Goal: Information Seeking & Learning: Learn about a topic

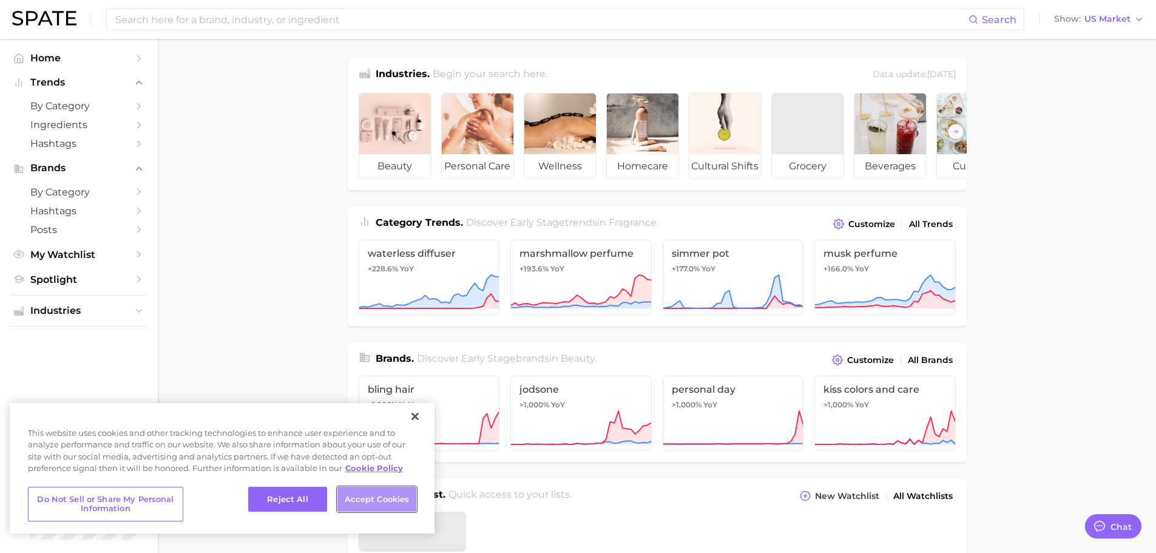
click at [354, 503] on button "Accept Cookies" at bounding box center [376, 499] width 79 height 25
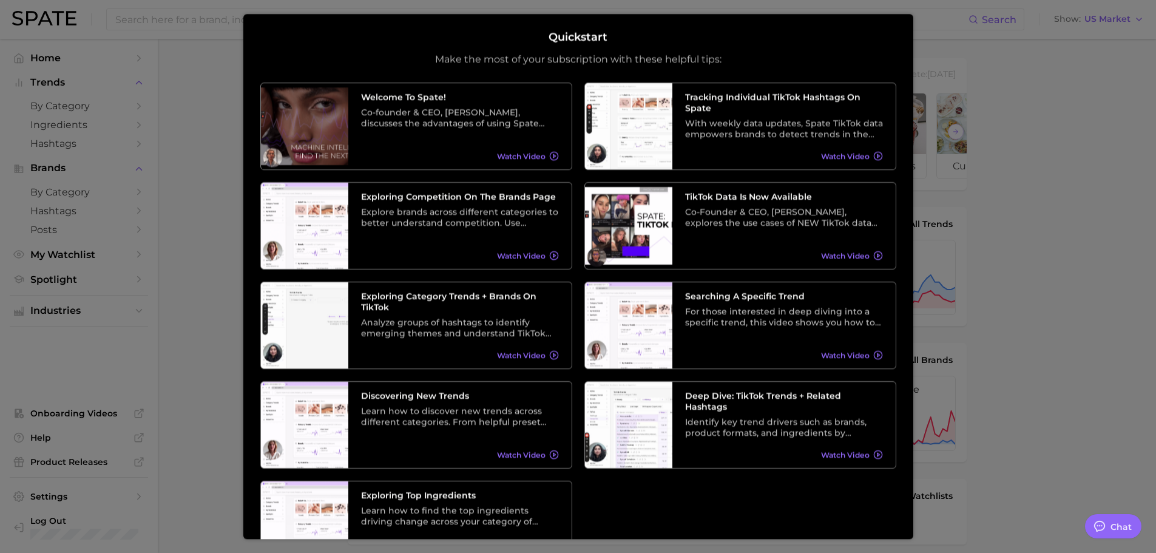
click at [1042, 146] on div at bounding box center [578, 488] width 1156 height 977
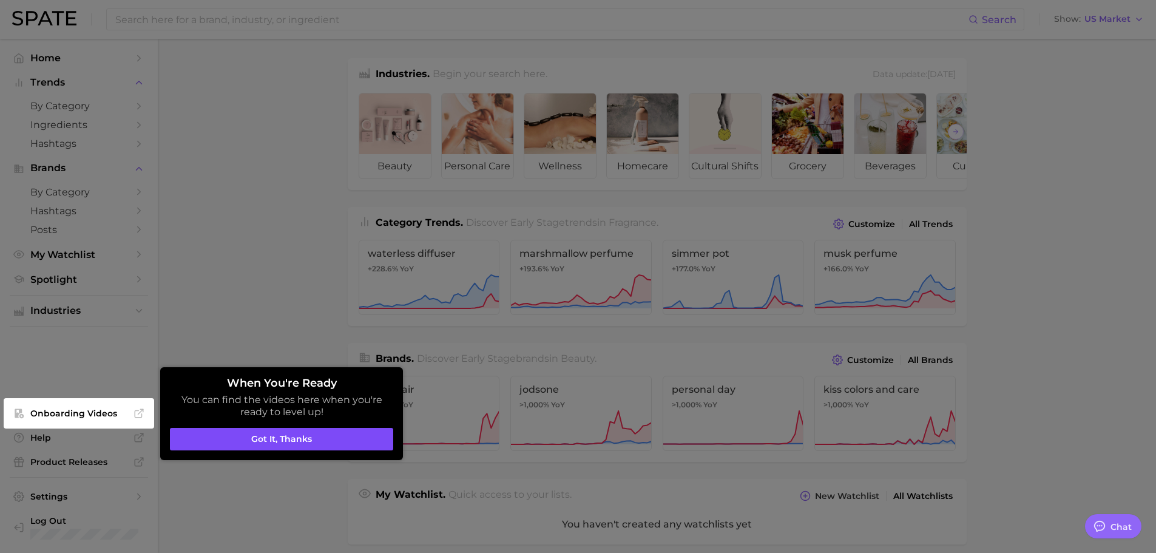
click at [259, 447] on button "Got it, thanks" at bounding box center [281, 439] width 223 height 23
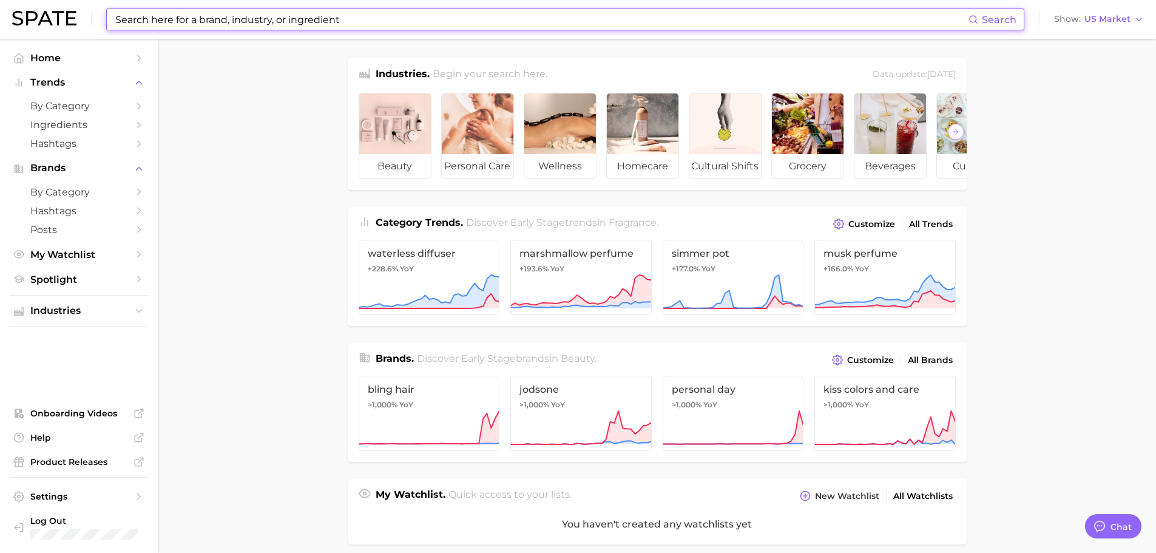
click at [309, 22] on input at bounding box center [541, 19] width 854 height 21
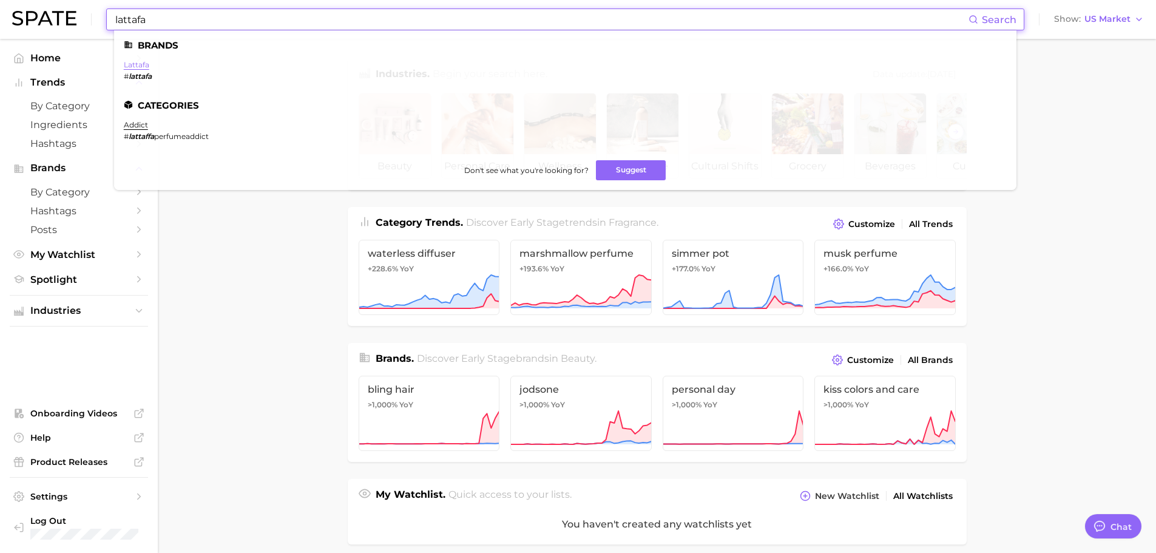
type input "lattafa"
click at [144, 67] on link "lattafa" at bounding box center [136, 64] width 25 height 9
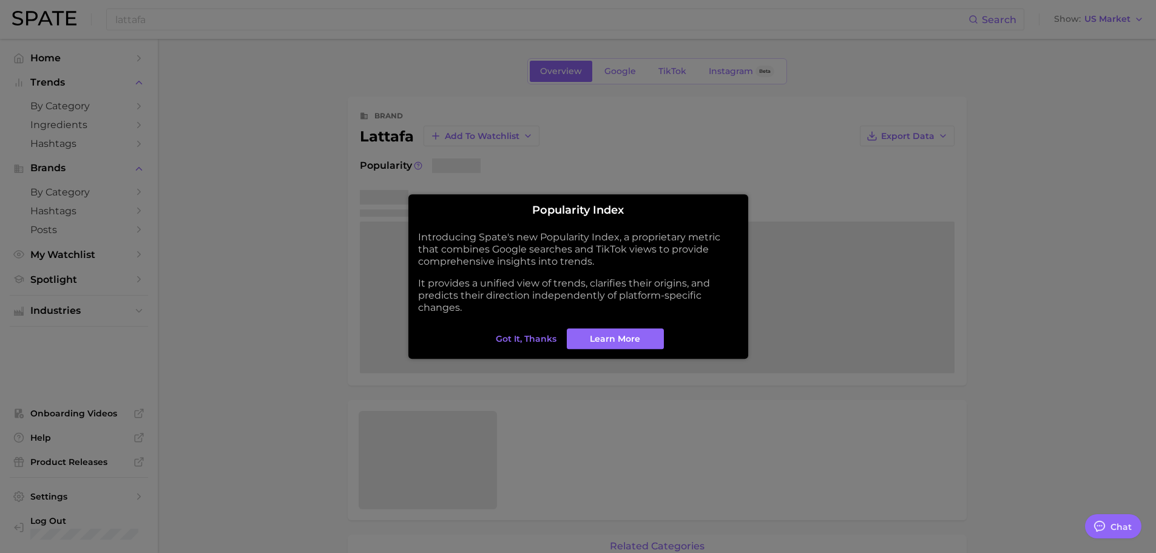
type textarea "x"
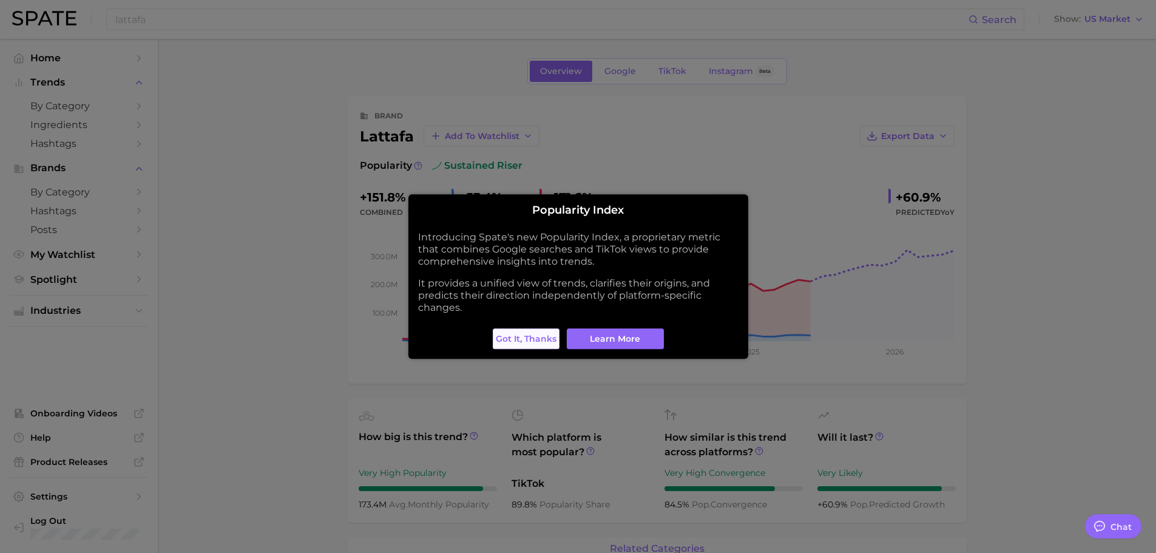
click at [528, 344] on button "Got it, thanks" at bounding box center [526, 338] width 67 height 21
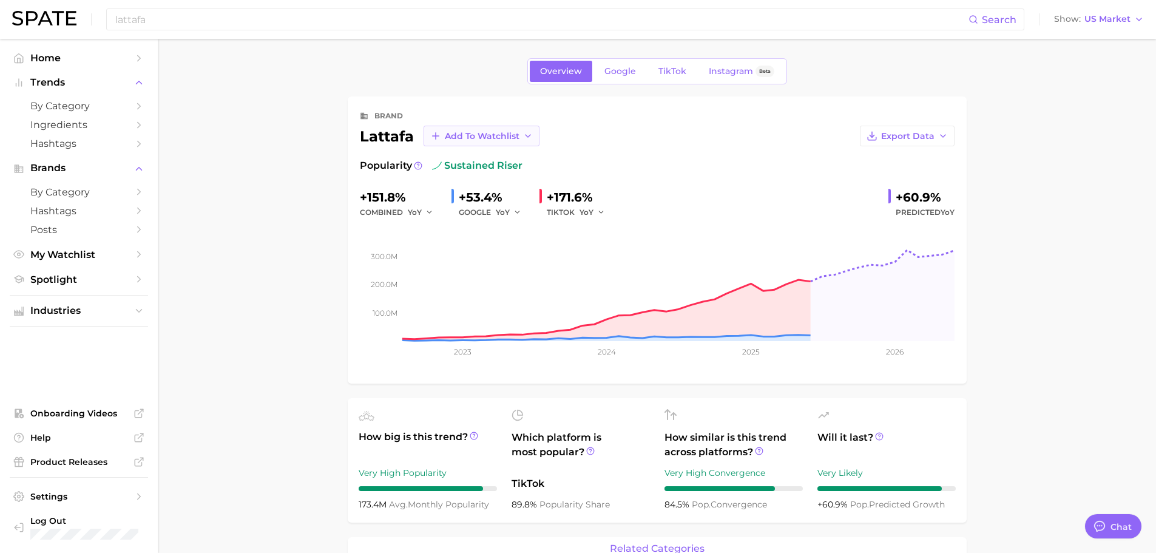
click at [455, 136] on span "Add to Watchlist" at bounding box center [482, 136] width 75 height 10
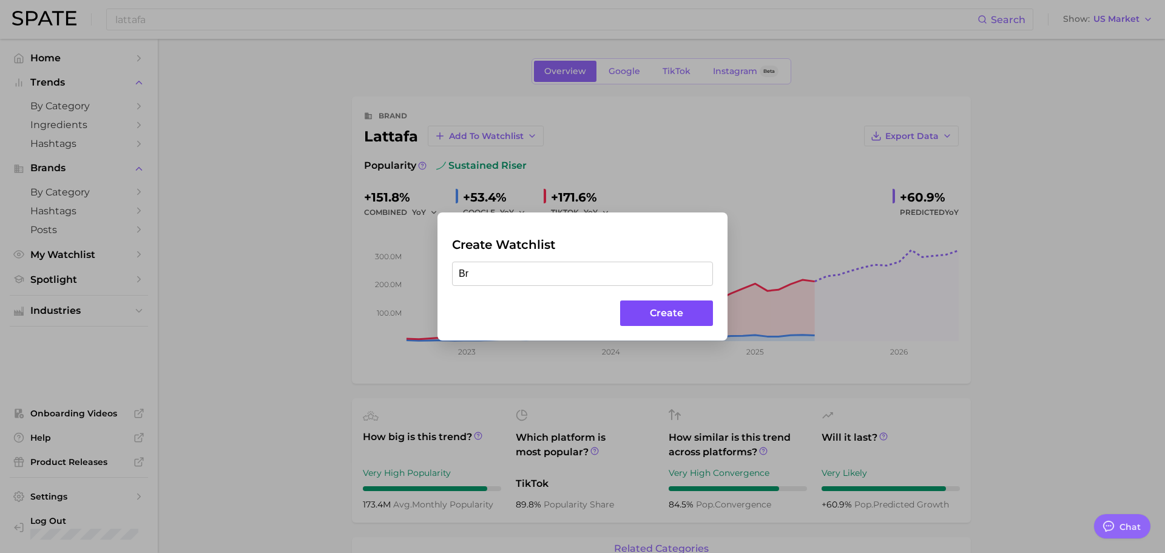
type input "B"
type input "R"
type input "Brand Watchlists"
click at [651, 319] on button "Create" at bounding box center [666, 313] width 93 height 26
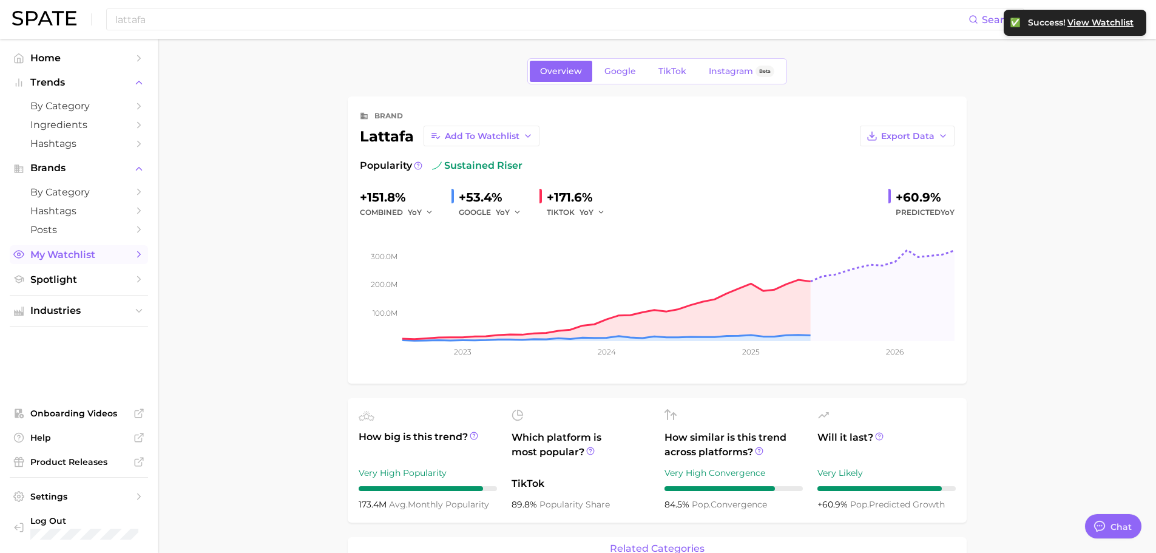
click at [132, 254] on link "My Watchlist" at bounding box center [79, 254] width 138 height 19
click at [942, 132] on icon "button" at bounding box center [943, 136] width 10 height 10
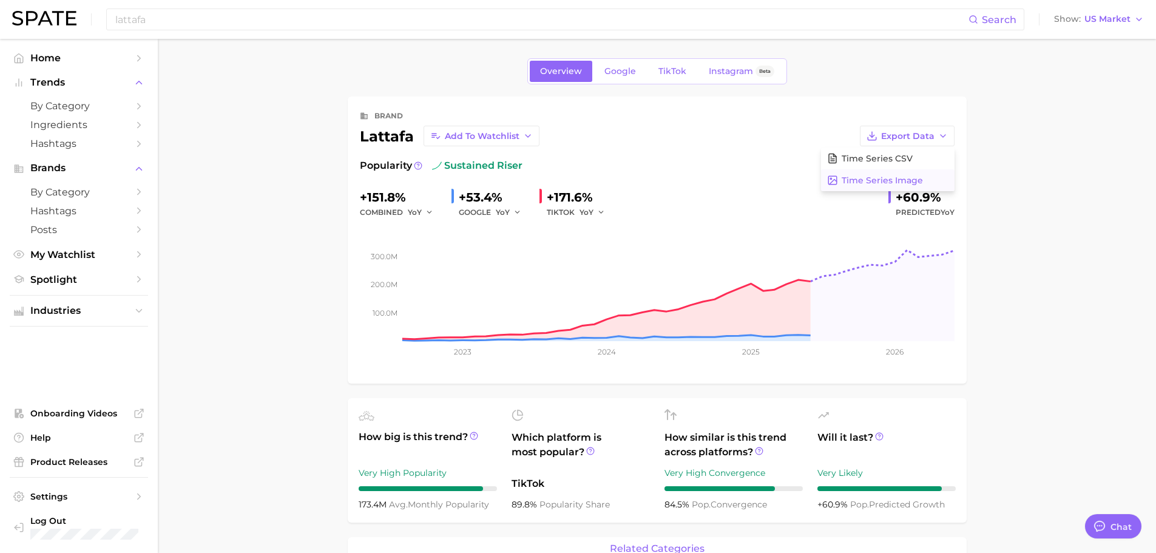
click at [911, 184] on span "Time Series Image" at bounding box center [881, 180] width 81 height 10
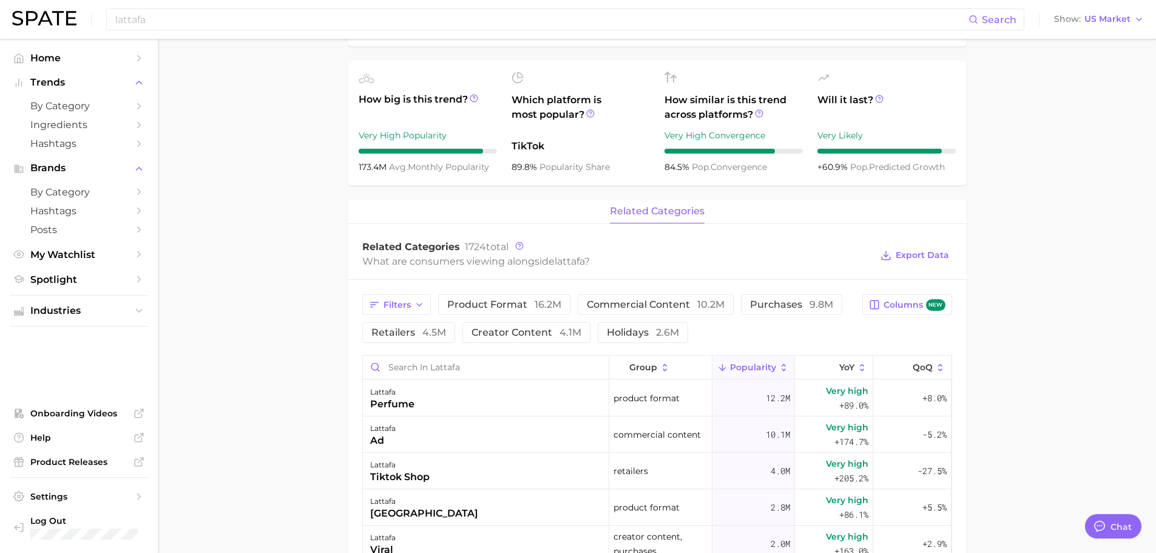
scroll to position [364, 0]
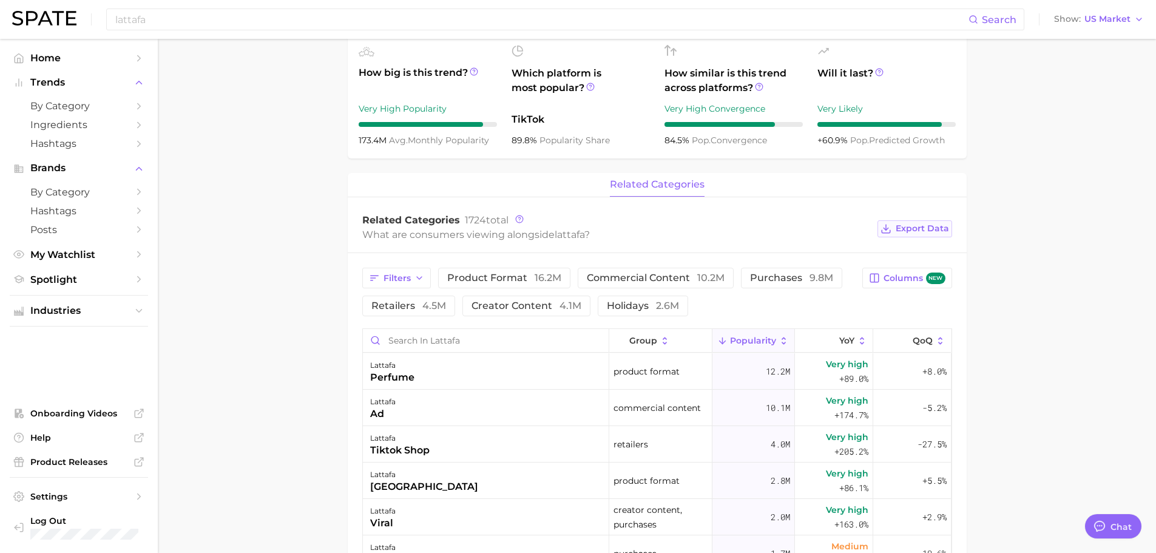
click at [912, 227] on span "Export Data" at bounding box center [921, 228] width 53 height 10
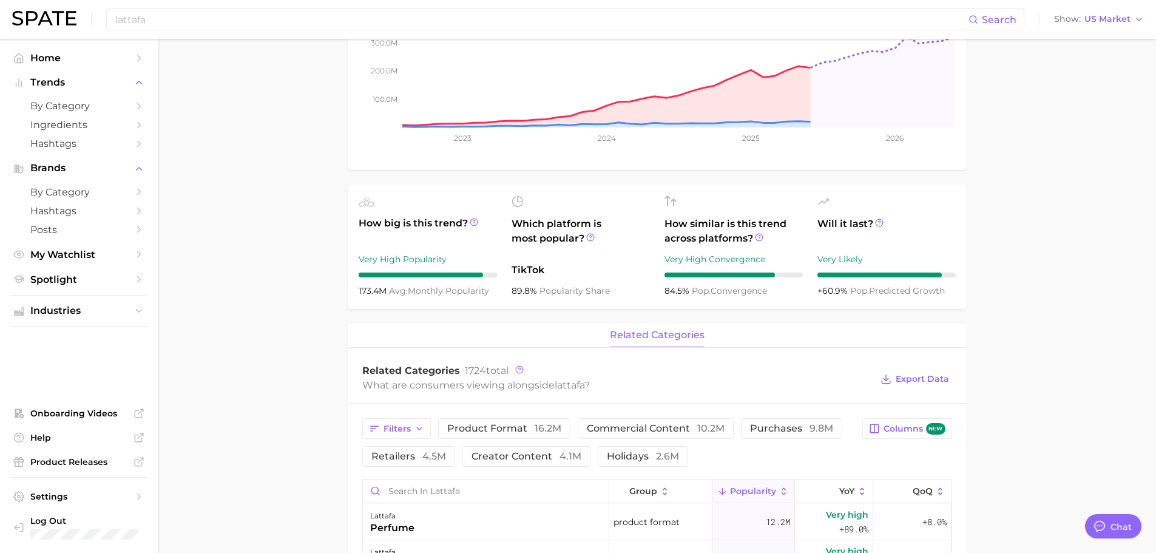
scroll to position [0, 0]
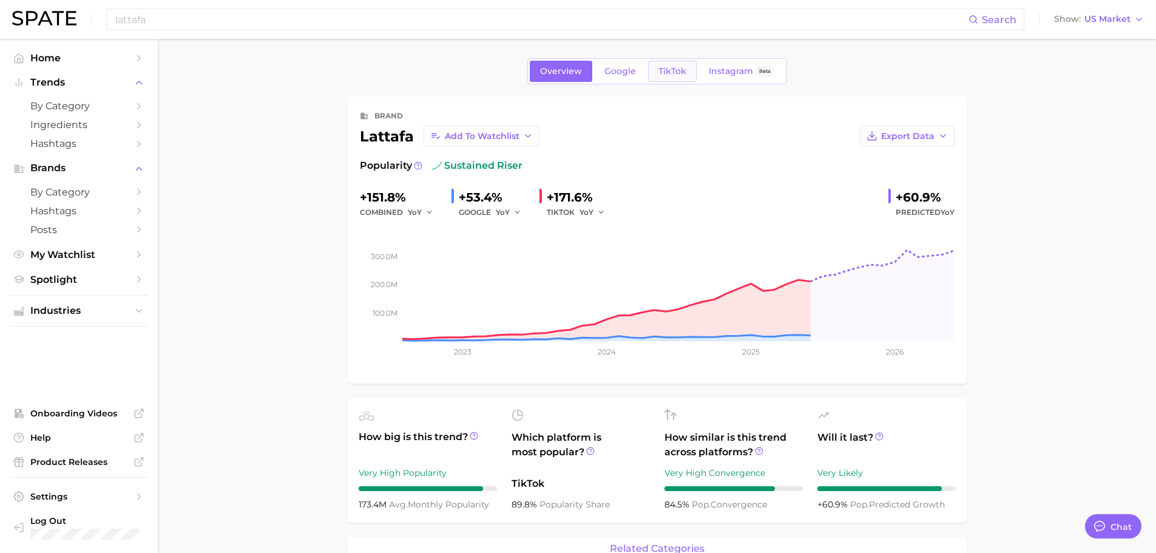
click at [660, 70] on span "TikTok" at bounding box center [672, 71] width 28 height 10
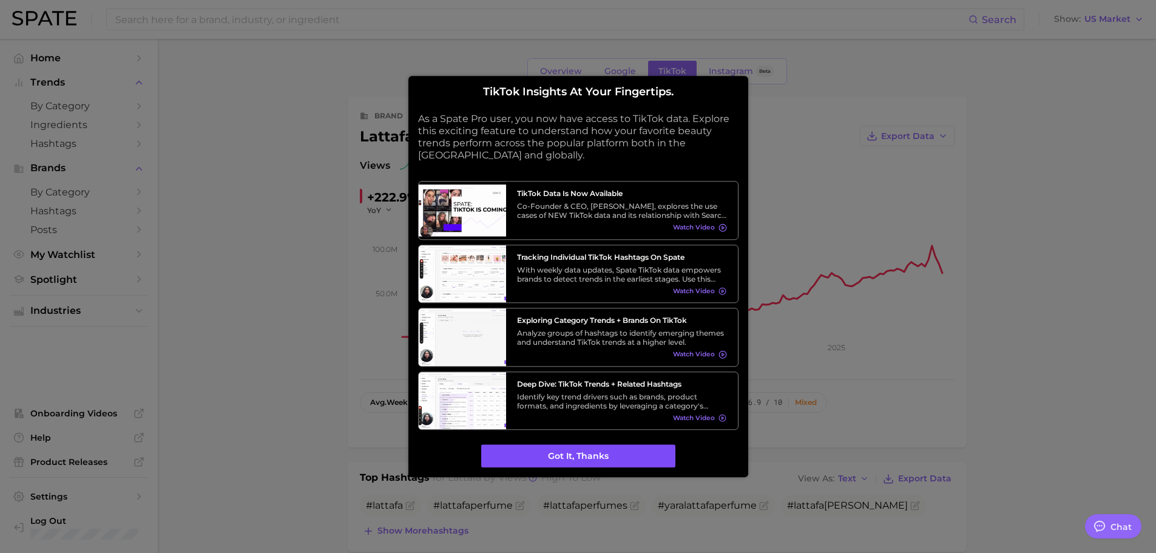
click at [577, 455] on button "Got it, thanks" at bounding box center [578, 456] width 194 height 23
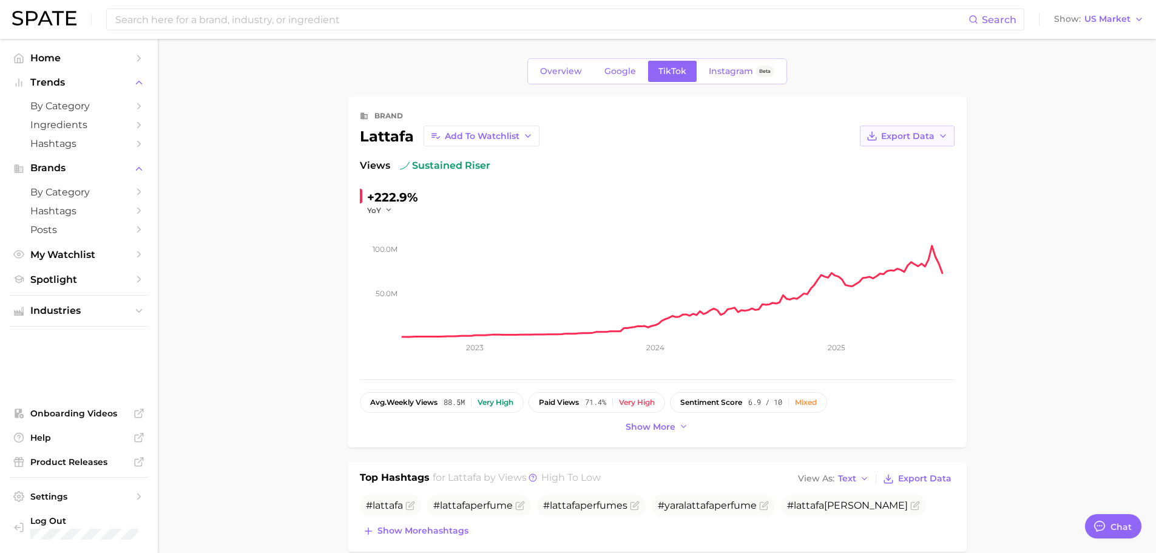
click at [945, 138] on icon "button" at bounding box center [943, 136] width 10 height 10
click at [912, 177] on span "Time Series Image" at bounding box center [881, 180] width 81 height 10
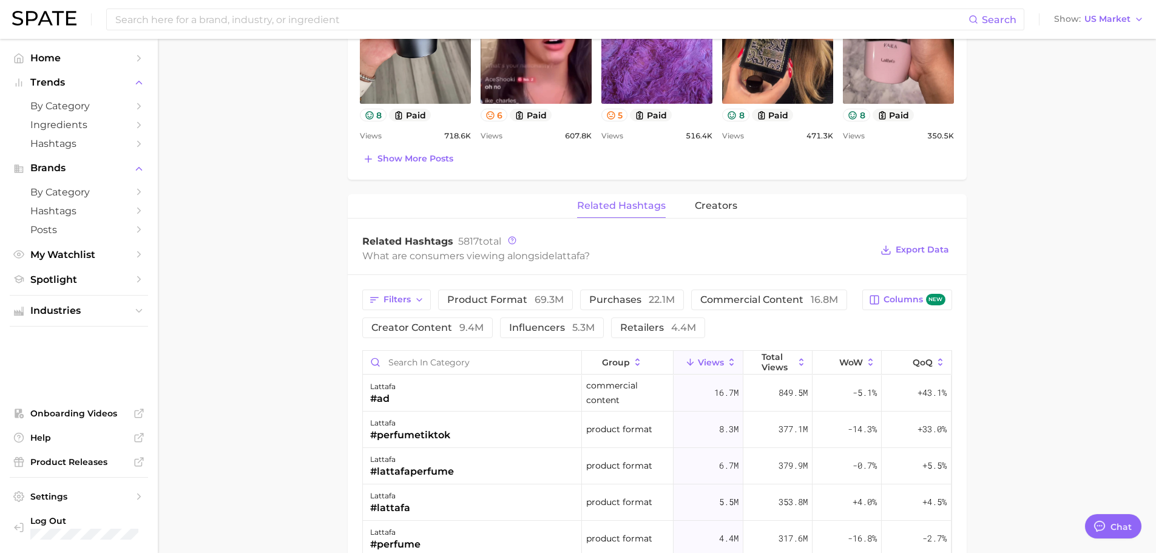
scroll to position [728, 0]
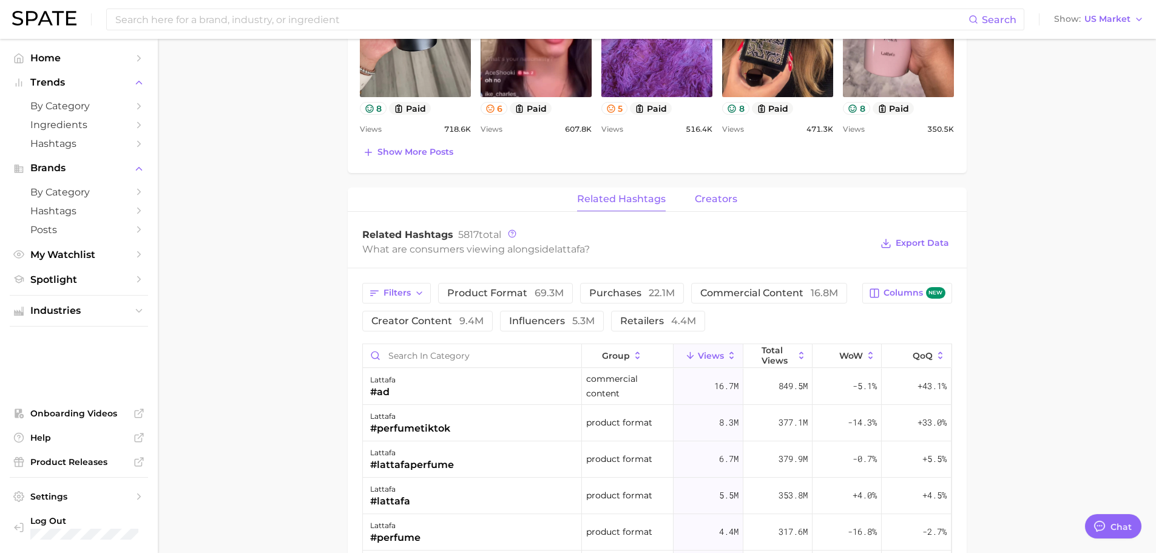
click at [719, 198] on span "creators" at bounding box center [716, 199] width 42 height 11
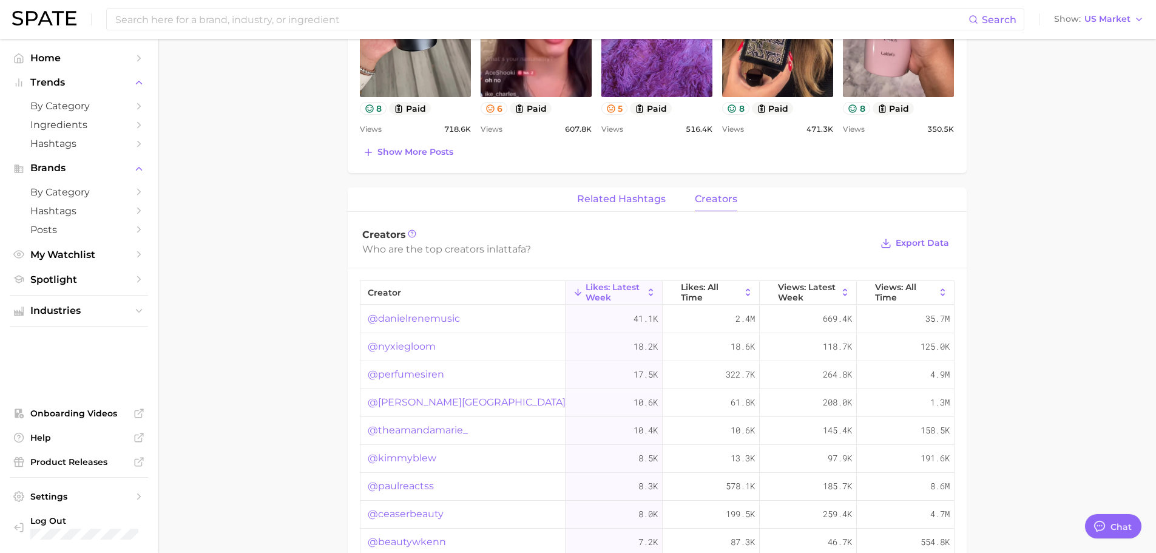
click at [630, 202] on span "related hashtags" at bounding box center [621, 199] width 89 height 11
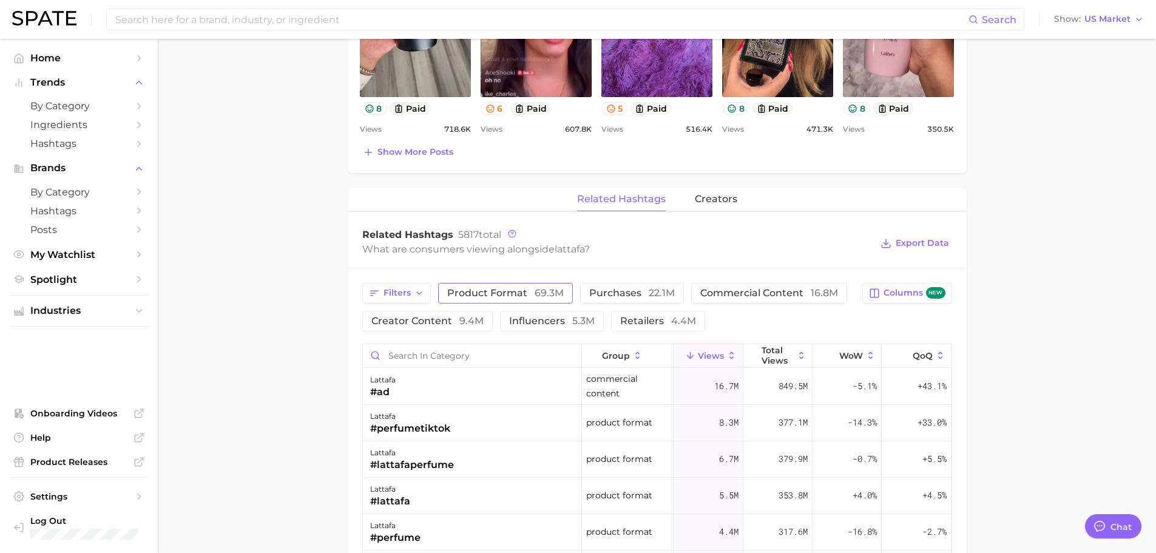
click at [537, 292] on span "69.3m" at bounding box center [548, 293] width 29 height 12
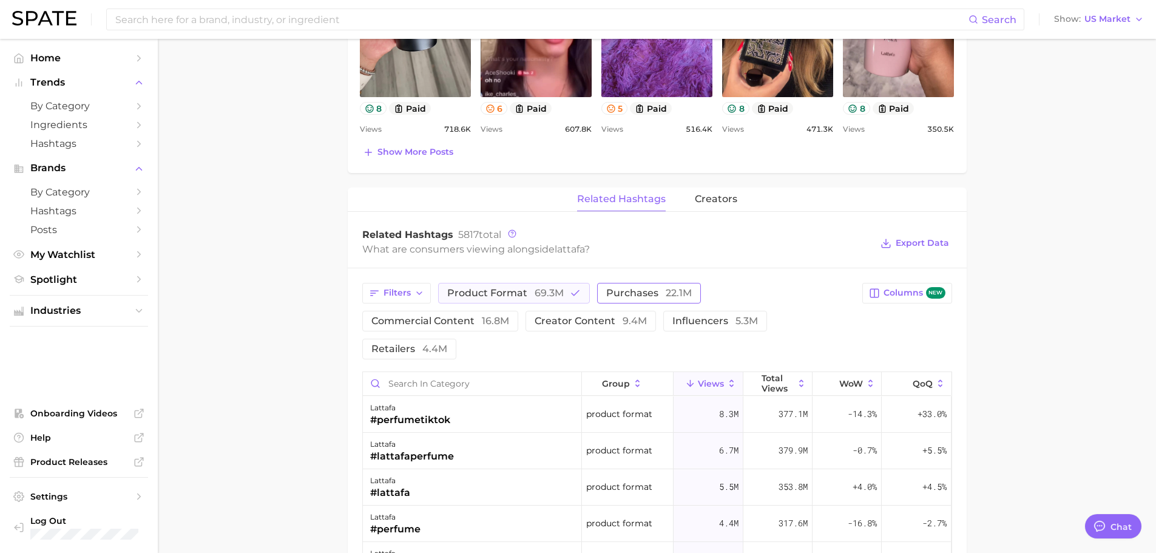
click at [666, 289] on span "22.1m" at bounding box center [679, 293] width 26 height 12
click at [571, 289] on icon "button" at bounding box center [575, 293] width 11 height 11
click at [661, 287] on span "22.1m" at bounding box center [662, 293] width 26 height 12
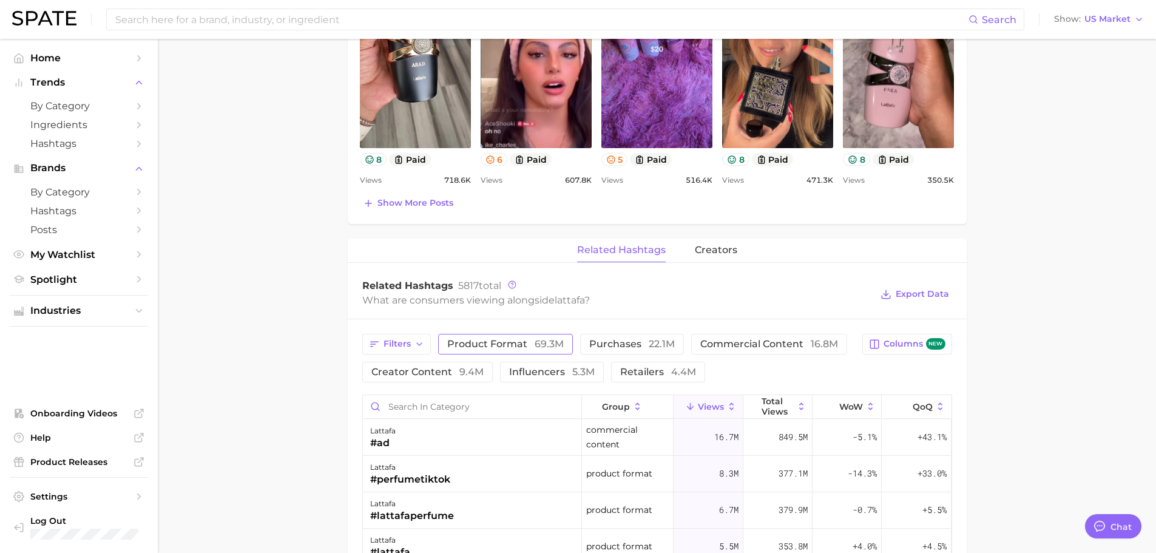
scroll to position [607, 0]
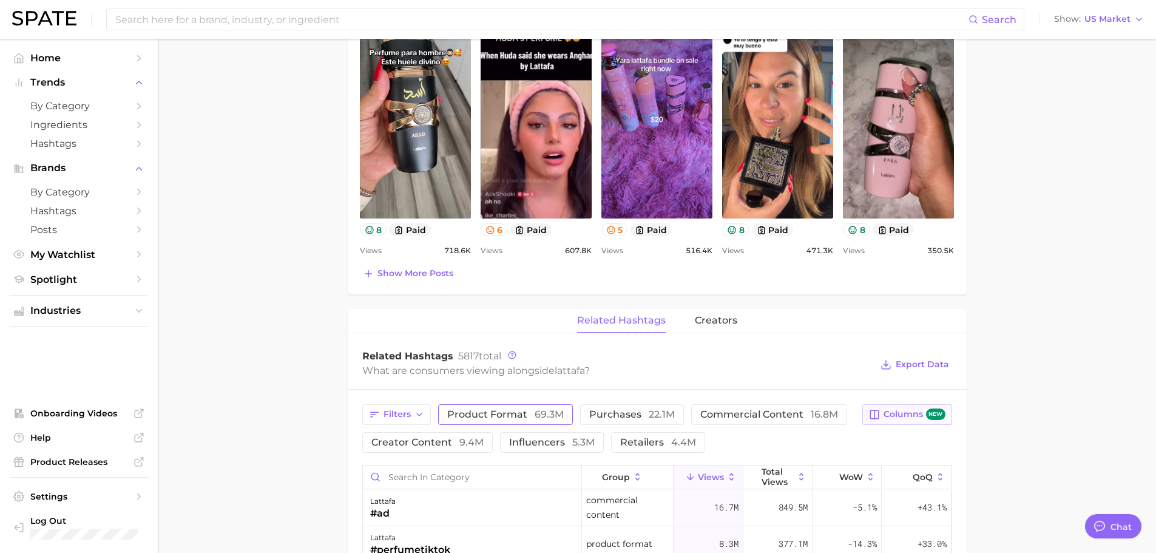
click at [895, 414] on span "Columns new" at bounding box center [913, 414] width 61 height 12
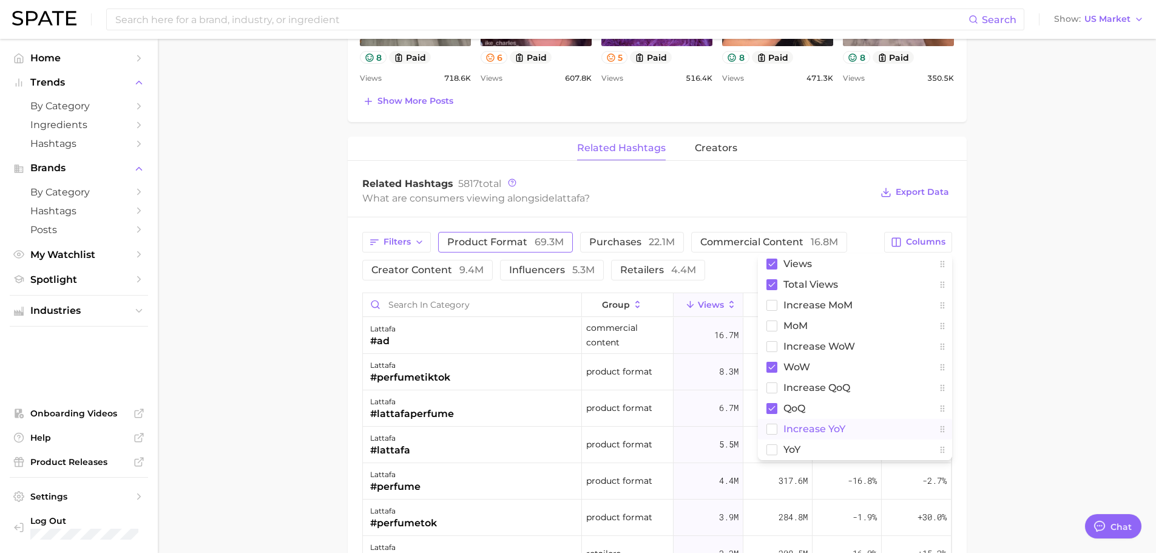
scroll to position [789, 0]
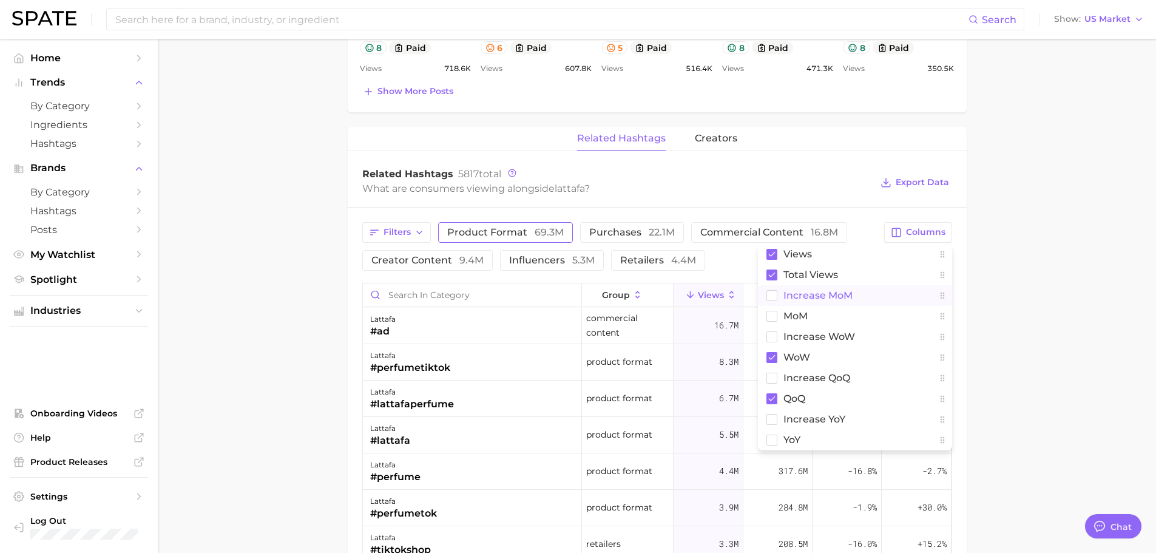
click at [773, 294] on rect at bounding box center [771, 295] width 10 height 10
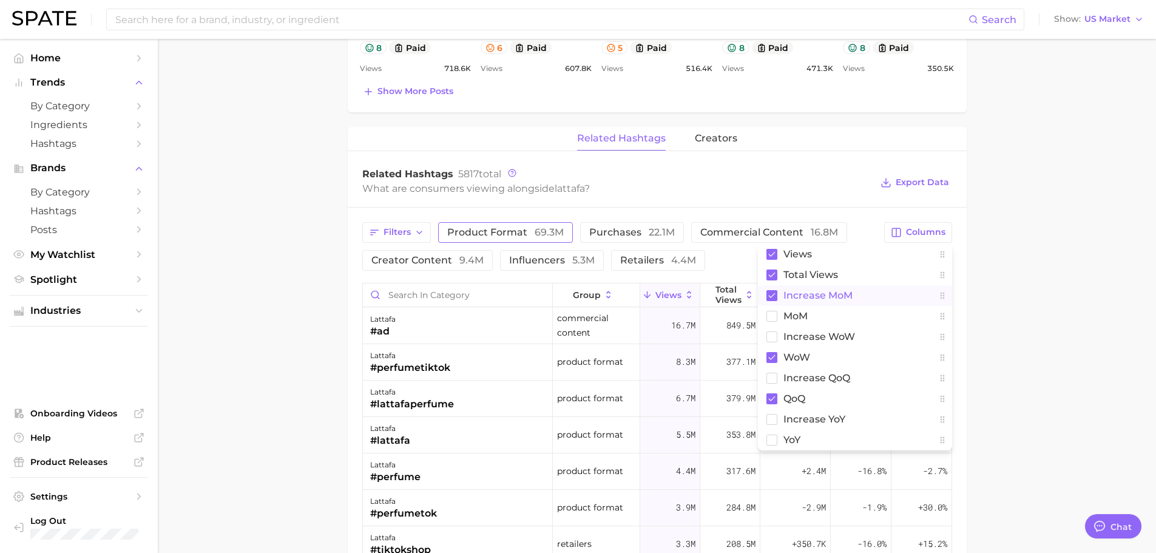
click at [1074, 305] on main "Overview Google TikTok Instagram Beta brand lattafa Add to Watchlist Export Dat…" at bounding box center [657, 80] width 998 height 1660
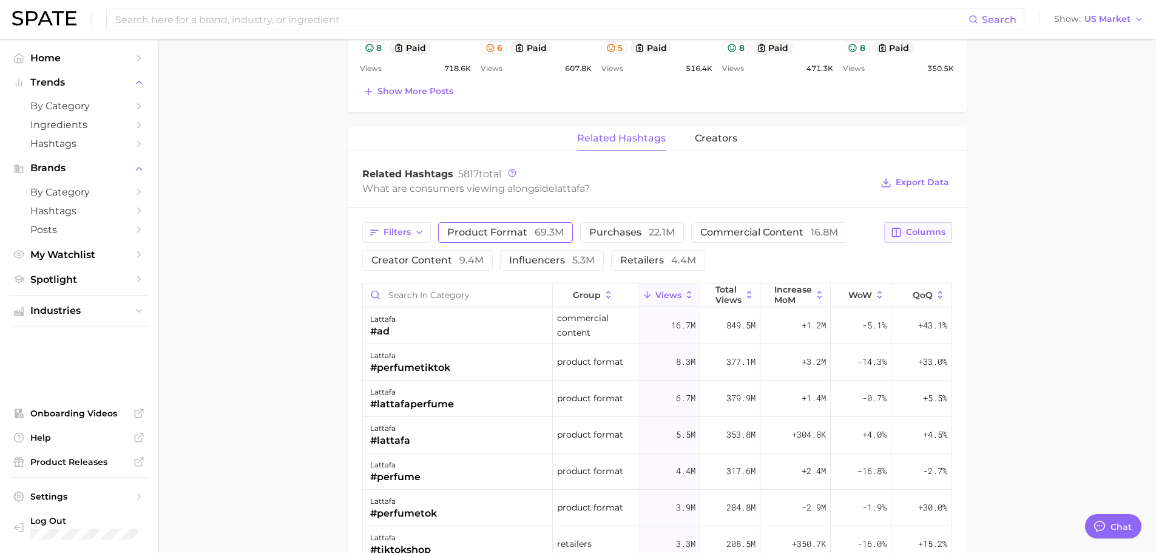
click at [949, 229] on button "Columns" at bounding box center [917, 232] width 67 height 21
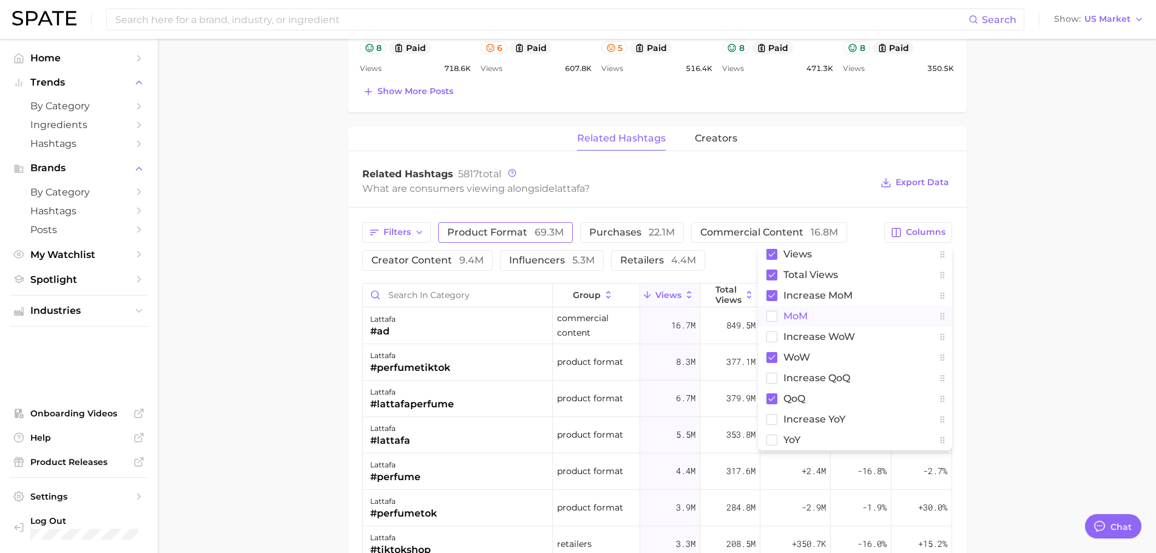
click at [772, 315] on rect at bounding box center [771, 316] width 10 height 10
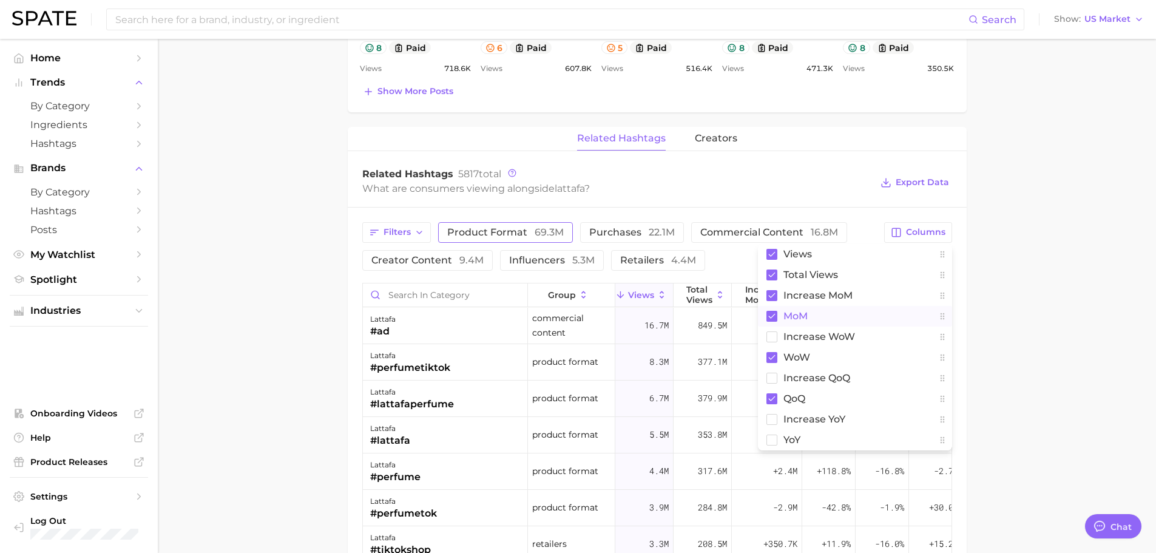
click at [1040, 314] on main "Overview Google TikTok Instagram Beta brand lattafa Add to Watchlist Export Dat…" at bounding box center [657, 80] width 998 height 1660
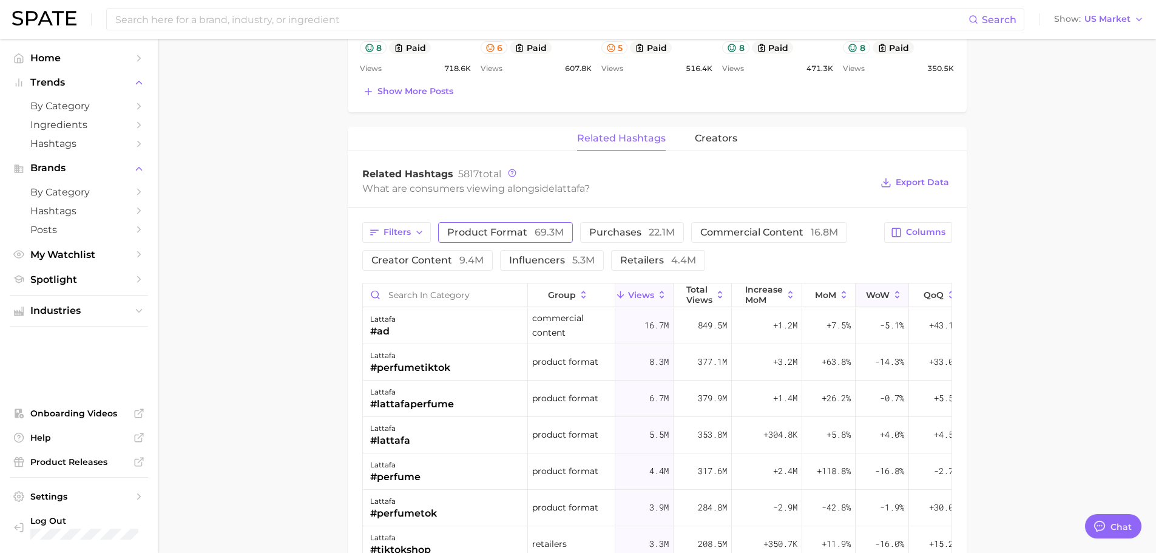
drag, startPoint x: 817, startPoint y: 298, endPoint x: 882, endPoint y: 300, distance: 65.5
click at [882, 300] on div "group Views Total Views increase MoM MoM WoW QoQ" at bounding box center [662, 295] width 599 height 24
click at [773, 297] on span "increase MoM" at bounding box center [764, 294] width 38 height 19
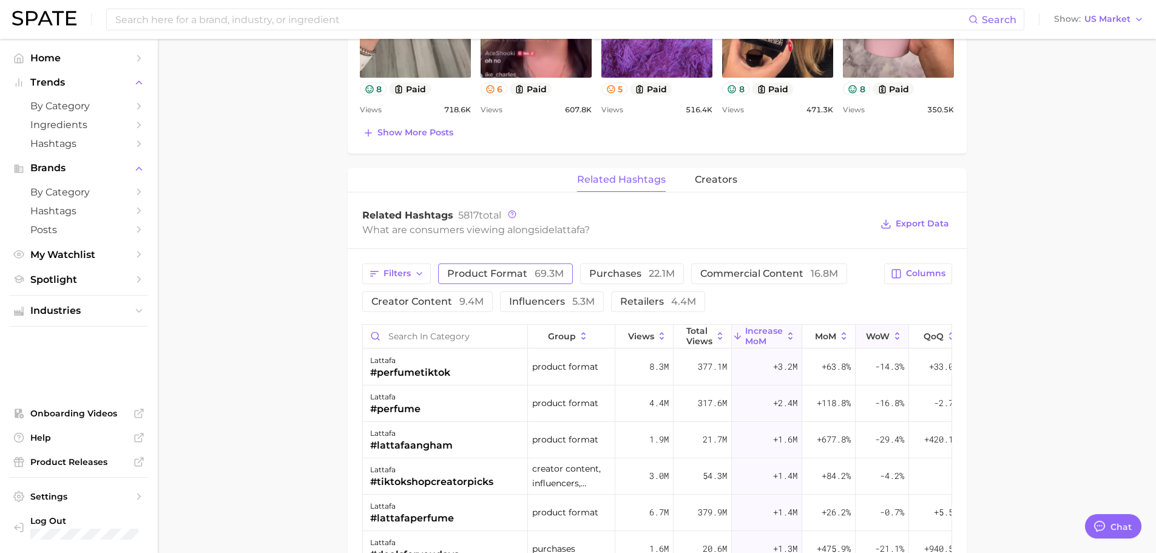
scroll to position [728, 0]
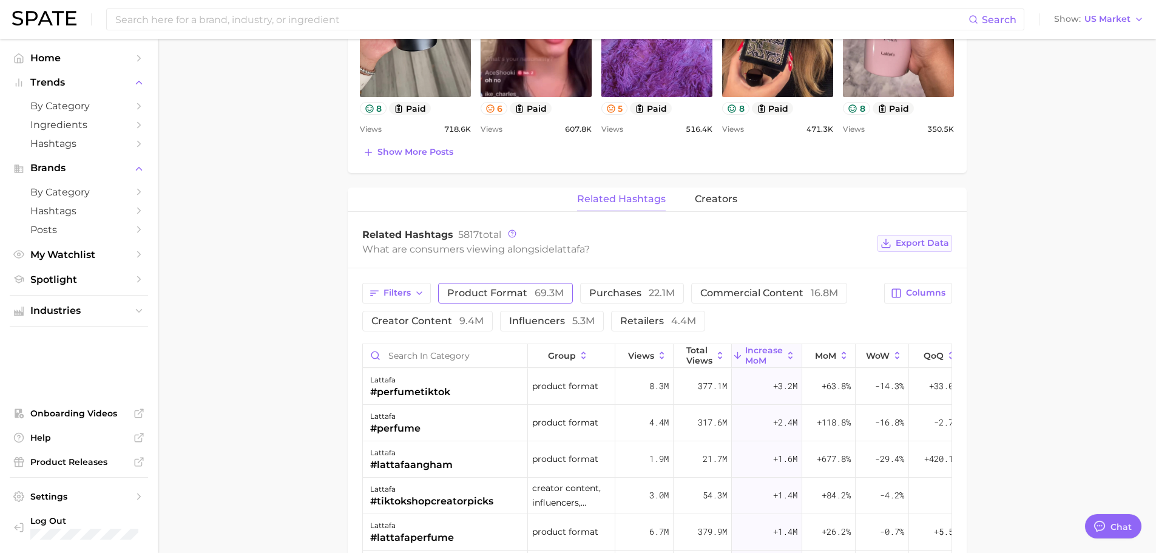
click at [927, 244] on span "Export Data" at bounding box center [921, 243] width 53 height 10
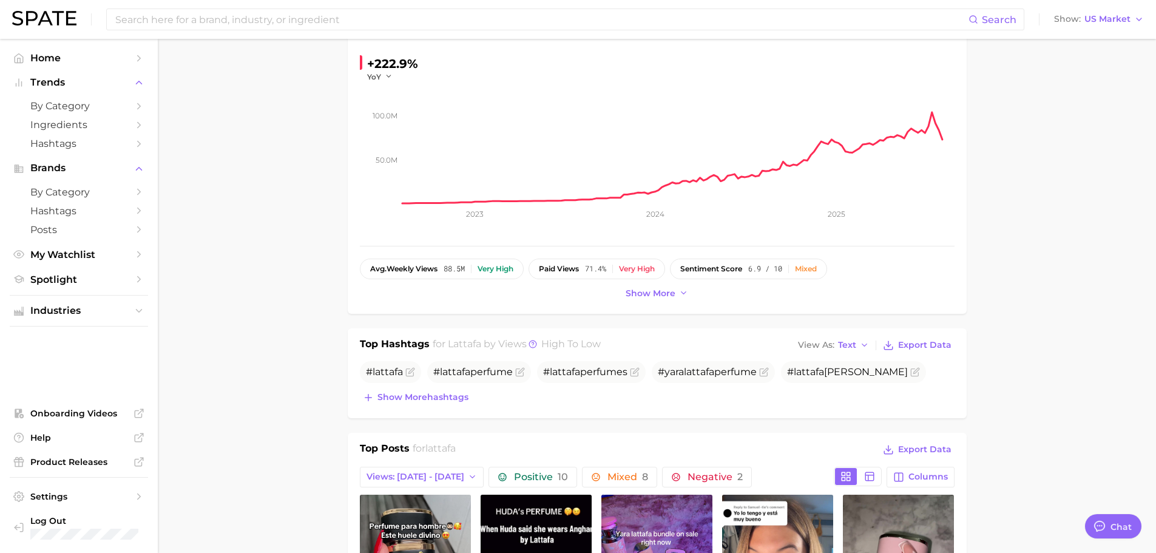
scroll to position [121, 0]
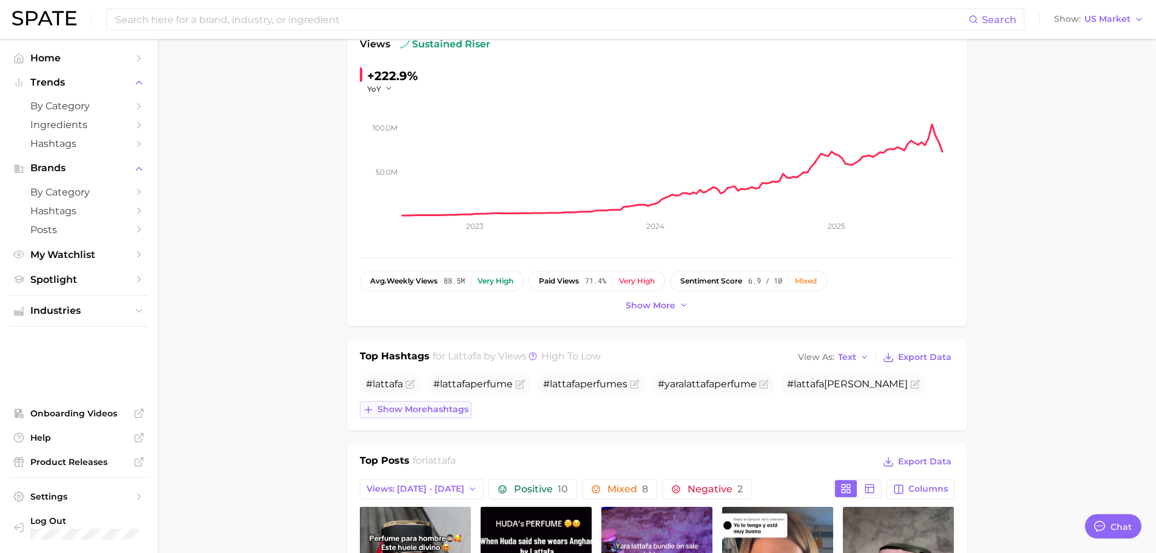
click at [417, 406] on span "Show more hashtags" at bounding box center [422, 409] width 91 height 10
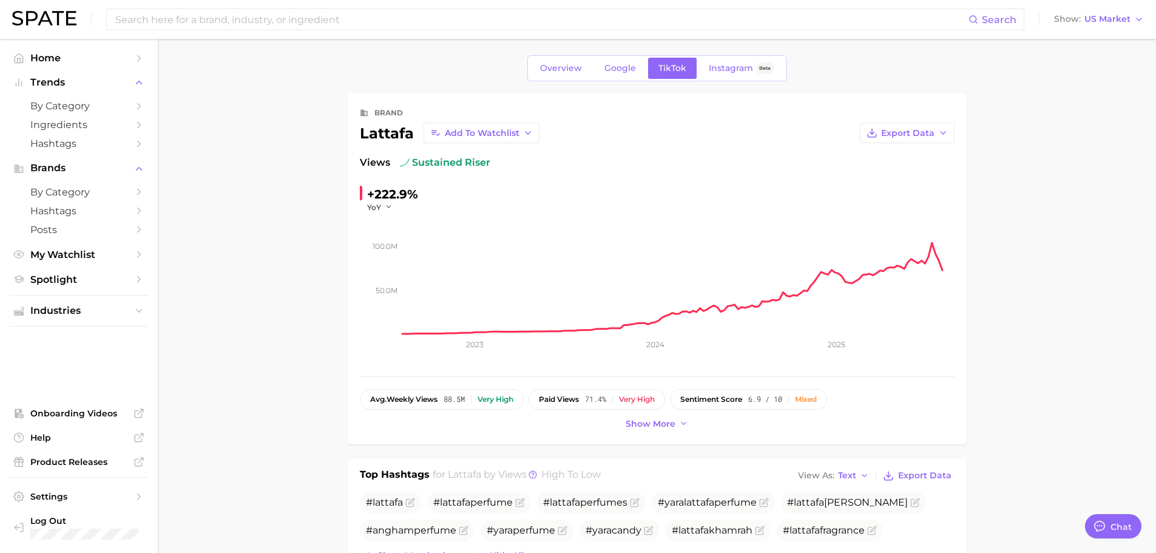
scroll to position [0, 0]
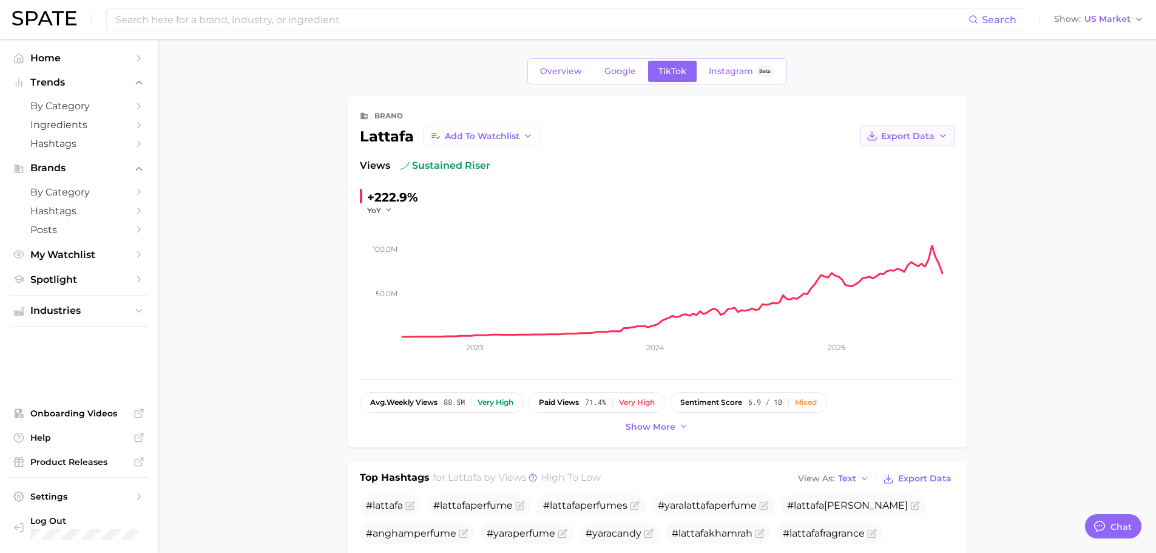
click at [929, 138] on span "Export Data" at bounding box center [907, 136] width 53 height 10
click at [897, 163] on span "Time Series CSV" at bounding box center [876, 158] width 71 height 10
click at [643, 430] on span "Show more" at bounding box center [650, 427] width 50 height 10
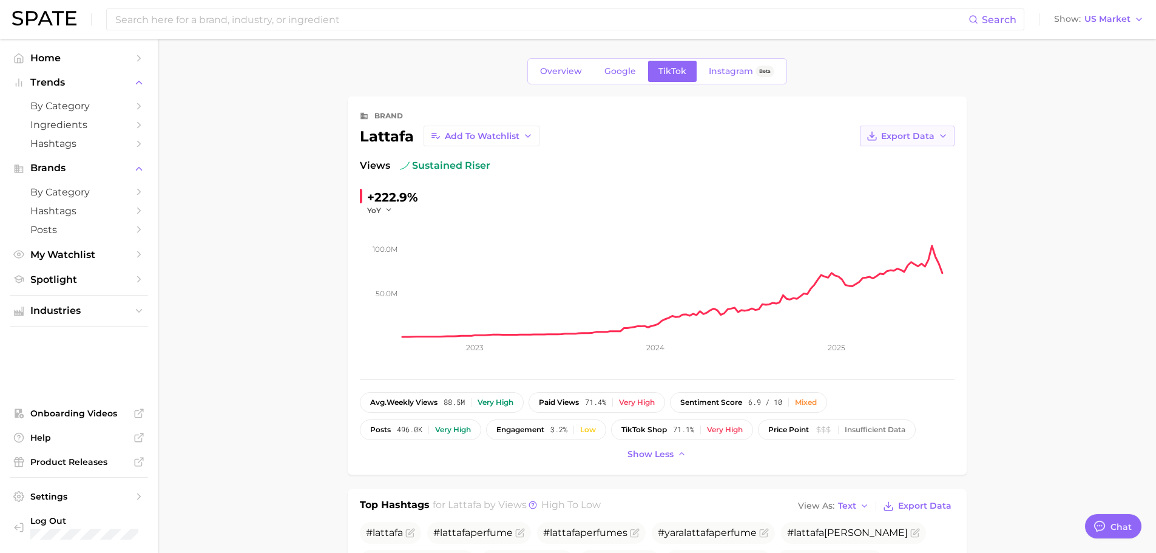
click at [934, 142] on button "Export Data" at bounding box center [907, 136] width 95 height 21
click at [914, 183] on span "Time Series Image" at bounding box center [881, 180] width 81 height 10
click at [376, 209] on span "YoY" at bounding box center [374, 210] width 14 height 10
click at [403, 271] on button "MoM" at bounding box center [433, 271] width 133 height 22
click at [389, 209] on icon "button" at bounding box center [393, 210] width 8 height 8
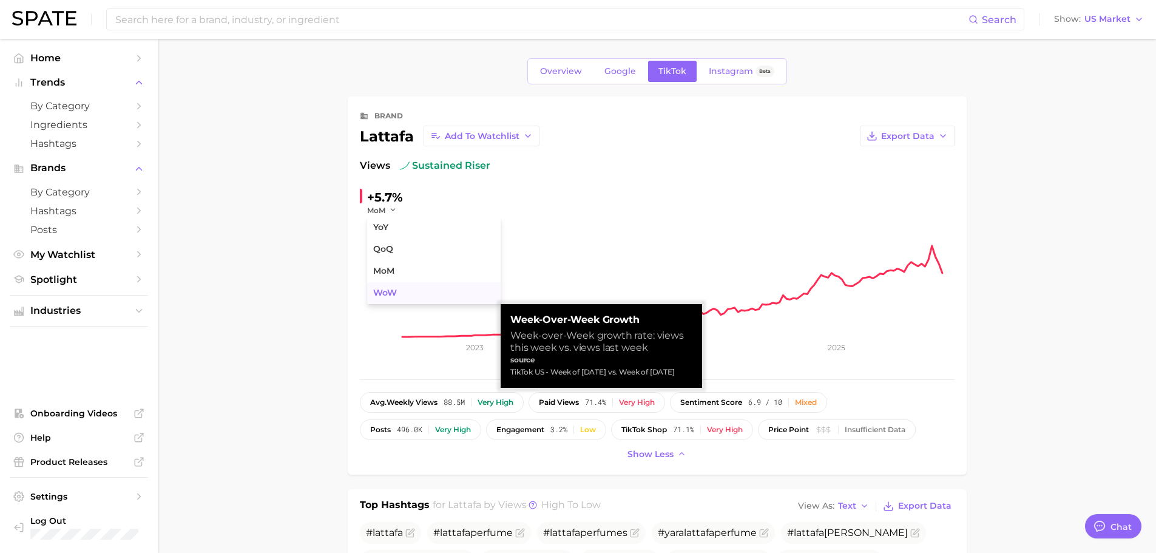
click at [393, 292] on span "WoW" at bounding box center [385, 293] width 24 height 10
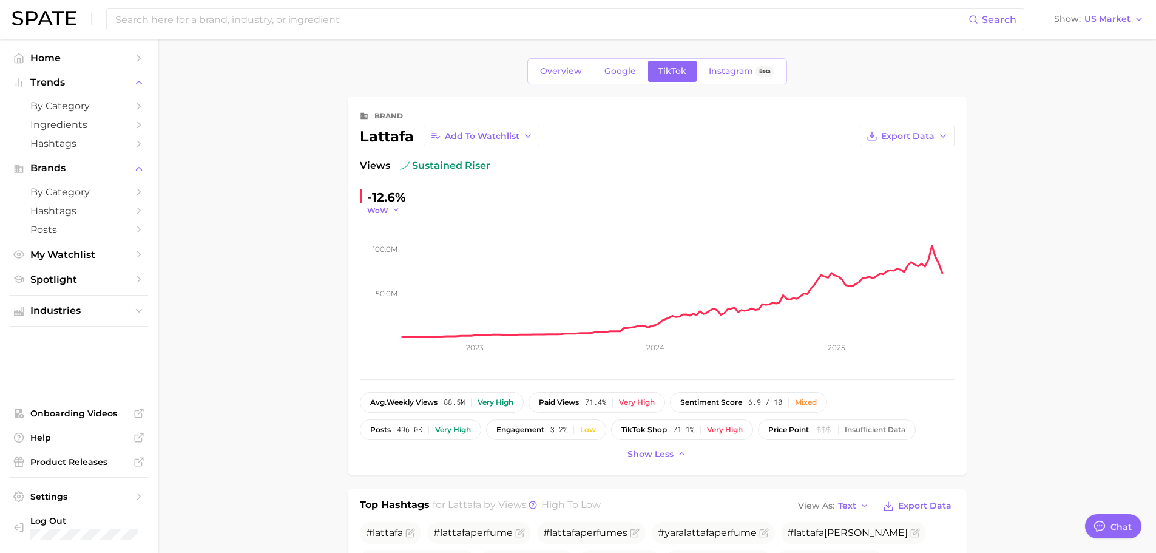
click at [385, 209] on span "WoW" at bounding box center [377, 210] width 21 height 10
click at [383, 251] on span "QoQ" at bounding box center [383, 249] width 20 height 10
click at [377, 207] on span "QoQ" at bounding box center [375, 210] width 17 height 10
click at [391, 231] on button "YoY" at bounding box center [433, 228] width 133 height 22
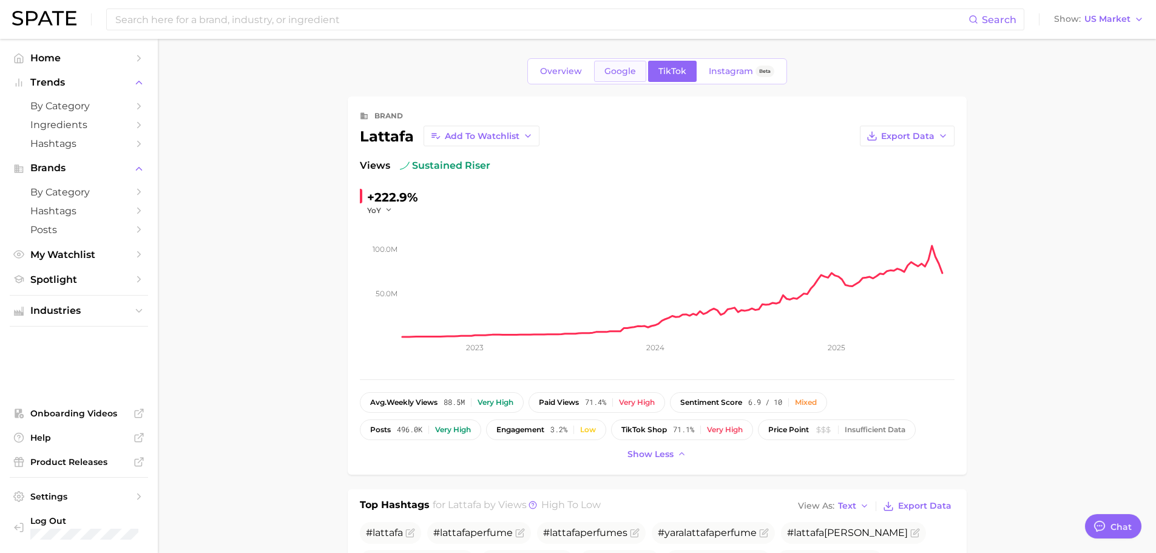
click at [618, 69] on span "Google" at bounding box center [620, 71] width 32 height 10
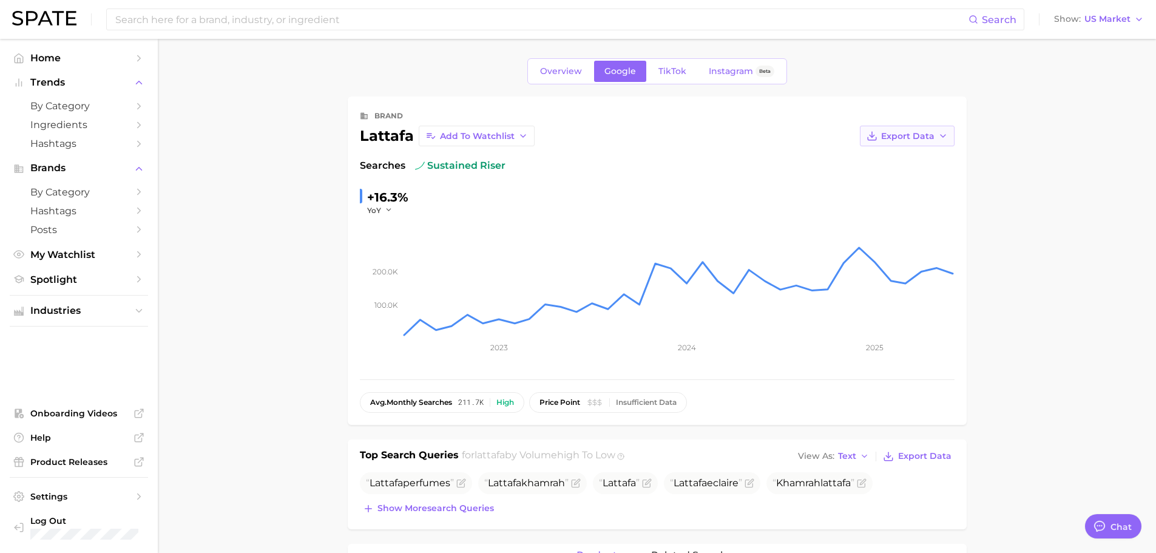
click at [943, 136] on polyline "button" at bounding box center [942, 136] width 5 height 2
click at [898, 183] on span "Time Series Image" at bounding box center [881, 180] width 81 height 10
click at [586, 78] on link "Overview" at bounding box center [561, 71] width 62 height 21
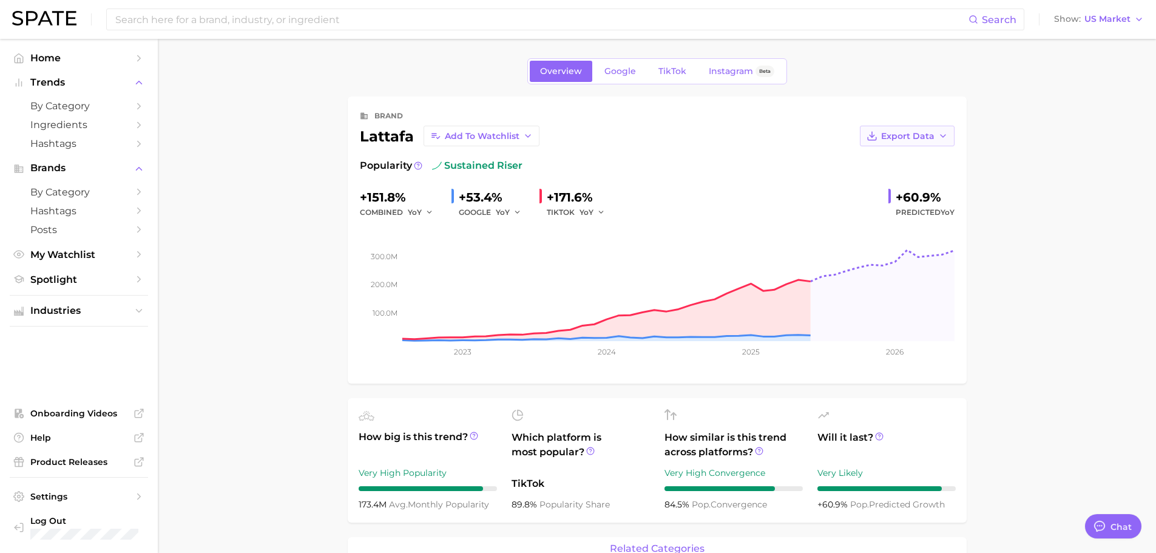
click at [948, 137] on button "Export Data" at bounding box center [907, 136] width 95 height 21
click at [922, 158] on button "Time Series CSV" at bounding box center [887, 158] width 133 height 22
click at [948, 135] on button "Export Data" at bounding box center [907, 136] width 95 height 21
click at [917, 186] on button "Time Series Image" at bounding box center [887, 180] width 133 height 22
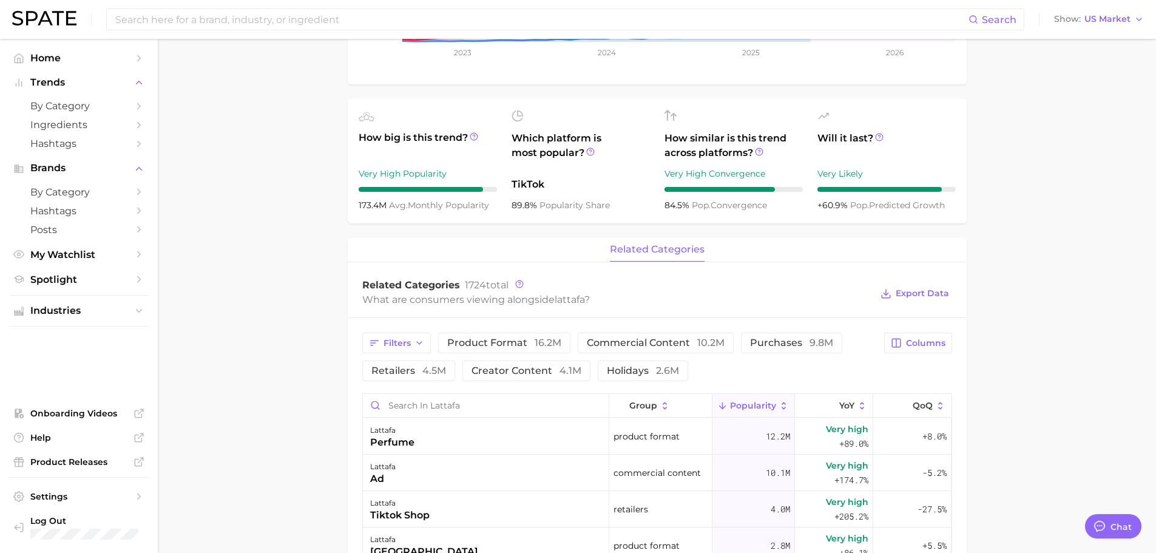
scroll to position [425, 0]
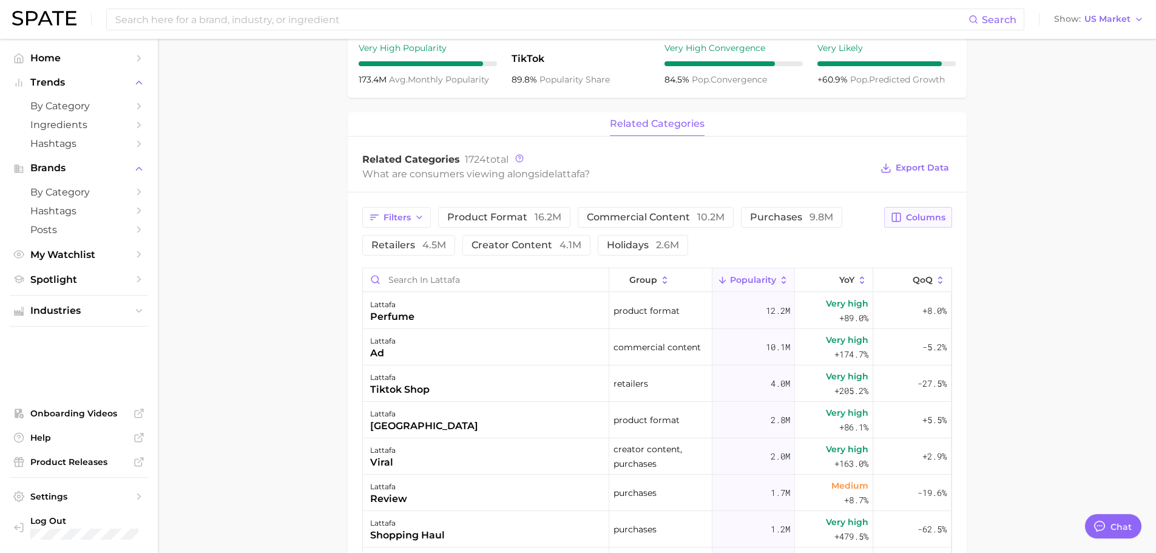
click at [909, 220] on span "Columns" at bounding box center [925, 217] width 39 height 10
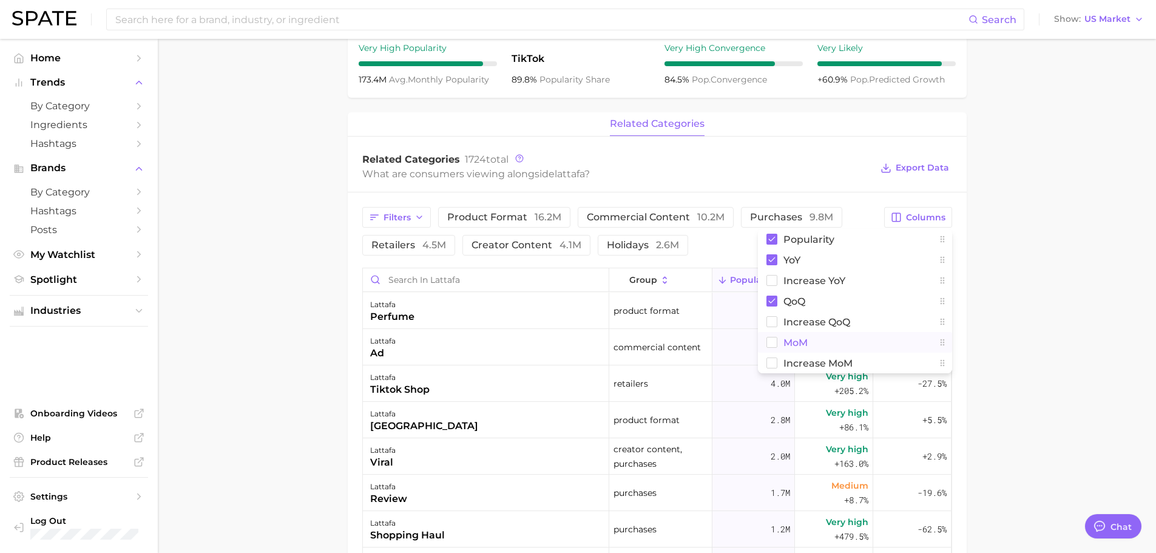
click at [773, 349] on button "MoM" at bounding box center [855, 342] width 194 height 21
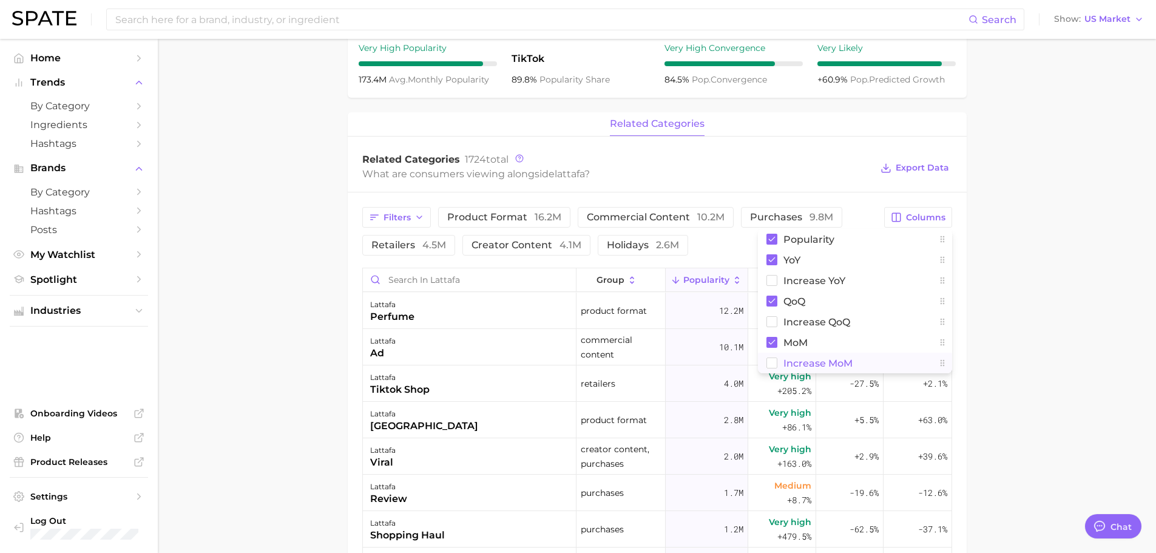
click at [772, 358] on rect at bounding box center [771, 363] width 10 height 10
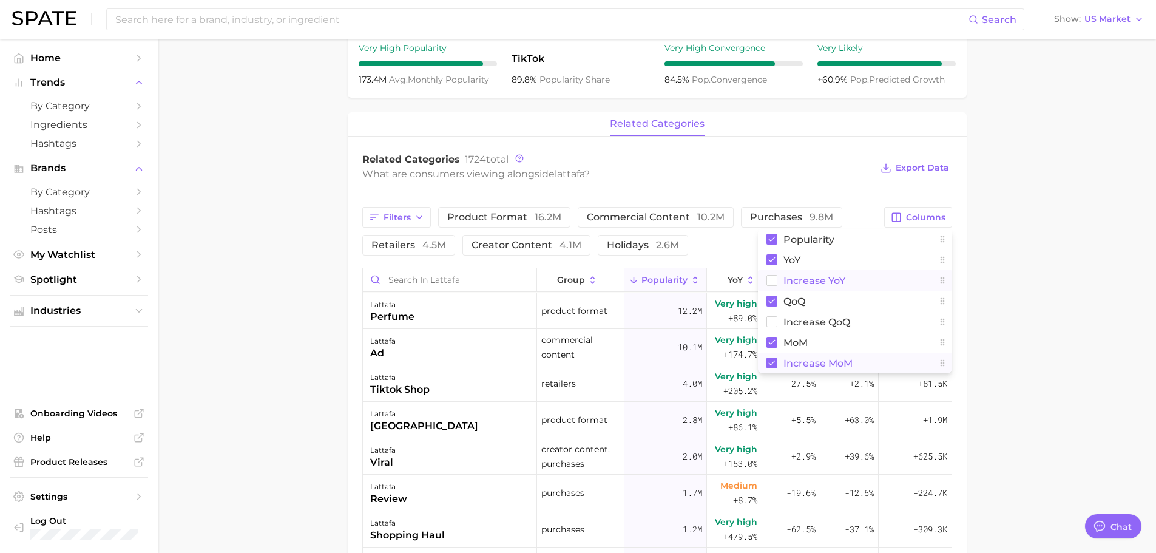
click at [767, 281] on rect at bounding box center [771, 280] width 10 height 10
click at [768, 302] on rect at bounding box center [771, 300] width 11 height 11
click at [1010, 323] on main "Overview Google TikTok Instagram Beta brand lattafa Add to Watchlist Export Dat…" at bounding box center [657, 254] width 998 height 1281
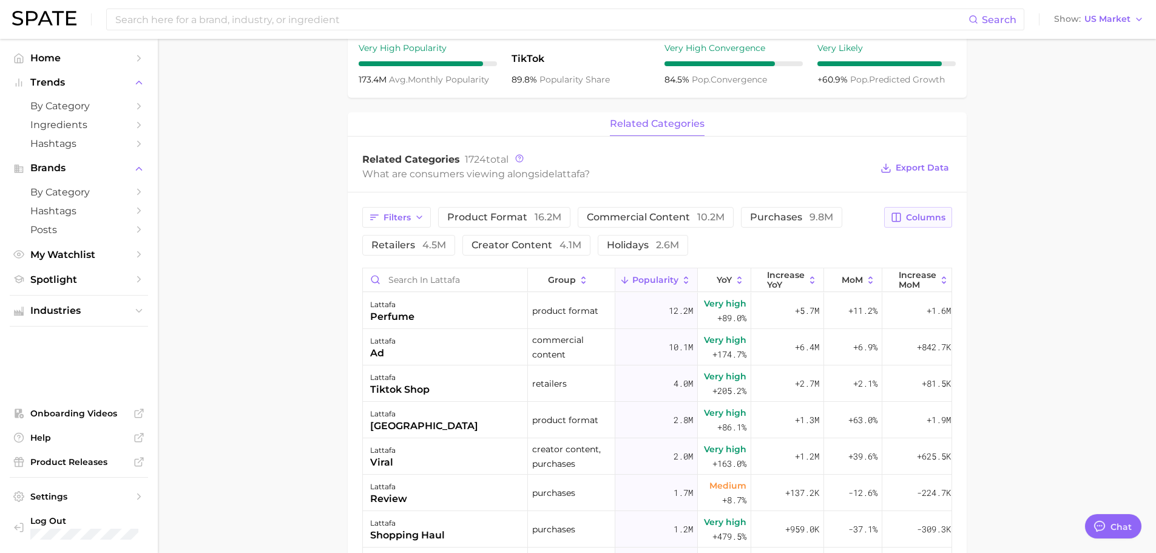
click at [917, 212] on span "Columns" at bounding box center [925, 217] width 39 height 10
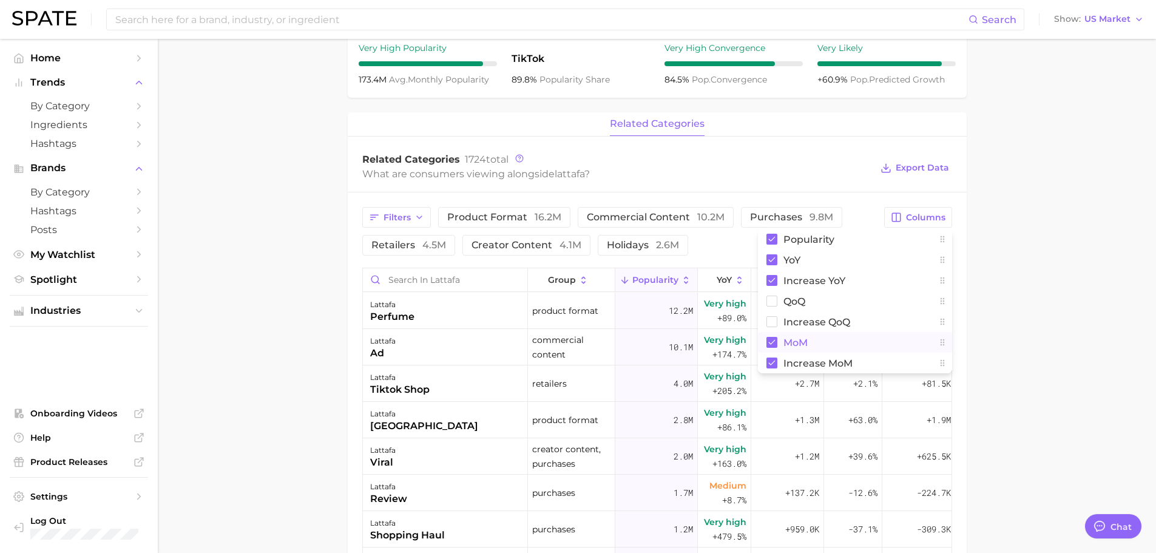
click at [785, 343] on span "MoM" at bounding box center [795, 342] width 24 height 10
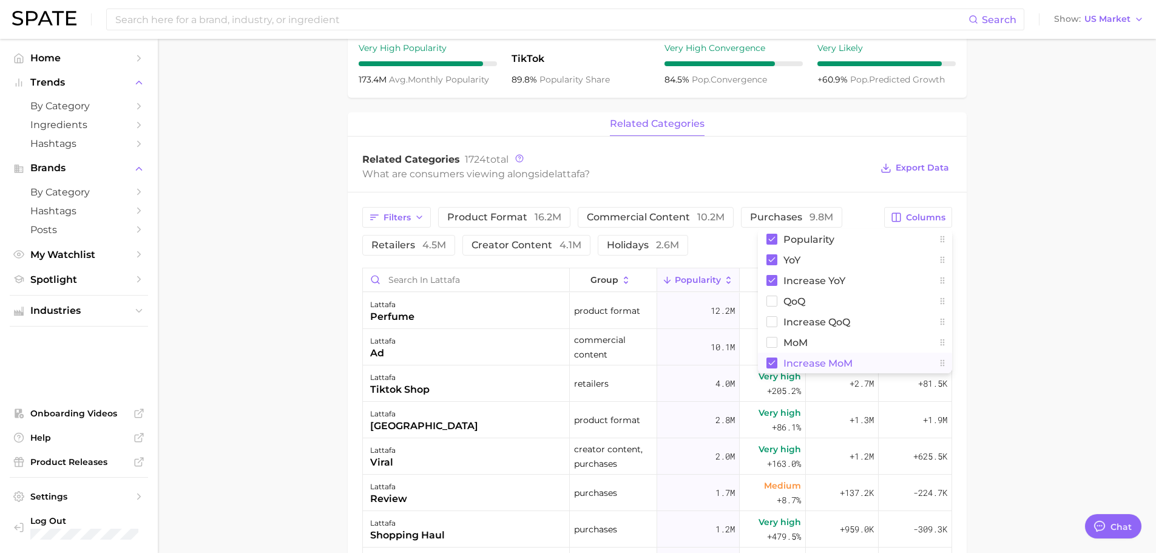
click at [788, 359] on span "Increase MoM" at bounding box center [817, 363] width 69 height 10
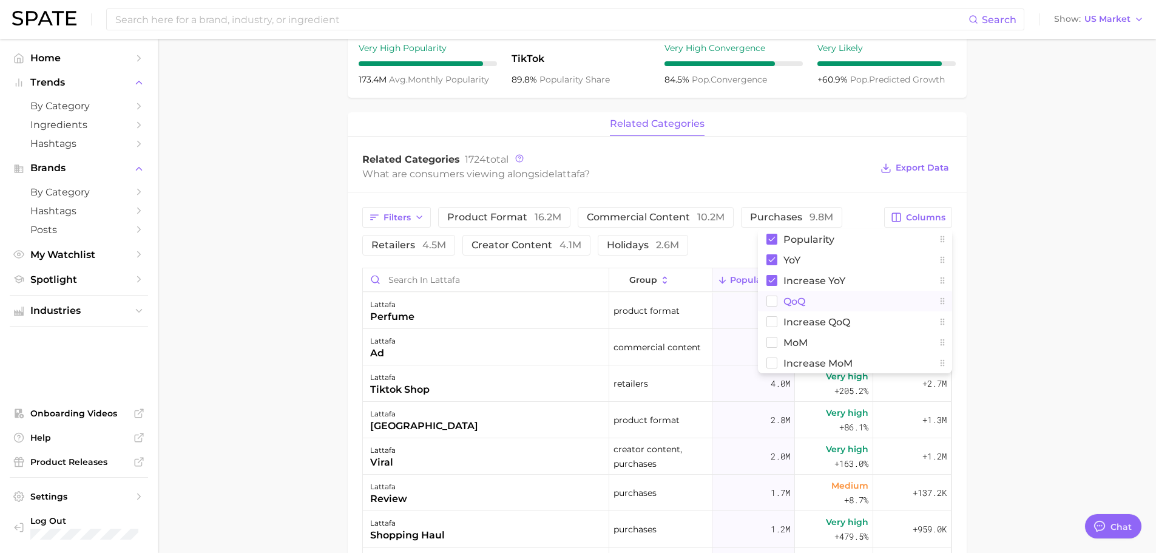
click at [793, 304] on span "QoQ" at bounding box center [794, 301] width 22 height 10
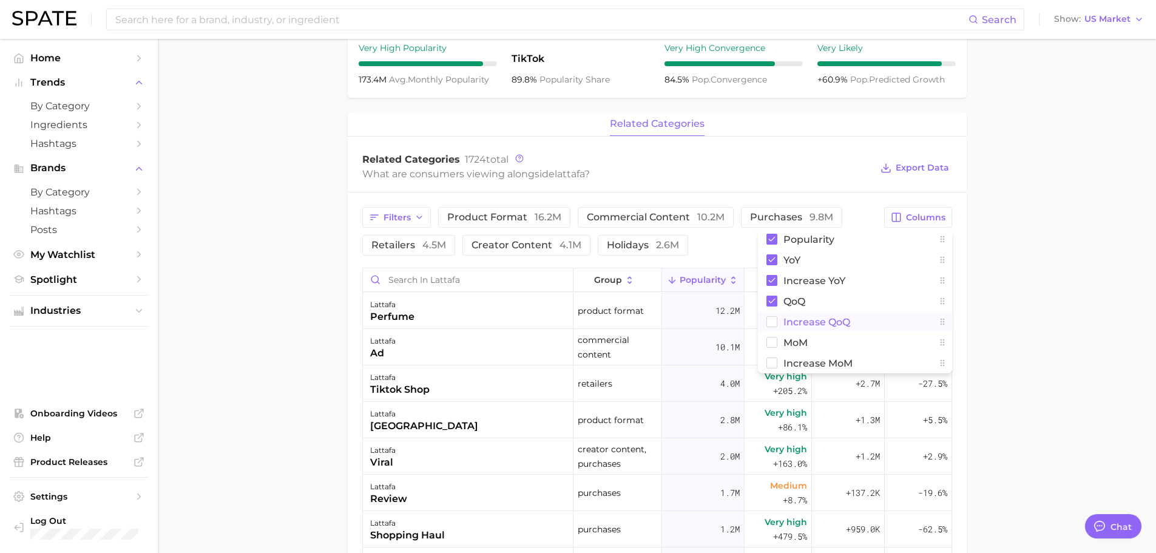
drag, startPoint x: 792, startPoint y: 322, endPoint x: 811, endPoint y: 324, distance: 19.0
click at [792, 322] on span "Increase QoQ" at bounding box center [816, 322] width 67 height 10
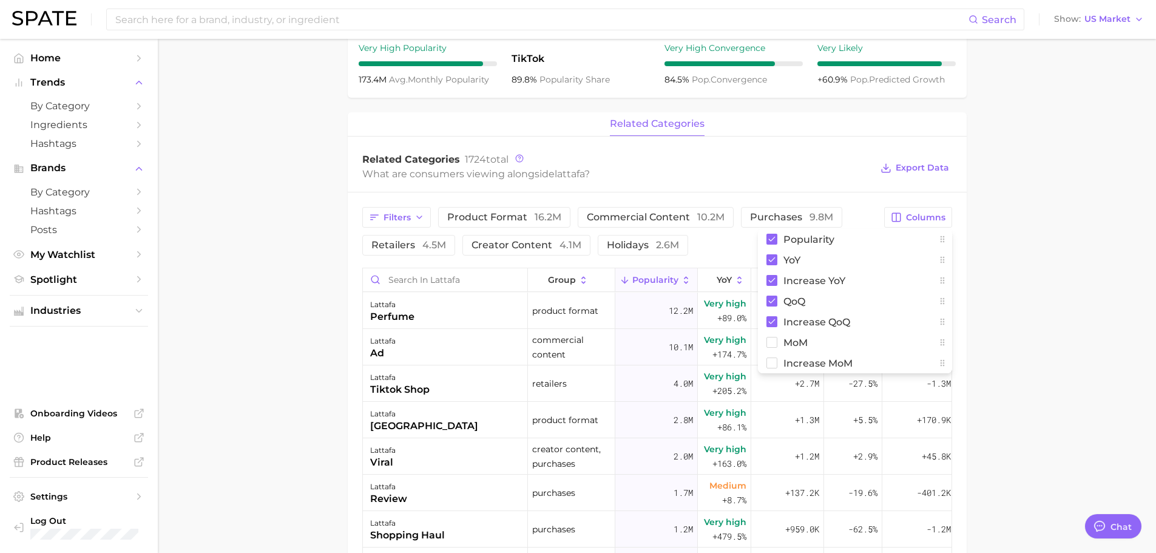
click at [1014, 331] on main "Overview Google TikTok Instagram Beta brand lattafa Add to Watchlist Export Dat…" at bounding box center [657, 254] width 998 height 1281
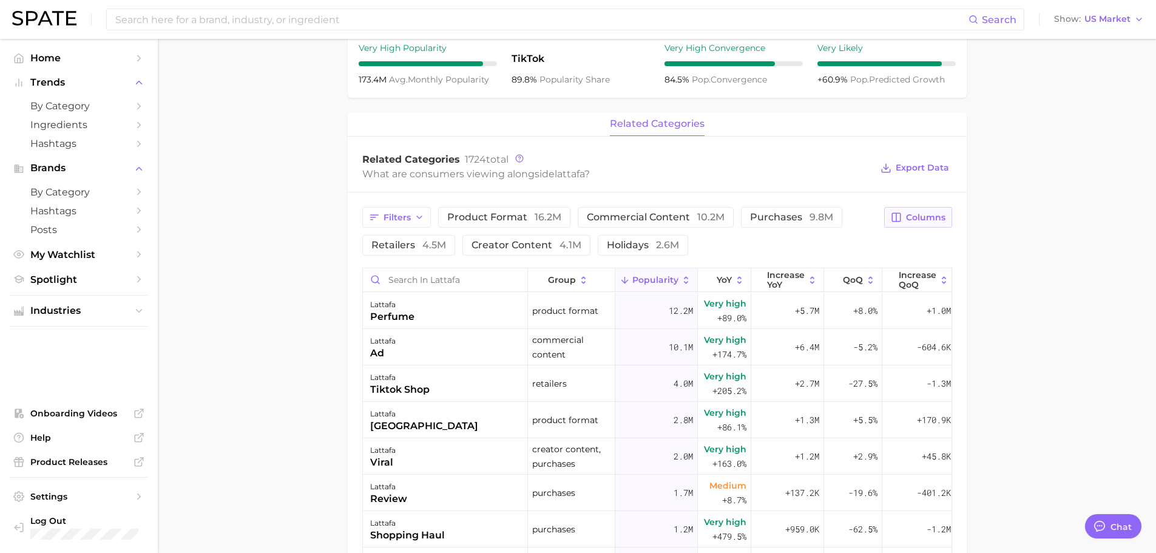
click at [917, 208] on button "Columns" at bounding box center [917, 217] width 67 height 21
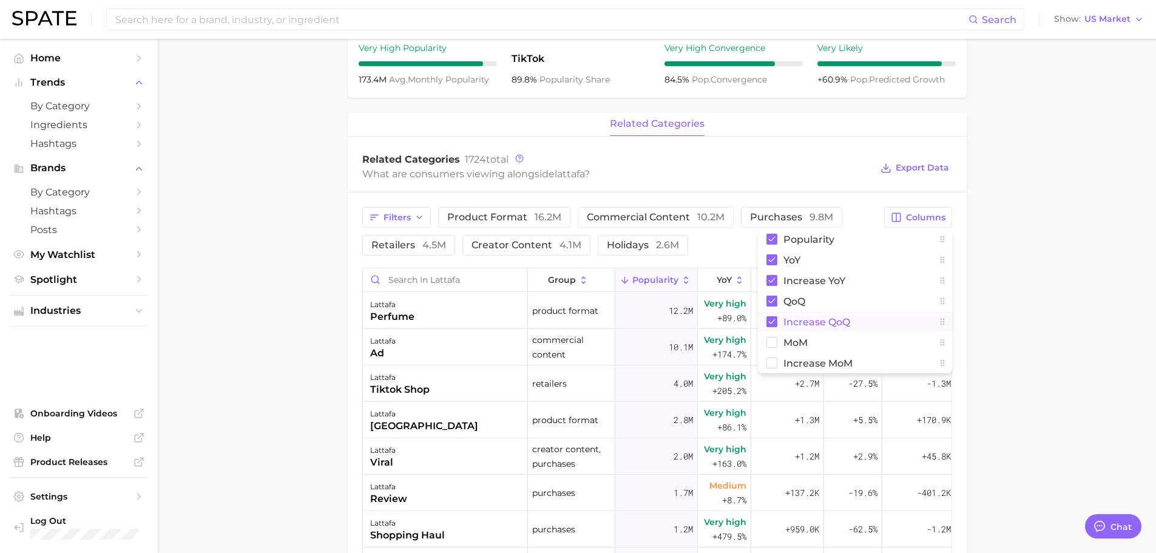
click at [811, 325] on span "Increase QoQ" at bounding box center [816, 322] width 67 height 10
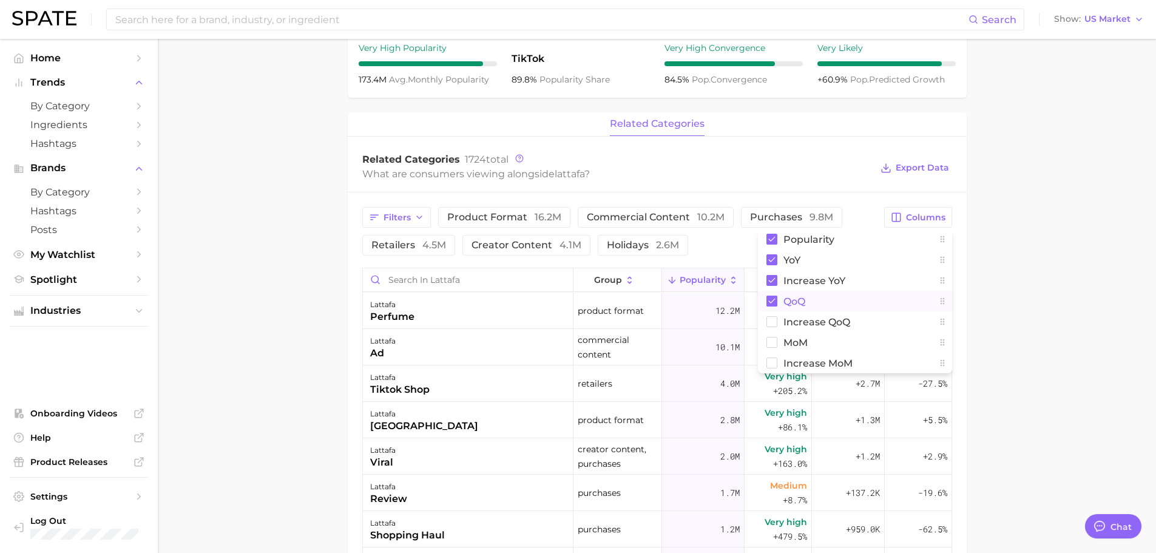
click at [809, 303] on button "QoQ" at bounding box center [855, 301] width 194 height 21
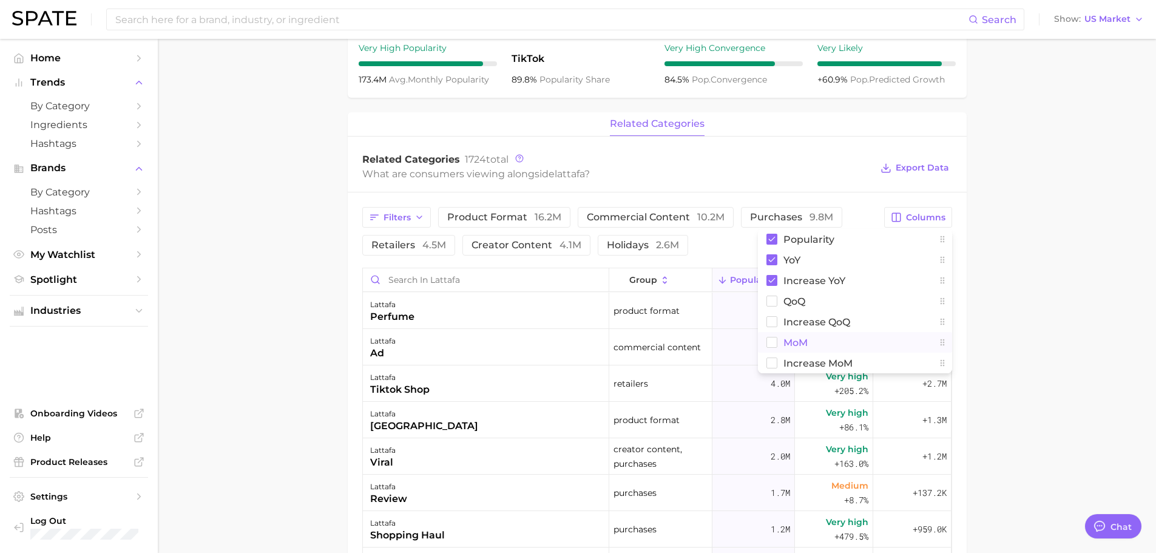
click at [811, 340] on button "MoM" at bounding box center [855, 342] width 194 height 21
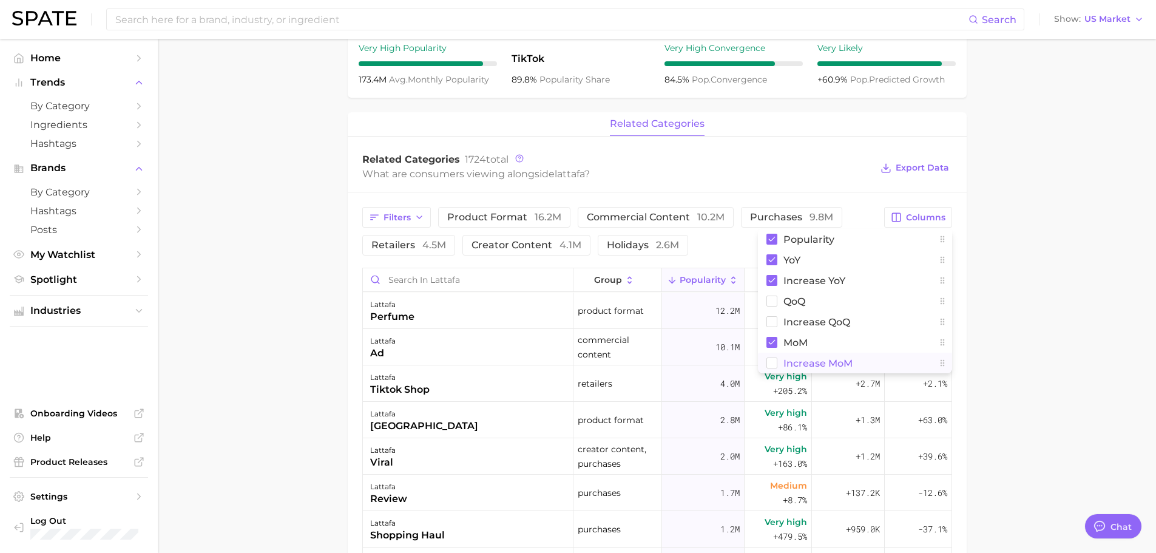
click at [813, 356] on button "Increase MoM" at bounding box center [855, 362] width 194 height 21
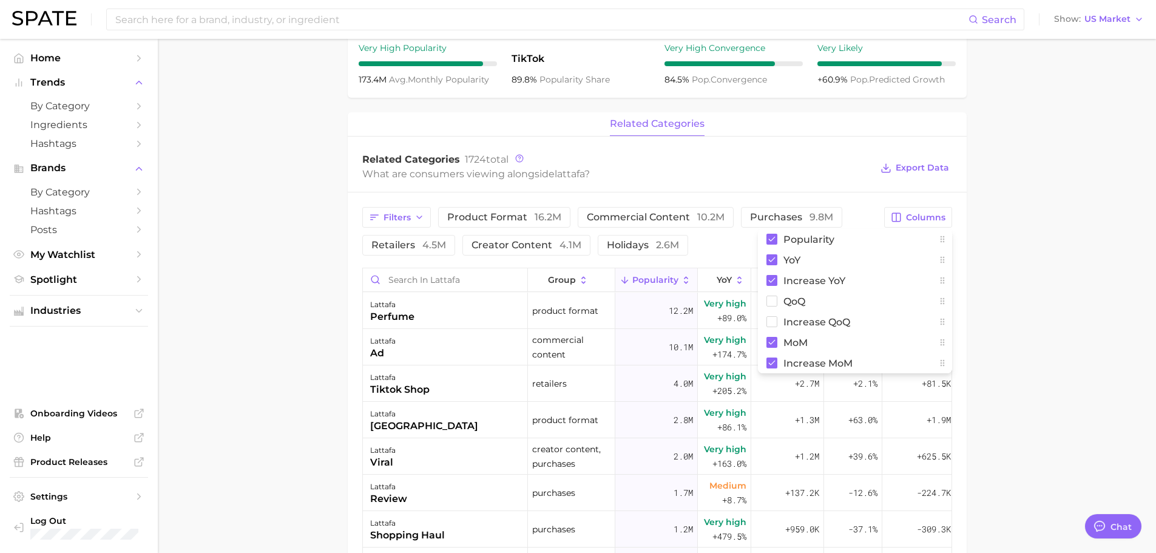
click at [1015, 379] on main "Overview Google TikTok Instagram Beta brand lattafa Add to Watchlist Export Dat…" at bounding box center [657, 254] width 998 height 1281
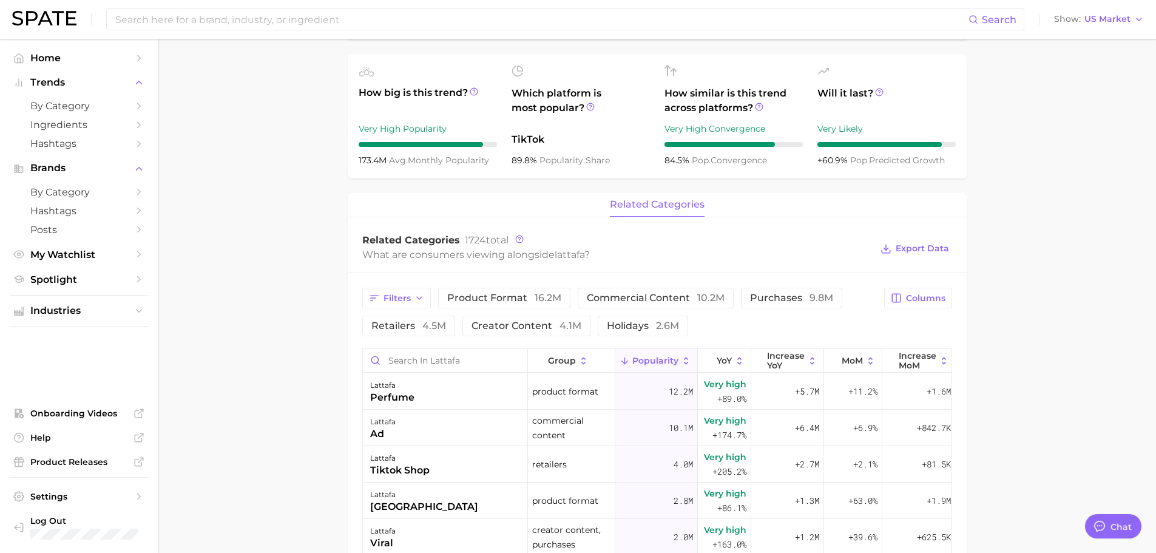
scroll to position [364, 0]
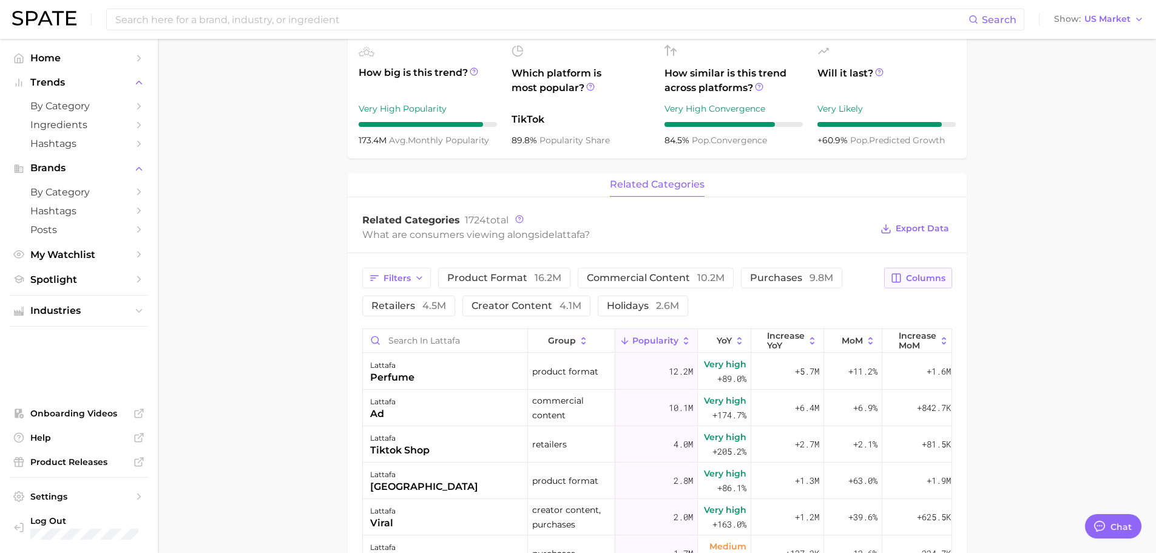
click at [935, 279] on span "Columns" at bounding box center [925, 278] width 39 height 10
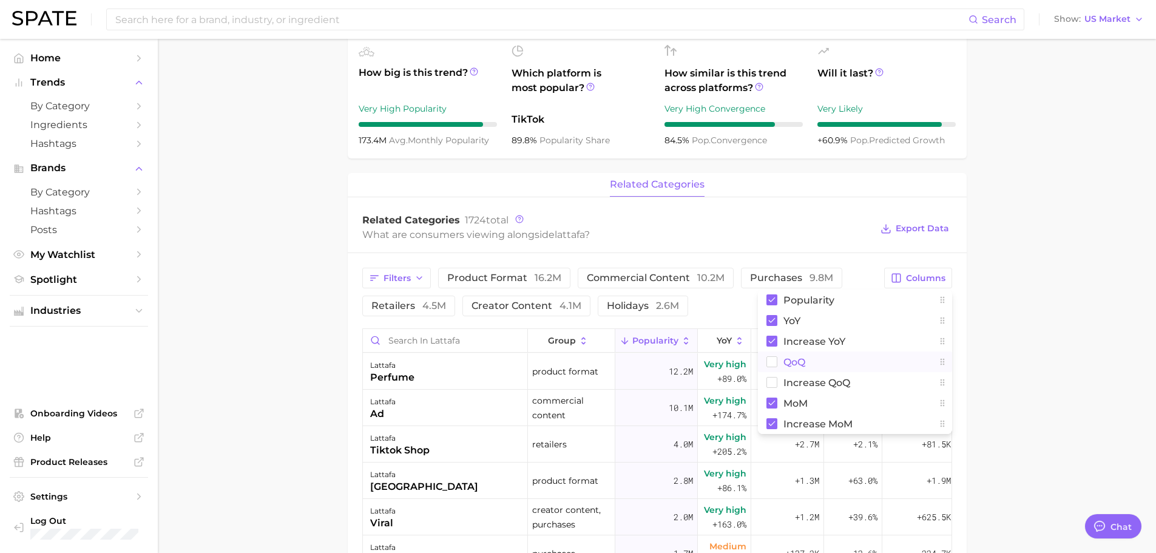
click at [849, 365] on button "QoQ" at bounding box center [855, 361] width 194 height 21
click at [839, 377] on span "Increase QoQ" at bounding box center [816, 382] width 67 height 10
click at [1015, 357] on main "Overview Google TikTok Instagram Beta brand lattafa Add to Watchlist Export Dat…" at bounding box center [657, 315] width 998 height 1281
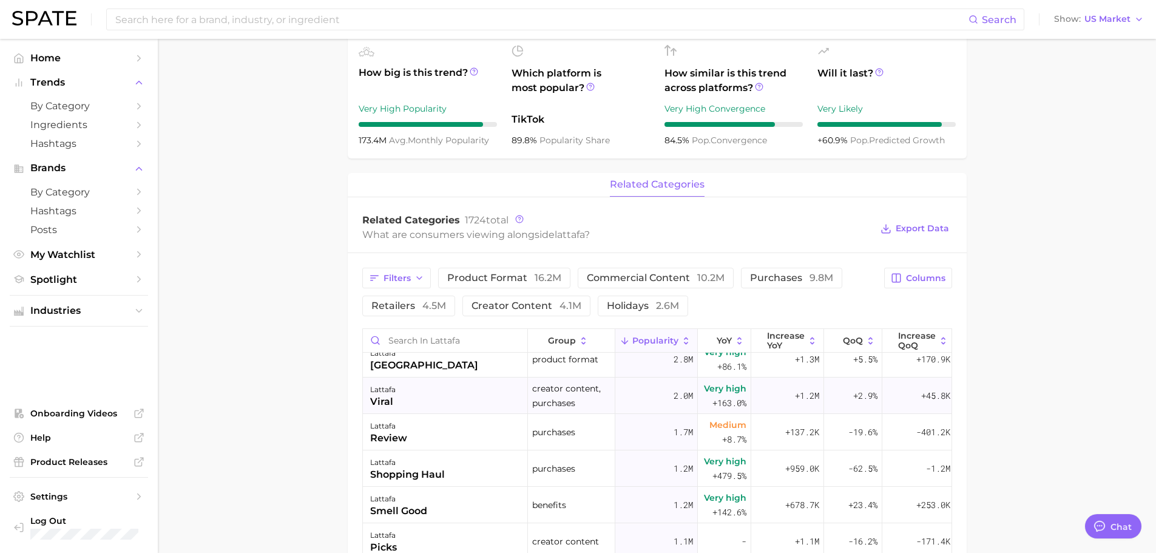
scroll to position [0, 0]
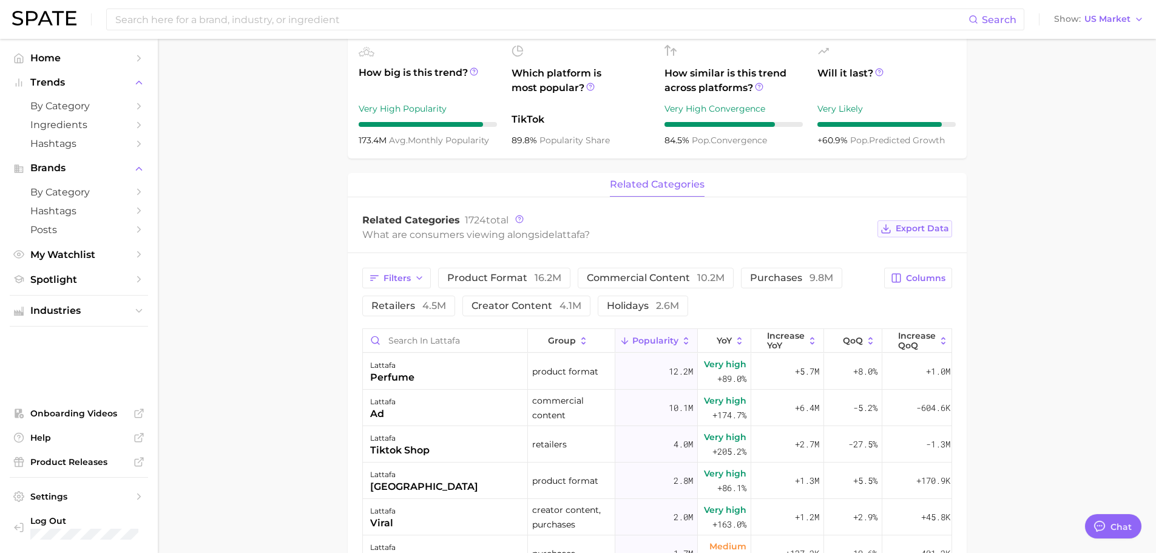
click at [932, 230] on span "Export Data" at bounding box center [921, 228] width 53 height 10
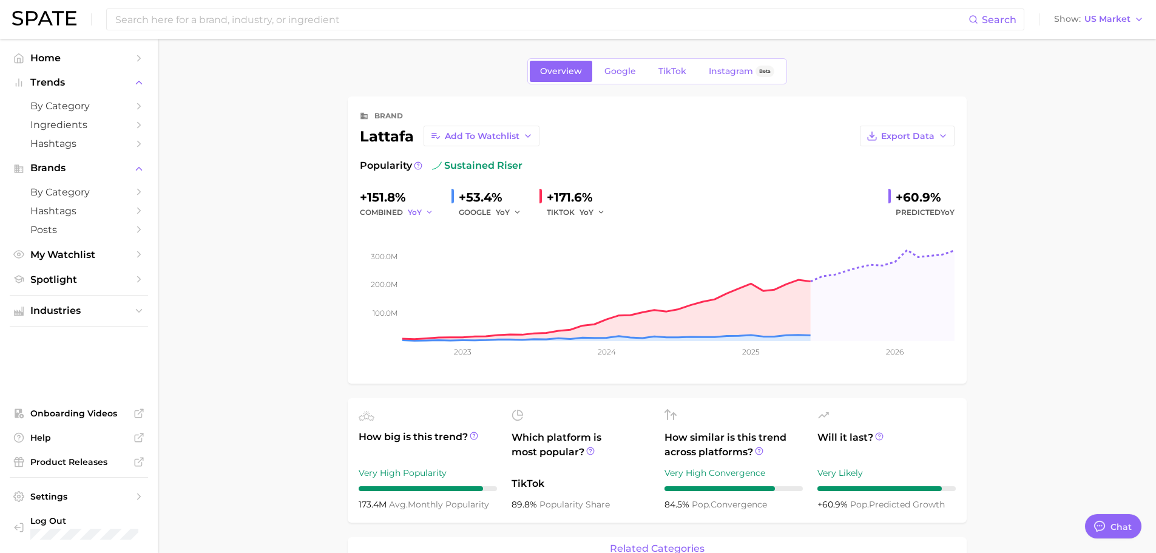
click at [425, 214] on icon "button" at bounding box center [429, 212] width 8 height 8
click at [436, 254] on button "QoQ" at bounding box center [474, 254] width 133 height 22
click at [482, 211] on div "GOOGLE YoY" at bounding box center [494, 212] width 71 height 15
click at [518, 214] on icon "button" at bounding box center [517, 212] width 8 height 8
click at [520, 251] on span "QoQ" at bounding box center [512, 253] width 20 height 10
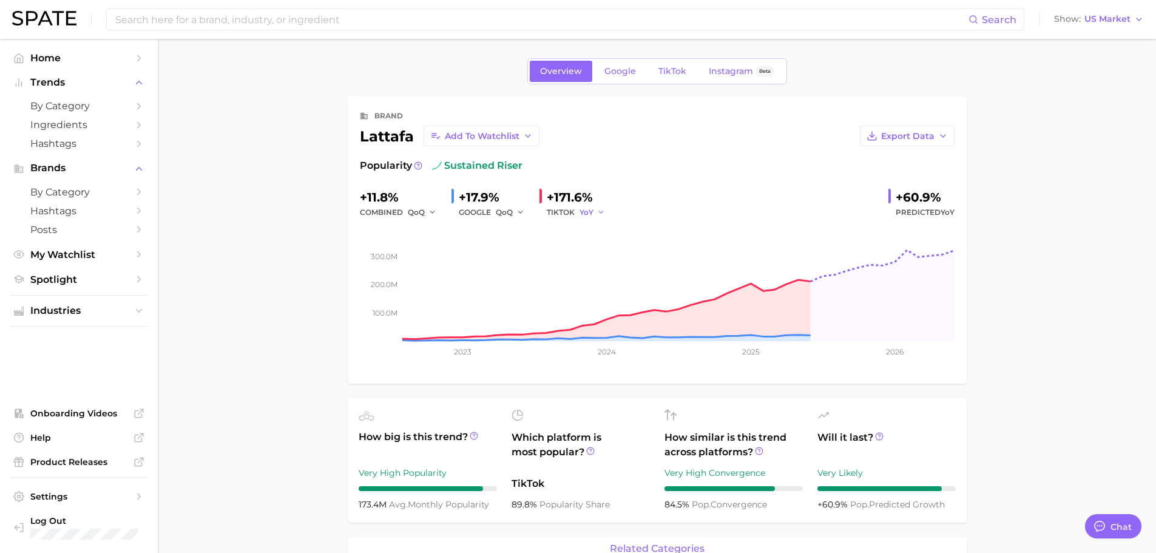
click at [597, 212] on icon "button" at bounding box center [601, 212] width 8 height 8
click at [595, 251] on span "QoQ" at bounding box center [595, 253] width 20 height 10
click at [943, 139] on icon "button" at bounding box center [943, 136] width 10 height 10
click at [903, 180] on span "Time Series Image" at bounding box center [881, 180] width 81 height 10
click at [434, 214] on icon "button" at bounding box center [432, 212] width 8 height 8
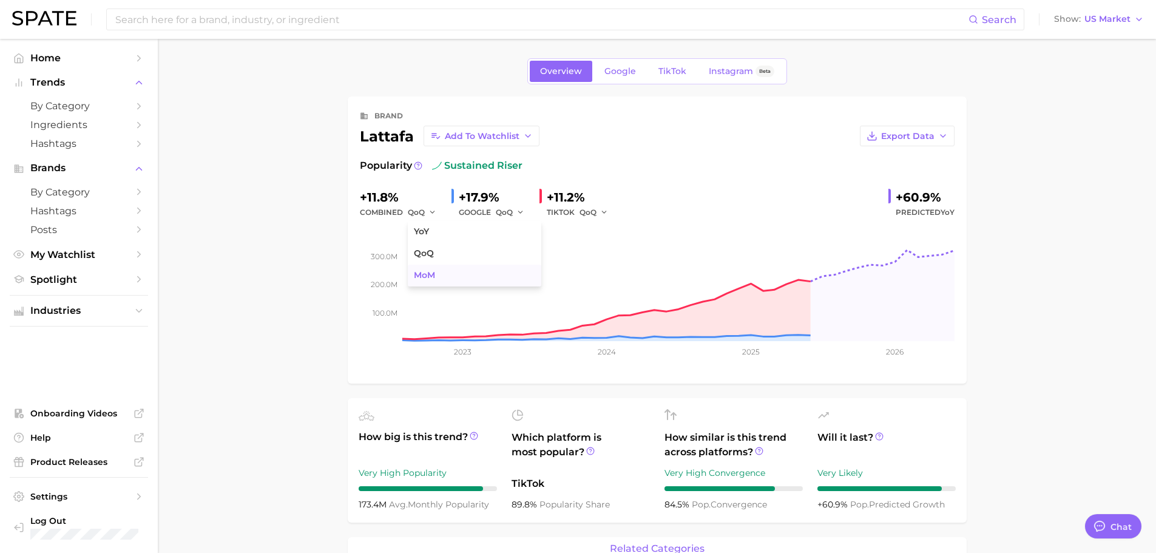
click at [422, 273] on span "MoM" at bounding box center [424, 275] width 21 height 10
click at [518, 214] on icon "button" at bounding box center [520, 212] width 8 height 8
click at [519, 269] on button "MoM" at bounding box center [562, 276] width 133 height 22
click at [594, 212] on span "QoQ" at bounding box center [587, 212] width 17 height 10
click at [590, 272] on span "MoM" at bounding box center [595, 275] width 21 height 10
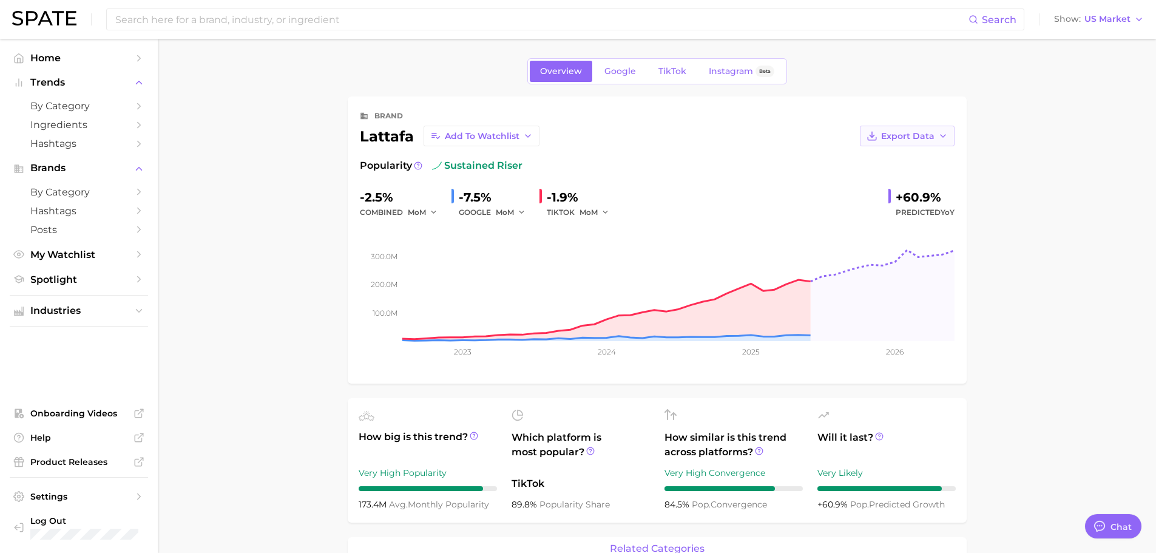
click at [917, 143] on button "Export Data" at bounding box center [907, 136] width 95 height 21
click at [906, 183] on span "Time Series Image" at bounding box center [881, 180] width 81 height 10
click at [932, 139] on span "Export Data" at bounding box center [907, 136] width 53 height 10
click at [929, 157] on button "Time Series CSV" at bounding box center [887, 158] width 133 height 22
click at [635, 75] on span "Google" at bounding box center [620, 71] width 32 height 10
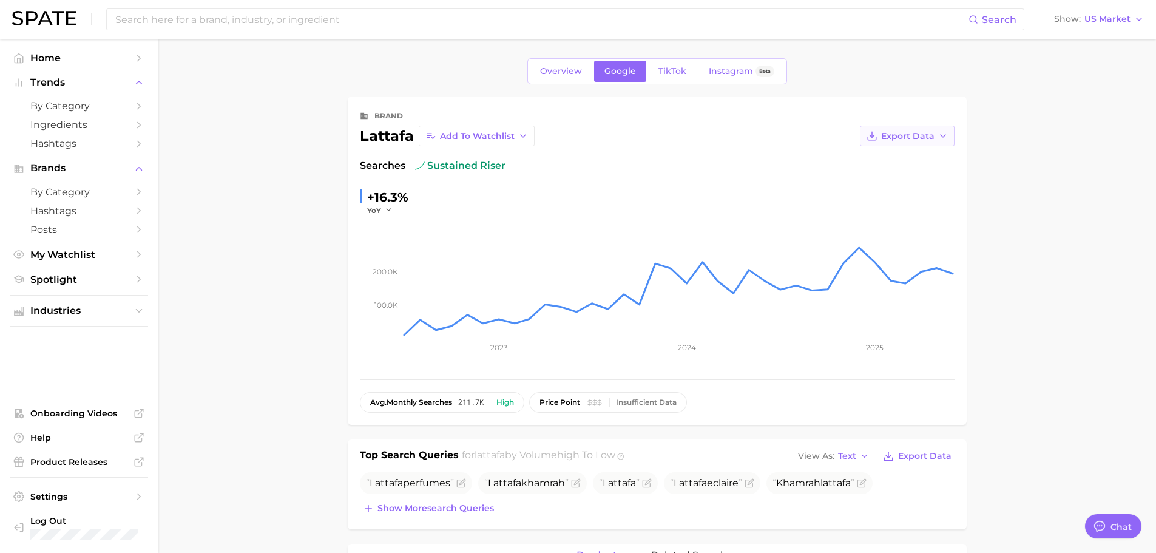
click at [928, 137] on span "Export Data" at bounding box center [907, 136] width 53 height 10
click at [909, 176] on span "Time Series Image" at bounding box center [881, 180] width 81 height 10
click at [389, 211] on icon "button" at bounding box center [389, 210] width 8 height 8
click at [393, 243] on button "QoQ" at bounding box center [433, 249] width 133 height 22
click at [918, 141] on button "Export Data" at bounding box center [907, 136] width 95 height 21
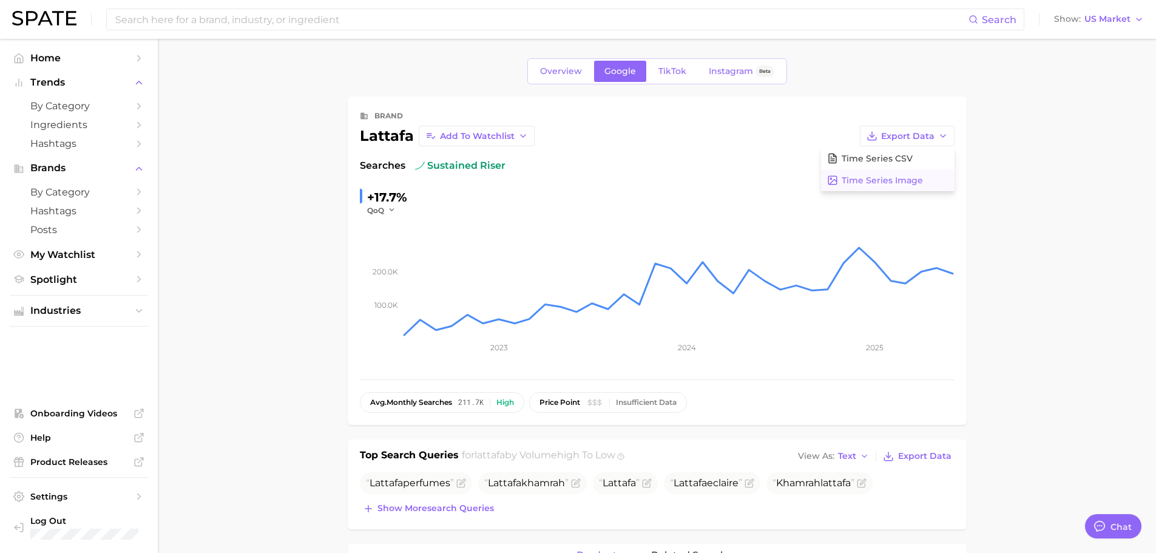
click at [903, 181] on span "Time Series Image" at bounding box center [881, 180] width 81 height 10
click at [388, 210] on icon "button" at bounding box center [392, 210] width 8 height 8
click at [391, 268] on span "MoM" at bounding box center [383, 271] width 21 height 10
click at [933, 135] on span "Export Data" at bounding box center [907, 136] width 53 height 10
click at [904, 183] on span "Time Series Image" at bounding box center [881, 180] width 81 height 10
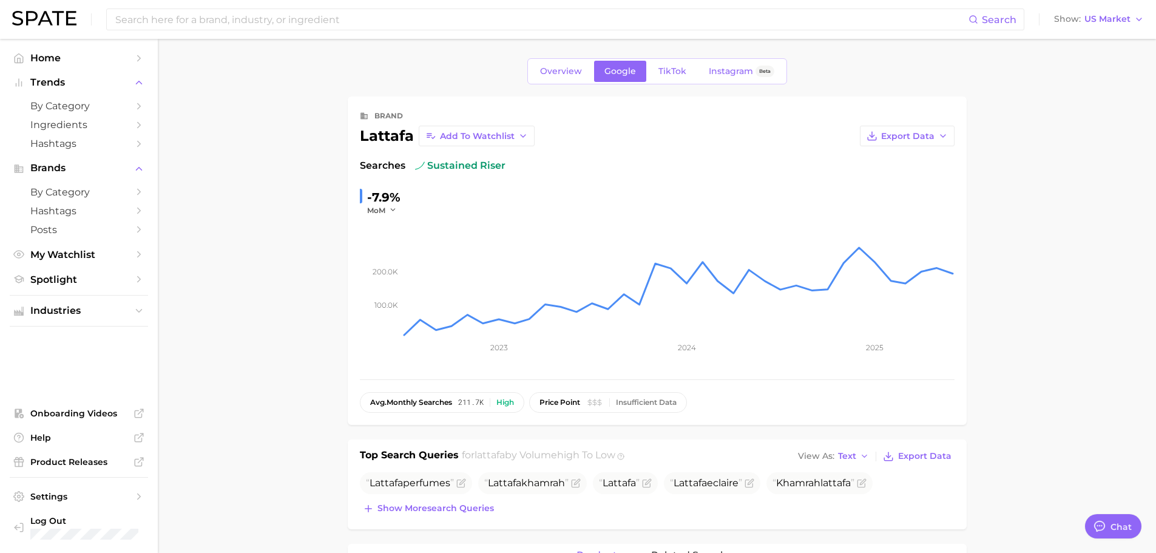
drag, startPoint x: 781, startPoint y: 192, endPoint x: 764, endPoint y: 183, distance: 19.0
click at [767, 184] on div "Searches sustained riser -7.9% MoM [DEMOGRAPHIC_DATA].0k 200.0k 2023 2024 2025" at bounding box center [657, 262] width 595 height 209
click at [855, 246] on rect at bounding box center [678, 275] width 552 height 121
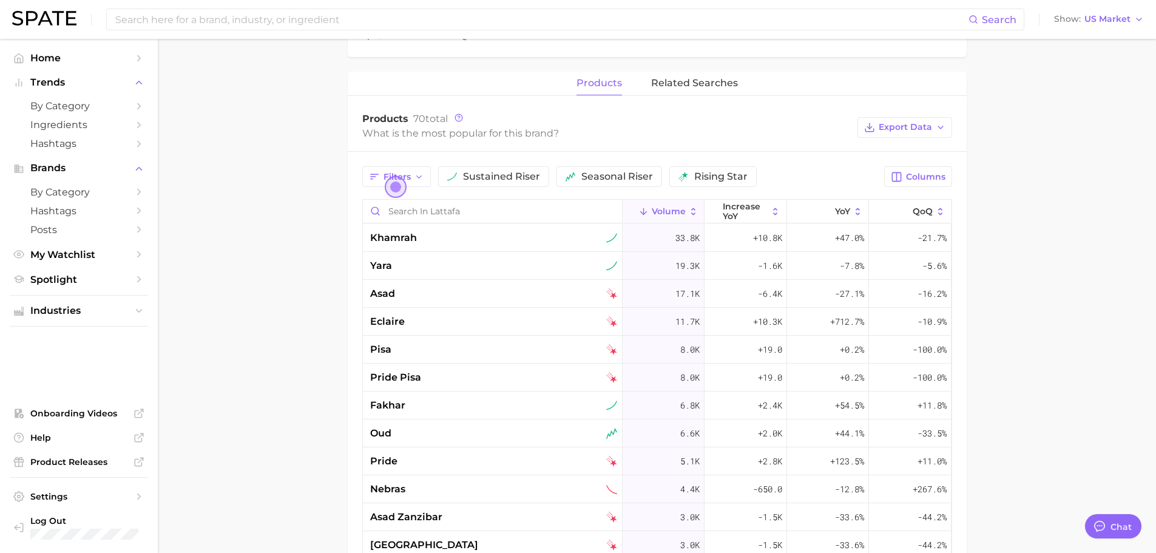
scroll to position [485, 0]
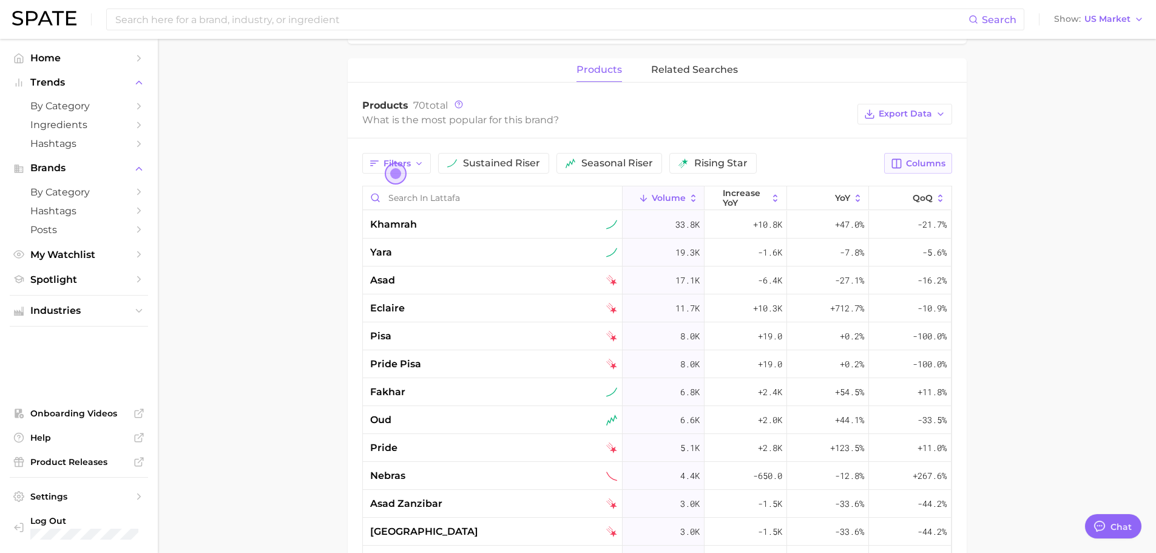
click at [912, 158] on span "Columns" at bounding box center [925, 163] width 39 height 10
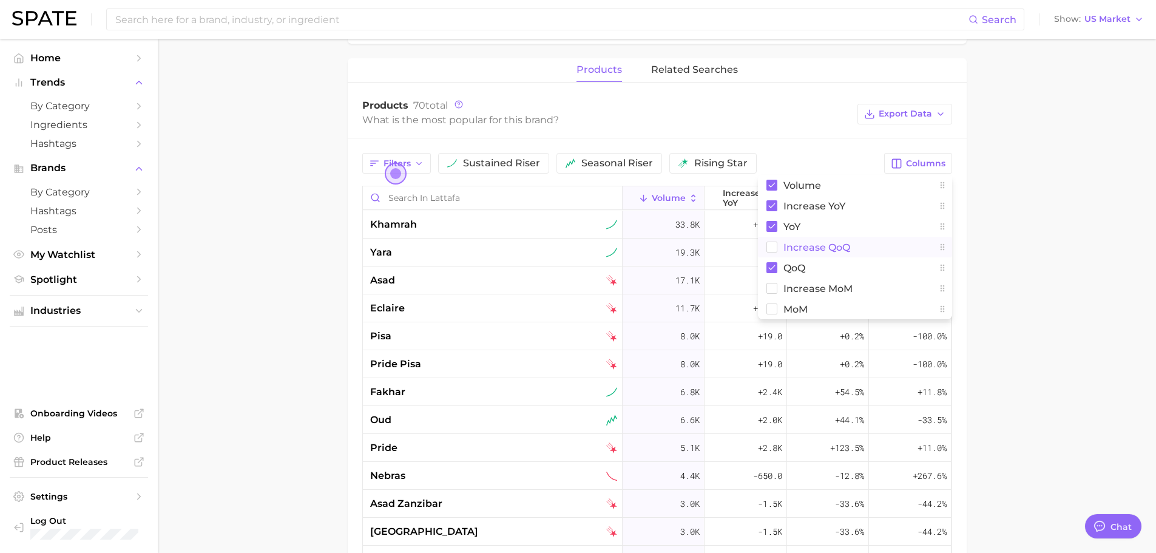
click at [821, 247] on span "increase QoQ" at bounding box center [816, 247] width 67 height 10
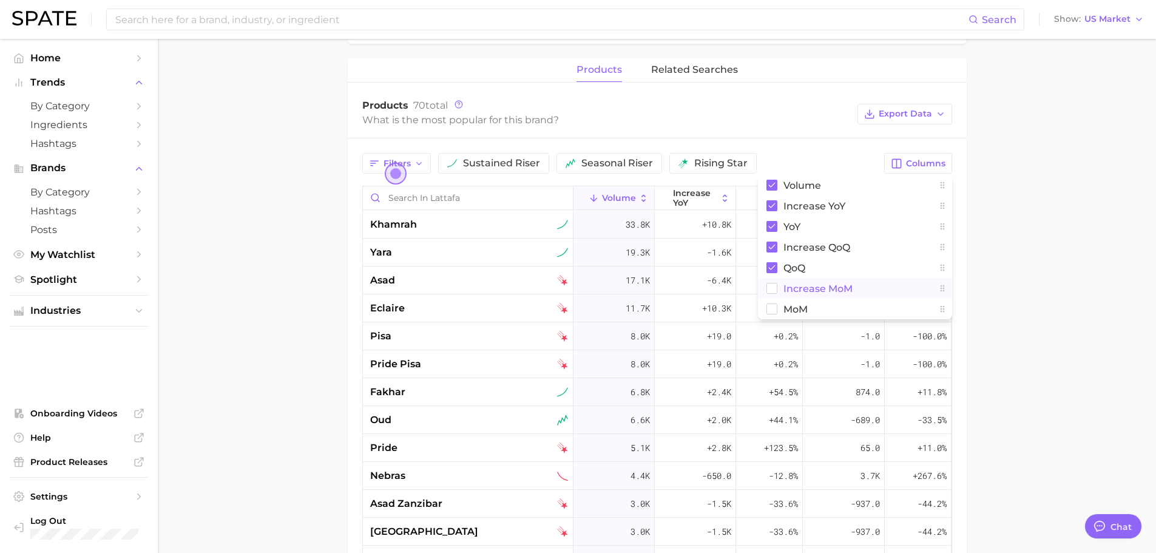
click at [806, 286] on span "increase MoM" at bounding box center [817, 288] width 69 height 10
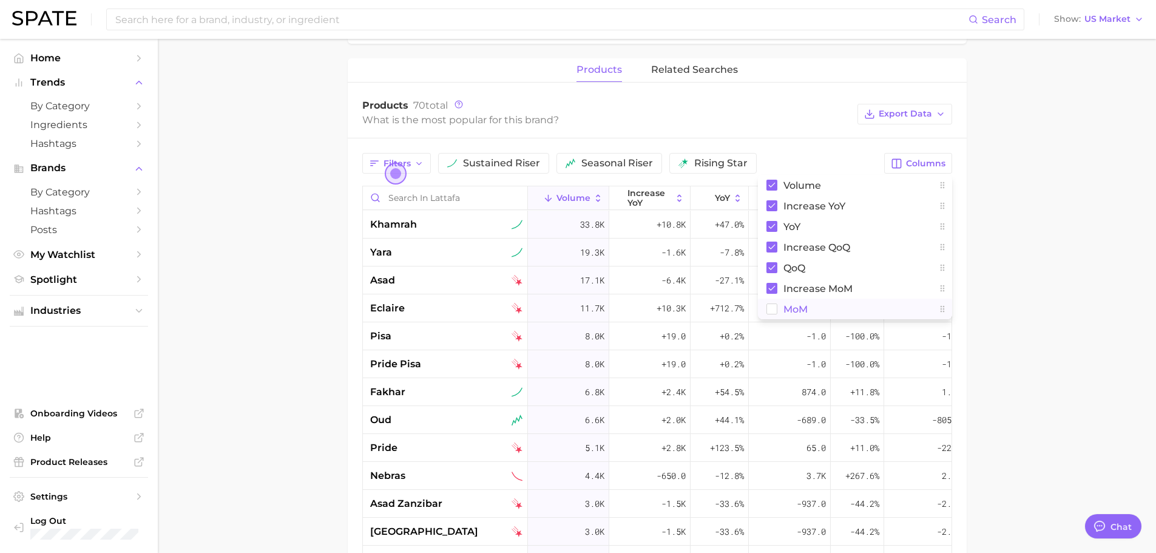
click at [800, 309] on span "MoM" at bounding box center [795, 309] width 24 height 10
click at [997, 308] on main "Overview Google TikTok Instagram Beta brand lattafa Add to Watchlist Export Dat…" at bounding box center [657, 183] width 998 height 1260
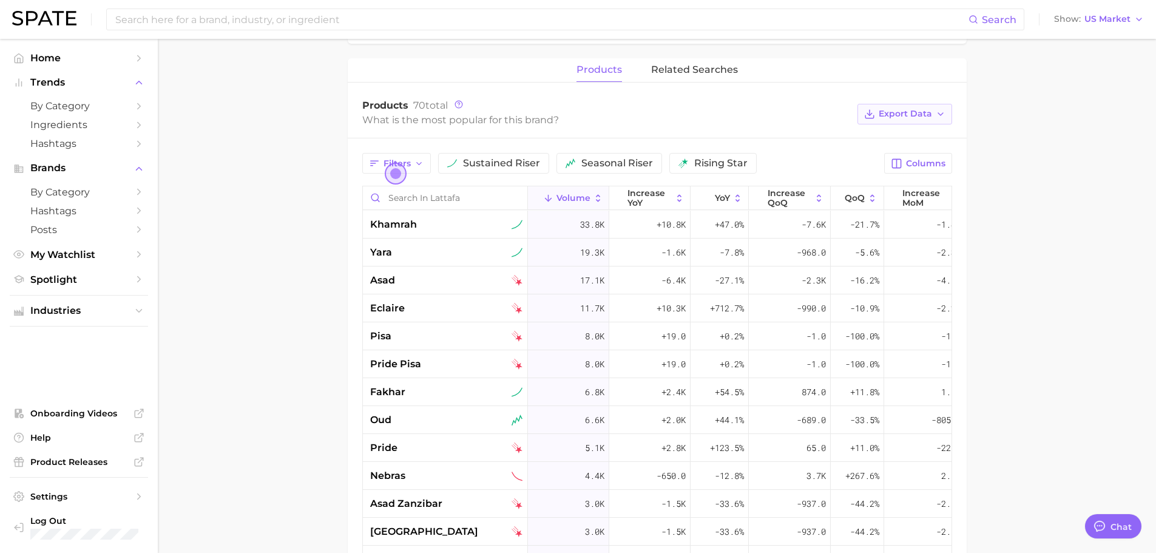
click at [924, 119] on span "Export Data" at bounding box center [904, 114] width 53 height 10
click at [915, 139] on button "Table Data CSV" at bounding box center [884, 137] width 133 height 22
click at [1107, 203] on main "Overview Google TikTok Instagram Beta brand lattafa Add to Watchlist Export Dat…" at bounding box center [657, 183] width 998 height 1260
click at [920, 115] on span "Export Data" at bounding box center [904, 114] width 53 height 10
click at [897, 156] on span "Time Series CSV" at bounding box center [874, 158] width 71 height 10
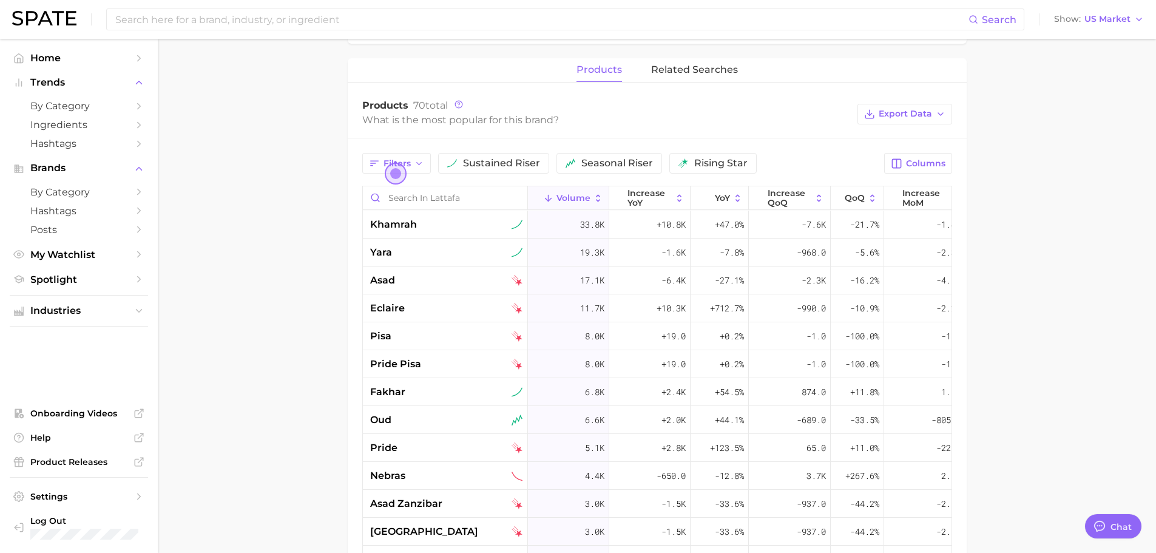
click at [1060, 158] on main "Overview Google TikTok Instagram Beta brand lattafa Add to Watchlist Export Dat…" at bounding box center [657, 183] width 998 height 1260
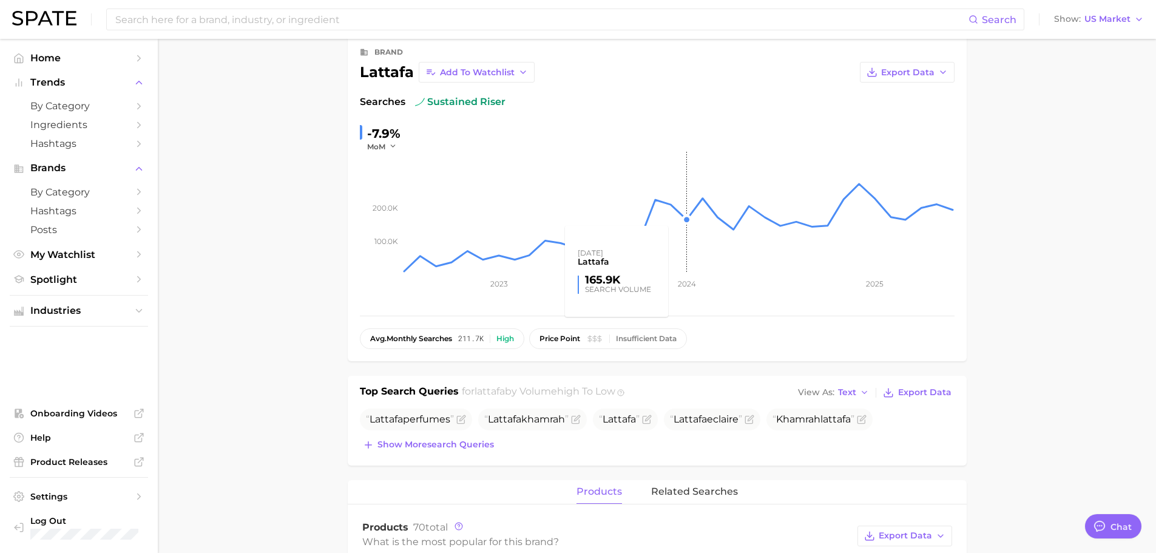
scroll to position [0, 0]
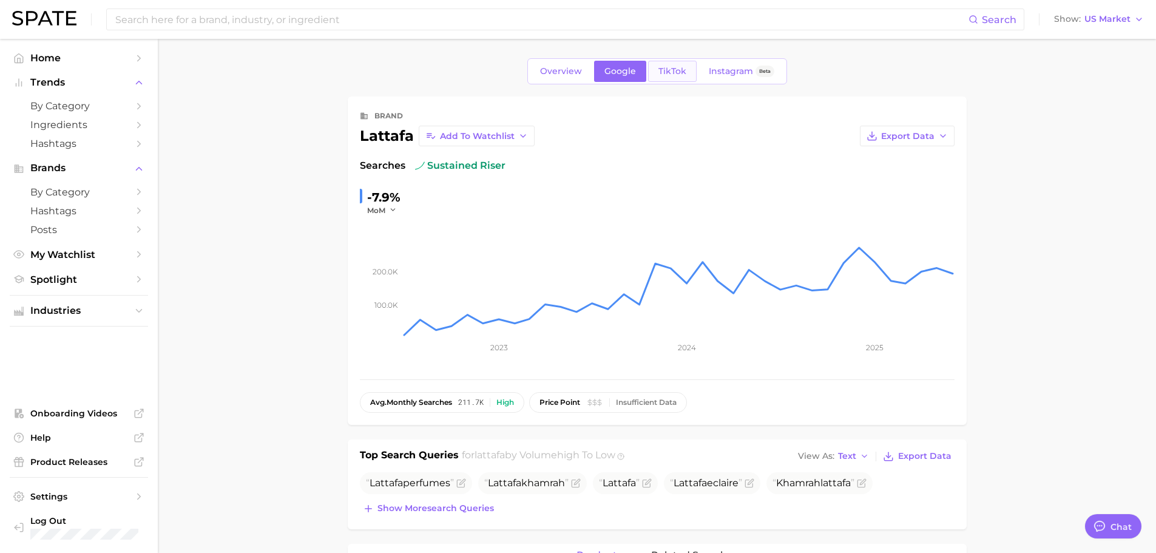
click at [676, 65] on link "TikTok" at bounding box center [672, 71] width 49 height 21
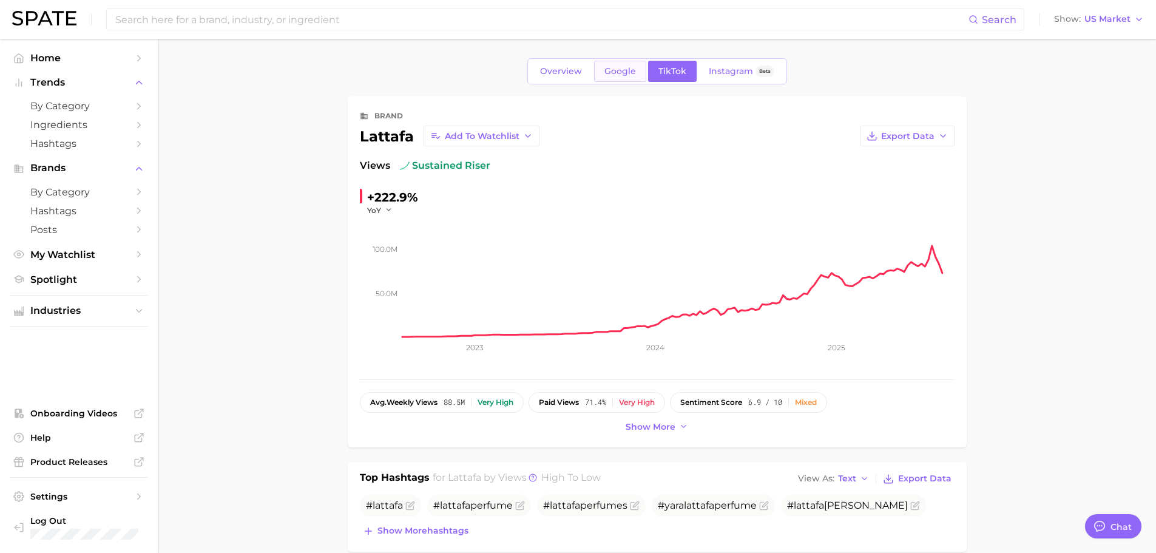
click at [631, 65] on link "Google" at bounding box center [620, 71] width 52 height 21
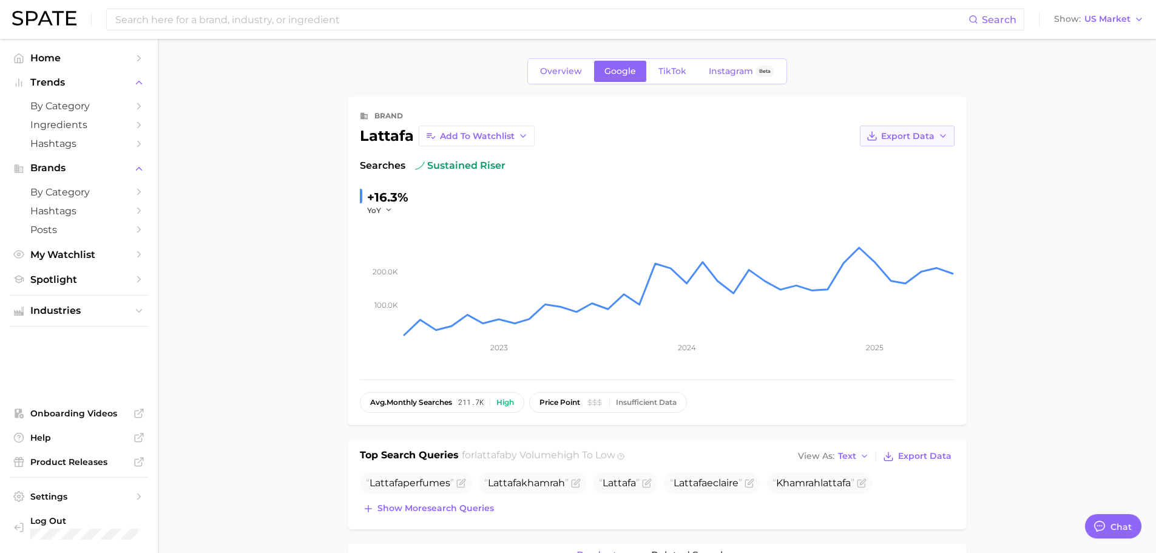
click at [926, 141] on button "Export Data" at bounding box center [907, 136] width 95 height 21
click at [912, 160] on button "Time Series CSV" at bounding box center [887, 158] width 133 height 22
click at [679, 76] on span "TikTok" at bounding box center [672, 71] width 28 height 10
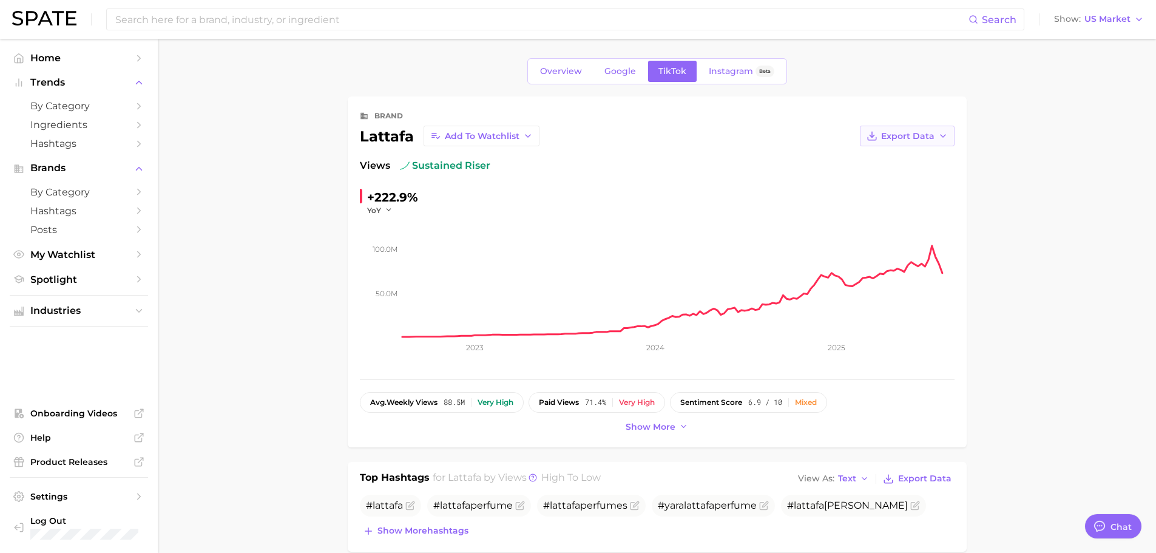
click at [906, 139] on span "Export Data" at bounding box center [907, 136] width 53 height 10
click at [903, 156] on span "Time Series CSV" at bounding box center [876, 158] width 71 height 10
click at [922, 138] on span "Export Data" at bounding box center [907, 136] width 53 height 10
click at [831, 183] on icon at bounding box center [832, 180] width 11 height 11
click at [382, 211] on button "YoY" at bounding box center [380, 210] width 26 height 10
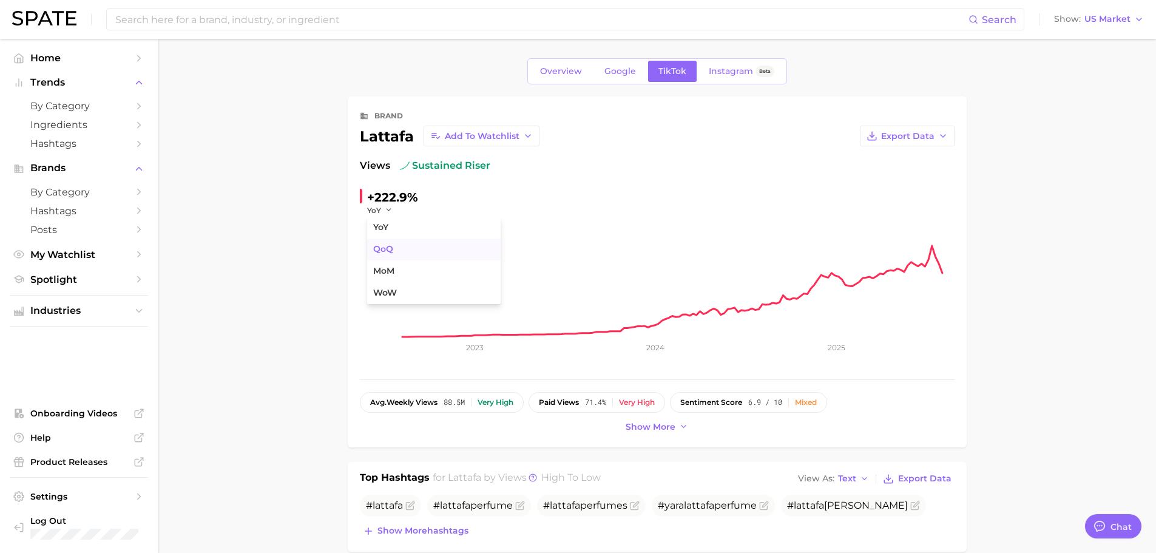
click at [397, 247] on button "QoQ" at bounding box center [433, 249] width 133 height 22
click at [895, 136] on span "Export Data" at bounding box center [907, 136] width 53 height 10
click at [891, 177] on span "Time Series Image" at bounding box center [881, 180] width 81 height 10
click at [389, 211] on icon "button" at bounding box center [392, 210] width 8 height 8
click at [402, 274] on button "MoM" at bounding box center [433, 271] width 133 height 22
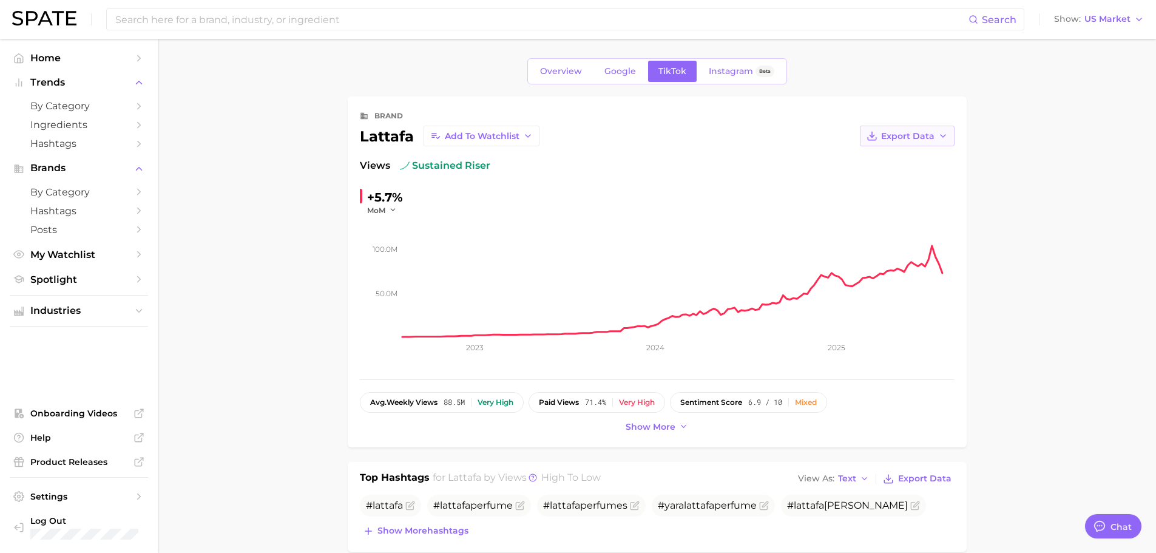
click at [922, 140] on span "Export Data" at bounding box center [907, 136] width 53 height 10
click at [903, 181] on span "Time Series Image" at bounding box center [881, 180] width 81 height 10
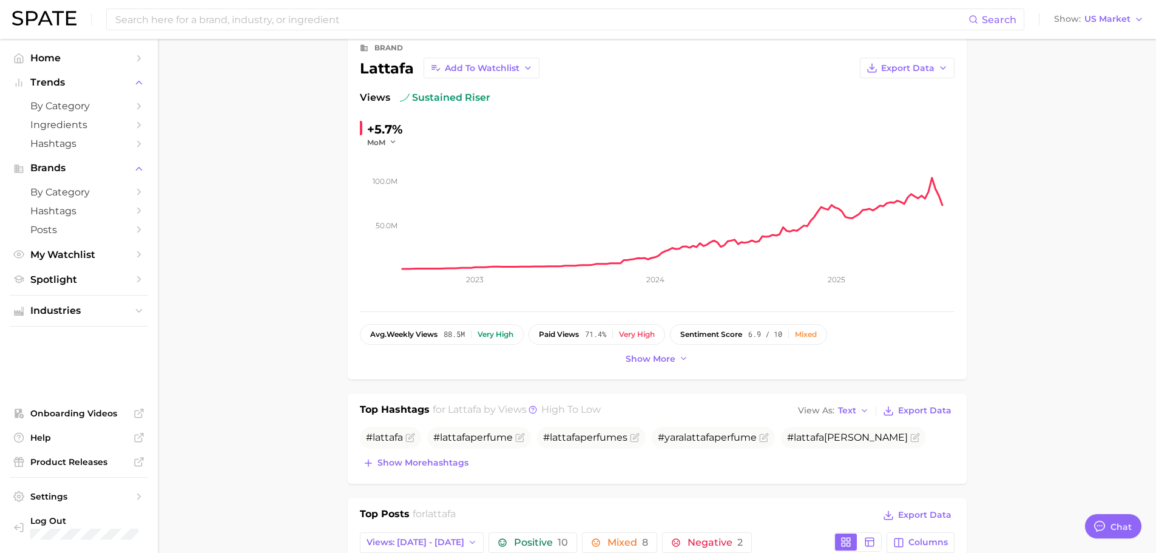
scroll to position [121, 0]
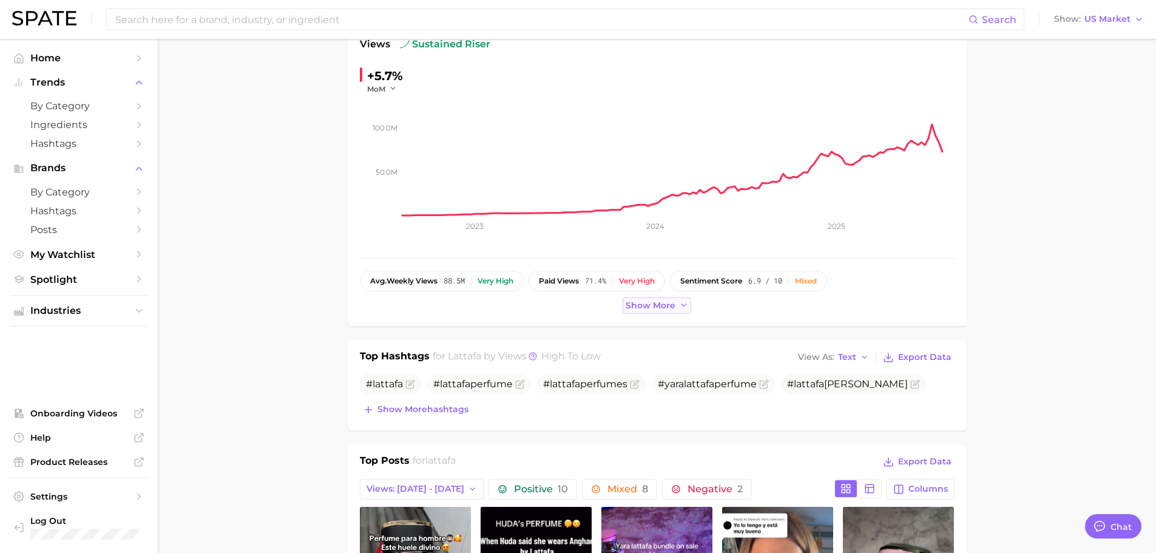
click at [666, 309] on span "Show more" at bounding box center [650, 305] width 50 height 10
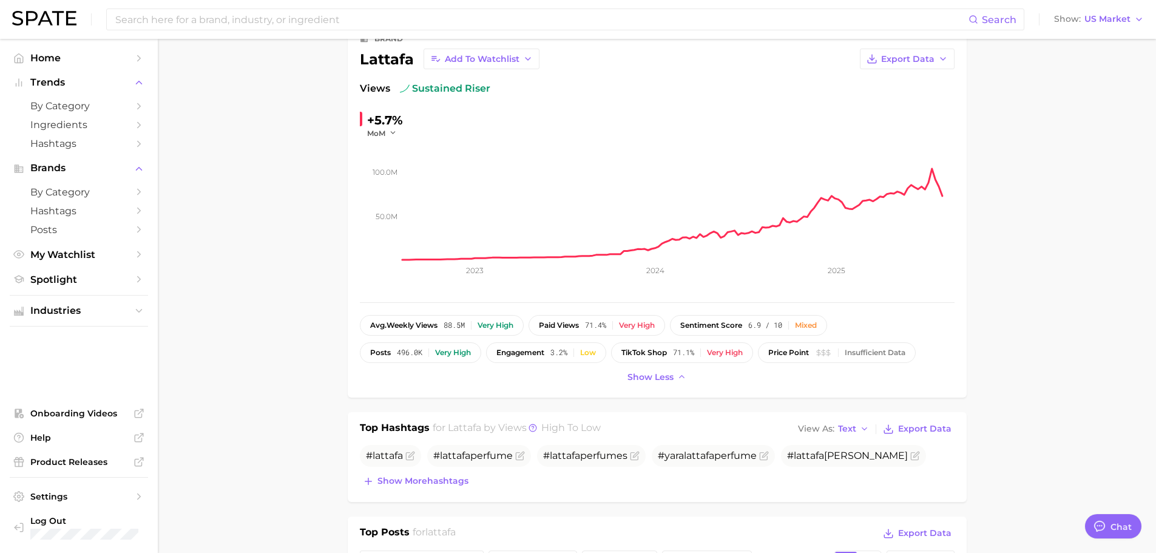
scroll to position [61, 0]
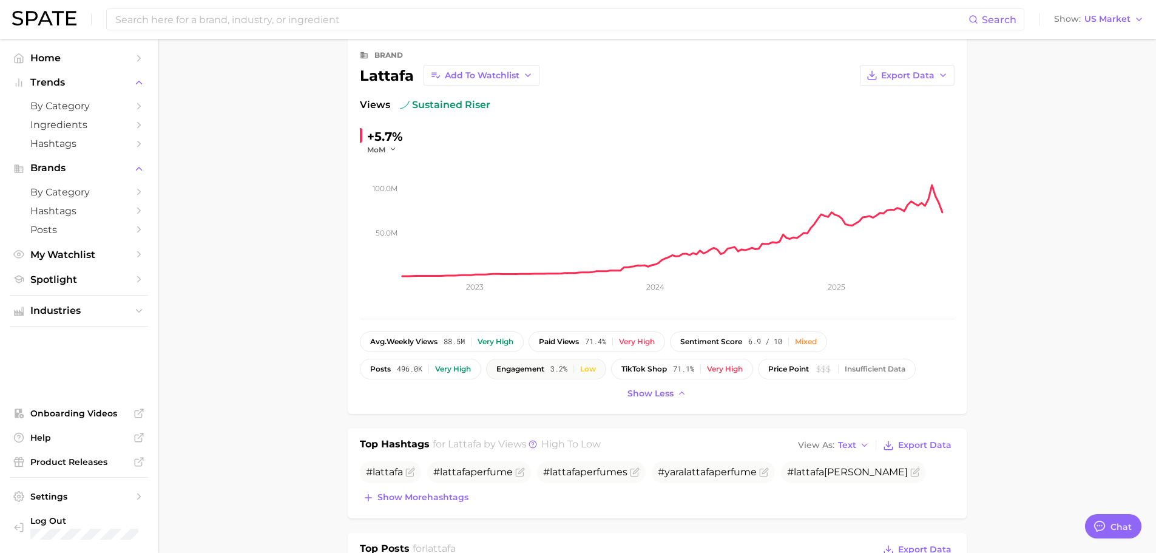
click at [582, 374] on button "engagement 3.2% Low" at bounding box center [546, 369] width 120 height 21
click at [543, 369] on span "engagement" at bounding box center [520, 369] width 48 height 8
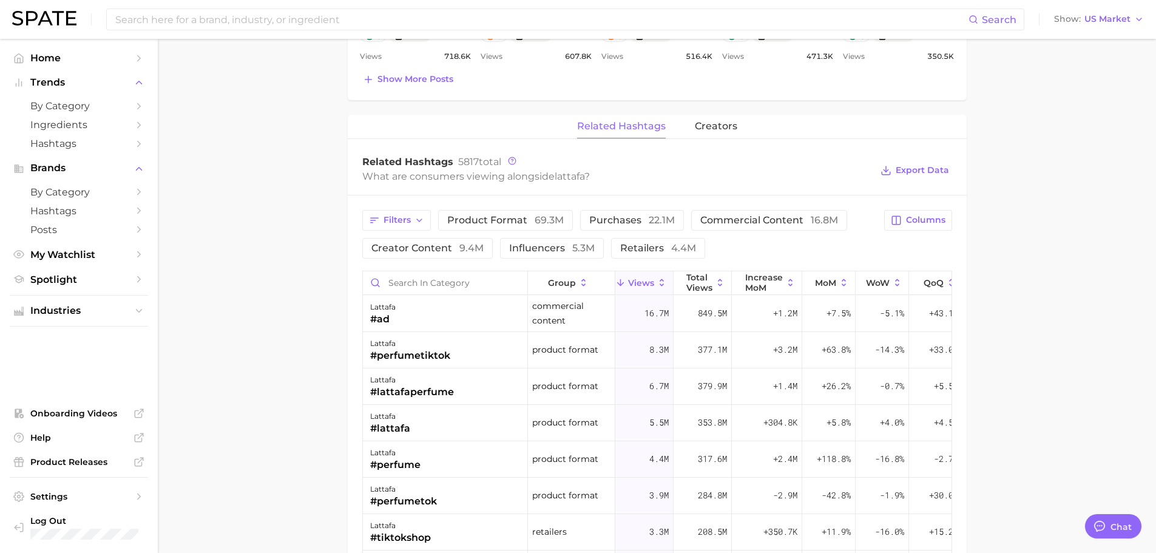
scroll to position [849, 0]
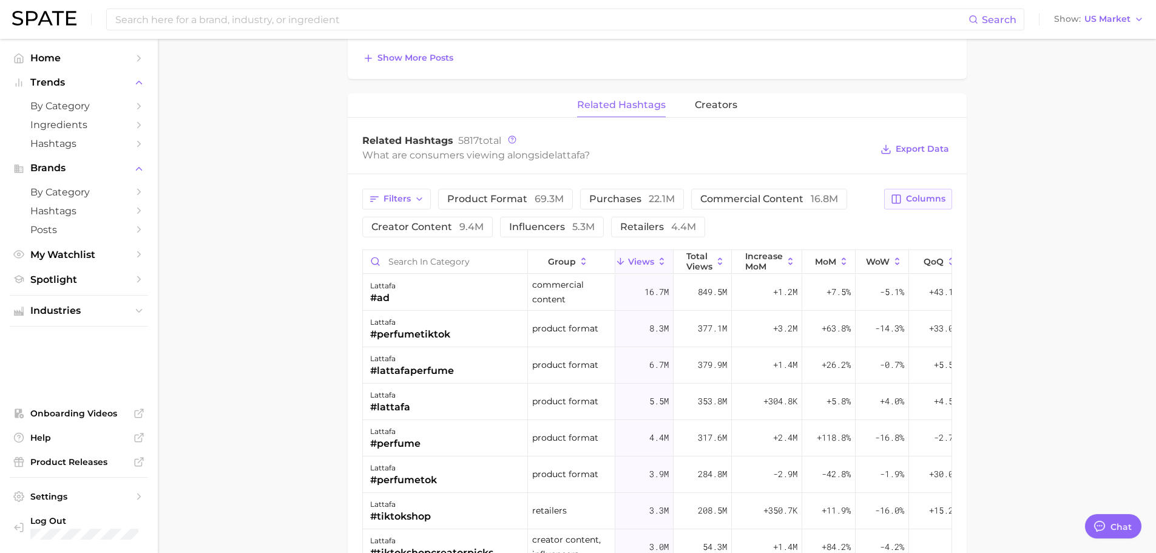
click at [917, 200] on span "Columns" at bounding box center [925, 199] width 39 height 10
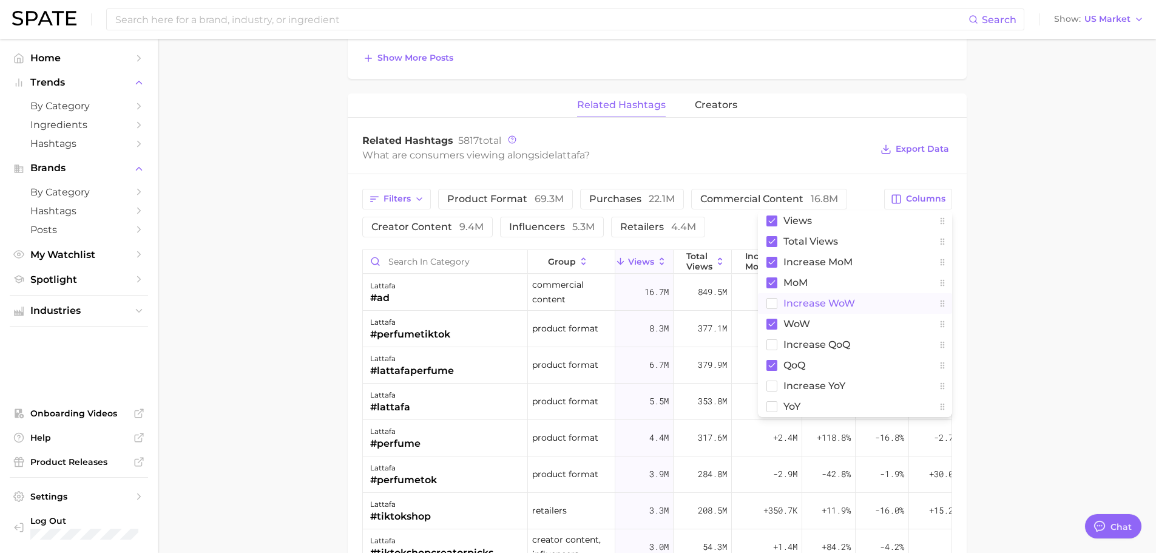
click at [823, 298] on span "Increase WoW" at bounding box center [819, 303] width 72 height 10
click at [809, 344] on span "increase QoQ" at bounding box center [816, 344] width 67 height 10
click at [805, 309] on button "Increase WoW" at bounding box center [855, 303] width 194 height 21
click at [798, 321] on span "WoW" at bounding box center [796, 323] width 27 height 10
click at [792, 384] on span "increase YoY" at bounding box center [814, 385] width 62 height 10
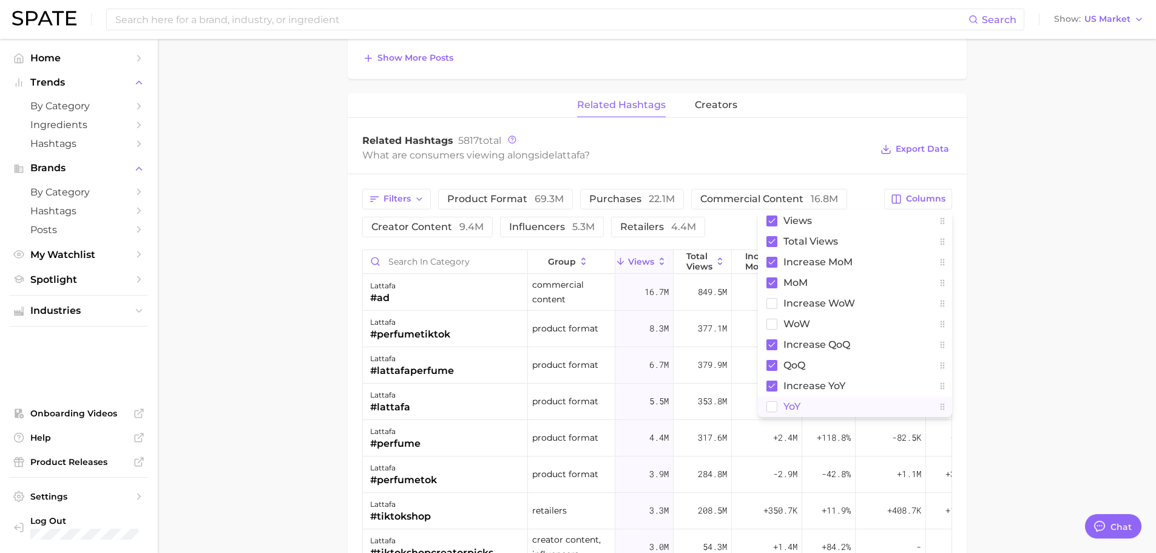
click at [784, 404] on span "YoY" at bounding box center [791, 406] width 17 height 10
click at [1023, 323] on main "Overview Google TikTok Instagram Beta brand lattafa Add to Watchlist Export Dat…" at bounding box center [657, 34] width 998 height 1688
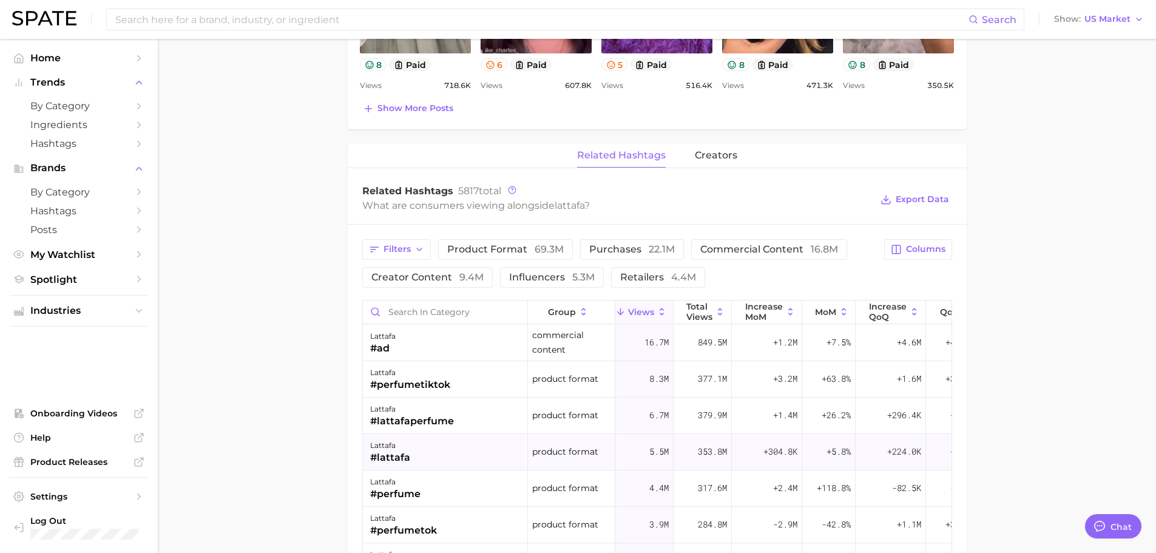
scroll to position [910, 0]
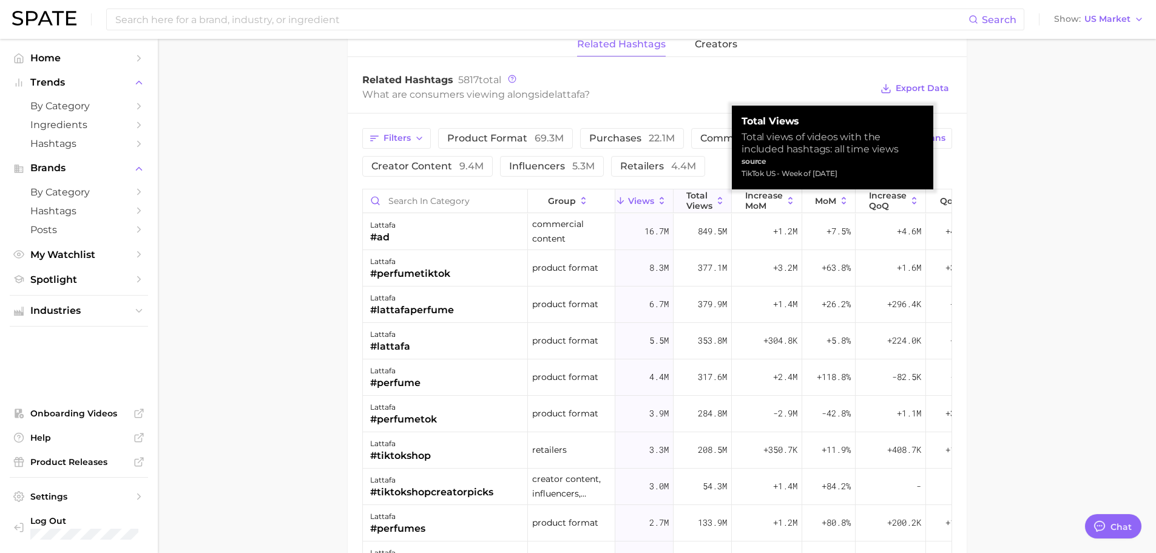
click at [690, 200] on span "Total Views" at bounding box center [699, 199] width 26 height 19
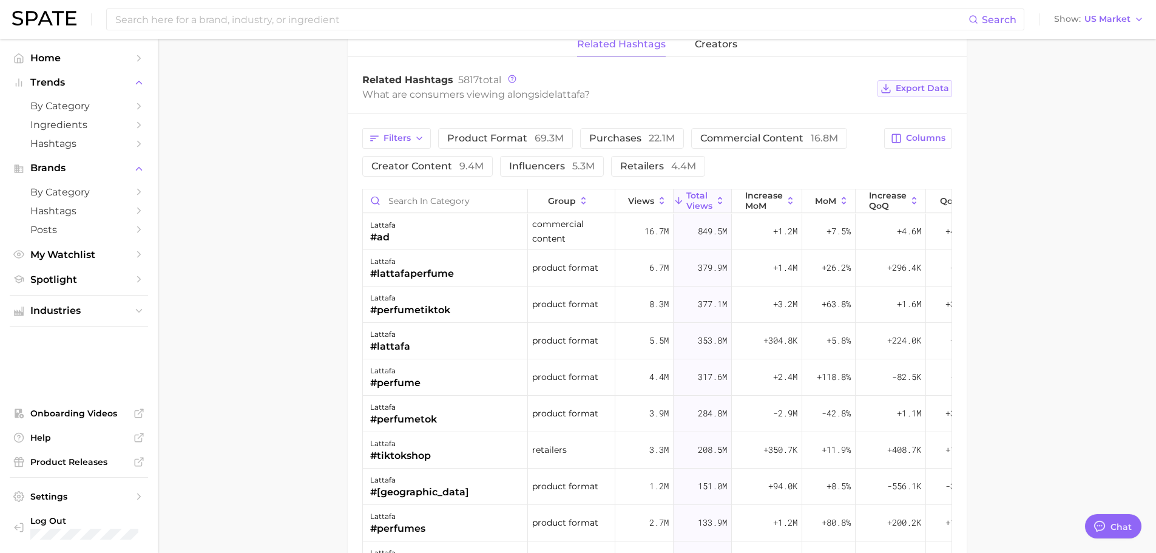
click at [923, 94] on button "Export Data" at bounding box center [914, 88] width 74 height 17
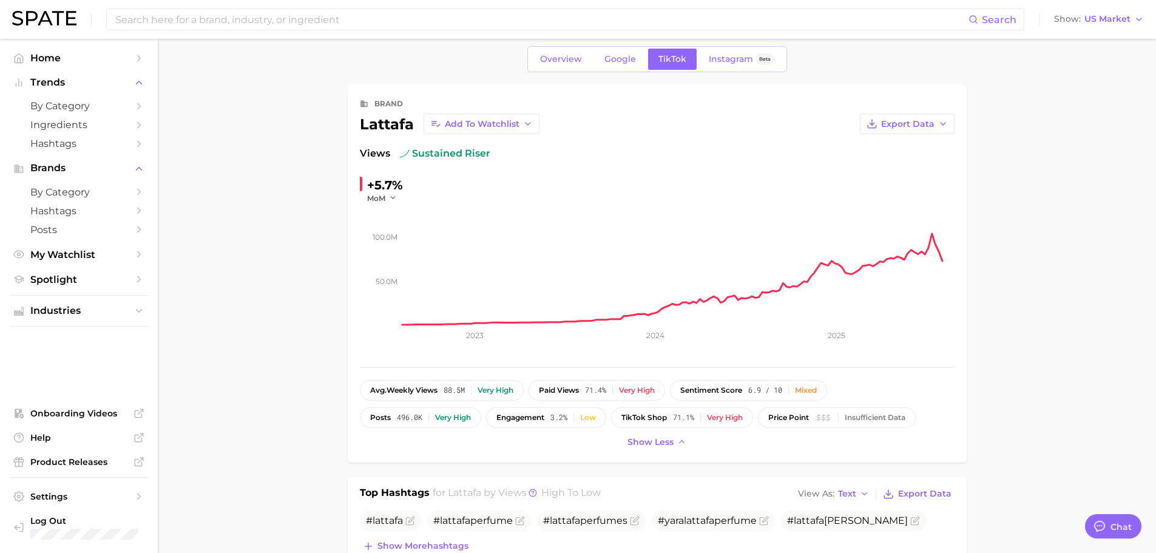
scroll to position [0, 0]
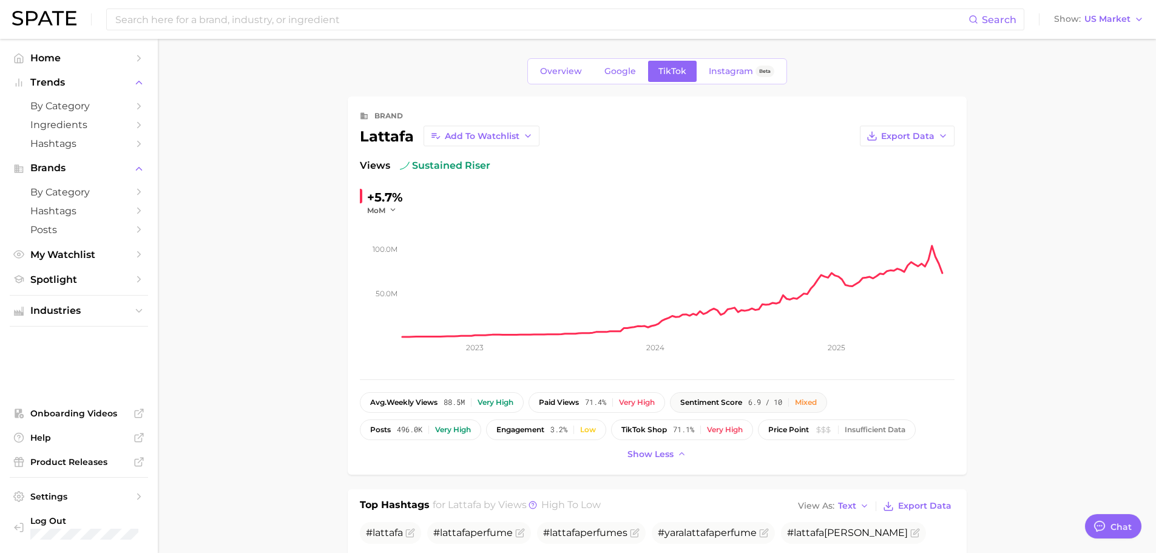
click at [773, 403] on span "6.9 / 10" at bounding box center [765, 402] width 34 height 8
click at [827, 404] on button "sentiment score 6.9 / 10 Mixed" at bounding box center [748, 402] width 157 height 21
click at [500, 402] on div "Very high" at bounding box center [495, 402] width 36 height 8
click at [441, 434] on button "posts 496.0k Very high" at bounding box center [420, 429] width 121 height 21
click at [551, 436] on button "engagement 3.2% Low" at bounding box center [546, 429] width 120 height 21
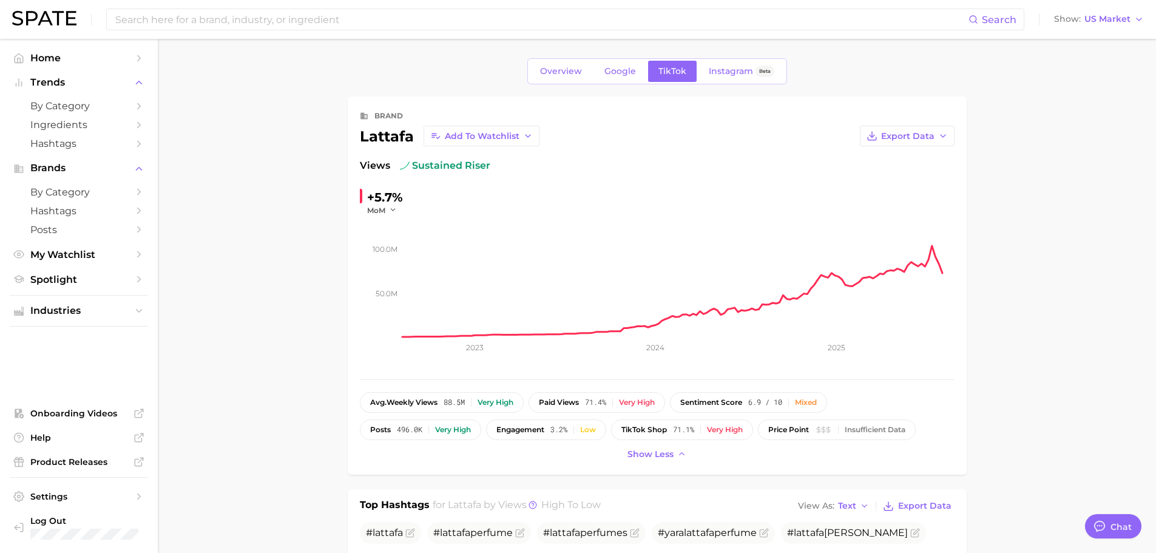
click at [564, 81] on link "Overview" at bounding box center [561, 71] width 62 height 21
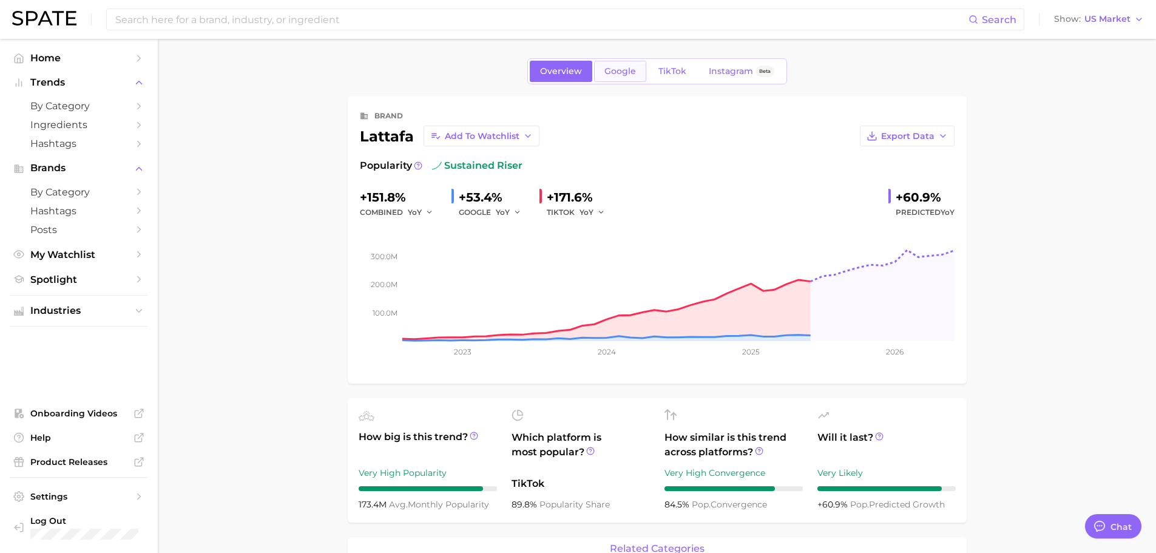
click at [644, 72] on link "Google" at bounding box center [620, 71] width 52 height 21
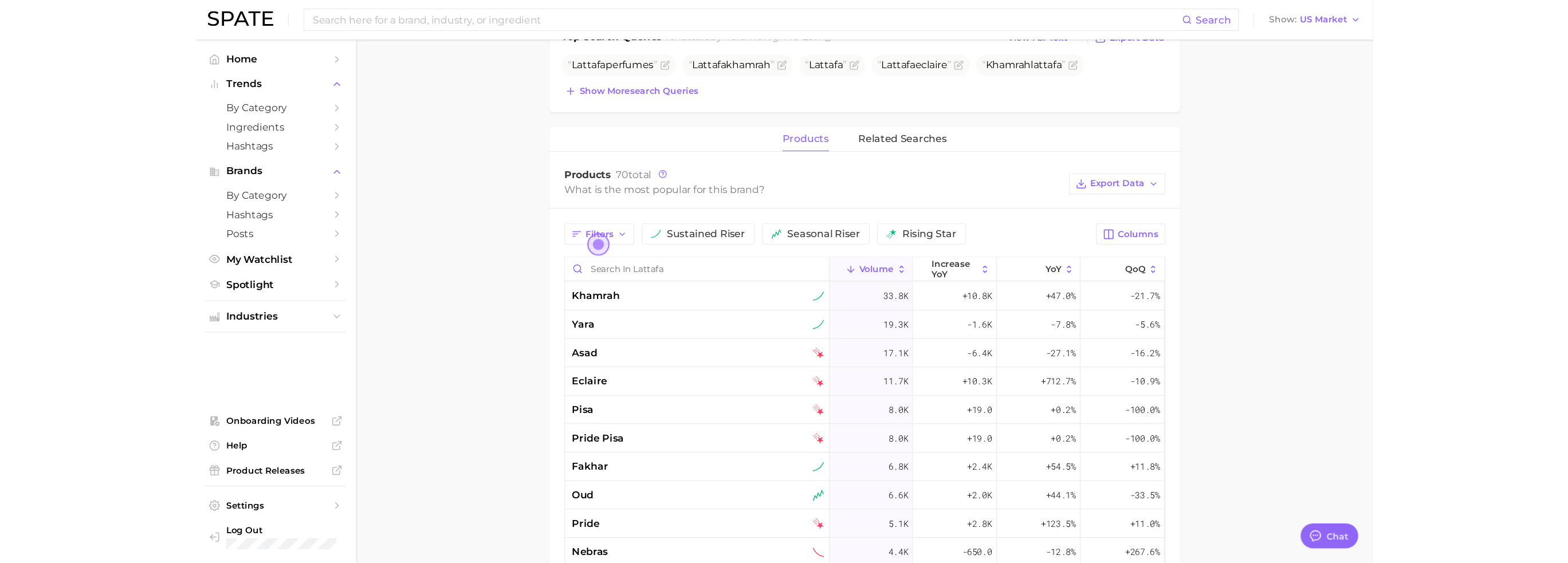
scroll to position [401, 0]
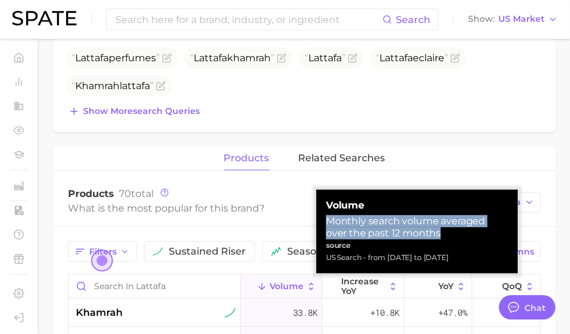
drag, startPoint x: 327, startPoint y: 224, endPoint x: 420, endPoint y: 232, distance: 93.2
click at [420, 232] on div "Monthly search volume averaged over the past 12 months" at bounding box center [417, 227] width 182 height 24
copy div "Monthly search volume averaged over the past 12 months"
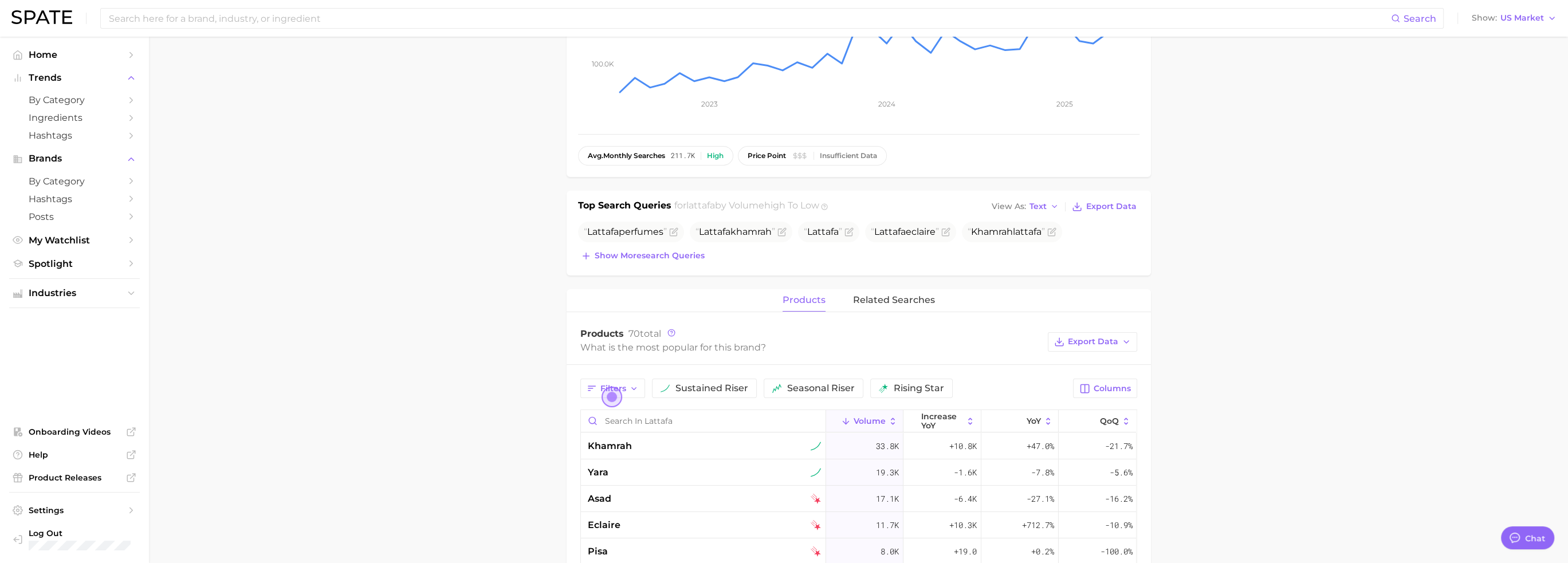
scroll to position [286, 0]
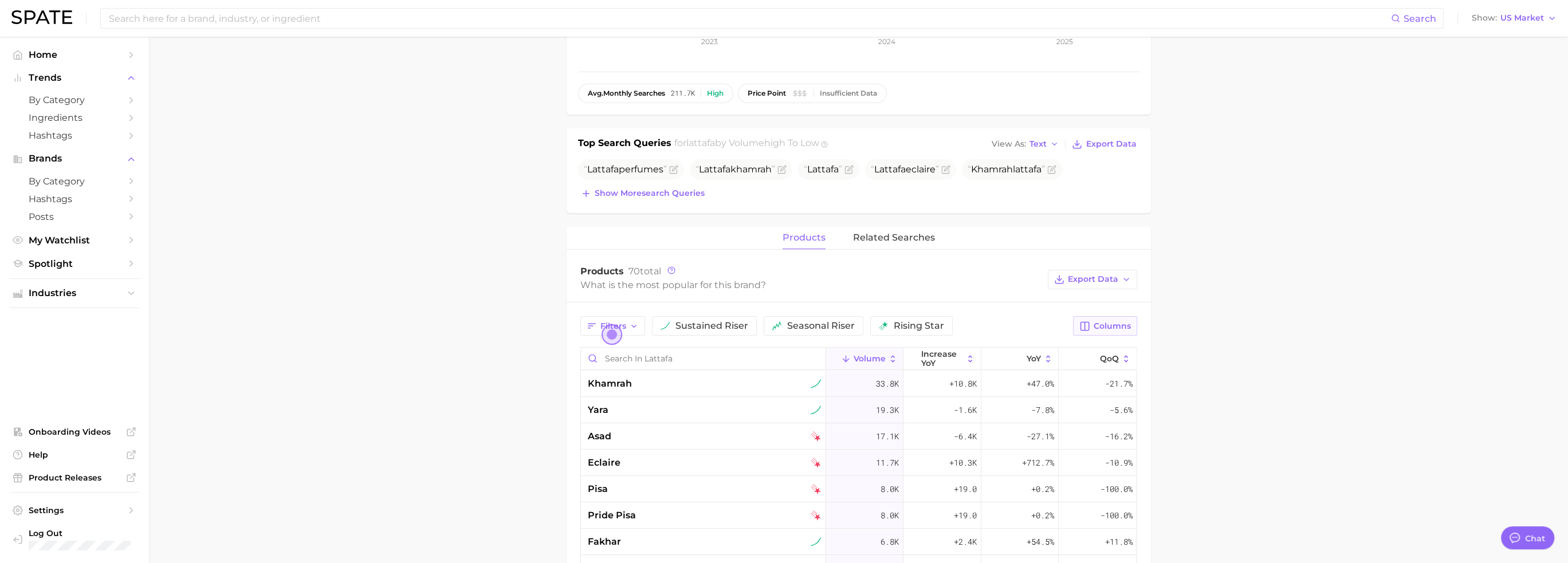
click at [1099, 331] on button "Columns" at bounding box center [1104, 326] width 63 height 20
click at [1019, 406] on span "increase QoQ" at bounding box center [1010, 405] width 63 height 9
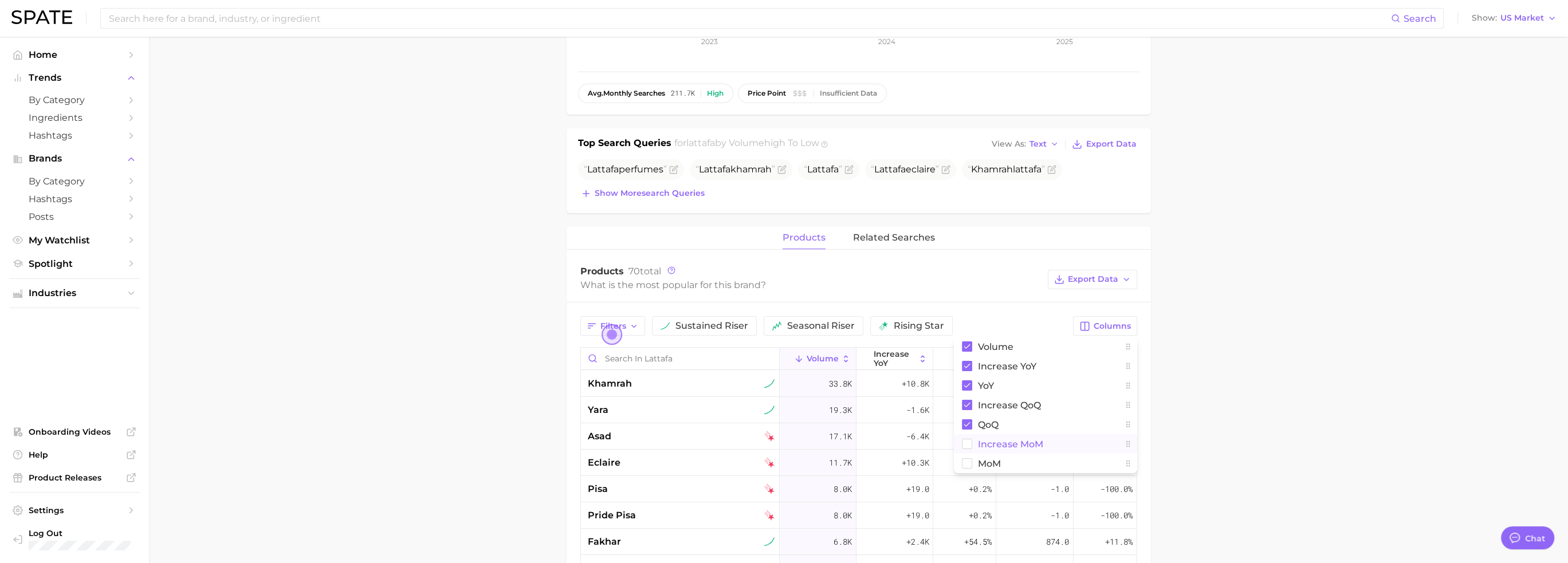
click at [1009, 445] on span "increase MoM" at bounding box center [1011, 444] width 65 height 9
click at [1002, 463] on button "MoM" at bounding box center [1046, 463] width 183 height 20
click at [1099, 358] on main "Overview Google TikTok Instagram Beta brand lattafa Add to Watchlist Export Dat…" at bounding box center [859, 366] width 1420 height 1232
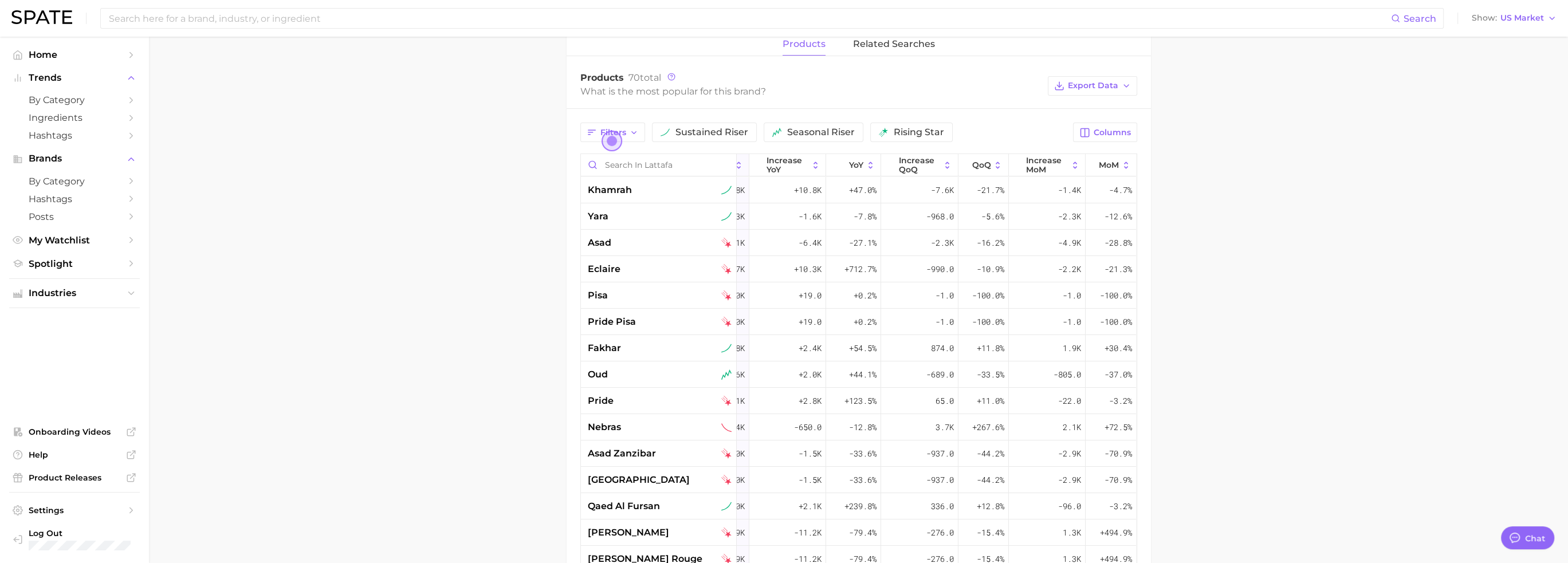
scroll to position [418, 0]
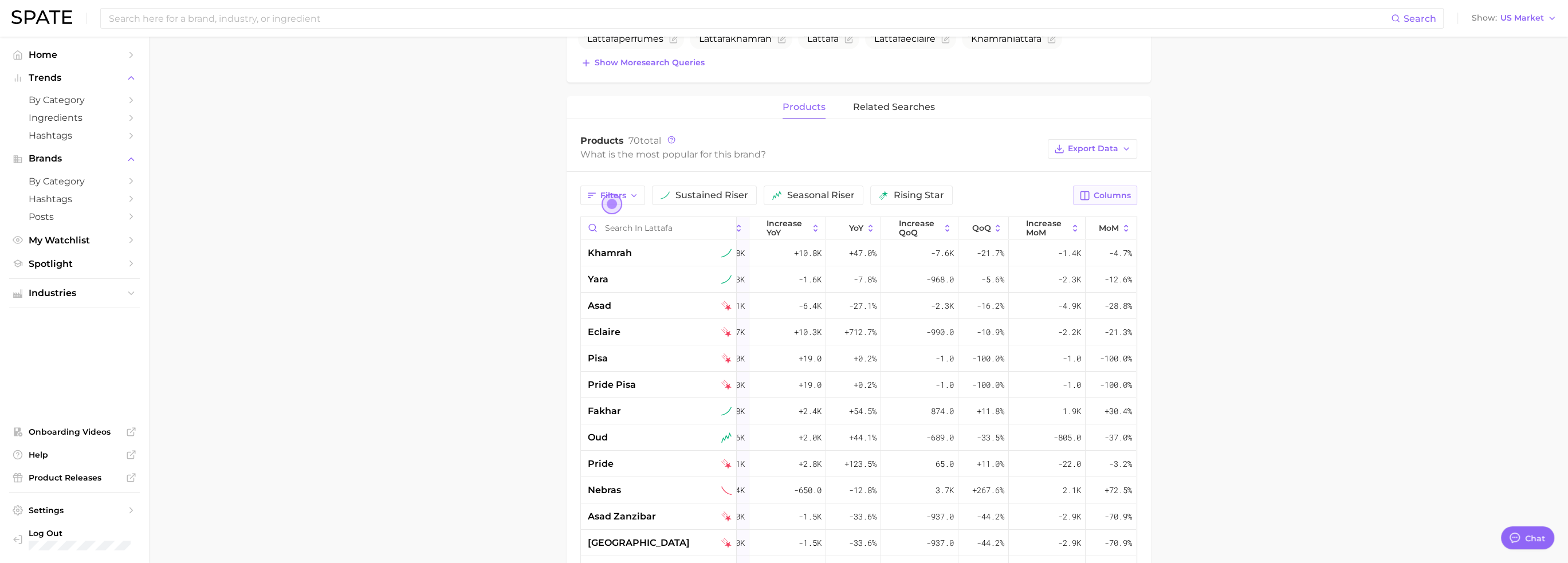
click at [1099, 189] on button "Columns" at bounding box center [1104, 196] width 63 height 20
click at [1099, 214] on main "Overview Google TikTok Instagram Beta brand lattafa Add to Watchlist Export Dat…" at bounding box center [859, 235] width 1420 height 1232
click at [1099, 243] on main "Overview Google TikTok Instagram Beta brand lattafa Add to Watchlist Export Dat…" at bounding box center [859, 235] width 1420 height 1232
click at [516, 178] on main "Overview Google TikTok Instagram Beta brand lattafa Add to Watchlist Export Dat…" at bounding box center [859, 235] width 1420 height 1232
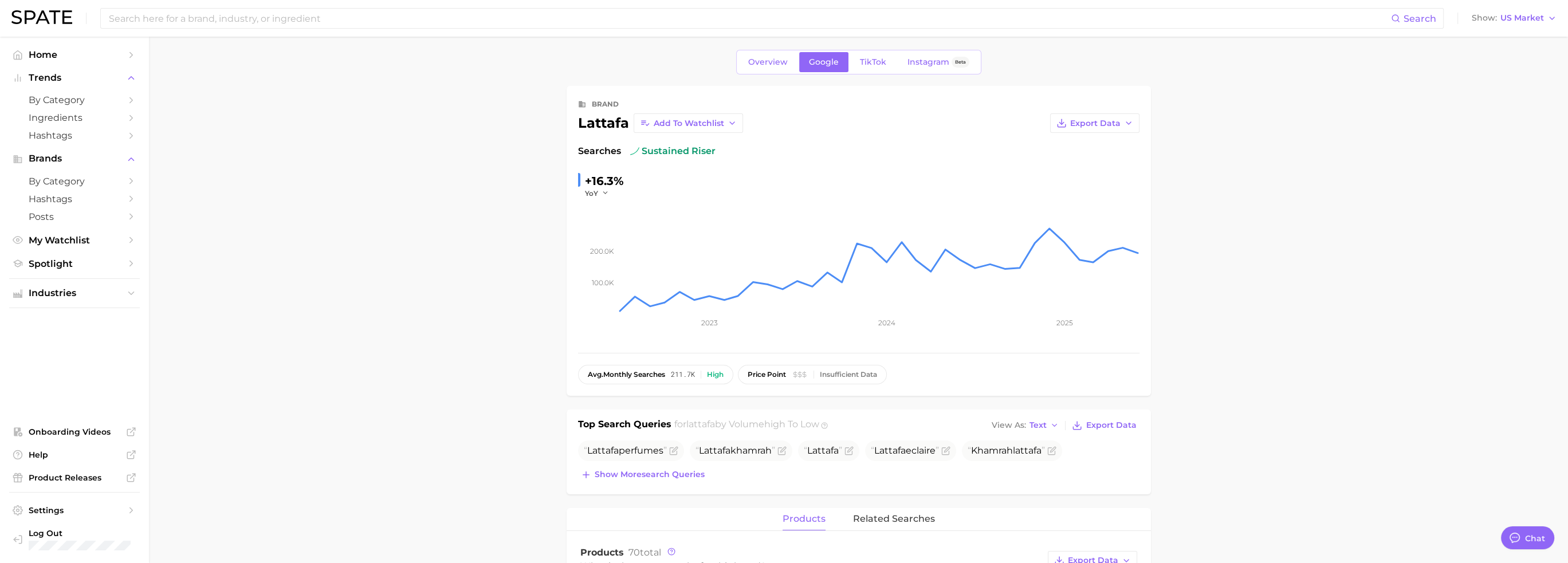
scroll to position [0, 0]
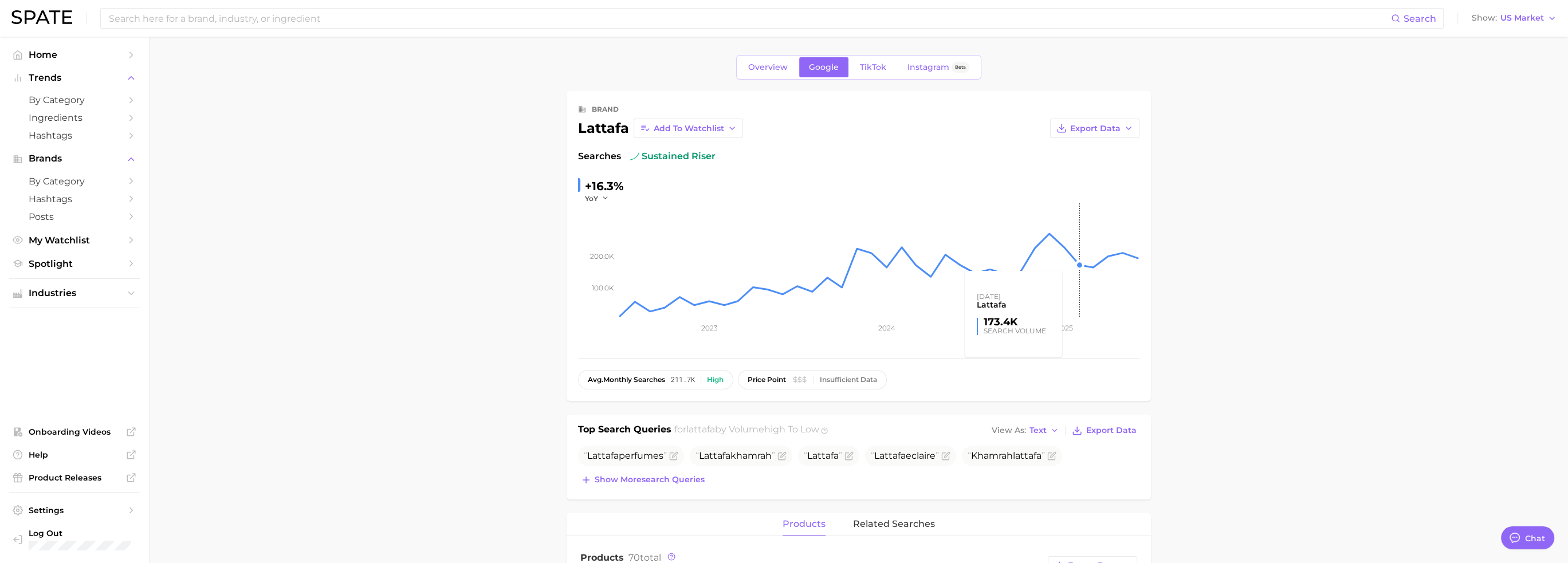
click at [1063, 285] on rect at bounding box center [879, 260] width 521 height 114
click at [605, 130] on div "lattafa" at bounding box center [604, 128] width 51 height 14
click at [1099, 132] on button "Export Data" at bounding box center [1095, 128] width 90 height 20
click at [874, 70] on span "TikTok" at bounding box center [874, 67] width 26 height 9
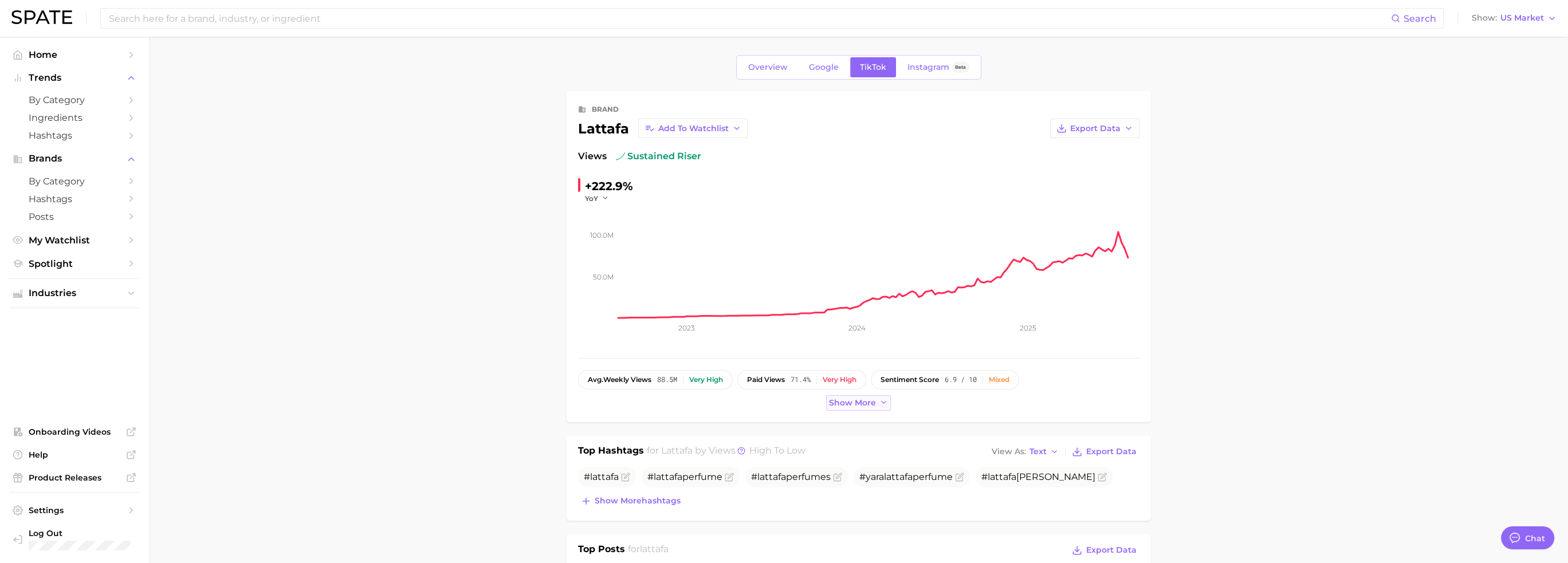
click at [832, 405] on span "Show more" at bounding box center [853, 403] width 47 height 9
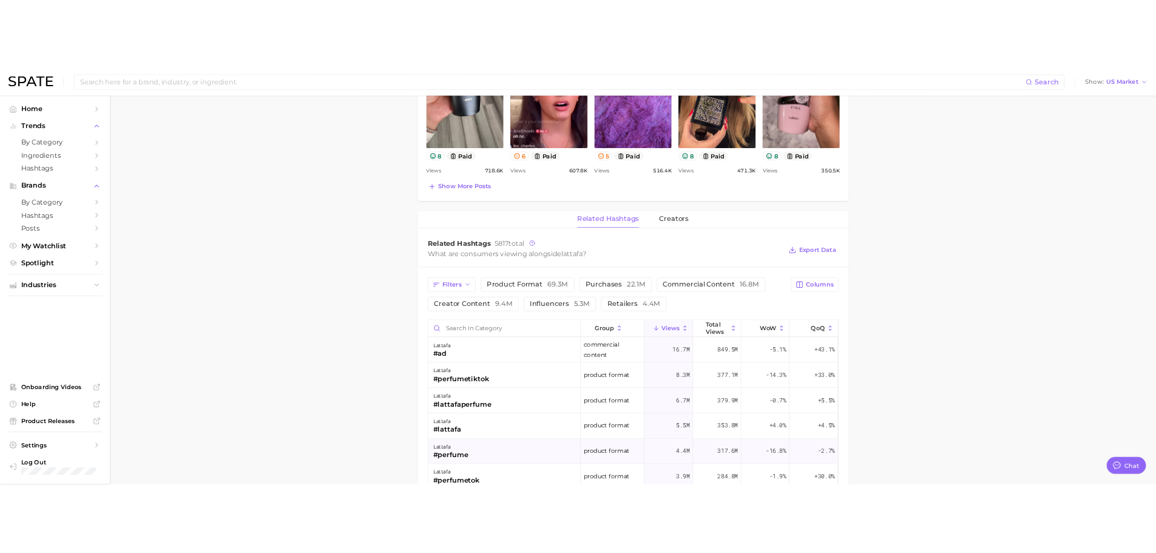
scroll to position [789, 0]
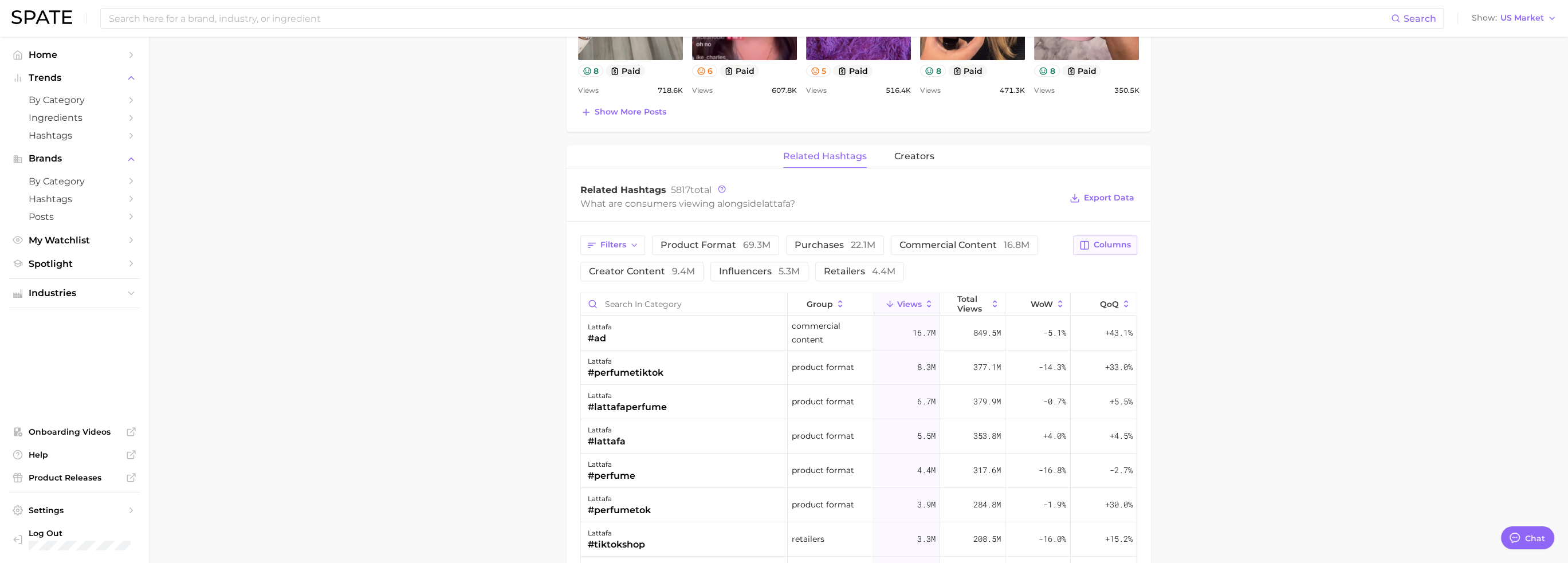
click at [1097, 242] on span "Columns" at bounding box center [1112, 245] width 37 height 9
click at [1099, 282] on main "Overview Google TikTok Instagram Beta brand lattafa Add to Watchlist Export Dat…" at bounding box center [859, 109] width 1420 height 1635
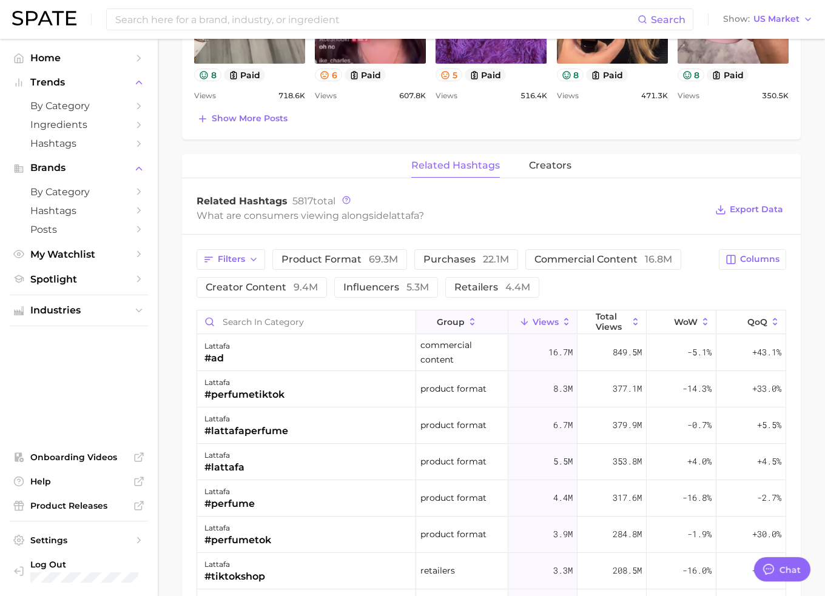
click at [442, 317] on span "group" at bounding box center [451, 322] width 28 height 10
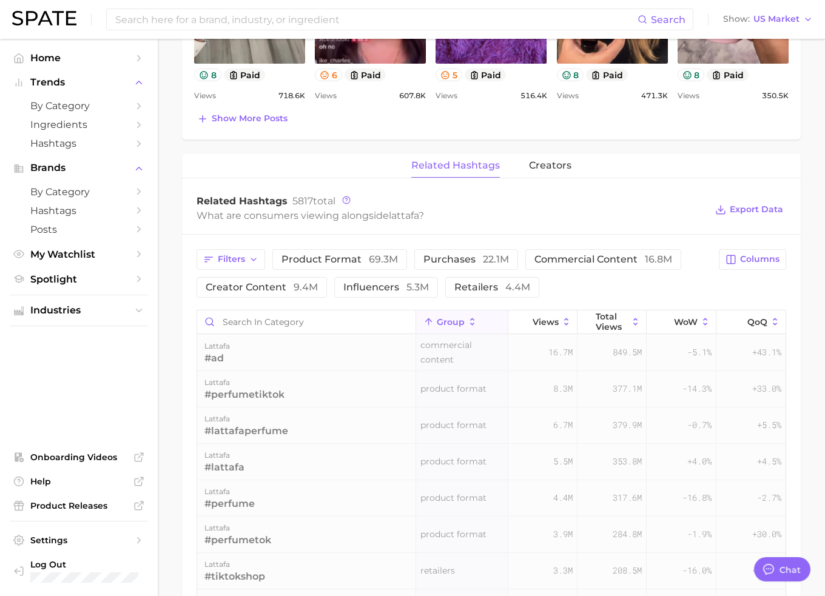
click at [442, 317] on span "group" at bounding box center [451, 322] width 28 height 10
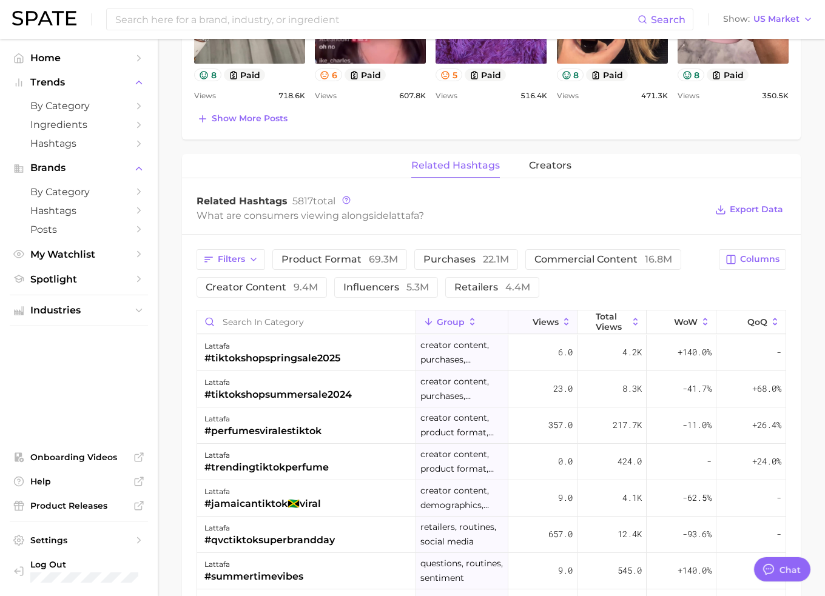
click at [536, 319] on span "Views" at bounding box center [546, 322] width 26 height 10
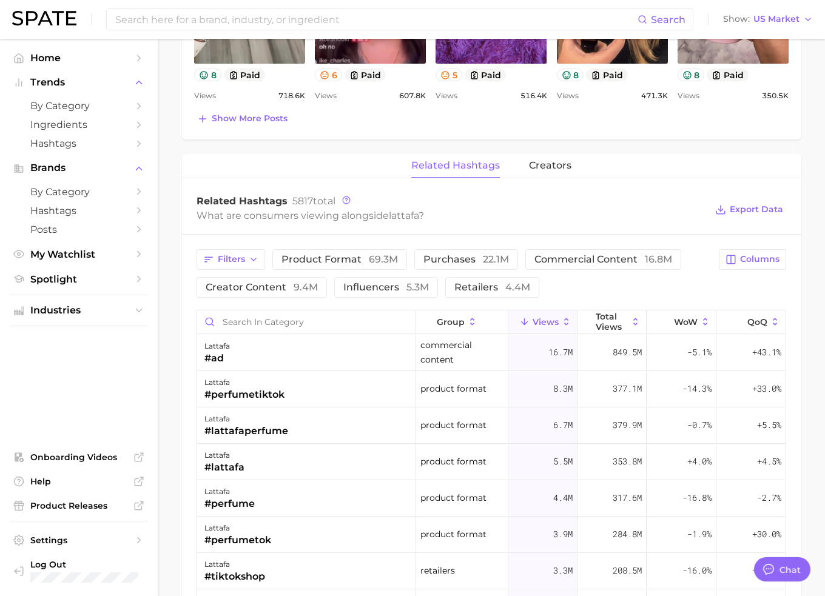
click at [568, 291] on div "Filters product format 69.3m purchases 22.1m commercial content 16.8m creator c…" at bounding box center [454, 273] width 515 height 49
click at [346, 197] on icon at bounding box center [346, 200] width 8 height 8
click at [602, 213] on div "What are consumers viewing alongside lattafa ?" at bounding box center [452, 215] width 510 height 16
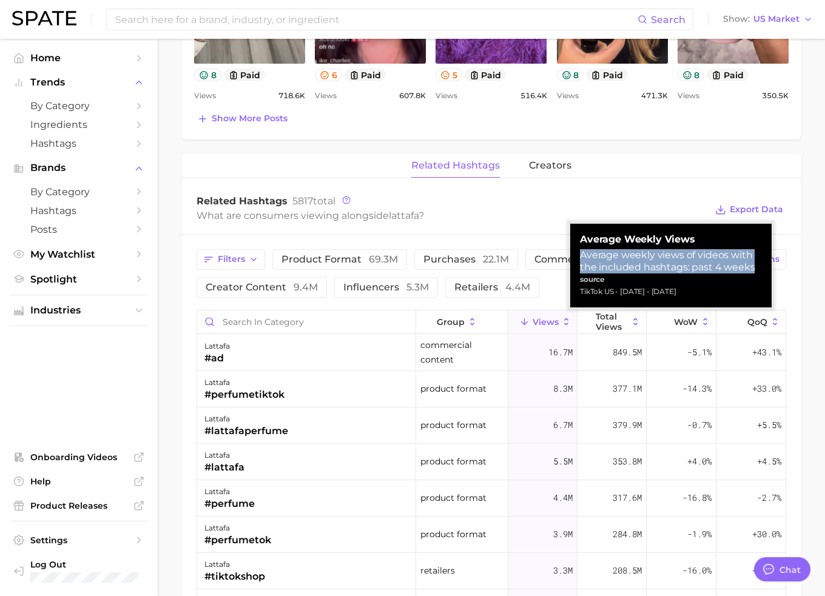
drag, startPoint x: 586, startPoint y: 254, endPoint x: 754, endPoint y: 271, distance: 168.9
click at [754, 271] on div "Average weekly views of videos with the included hashtags: past 4 weeks" at bounding box center [671, 261] width 182 height 24
copy div "Average weekly views of videos with the included hashtags: past 4 weeks"
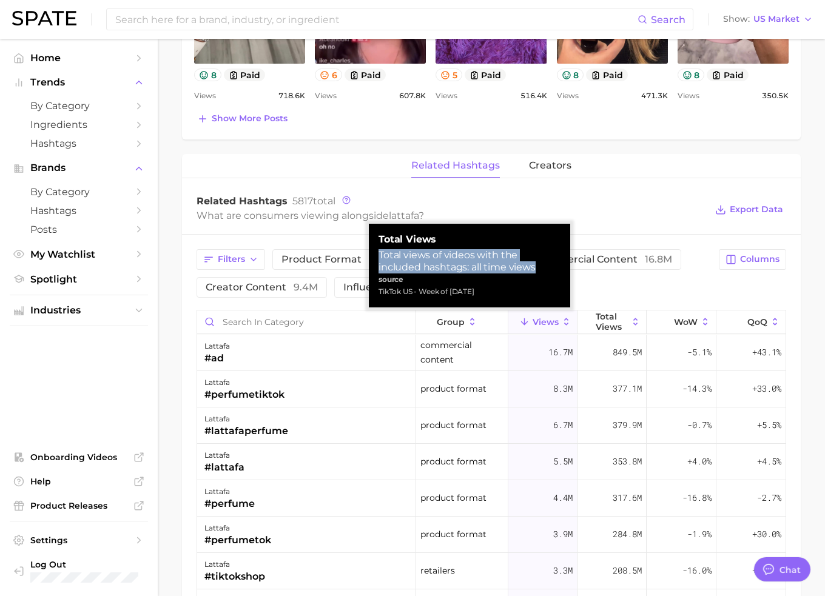
drag, startPoint x: 379, startPoint y: 254, endPoint x: 534, endPoint y: 269, distance: 156.6
click at [534, 269] on div "Total views of videos with the included hashtags: all time views" at bounding box center [470, 261] width 182 height 24
copy div "Total views of videos with the included hashtags: all time views"
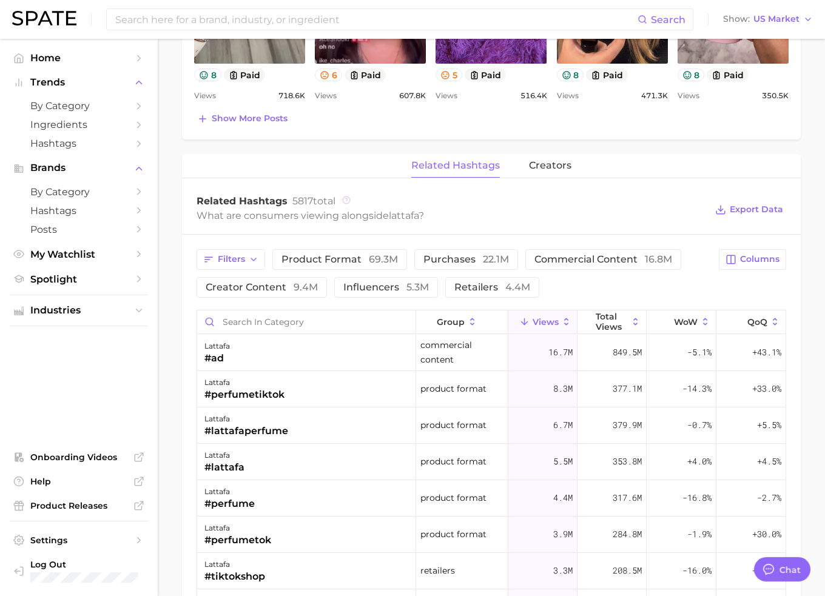
click at [347, 198] on icon at bounding box center [346, 199] width 2 height 2
click at [250, 261] on icon "button" at bounding box center [254, 260] width 10 height 10
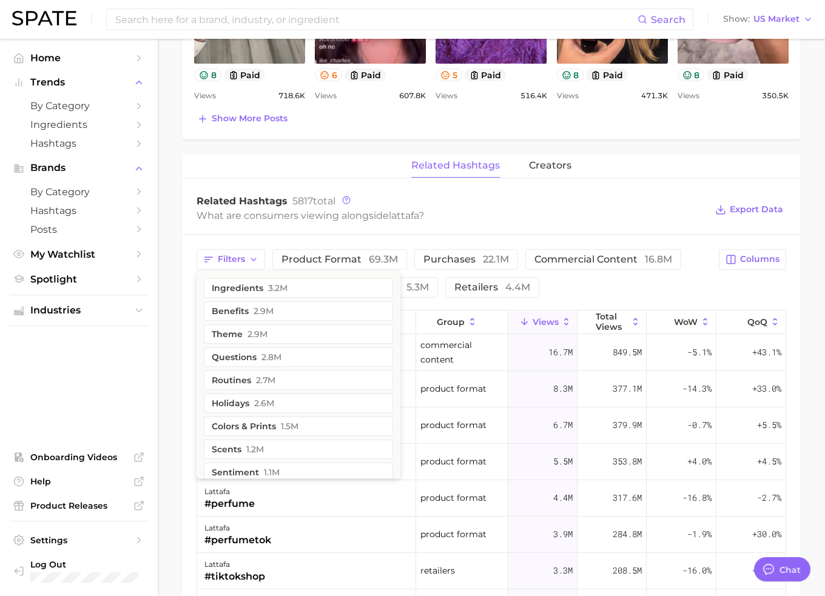
click at [318, 228] on div "Related Hashtags 5817 total What are consumers viewing alongside lattafa ? Expo…" at bounding box center [491, 210] width 619 height 49
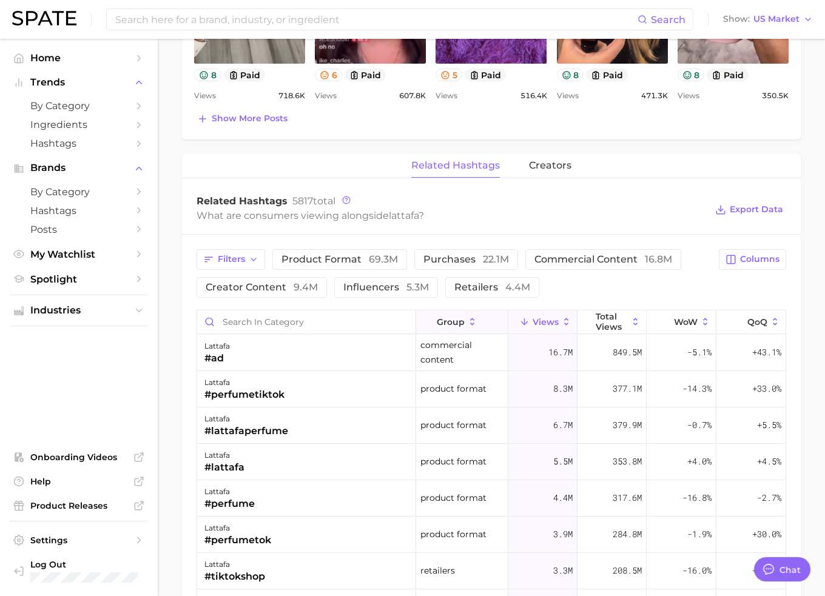
click at [449, 321] on span "group" at bounding box center [451, 322] width 28 height 10
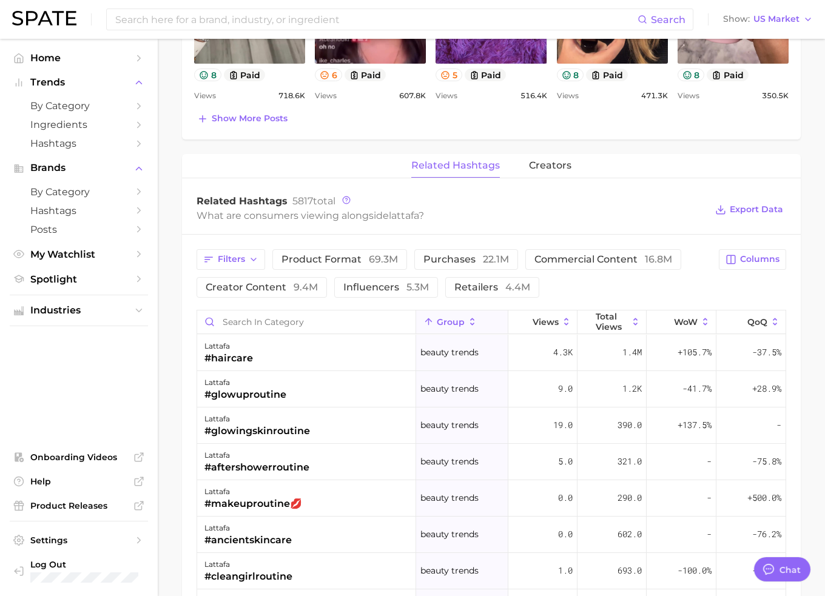
click at [450, 317] on span "group" at bounding box center [451, 322] width 28 height 10
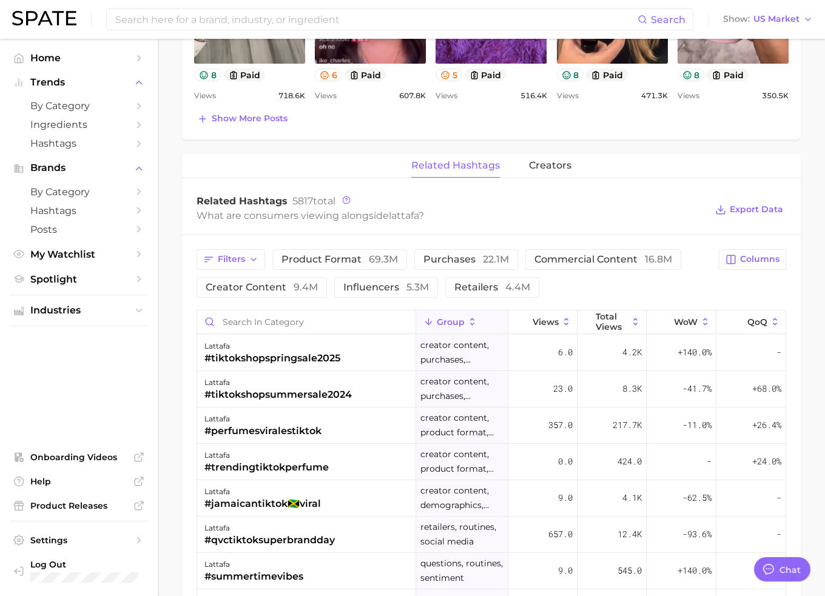
click at [448, 320] on span "group" at bounding box center [451, 322] width 28 height 10
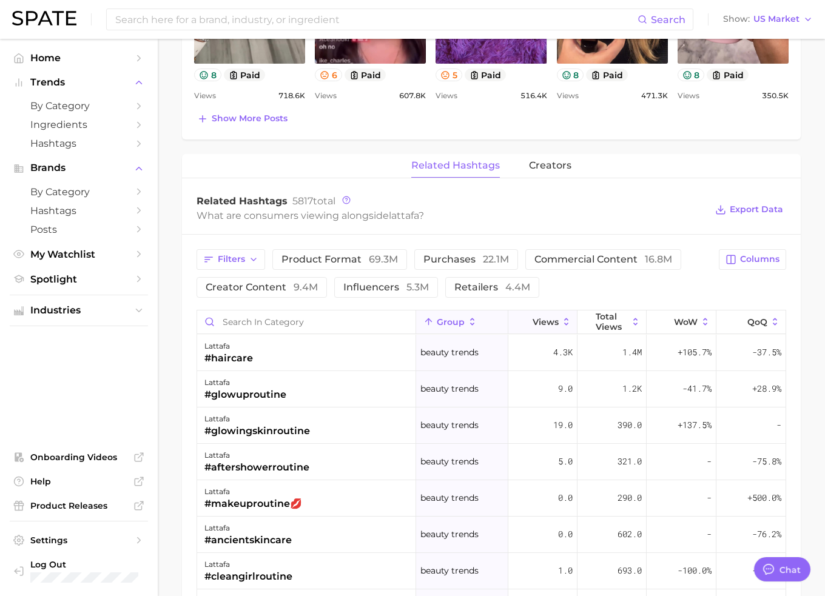
click at [519, 319] on icon at bounding box center [524, 322] width 11 height 11
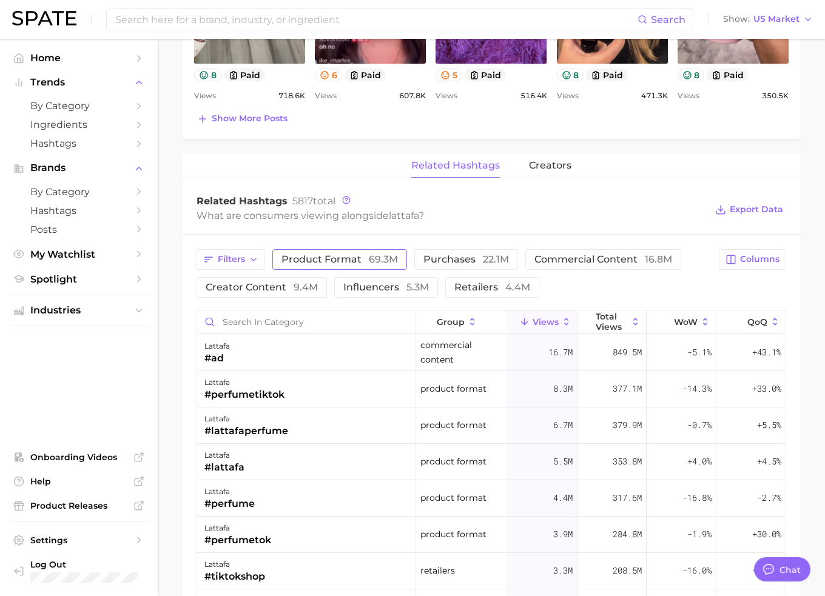
click at [374, 264] on button "product format 69.3m" at bounding box center [339, 259] width 135 height 21
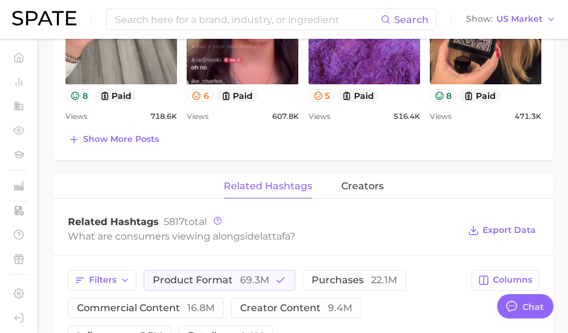
type textarea "x"
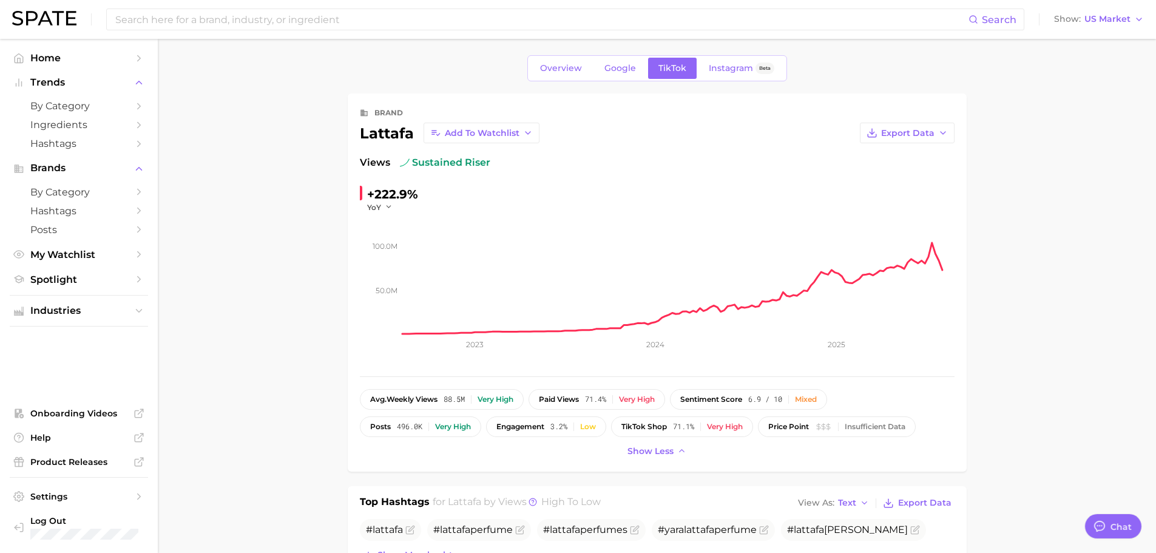
scroll to position [0, 0]
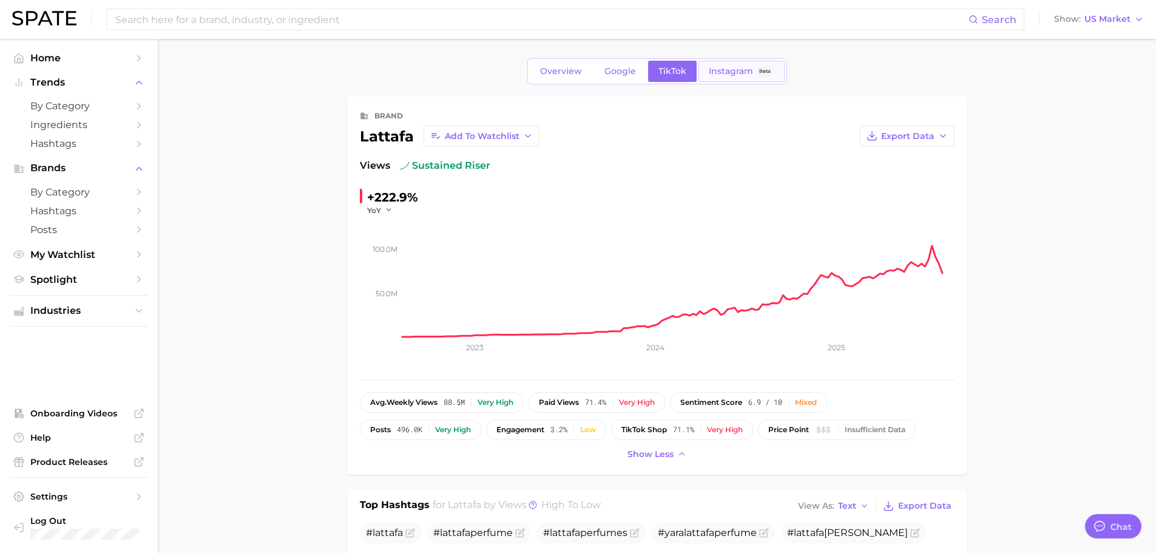
click at [724, 75] on span "Instagram" at bounding box center [731, 71] width 44 height 10
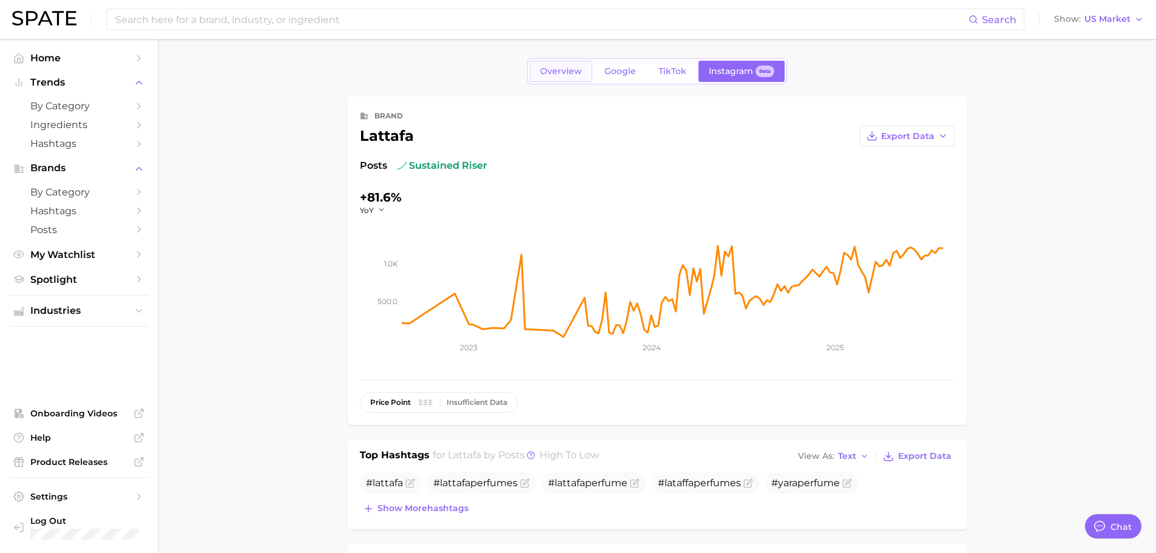
click at [566, 71] on span "Overview" at bounding box center [561, 71] width 42 height 10
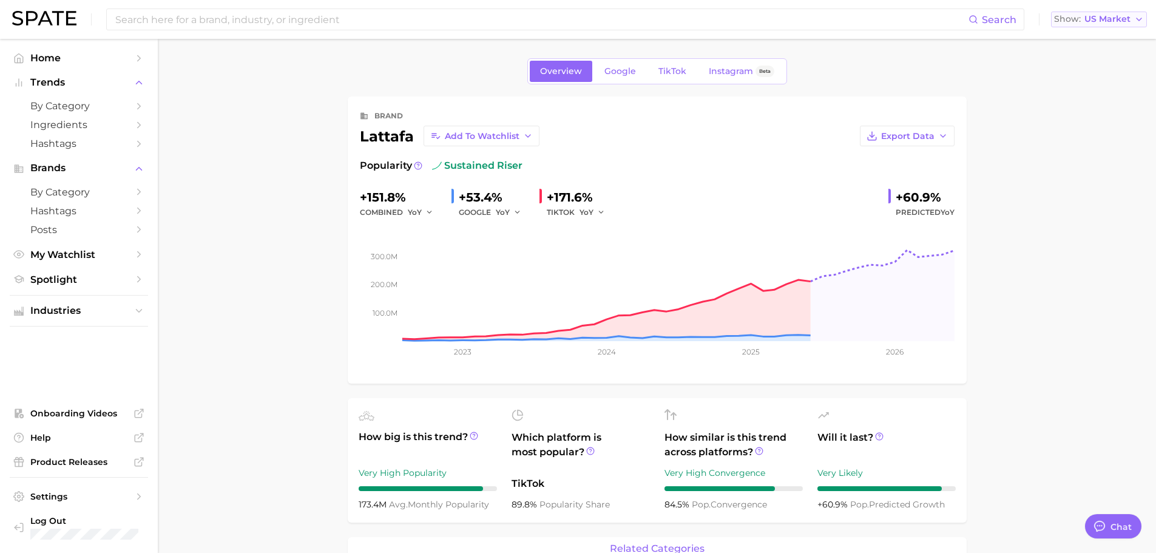
click at [1129, 25] on button "Show US Market" at bounding box center [1099, 20] width 96 height 16
click at [1105, 142] on button "Global" at bounding box center [1093, 149] width 106 height 22
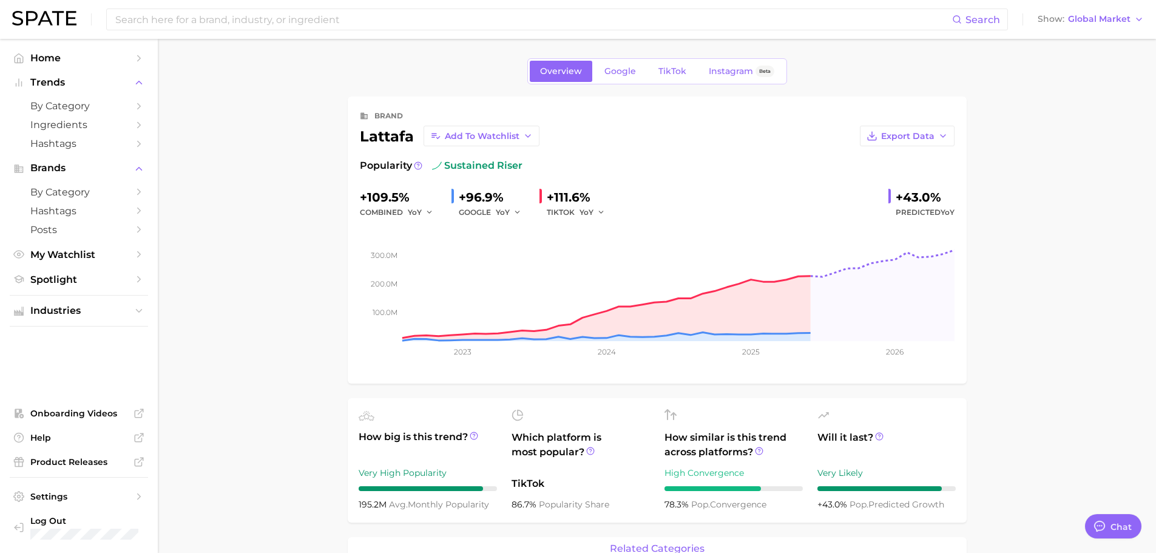
click at [1111, 28] on div "Search Show Global Market" at bounding box center [577, 19] width 1131 height 39
click at [1111, 22] on span "Global Market" at bounding box center [1099, 19] width 62 height 7
click at [1094, 45] on button "[GEOGRAPHIC_DATA]" at bounding box center [1090, 40] width 112 height 22
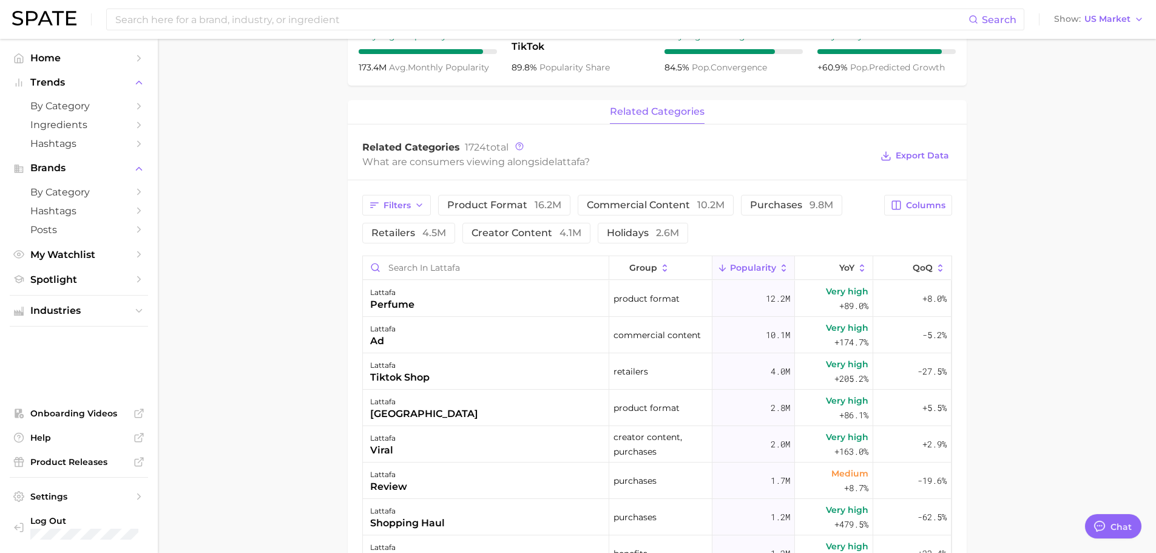
scroll to position [343, 0]
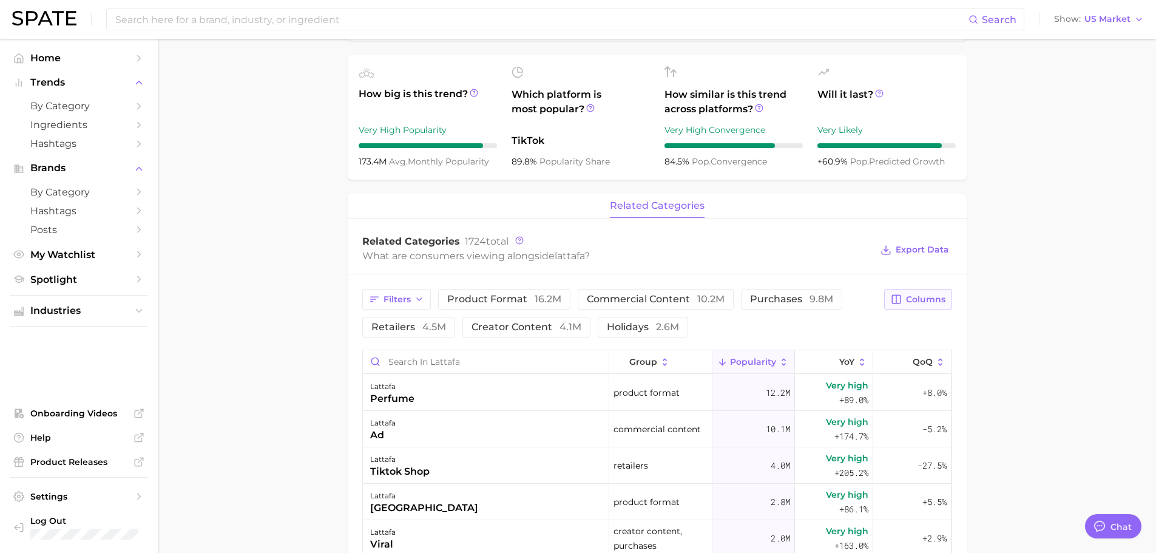
click at [912, 304] on button "Columns" at bounding box center [917, 299] width 67 height 21
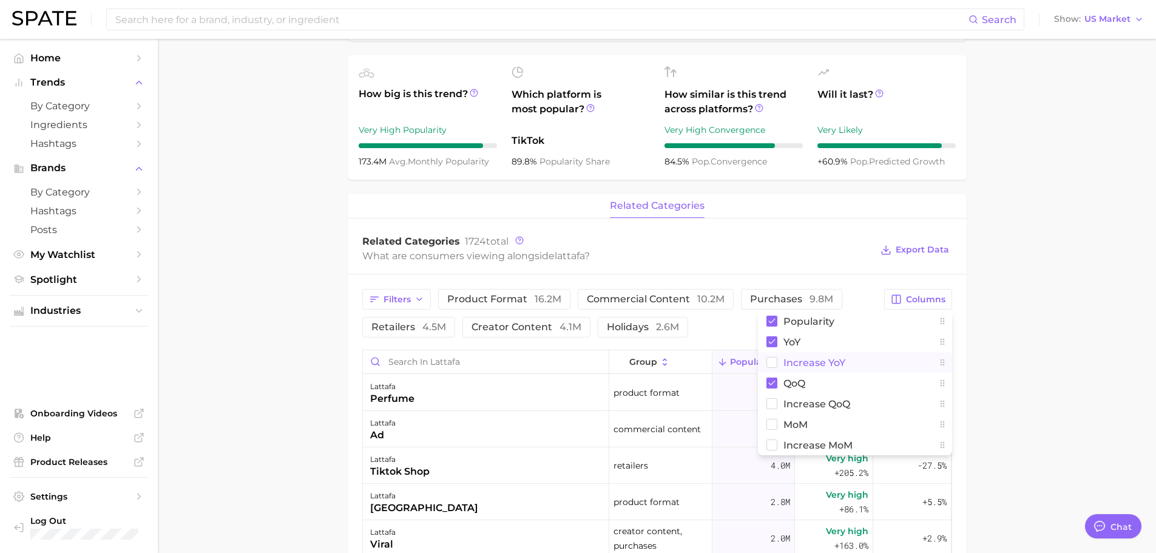
click at [851, 361] on button "Increase YoY" at bounding box center [855, 362] width 194 height 21
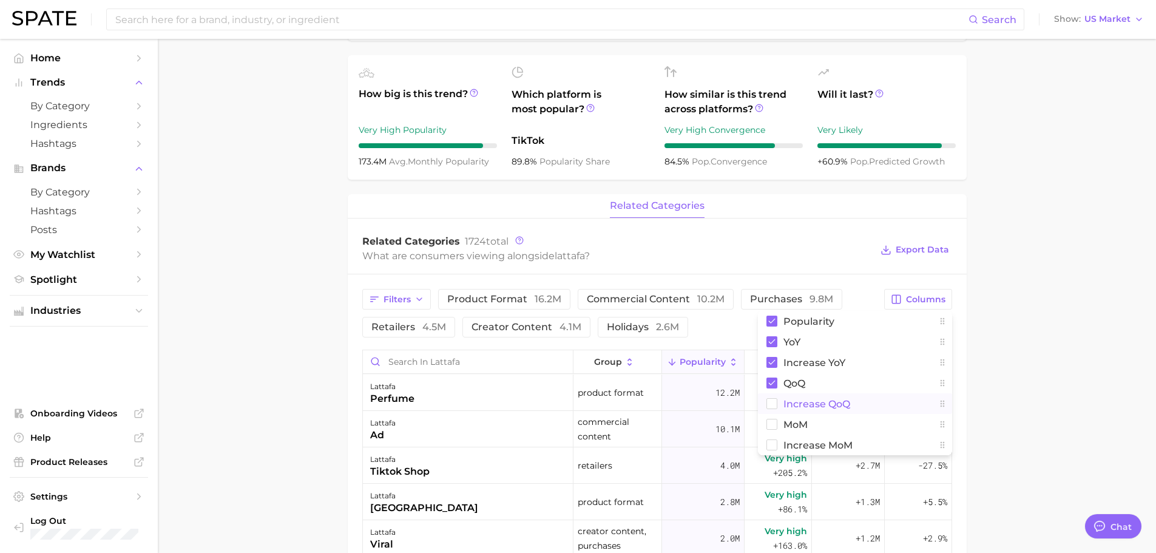
click at [832, 399] on span "Increase QoQ" at bounding box center [816, 404] width 67 height 10
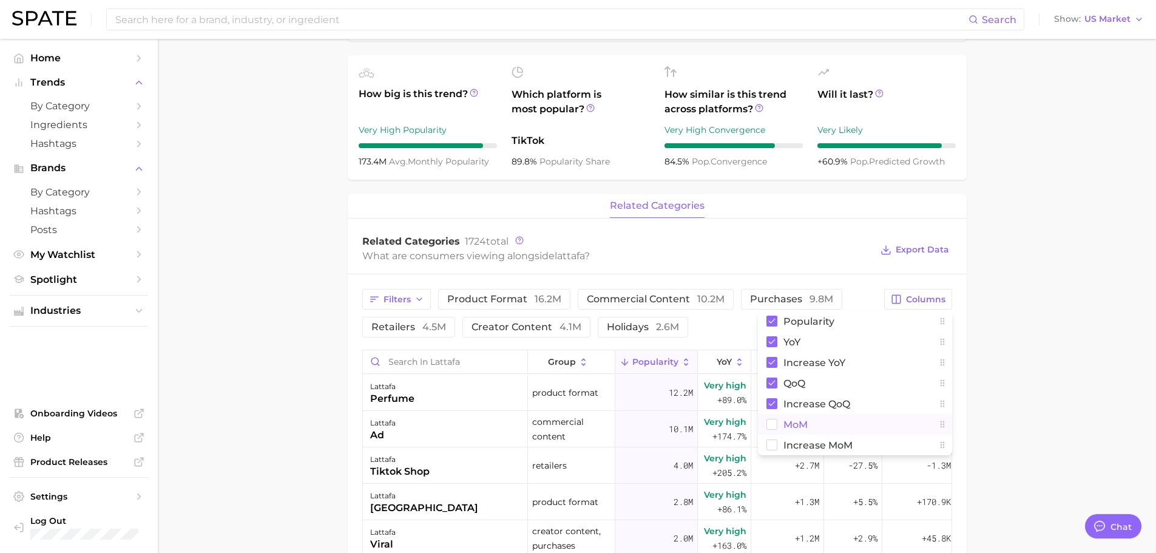
click at [822, 426] on button "MoM" at bounding box center [855, 424] width 194 height 21
click at [823, 446] on span "Increase MoM" at bounding box center [817, 445] width 69 height 10
click at [1065, 379] on main "Overview Google TikTok Instagram Beta brand lattafa Add to Watchlist Export Dat…" at bounding box center [657, 336] width 998 height 1281
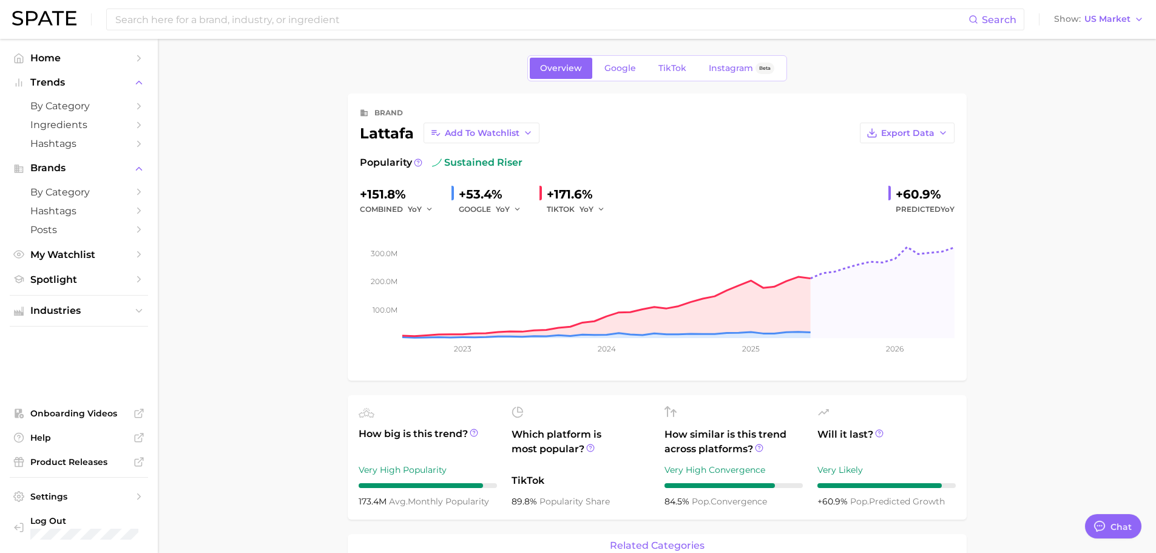
scroll to position [0, 0]
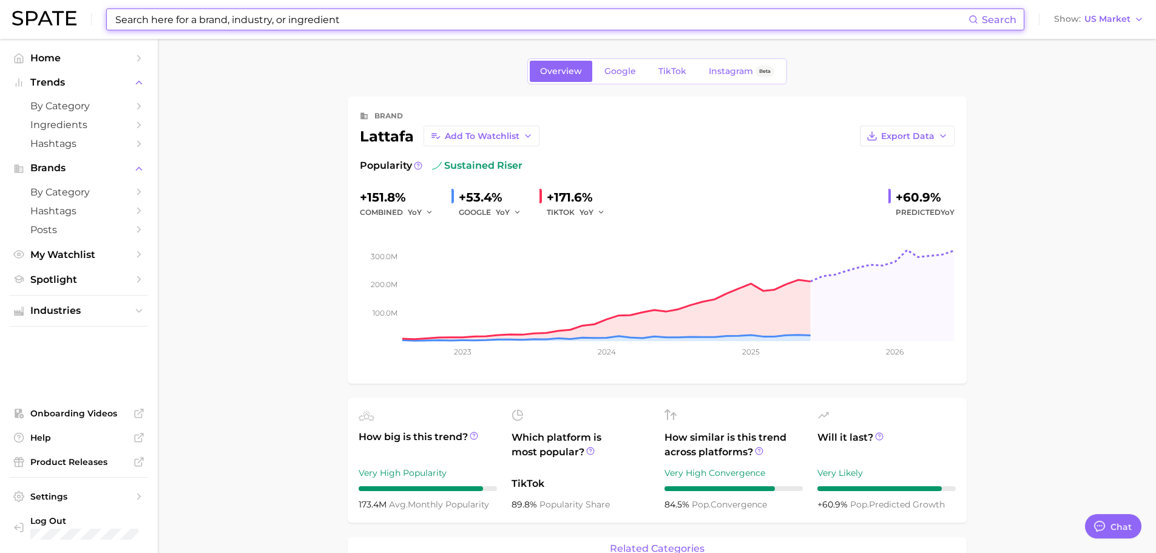
click at [214, 14] on input at bounding box center [541, 19] width 854 height 21
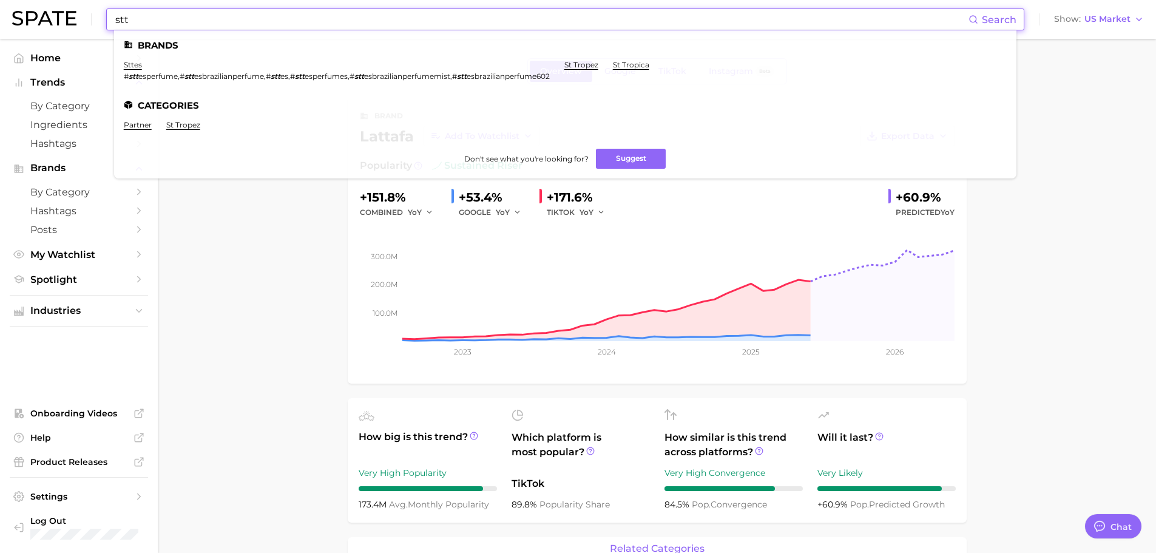
type input "stt"
click at [178, 63] on li "sttes # stt esperfume , # stt esbrazilianperfume , # stt es , # stt esperfumes …" at bounding box center [337, 70] width 426 height 21
click at [132, 66] on link "sttes" at bounding box center [133, 64] width 18 height 9
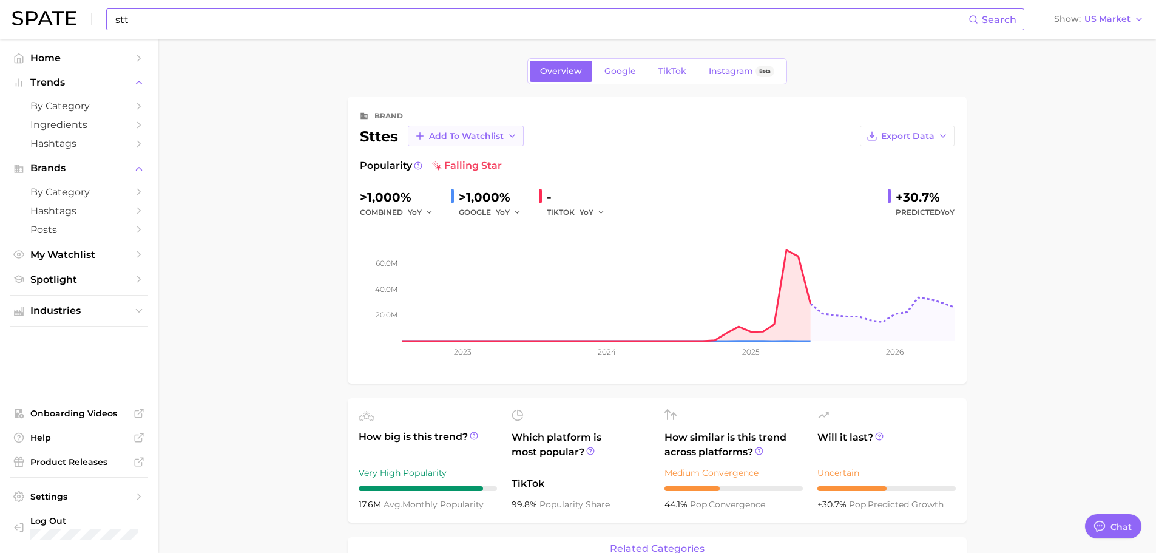
click at [488, 138] on span "Add to Watchlist" at bounding box center [466, 136] width 75 height 10
click at [473, 178] on span "Brand Watchlists" at bounding box center [465, 181] width 75 height 10
click at [667, 71] on span "TikTok" at bounding box center [672, 71] width 28 height 10
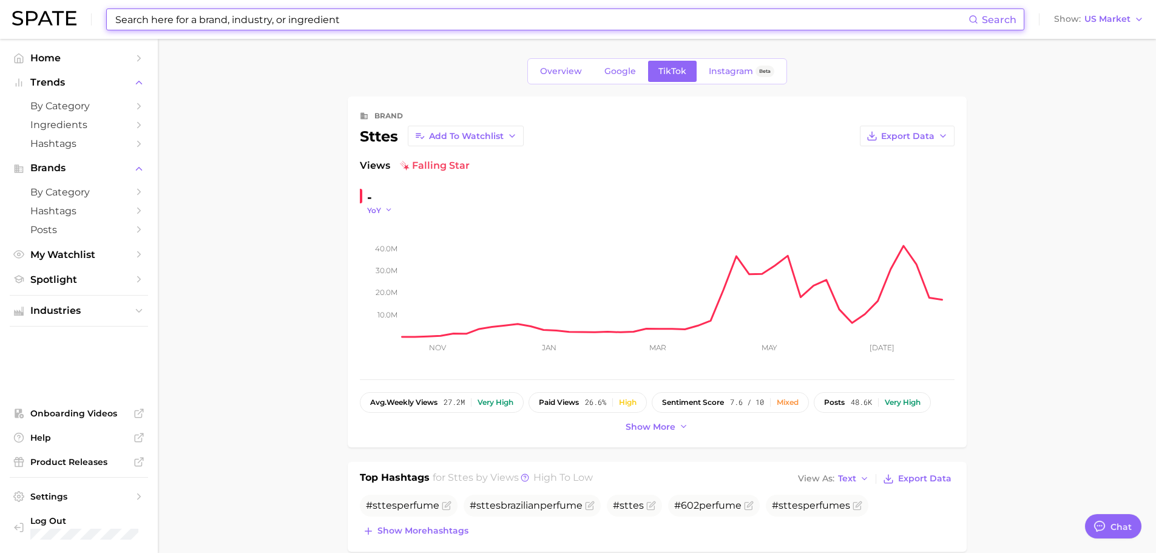
click at [386, 210] on icon "button" at bounding box center [389, 210] width 8 height 8
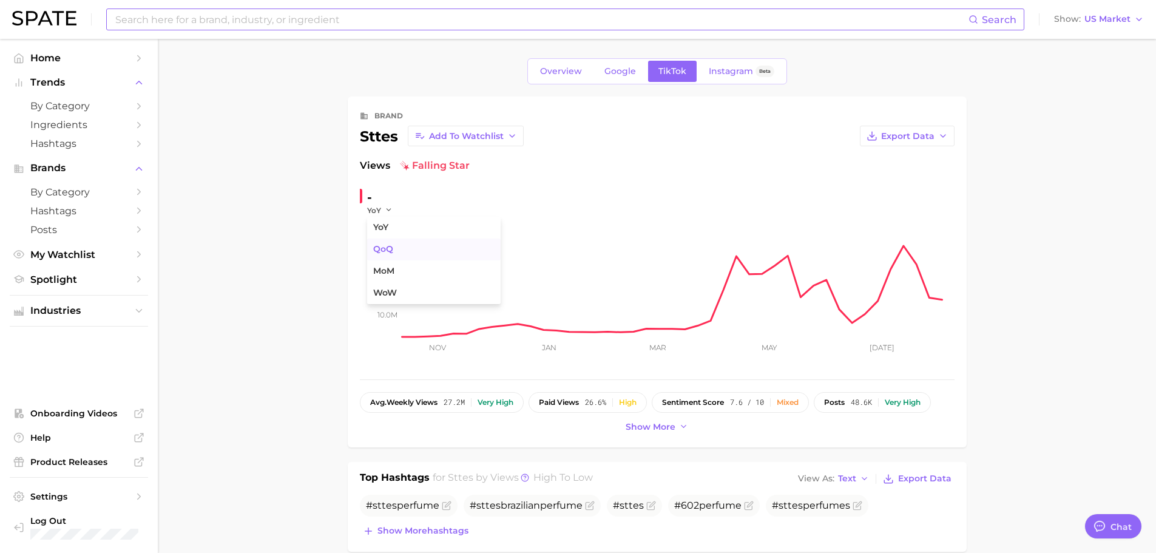
click at [407, 241] on button "QoQ" at bounding box center [433, 249] width 133 height 22
click at [388, 209] on icon "button" at bounding box center [392, 210] width 8 height 8
click at [388, 227] on span "YoY" at bounding box center [380, 227] width 15 height 10
click at [383, 207] on button "YoY" at bounding box center [380, 210] width 26 height 10
click at [388, 274] on span "MoM" at bounding box center [383, 271] width 21 height 10
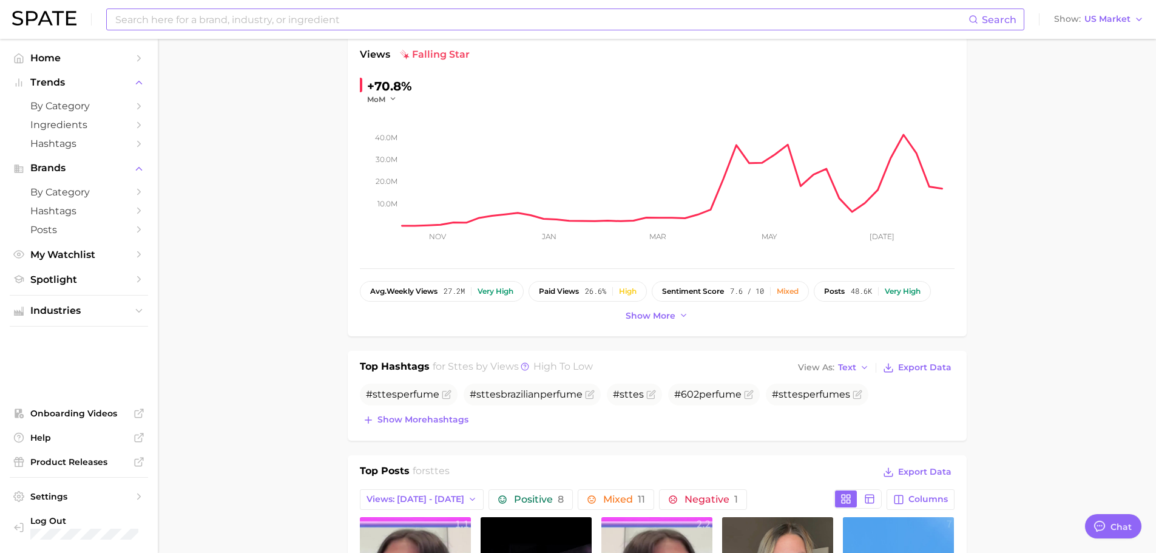
scroll to position [121, 0]
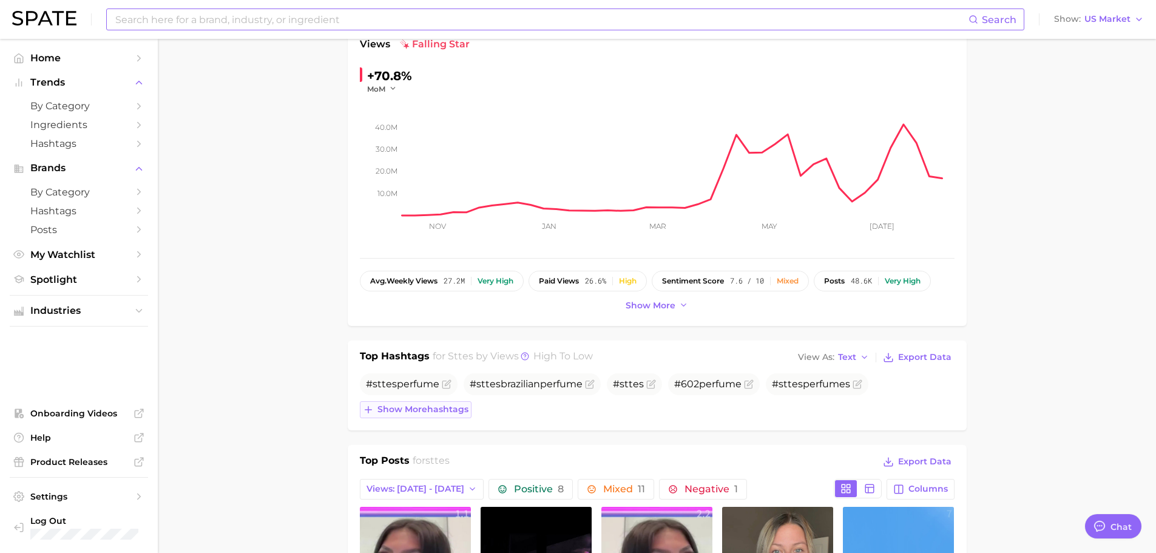
click at [409, 412] on span "Show more hashtags" at bounding box center [422, 409] width 91 height 10
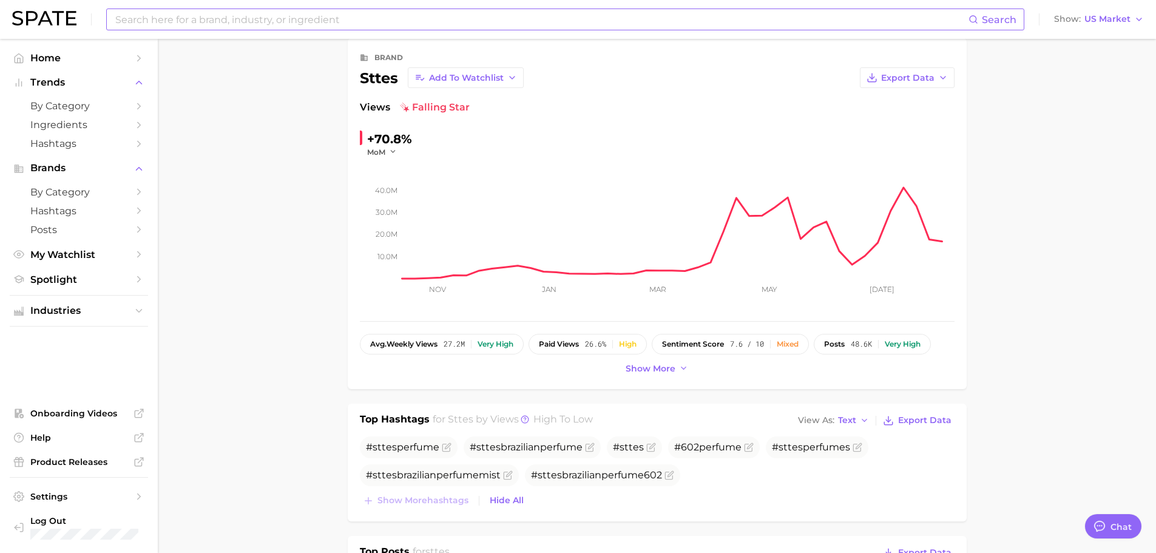
scroll to position [0, 0]
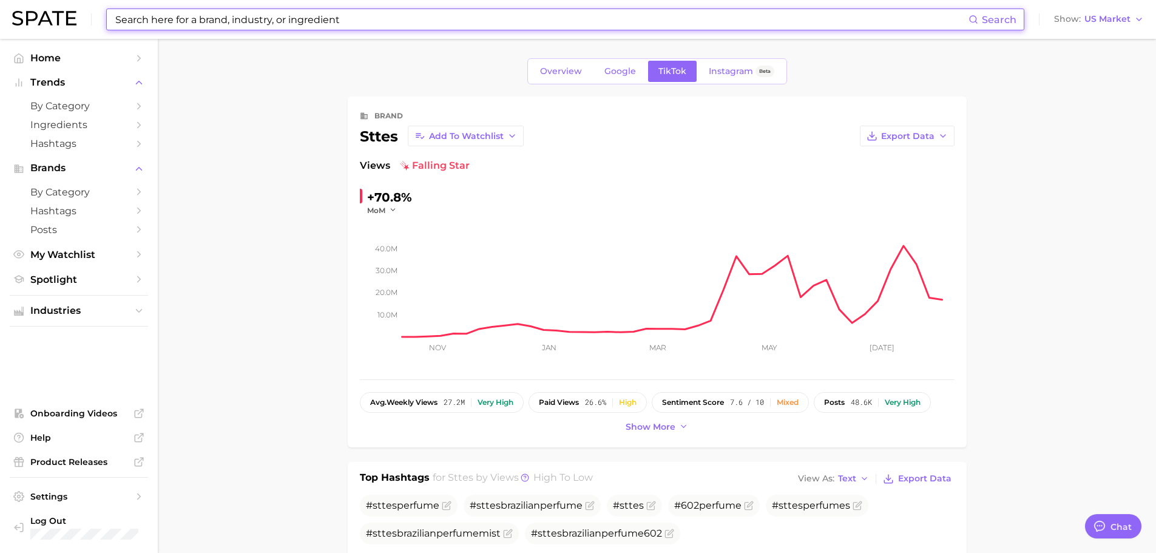
click at [241, 19] on input at bounding box center [541, 19] width 854 height 21
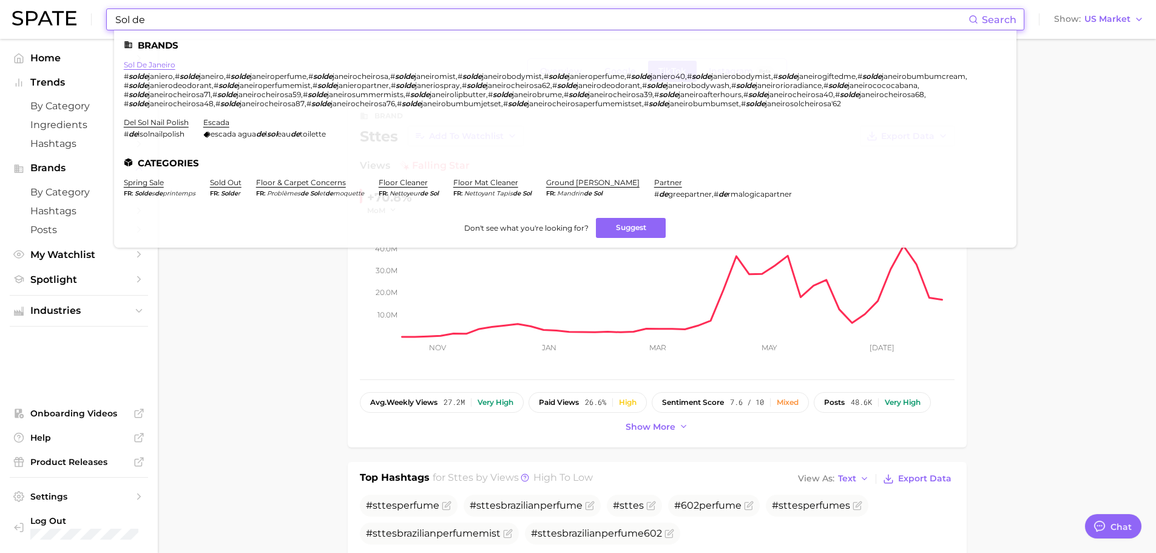
type input "Sol de"
click at [135, 63] on link "sol de janeiro" at bounding box center [150, 64] width 52 height 9
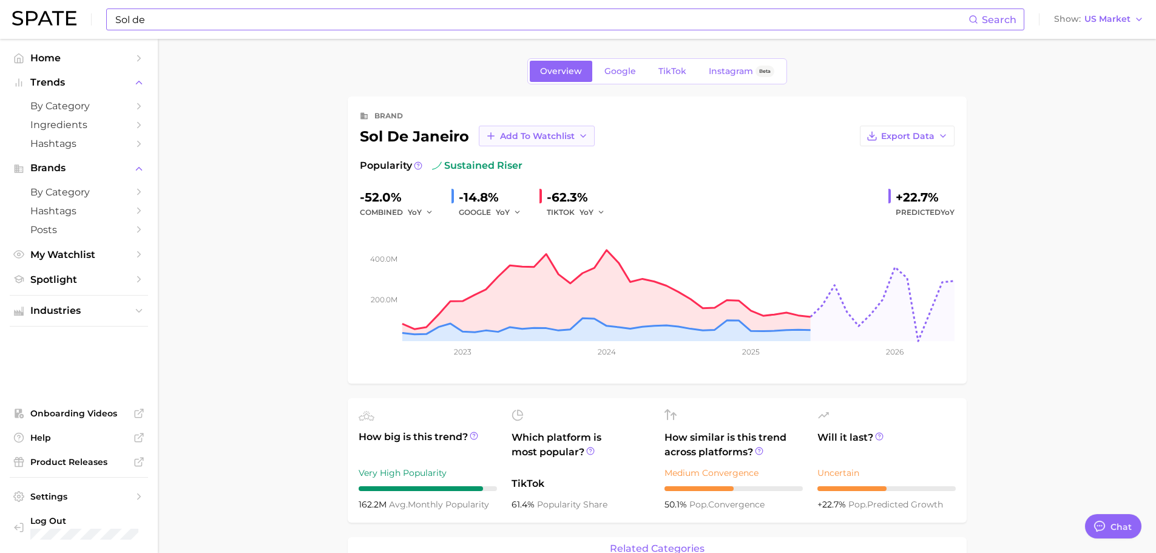
click at [579, 139] on icon "button" at bounding box center [583, 136] width 10 height 10
click at [567, 165] on button "New Watchlist" at bounding box center [545, 158] width 133 height 22
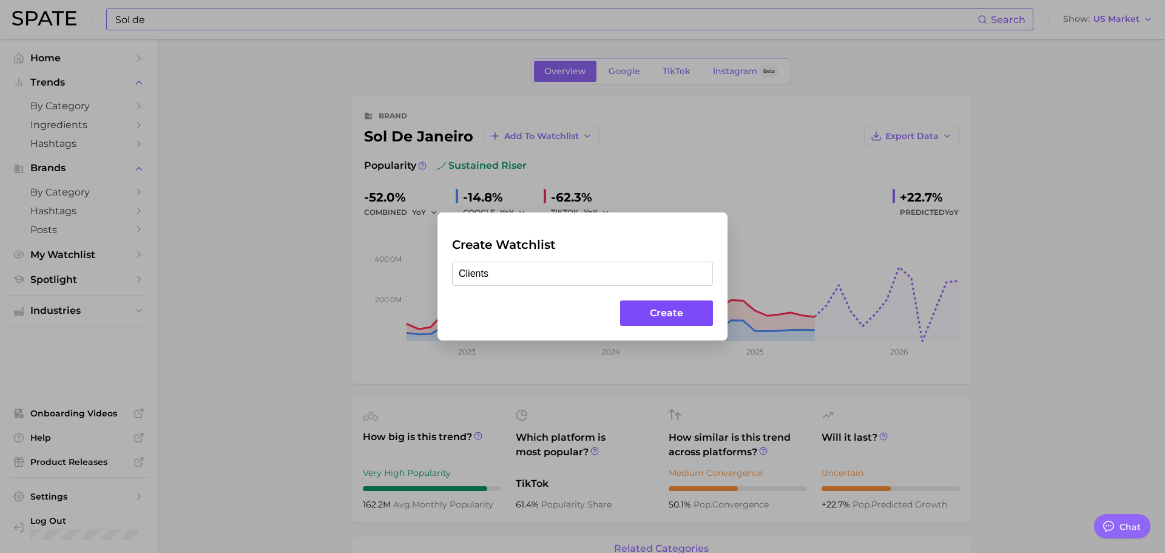
type input "Clients"
click at [641, 315] on button "Create" at bounding box center [666, 313] width 93 height 26
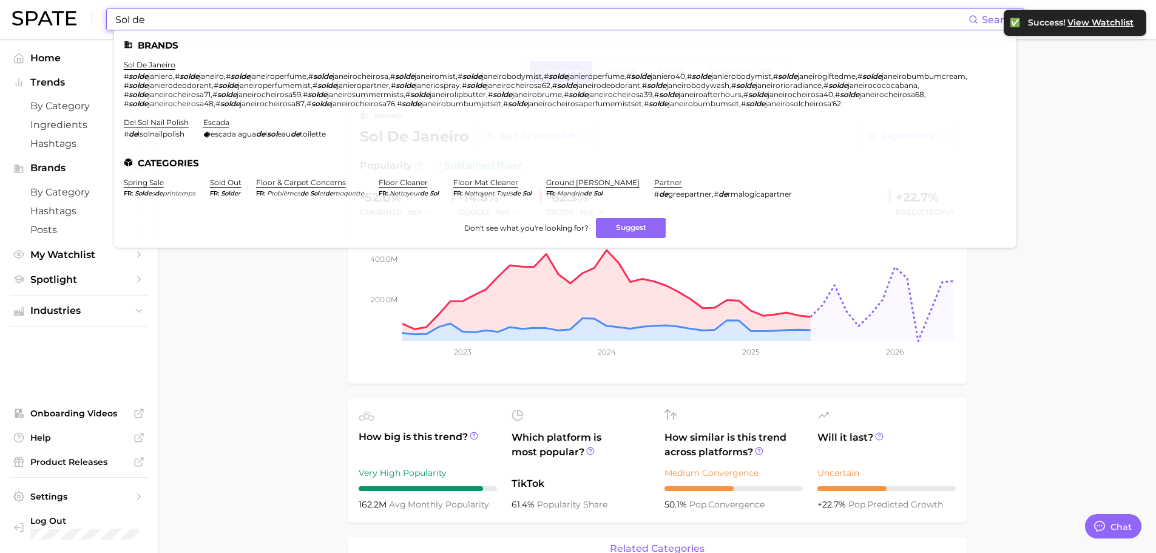
drag, startPoint x: 237, startPoint y: 23, endPoint x: 106, endPoint y: 19, distance: 131.1
click at [106, 19] on div "Sol de Search Brands sol de janeiro # [PERSON_NAME] , # solde janeiro , # solde…" at bounding box center [565, 19] width 918 height 22
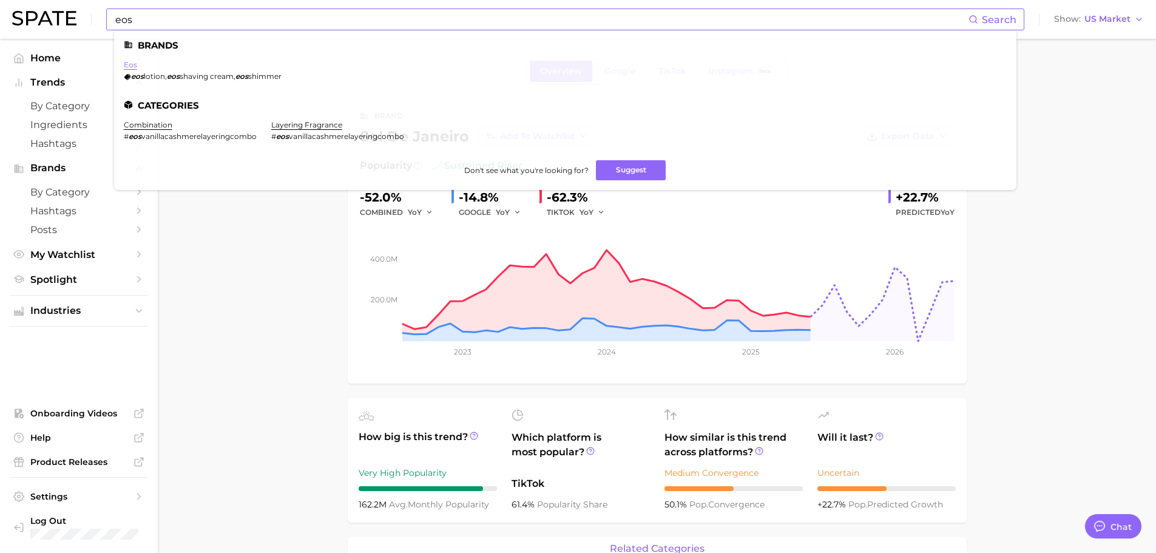
click at [129, 64] on link "eos" at bounding box center [130, 64] width 13 height 9
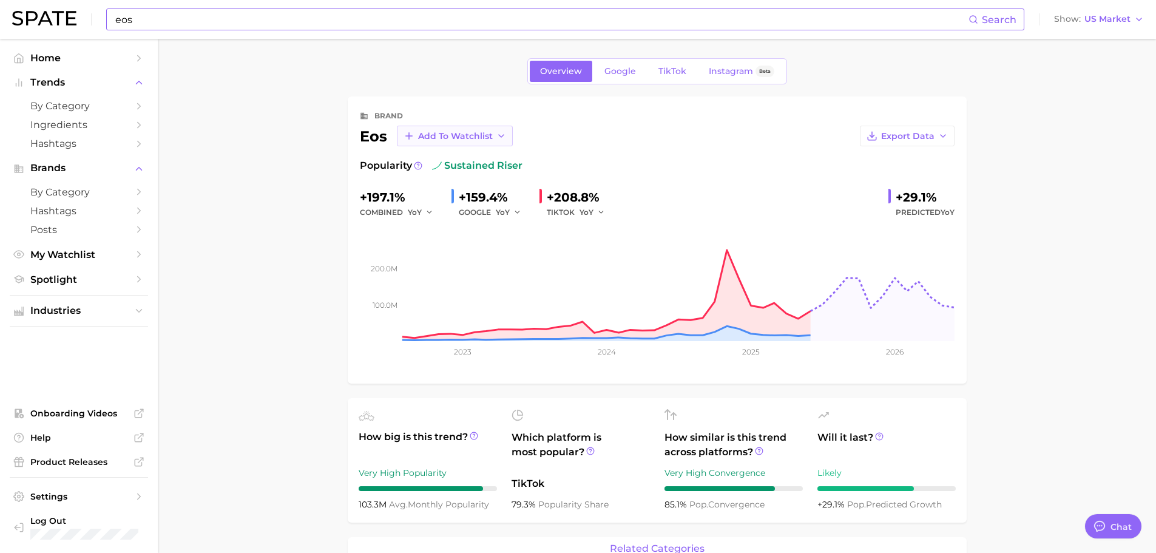
click at [457, 135] on span "Add to Watchlist" at bounding box center [455, 136] width 75 height 10
click at [440, 206] on span "Clients" at bounding box center [432, 203] width 30 height 10
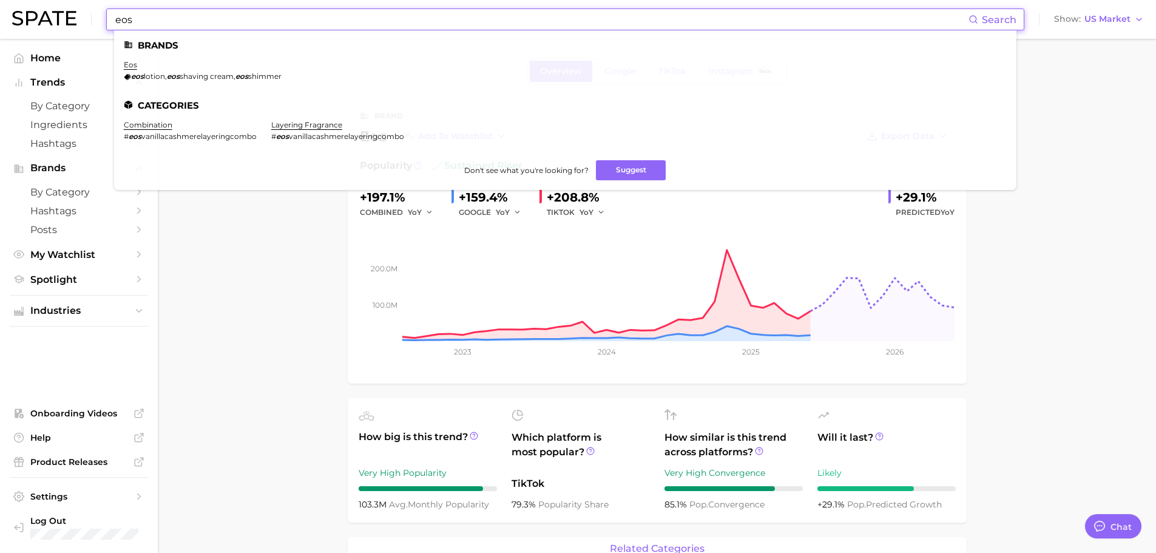
drag, startPoint x: 278, startPoint y: 15, endPoint x: 90, endPoint y: 14, distance: 188.1
click at [90, 14] on div "eos Search Brands eos eos lotion , eos shaving cream , eos shimmer Categories c…" at bounding box center [577, 19] width 1131 height 39
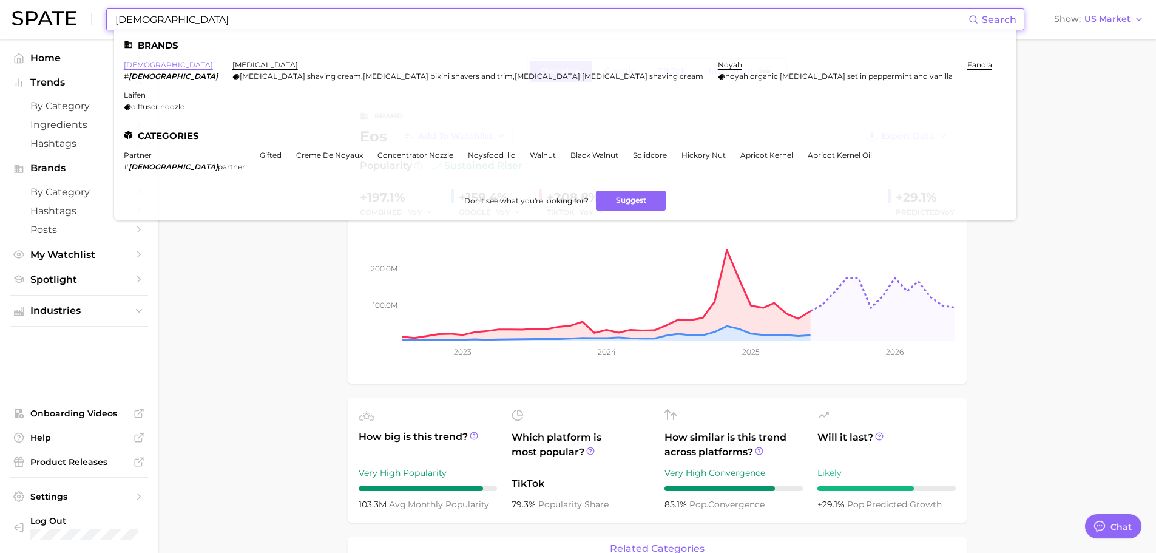
click at [130, 66] on link "[DEMOGRAPHIC_DATA]" at bounding box center [168, 64] width 89 height 9
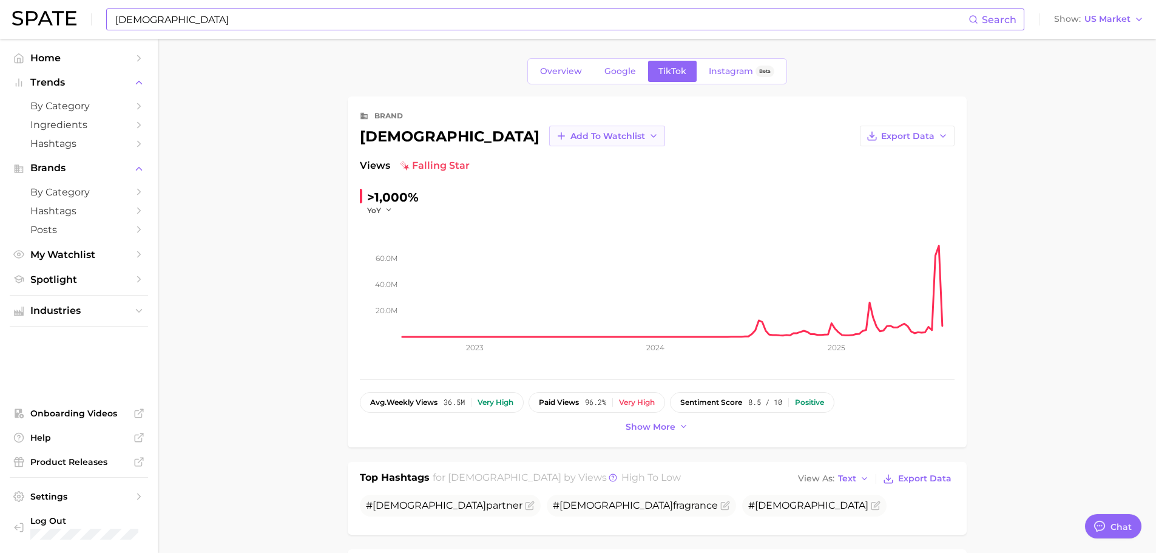
click at [549, 144] on button "Add to Watchlist" at bounding box center [607, 136] width 116 height 21
click at [549, 197] on button "Clients" at bounding box center [615, 203] width 133 height 22
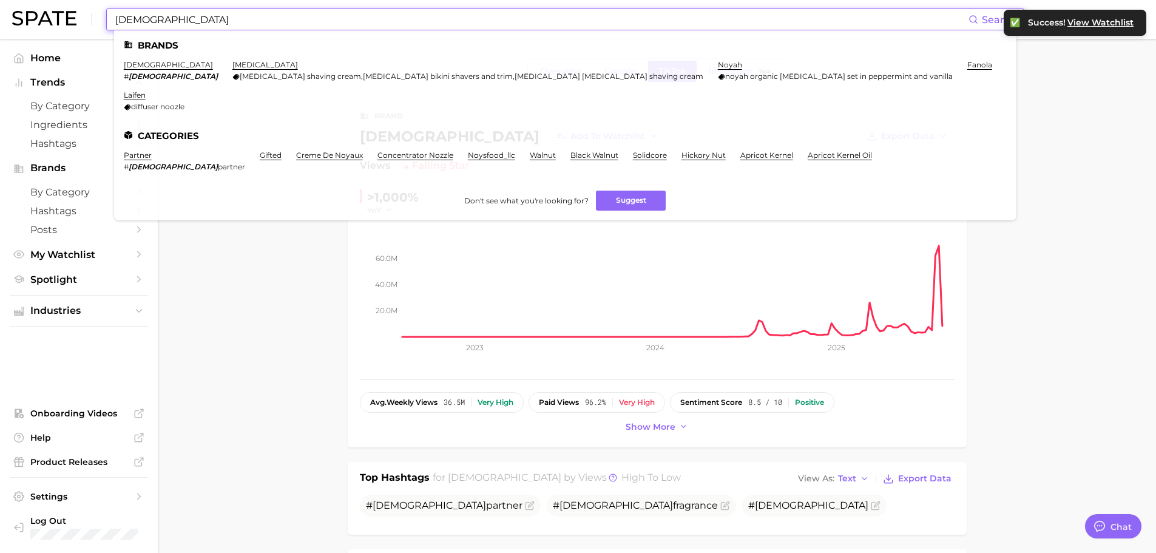
drag, startPoint x: 157, startPoint y: 19, endPoint x: 112, endPoint y: 16, distance: 45.6
click at [112, 16] on div "noyz Search Brands noyz # noyz [MEDICAL_DATA] [MEDICAL_DATA] shaving cream , [M…" at bounding box center [565, 19] width 918 height 22
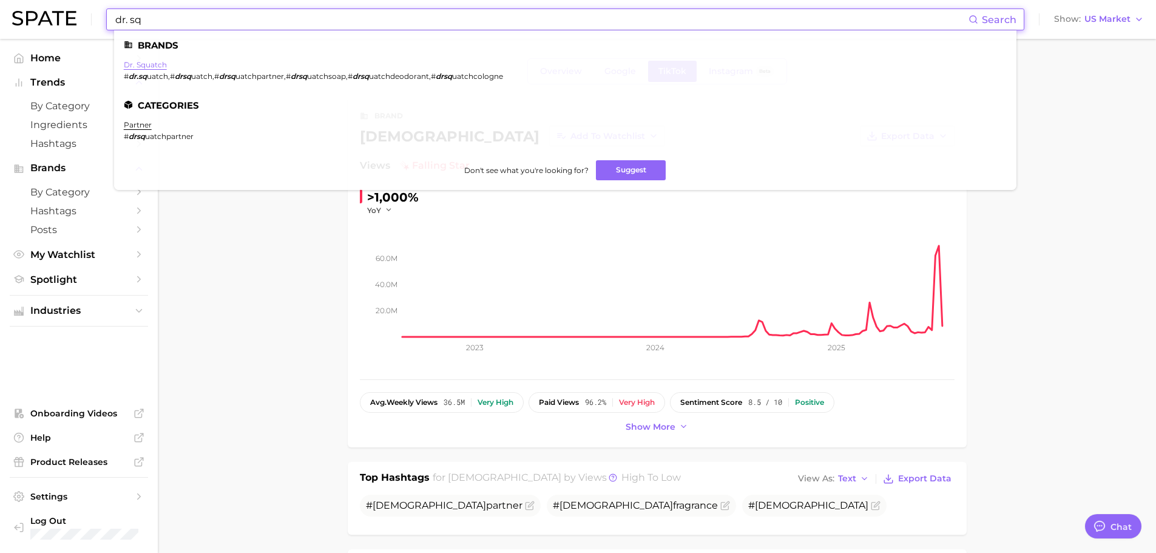
click at [153, 60] on link "dr. squatch" at bounding box center [145, 64] width 43 height 9
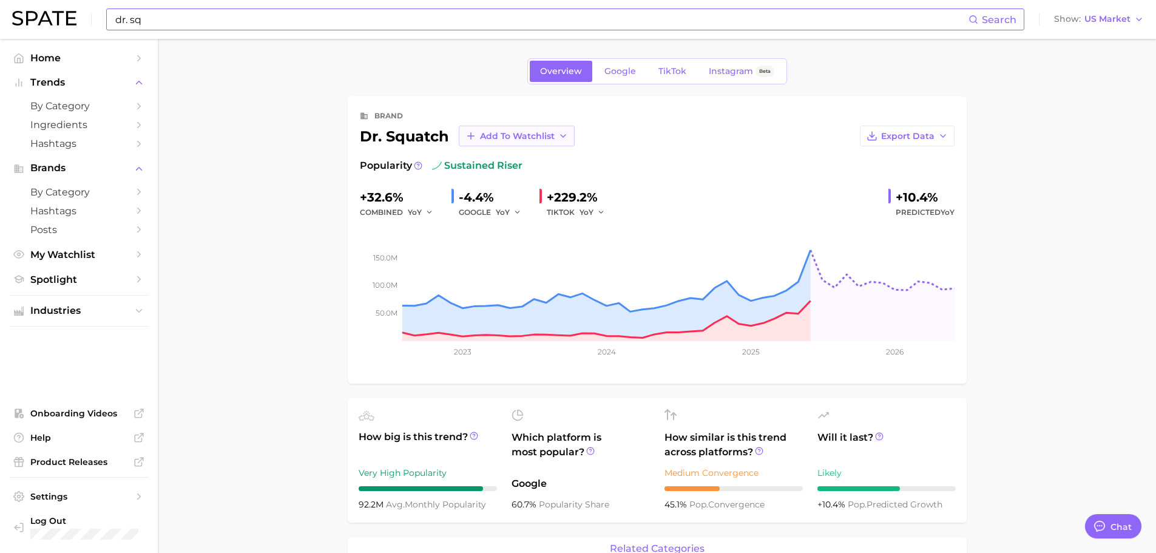
click at [537, 138] on span "Add to Watchlist" at bounding box center [517, 136] width 75 height 10
click at [507, 203] on span "Clients" at bounding box center [494, 203] width 30 height 10
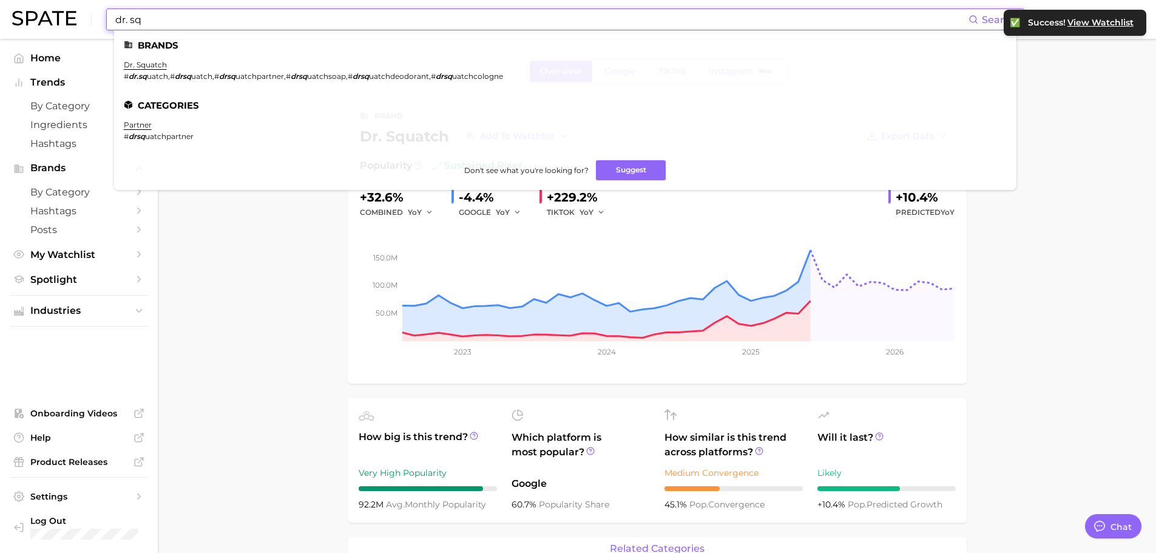
drag, startPoint x: 180, startPoint y: 15, endPoint x: 101, endPoint y: 21, distance: 79.1
click at [101, 21] on div "dr. sq Search Brands dr. squatch # dr.sq uatch , # drsq uatch , # drsq uatchpar…" at bounding box center [577, 19] width 1131 height 39
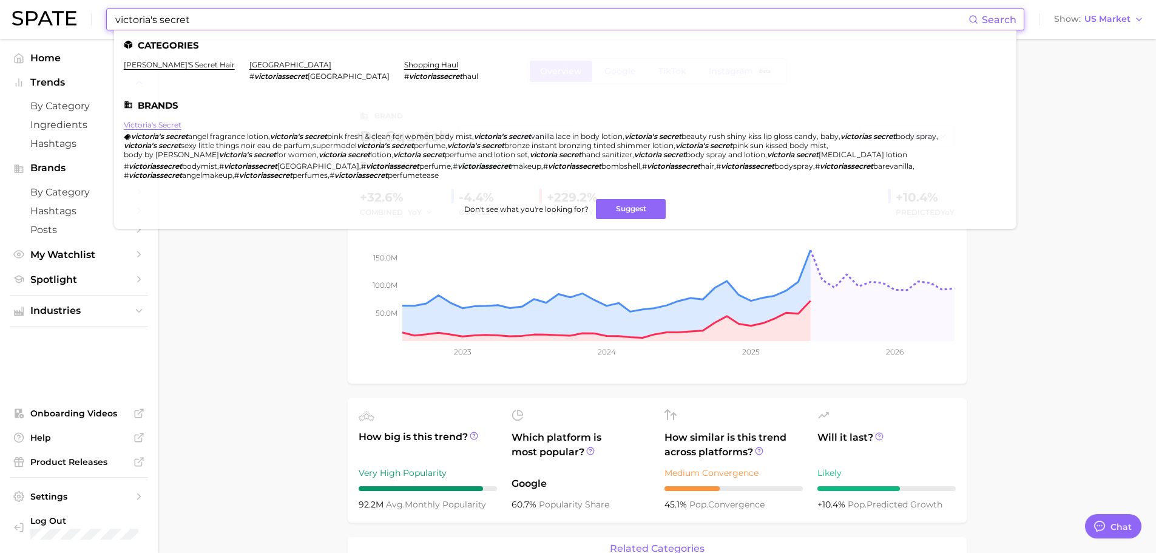
type input "victoria's secret"
click at [153, 128] on link "victoria's secret" at bounding box center [153, 124] width 58 height 9
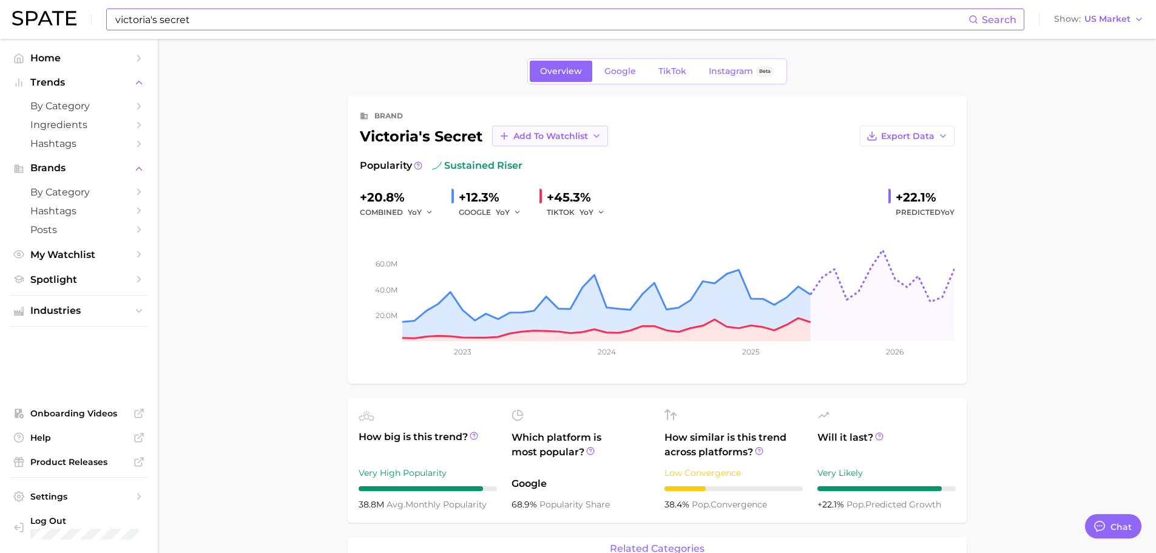
click at [595, 140] on icon "button" at bounding box center [596, 136] width 10 height 10
click at [541, 200] on span "Clients" at bounding box center [528, 203] width 30 height 10
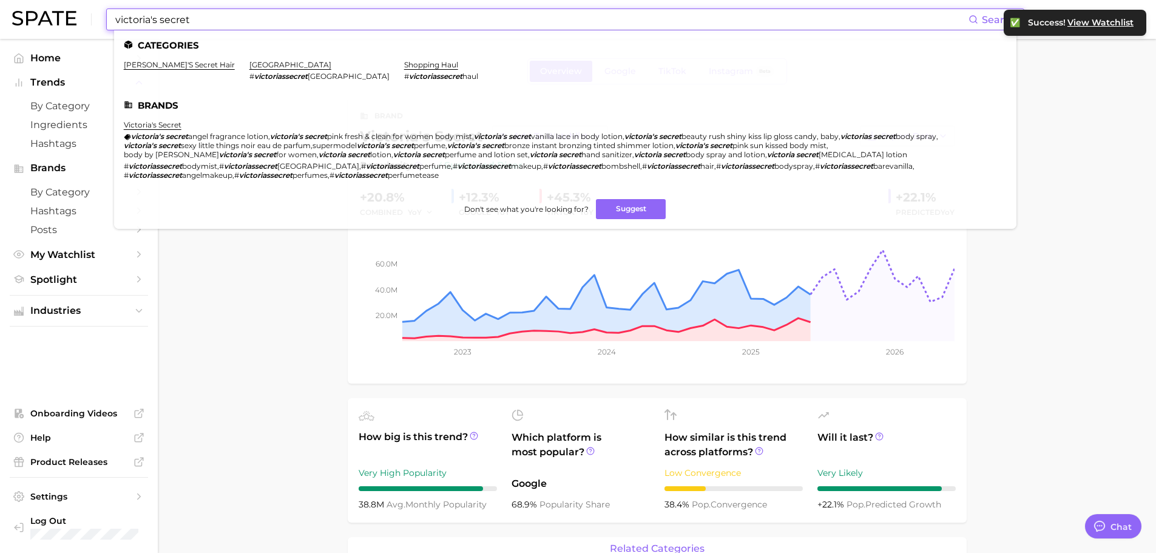
drag, startPoint x: 229, startPoint y: 9, endPoint x: 112, endPoint y: 21, distance: 117.7
click at [112, 21] on div "[PERSON_NAME]'s secret Search Categories [PERSON_NAME]'s secret hair argentina …" at bounding box center [565, 19] width 918 height 22
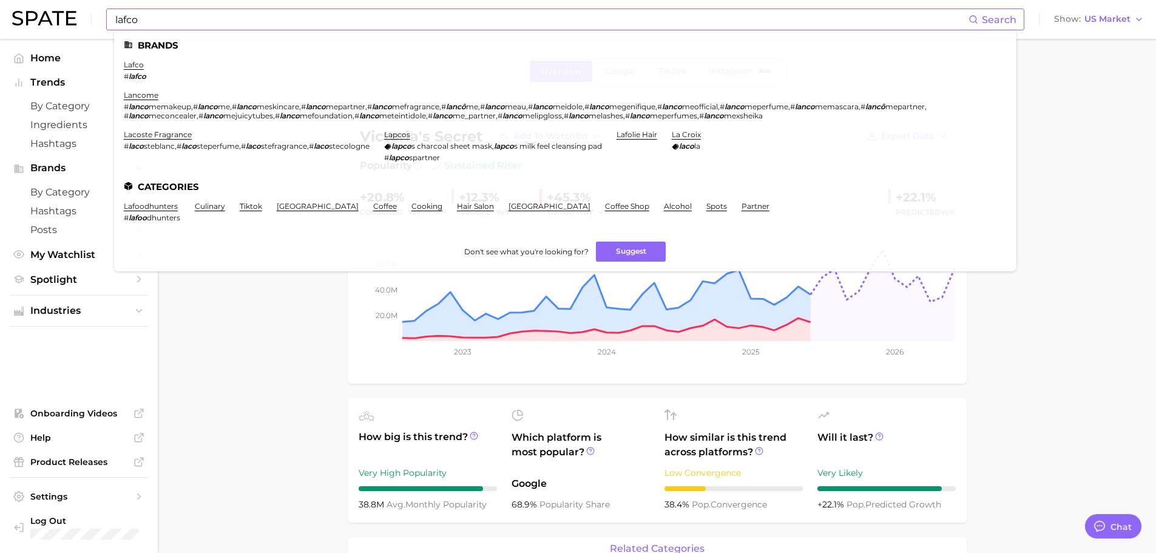
click at [138, 70] on li "lafco # lafco" at bounding box center [135, 70] width 22 height 21
click at [134, 62] on link "lafco" at bounding box center [134, 64] width 20 height 9
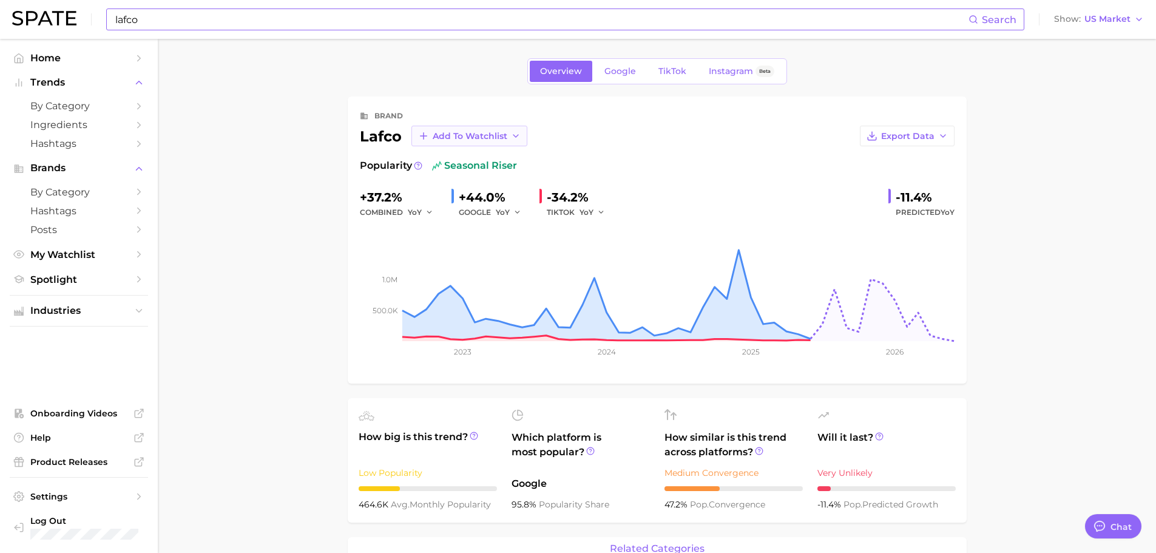
click at [513, 138] on icon "button" at bounding box center [516, 136] width 10 height 10
drag, startPoint x: 457, startPoint y: 180, endPoint x: 434, endPoint y: 164, distance: 28.4
click at [457, 180] on span "Clients" at bounding box center [447, 181] width 30 height 10
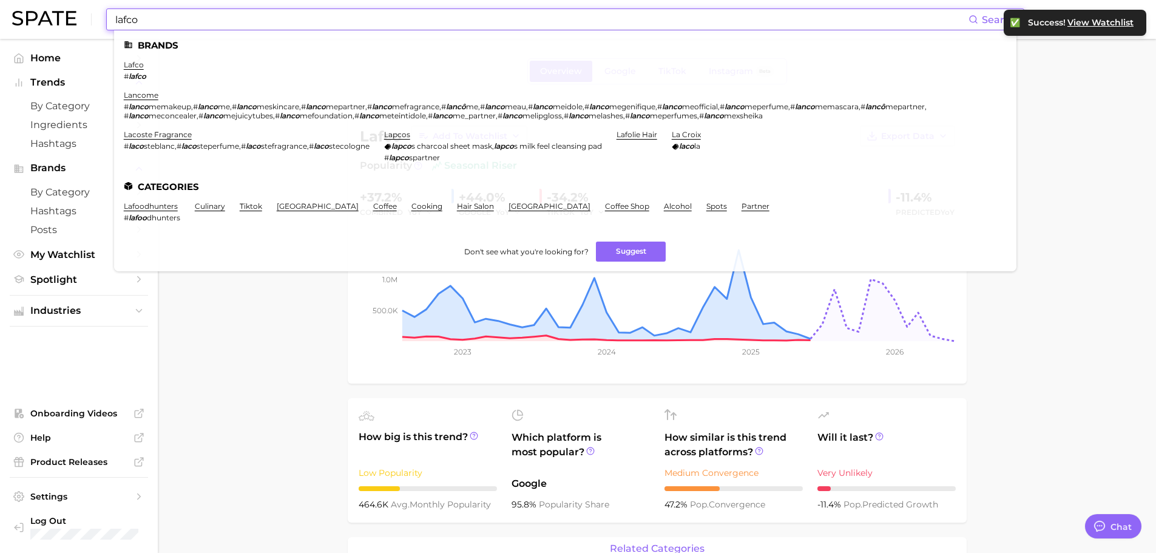
drag, startPoint x: 233, startPoint y: 21, endPoint x: 96, endPoint y: 24, distance: 137.1
click at [96, 24] on div "lafco Search Brands lafco # lafco lancome # lanco memakeup , # lanco me , # lan…" at bounding box center [577, 19] width 1131 height 39
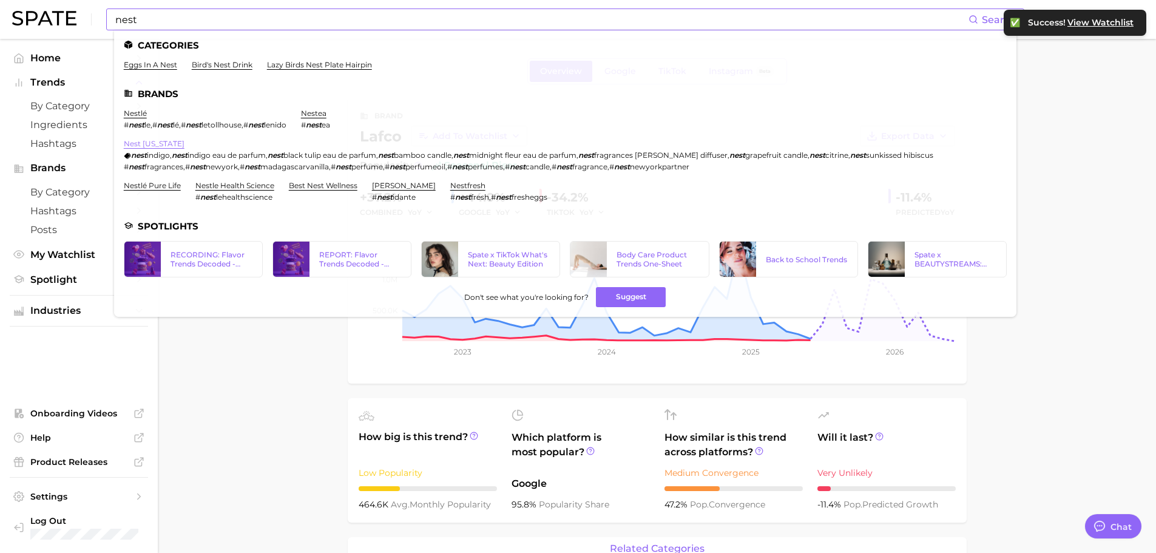
click at [169, 144] on link "nest [US_STATE]" at bounding box center [154, 143] width 61 height 9
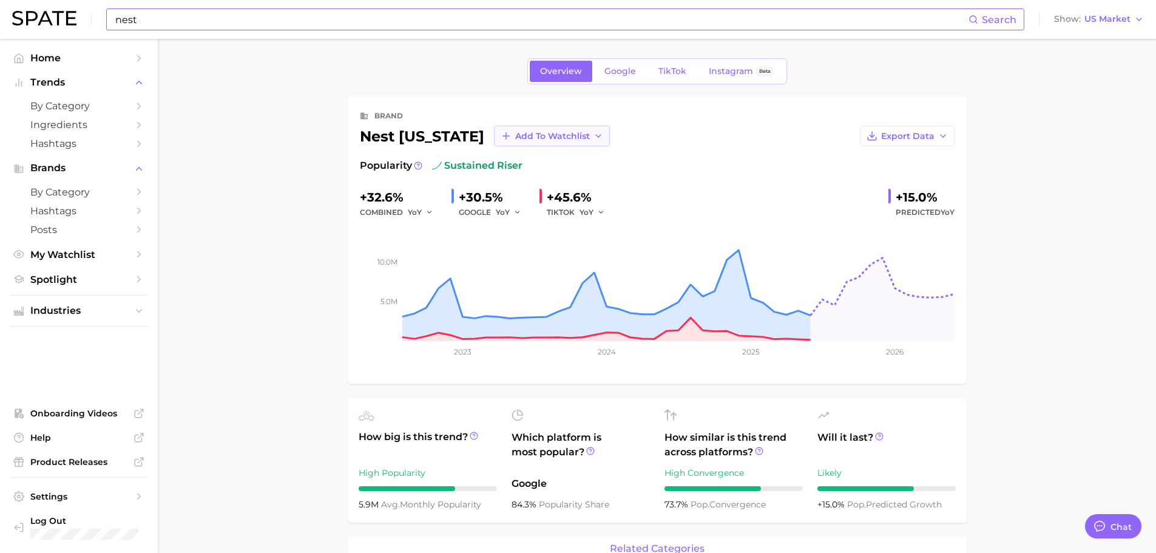
click at [538, 144] on button "Add to Watchlist" at bounding box center [552, 136] width 116 height 21
click at [530, 185] on span "Clients" at bounding box center [529, 181] width 30 height 10
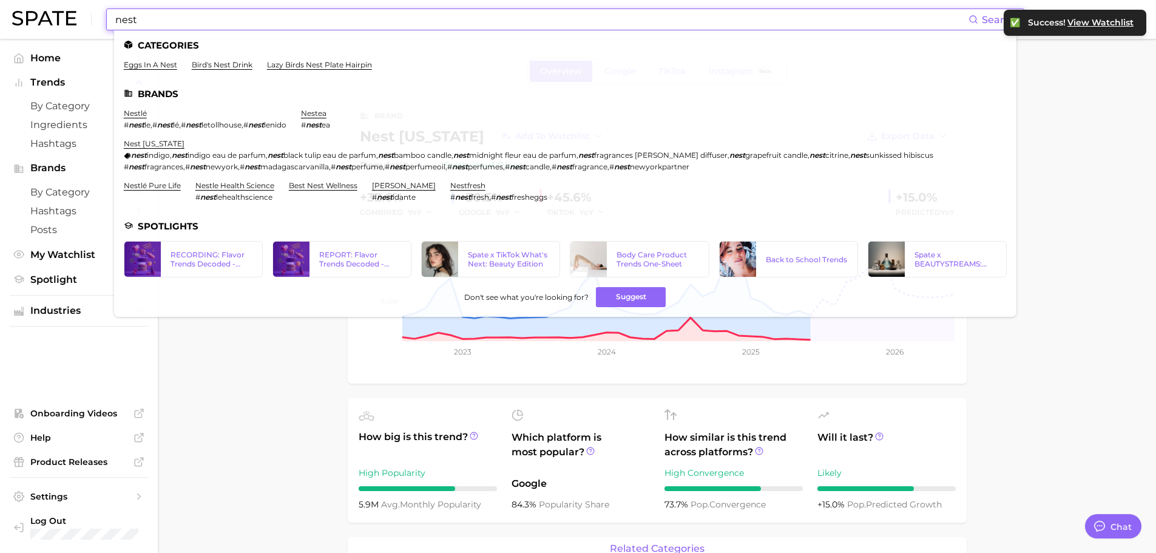
click at [269, 19] on input "nest" at bounding box center [541, 19] width 854 height 21
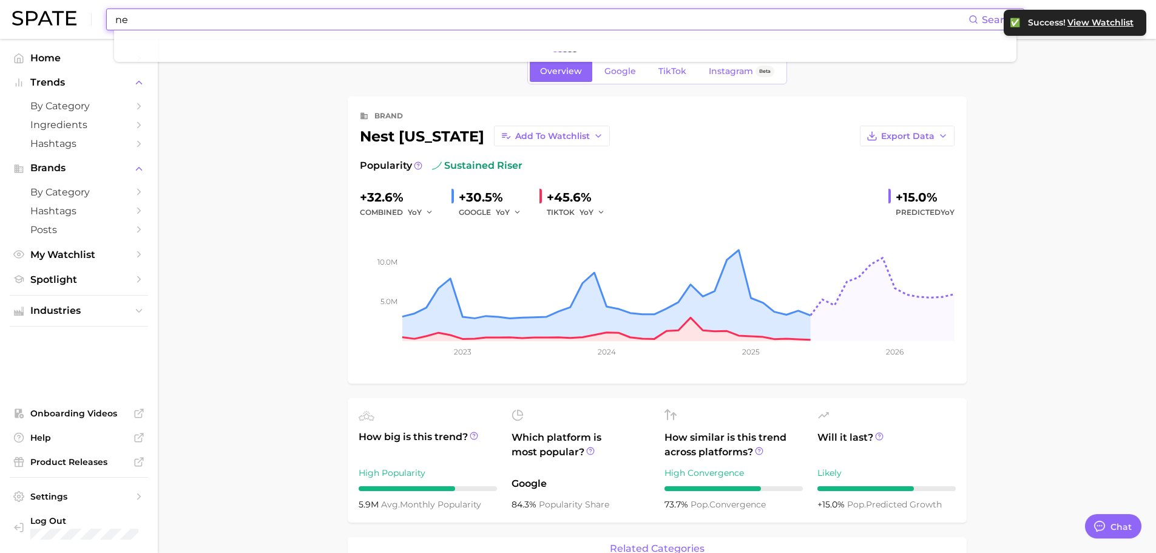
type input "n"
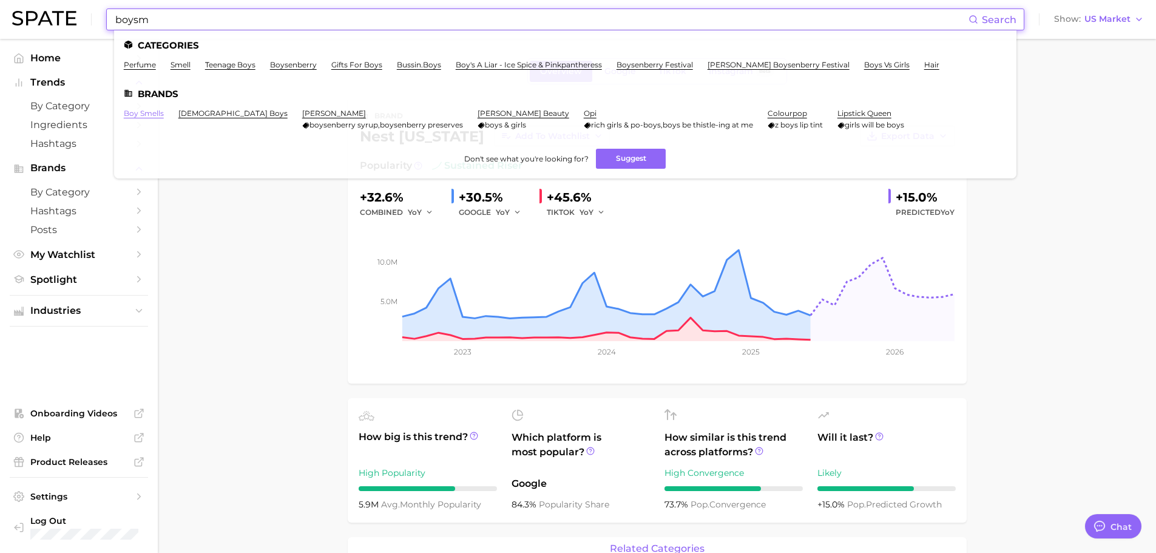
type input "boysm"
click at [135, 115] on link "boy smells" at bounding box center [144, 113] width 40 height 9
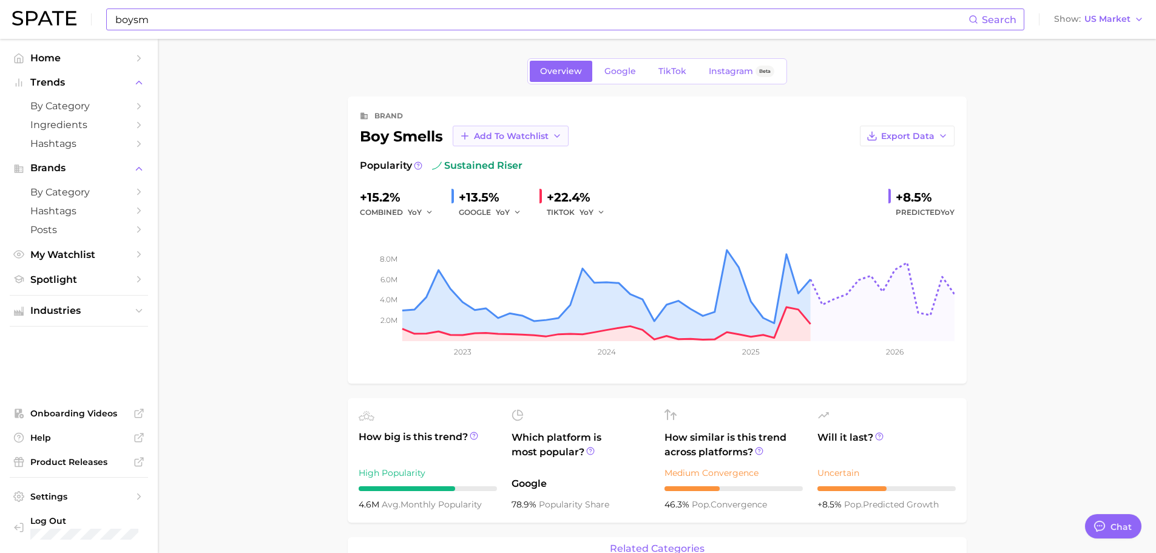
click at [522, 143] on button "Add to Watchlist" at bounding box center [511, 136] width 116 height 21
click at [524, 184] on button "Clients" at bounding box center [519, 181] width 133 height 22
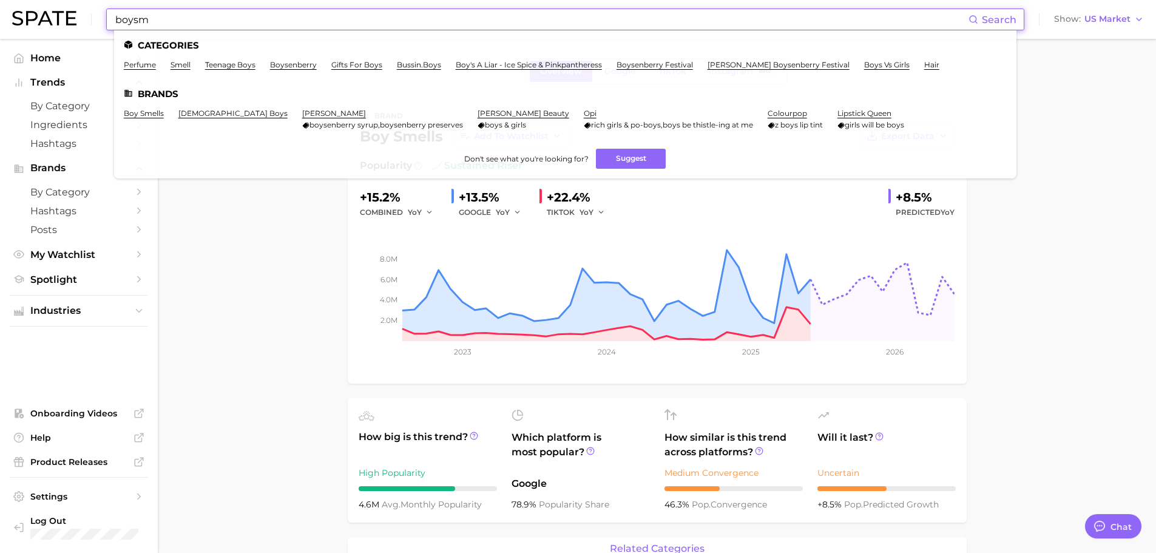
drag, startPoint x: 248, startPoint y: 18, endPoint x: 86, endPoint y: 18, distance: 162.0
click at [86, 18] on div "boysm Search Categories perfume smell teenage boys boysenberry gifts for boys b…" at bounding box center [577, 19] width 1131 height 39
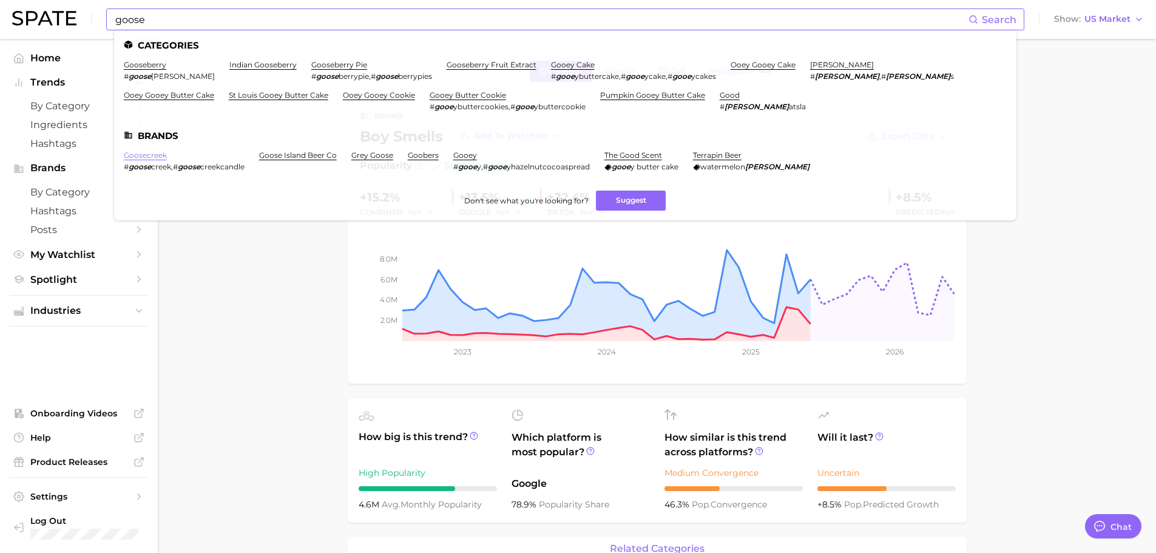
click at [160, 157] on link "goosecreek" at bounding box center [145, 154] width 43 height 9
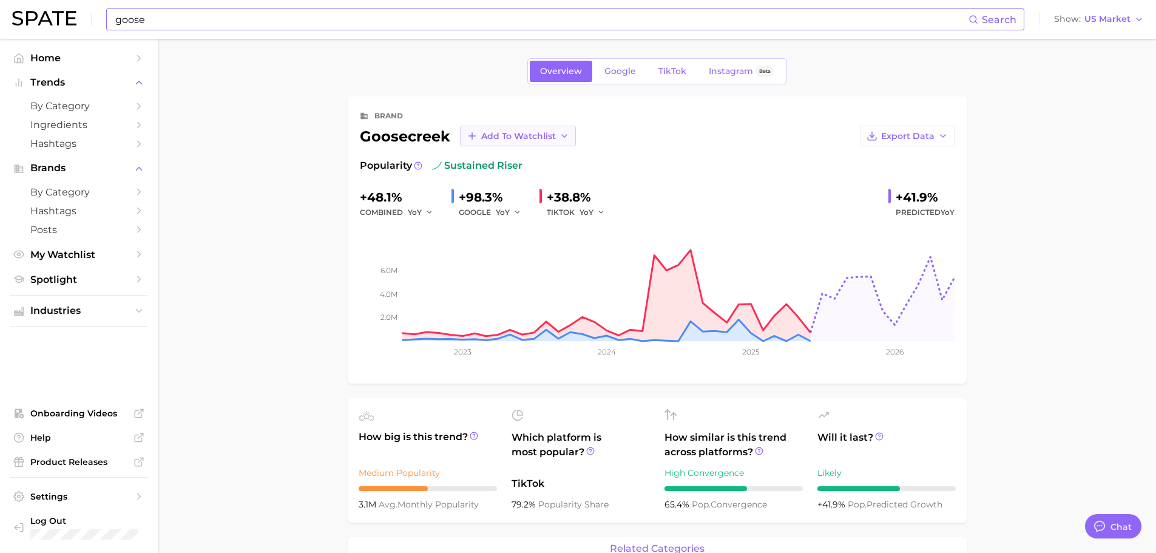
click at [563, 135] on icon "button" at bounding box center [564, 136] width 10 height 10
click at [503, 186] on span "Clients" at bounding box center [495, 181] width 30 height 10
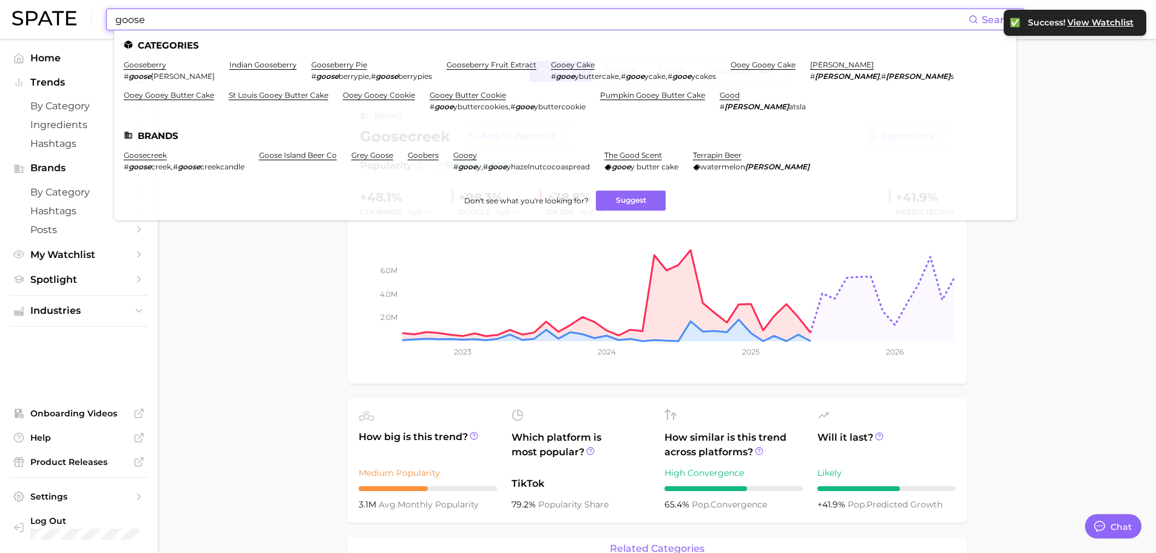
drag, startPoint x: 212, startPoint y: 21, endPoint x: 115, endPoint y: 20, distance: 97.7
click at [115, 20] on input "goose" at bounding box center [541, 19] width 854 height 21
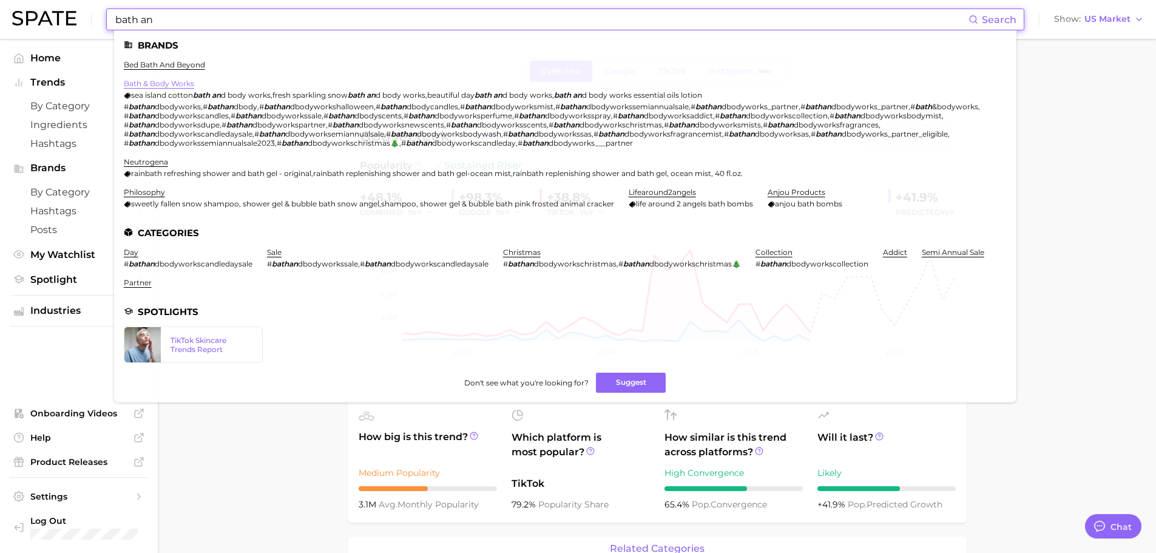
type input "bath an"
click at [174, 87] on link "bath & body works" at bounding box center [159, 83] width 70 height 9
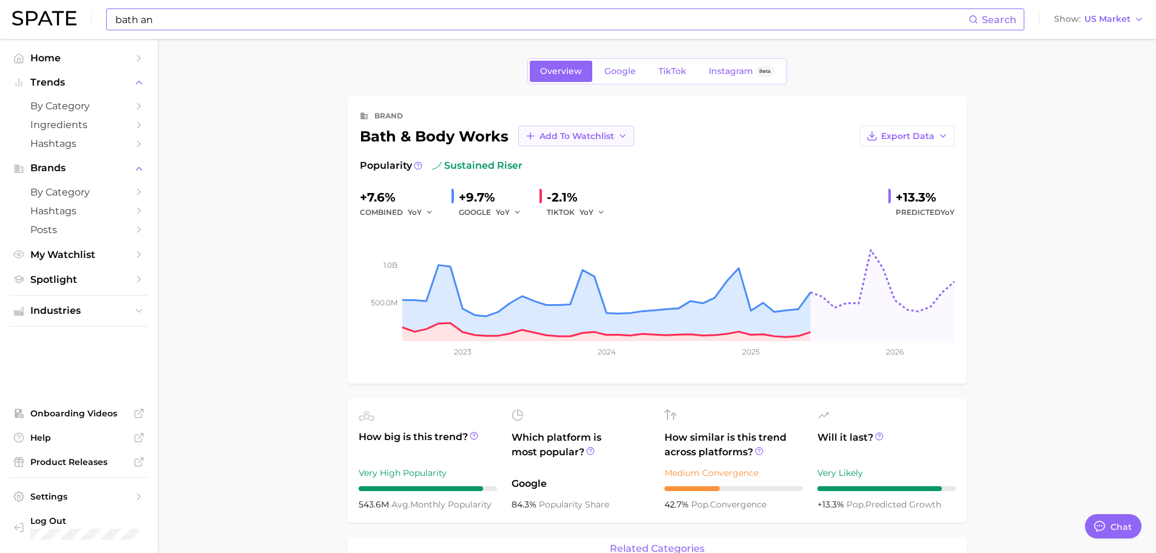
click at [593, 141] on button "Add to Watchlist" at bounding box center [576, 136] width 116 height 21
click at [587, 198] on span "Brand Watchlists" at bounding box center [576, 203] width 75 height 10
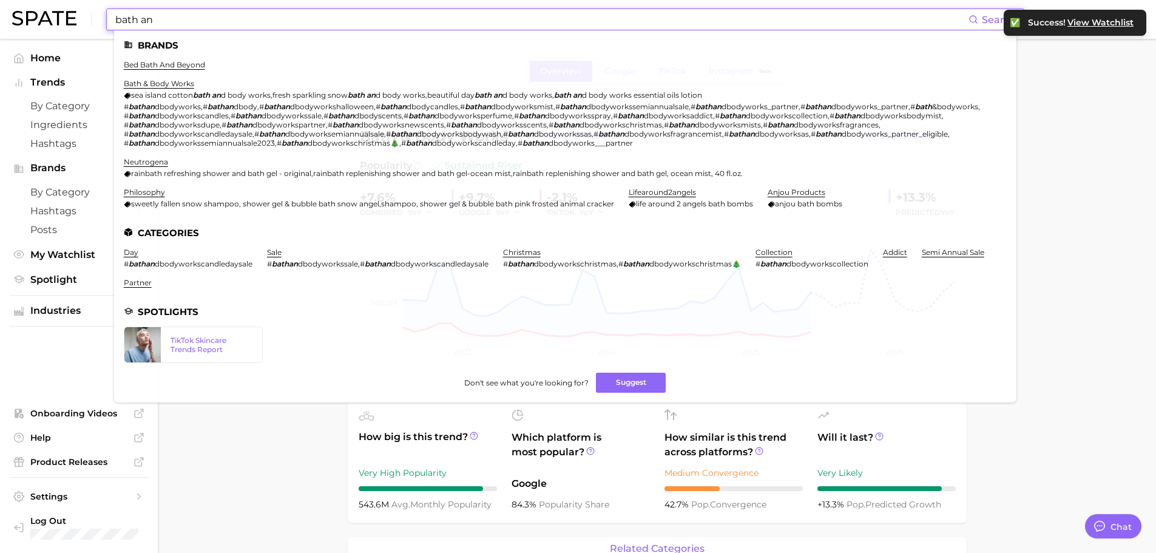
drag, startPoint x: 173, startPoint y: 17, endPoint x: 104, endPoint y: 21, distance: 69.3
click at [104, 21] on div "bath an Search Brands bed bath and beyond bath & body works sea island cotton b…" at bounding box center [577, 19] width 1131 height 39
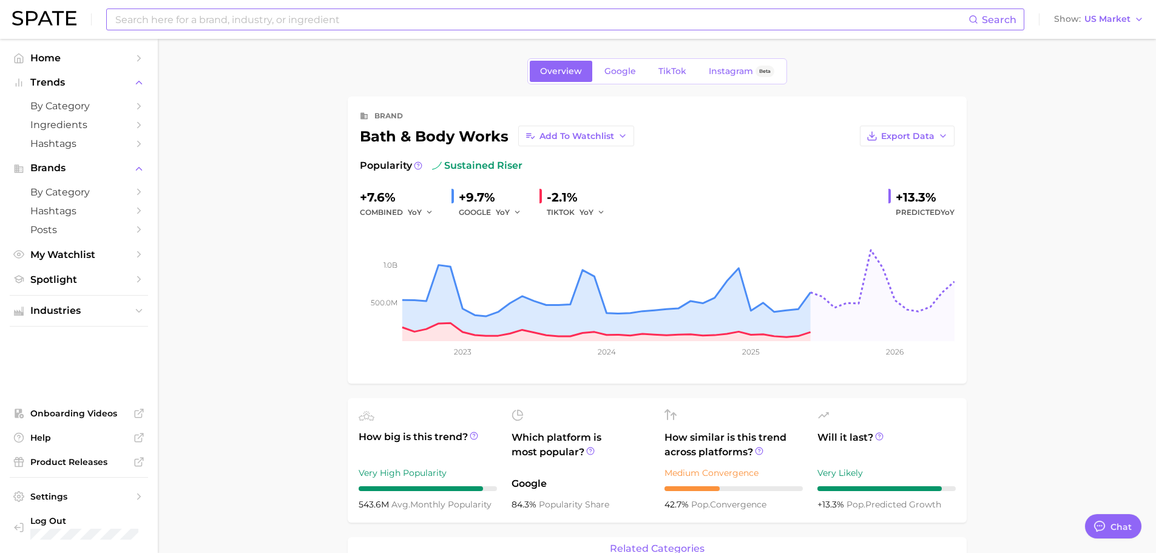
click at [199, 16] on input at bounding box center [541, 19] width 854 height 21
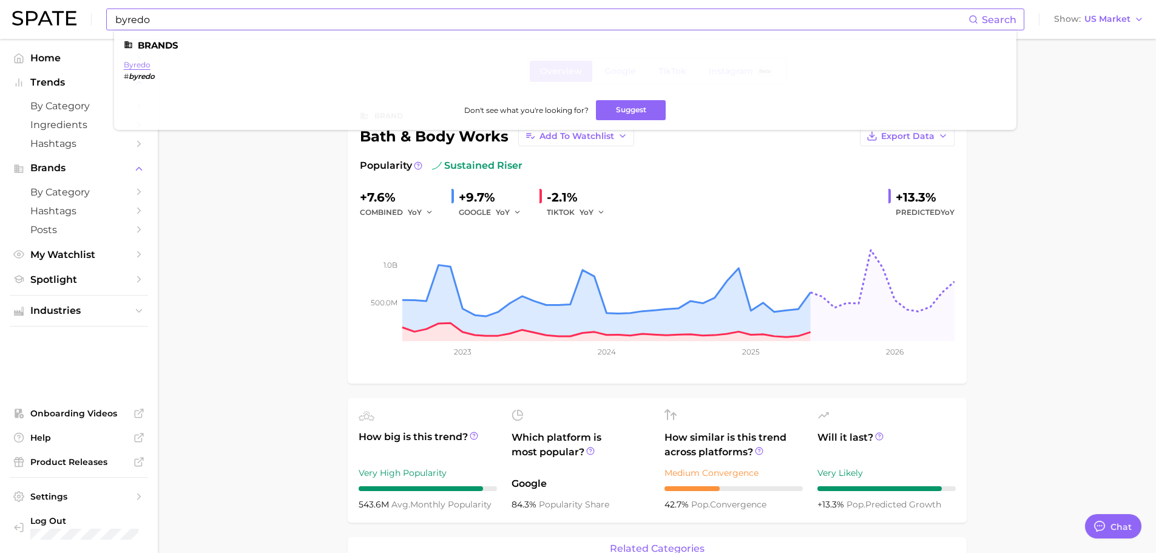
click at [137, 60] on link "byredo" at bounding box center [137, 64] width 27 height 9
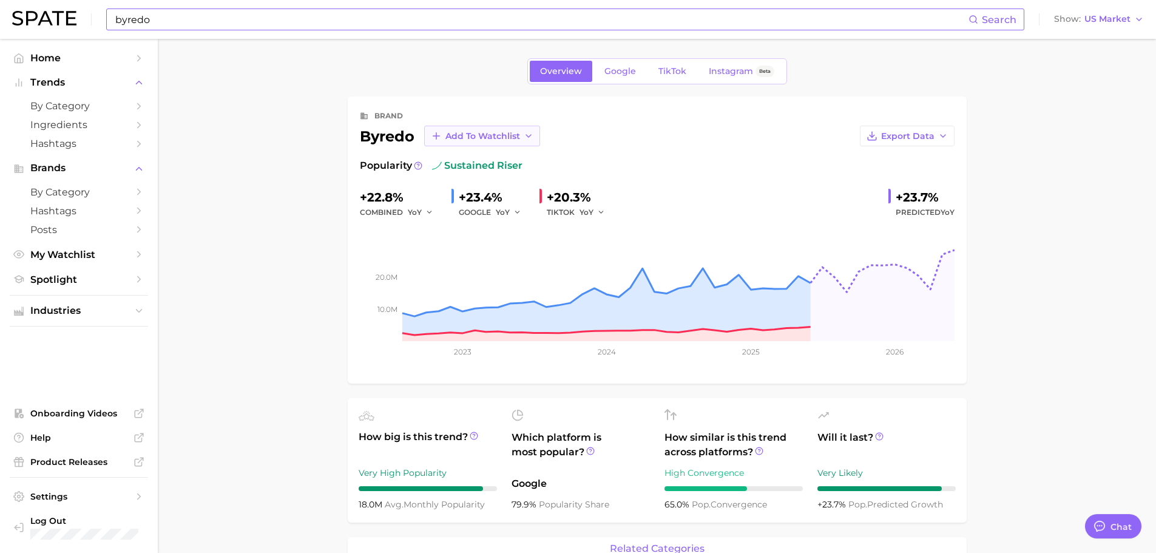
click at [526, 134] on icon "button" at bounding box center [529, 136] width 10 height 10
click at [473, 200] on span "Clients" at bounding box center [460, 203] width 30 height 10
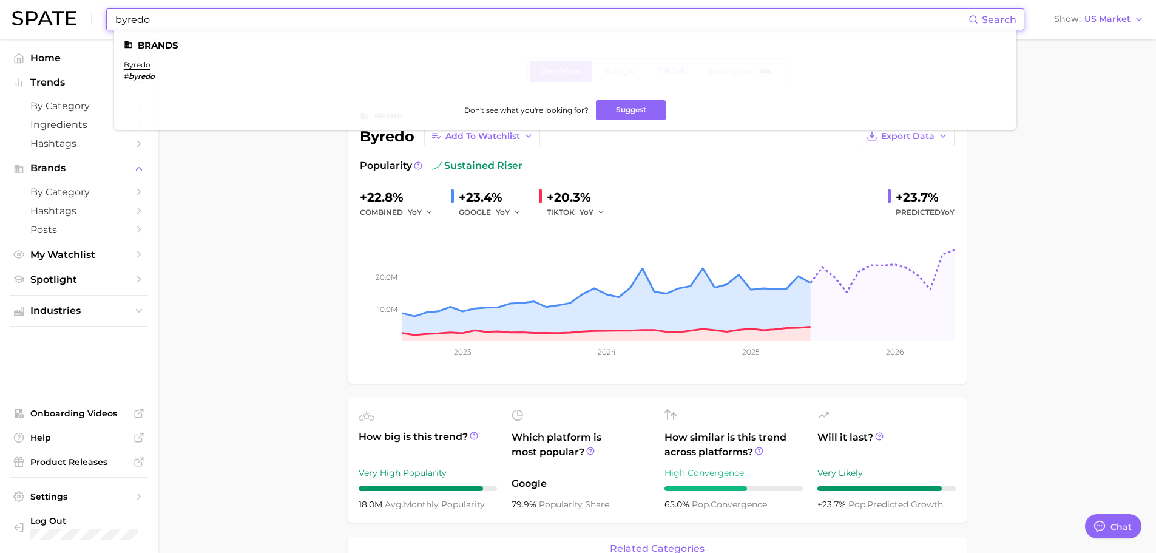
drag, startPoint x: 315, startPoint y: 15, endPoint x: 104, endPoint y: 18, distance: 211.1
click at [104, 18] on div "byredo Search Brands byredo # byredo Don't see what you're looking for? Suggest…" at bounding box center [577, 19] width 1131 height 39
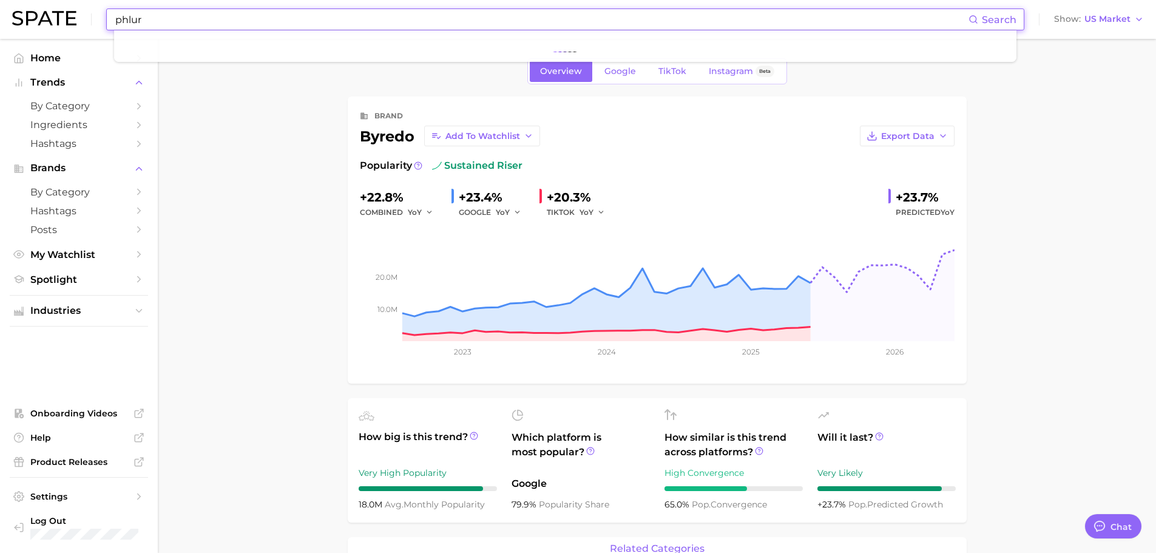
type input "phlur"
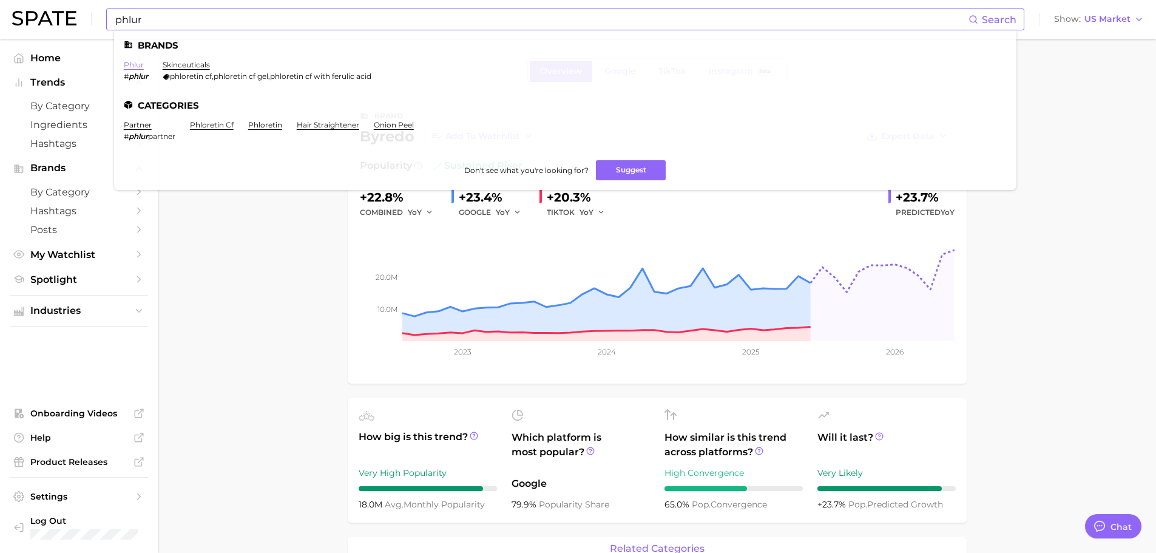
click at [136, 66] on link "phlur" at bounding box center [134, 64] width 20 height 9
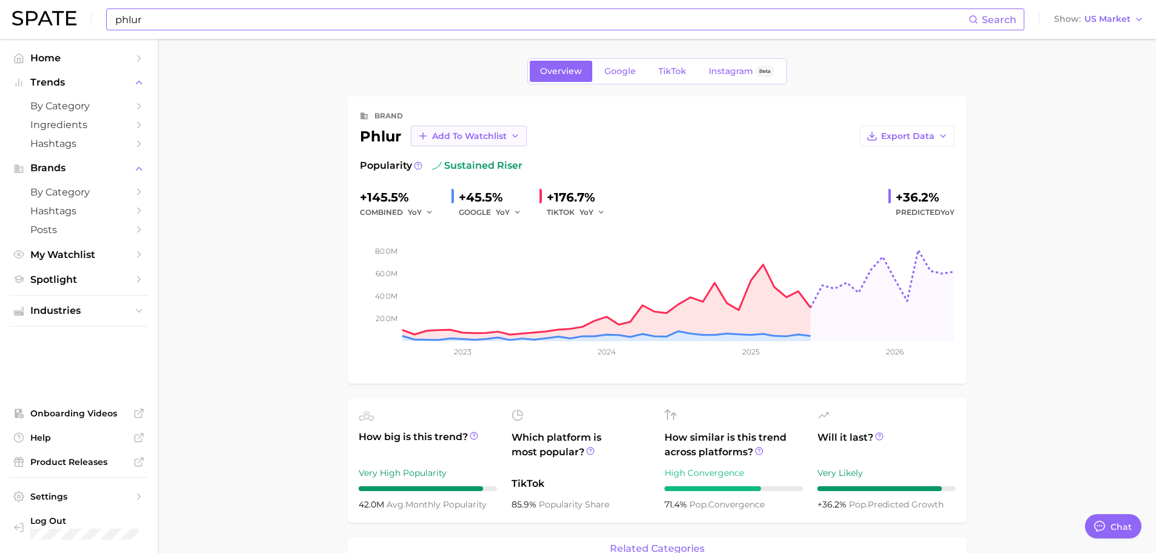
click at [520, 138] on button "Add to Watchlist" at bounding box center [469, 136] width 116 height 21
click at [475, 184] on button "Clients" at bounding box center [477, 181] width 133 height 22
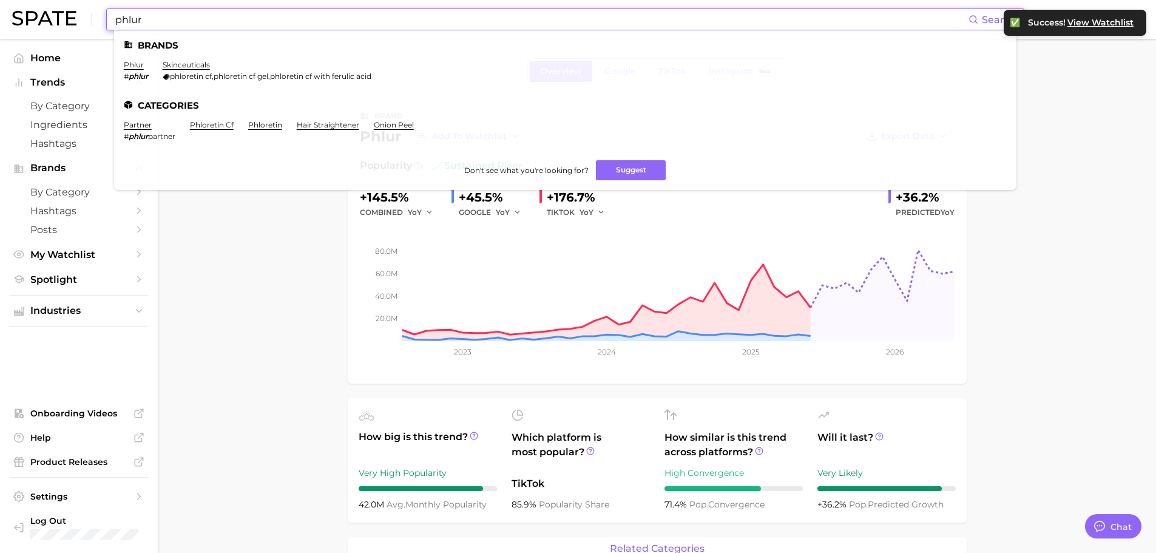
drag, startPoint x: 153, startPoint y: 20, endPoint x: 109, endPoint y: 24, distance: 45.0
click at [109, 24] on div "phlur Search Brands phlur # phlur skinceuticals phloretin cf , phloretin cf gel…" at bounding box center [565, 19] width 918 height 22
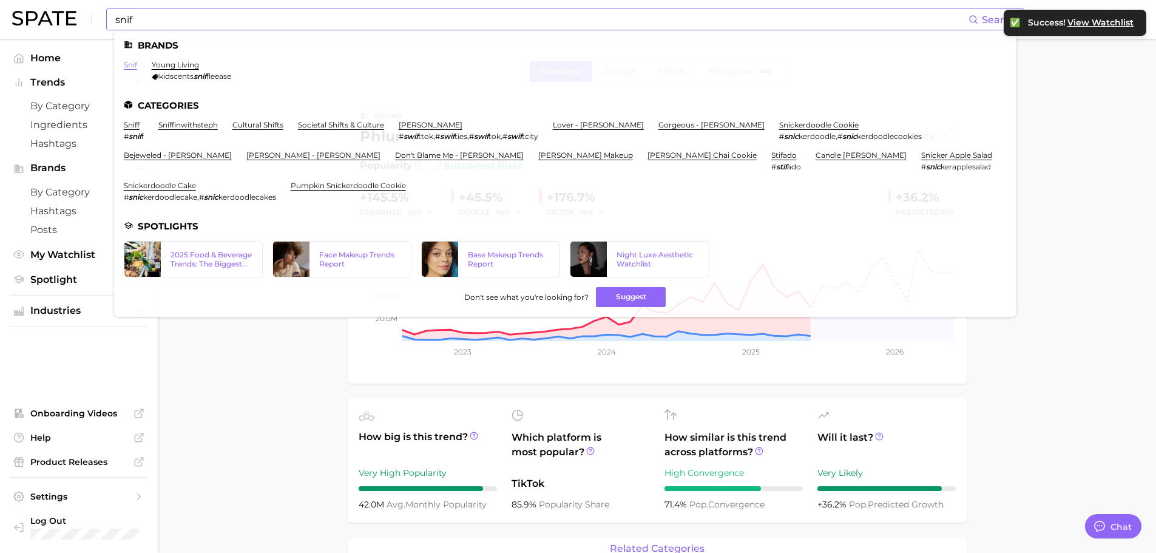
click at [131, 66] on link "snif" at bounding box center [130, 64] width 13 height 9
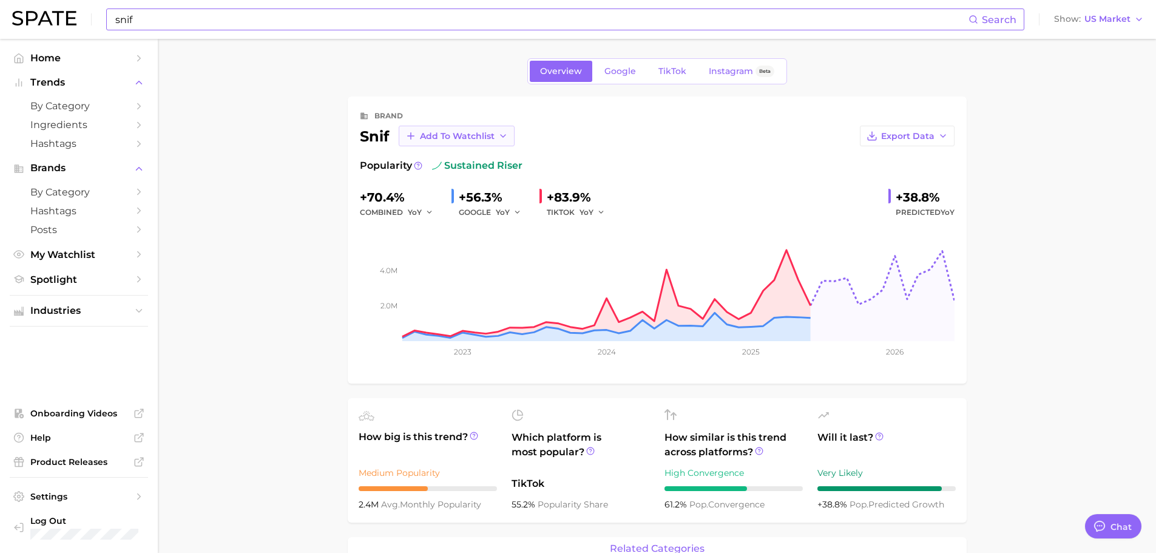
click at [495, 140] on button "Add to Watchlist" at bounding box center [457, 136] width 116 height 21
click at [451, 201] on span "Brand Watchlists" at bounding box center [456, 203] width 75 height 10
click at [257, 18] on input "snif" at bounding box center [541, 19] width 854 height 21
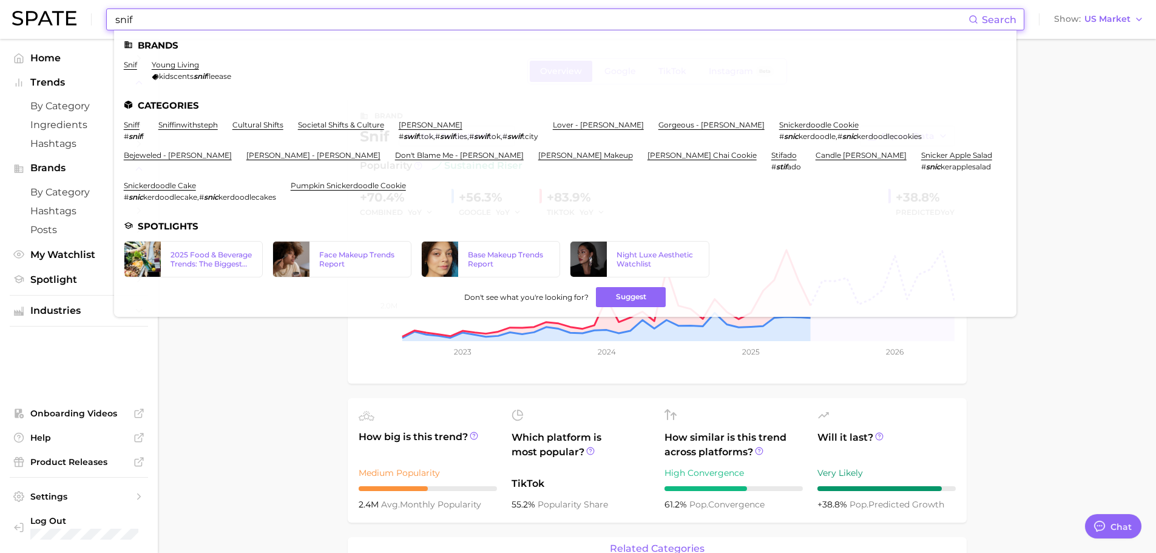
drag, startPoint x: 232, startPoint y: 18, endPoint x: 90, endPoint y: 22, distance: 142.0
click at [90, 22] on div "snif Search Brands snif young living kidscents snif fleease Categories sniff # …" at bounding box center [577, 19] width 1131 height 39
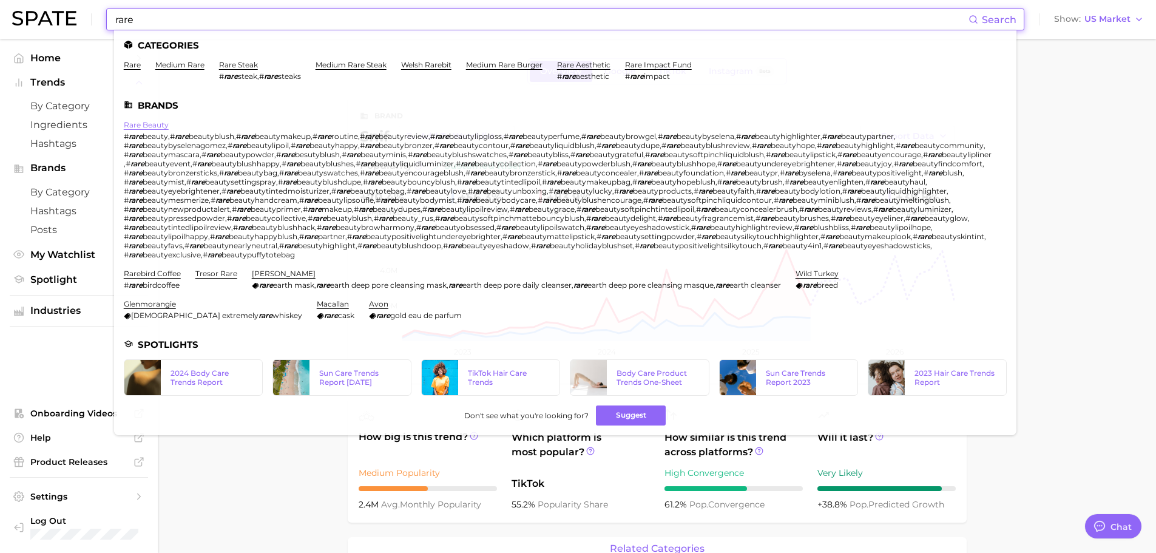
type input "rare"
click at [147, 124] on link "rare beauty" at bounding box center [146, 124] width 45 height 9
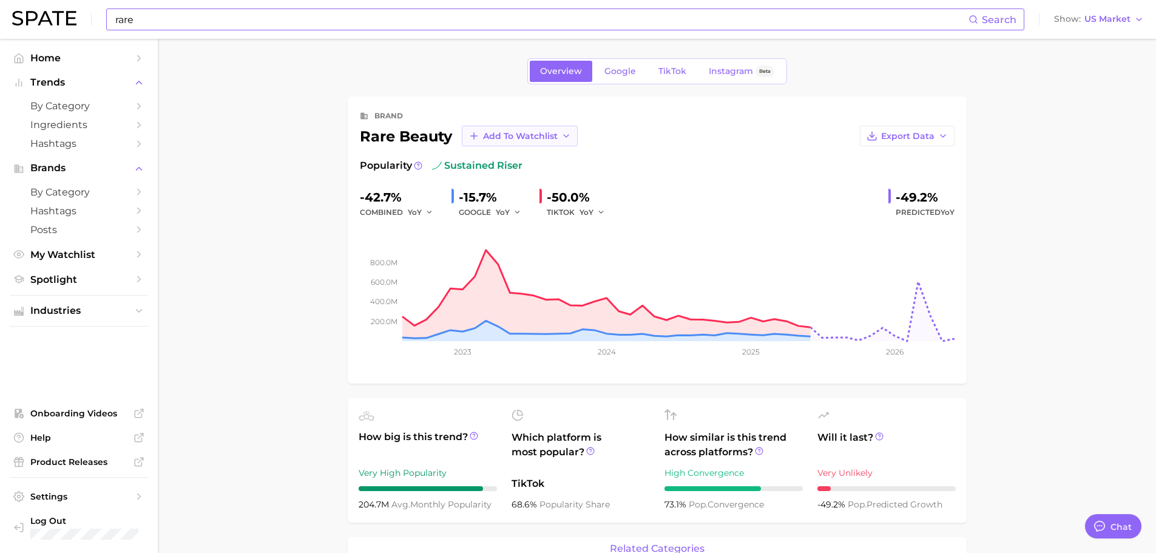
click at [569, 135] on icon "button" at bounding box center [566, 136] width 10 height 10
click at [521, 179] on button "Clients" at bounding box center [528, 181] width 133 height 22
click at [665, 70] on span "TikTok" at bounding box center [672, 71] width 28 height 10
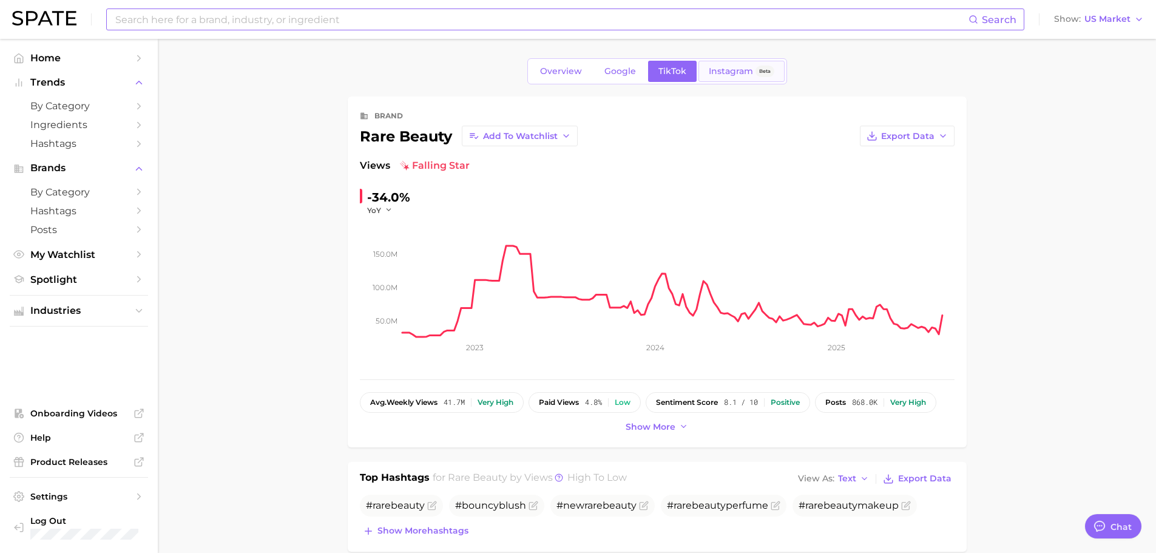
click at [741, 73] on span "Instagram" at bounding box center [731, 71] width 44 height 10
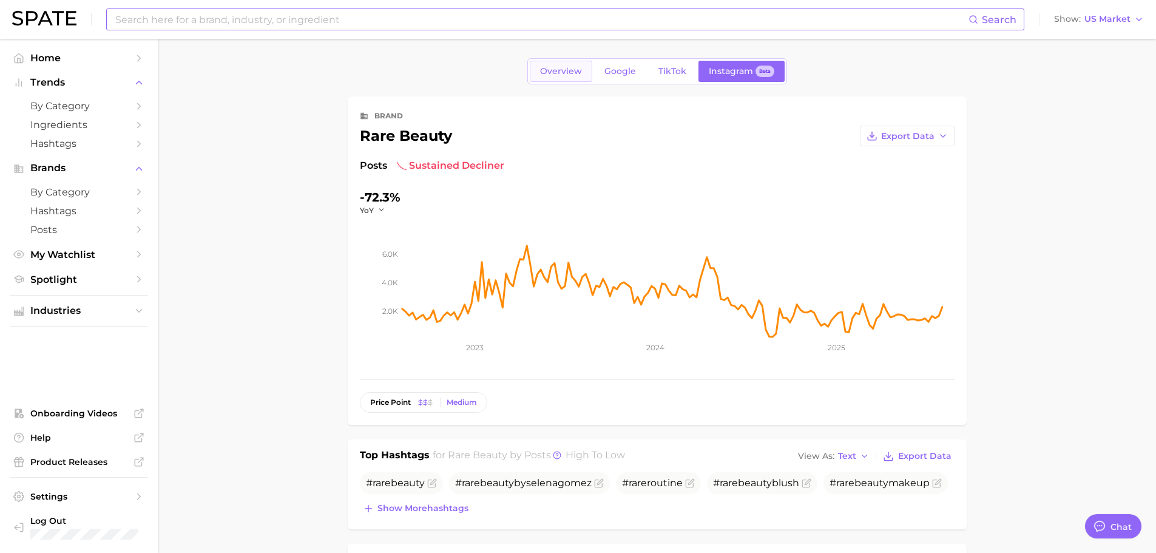
click at [541, 69] on span "Overview" at bounding box center [561, 71] width 42 height 10
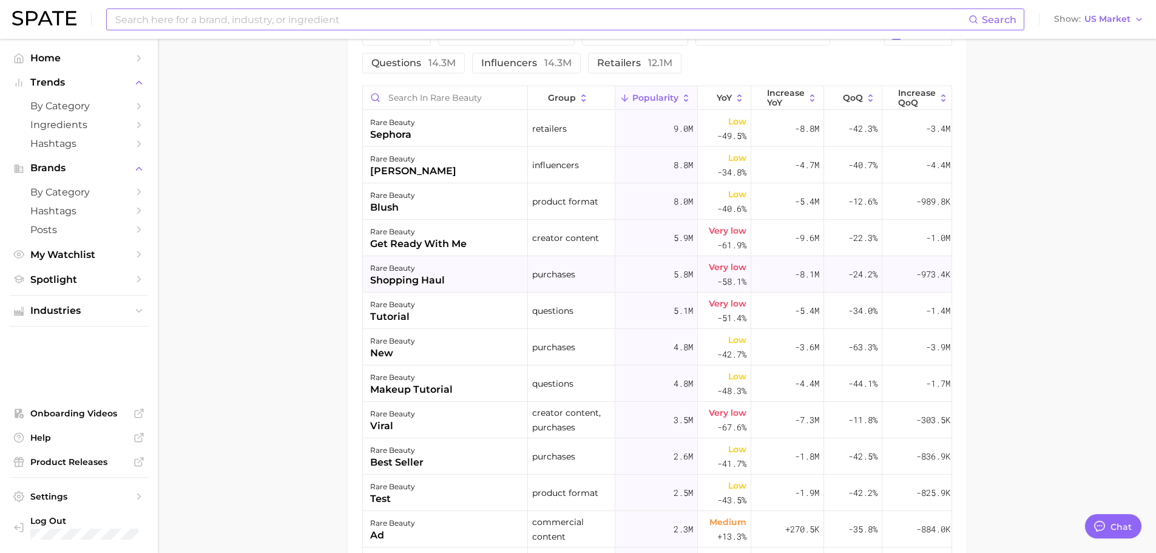
scroll to position [485, 0]
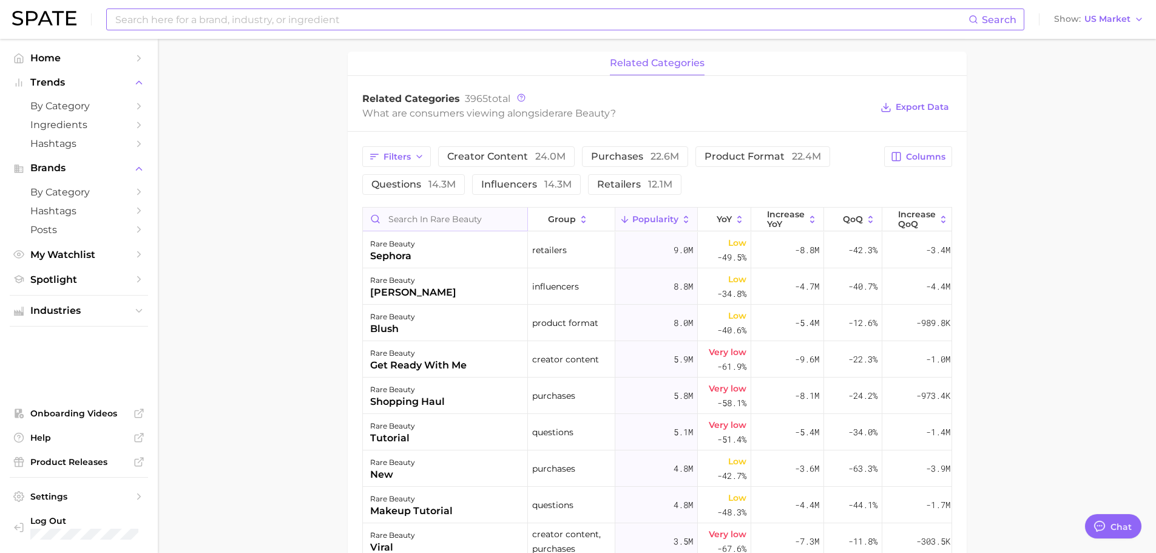
click at [495, 217] on input "Search in rare beauty" at bounding box center [445, 218] width 164 height 23
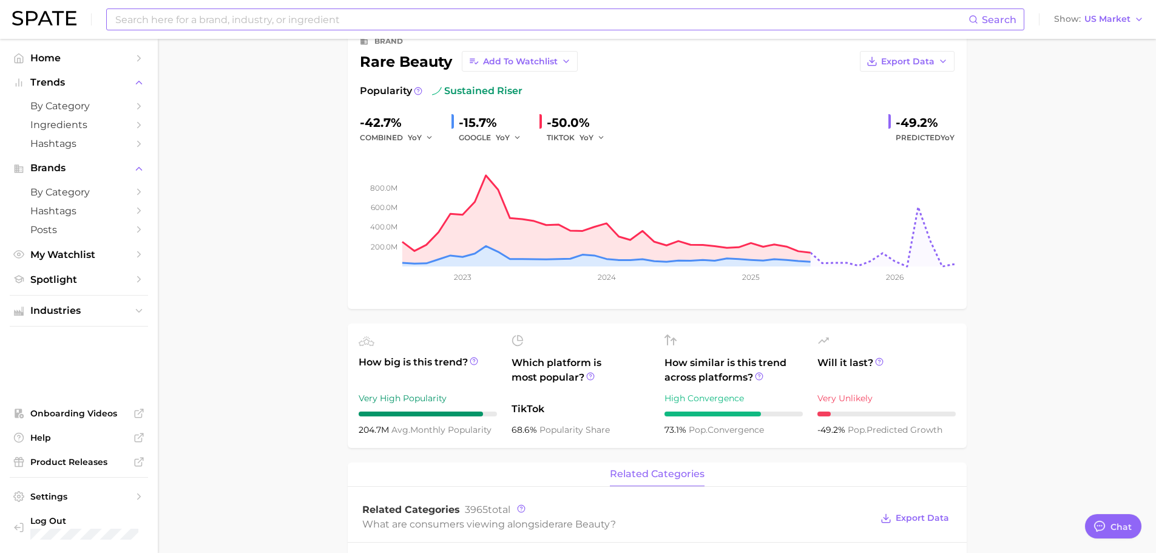
scroll to position [61, 0]
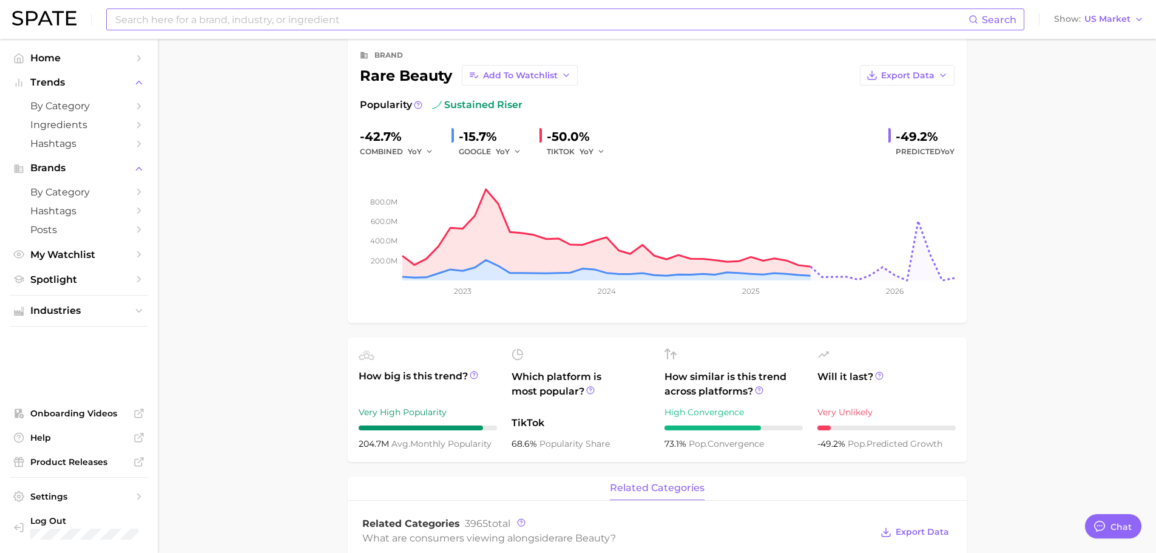
type input "perfume"
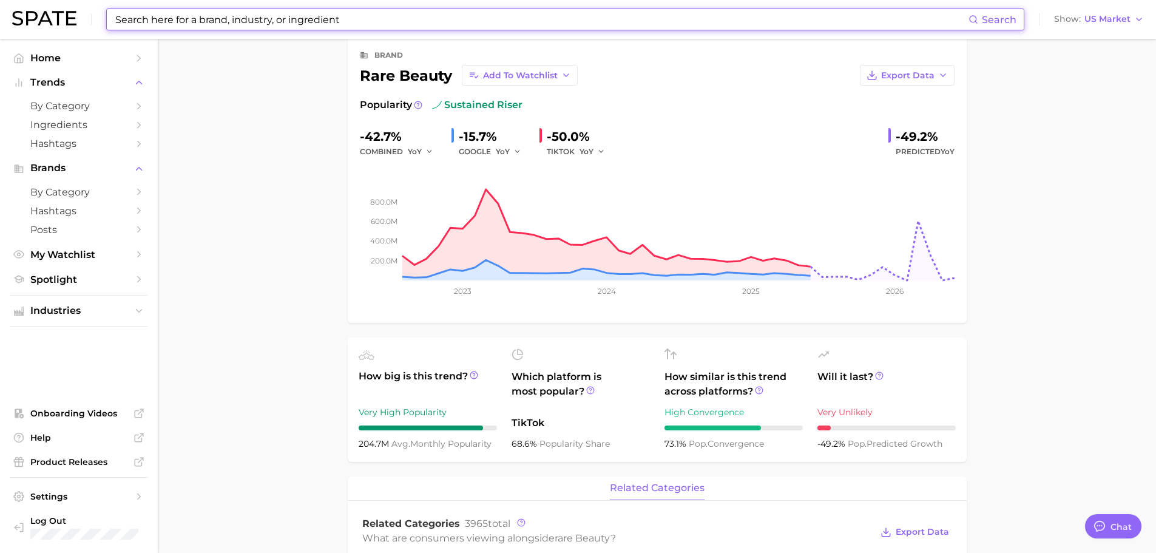
click at [242, 17] on input at bounding box center [541, 19] width 854 height 21
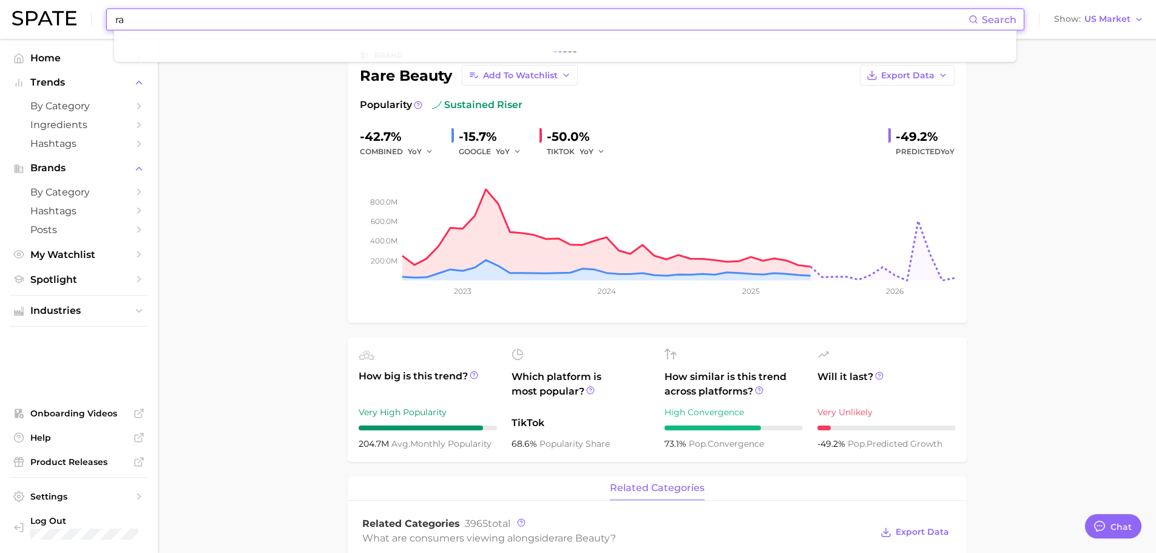
type input "r"
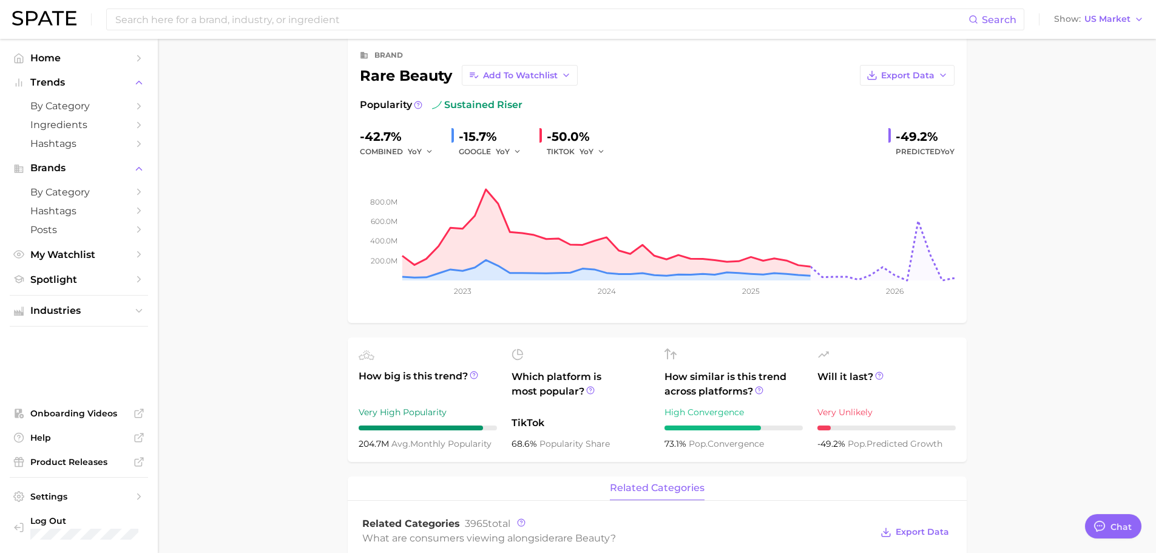
click at [251, 176] on main "Overview Google TikTok Instagram Beta brand rare beauty Add to Watchlist Export…" at bounding box center [657, 495] width 998 height 1034
click at [419, 153] on span "YoY" at bounding box center [415, 151] width 14 height 10
click at [433, 212] on span "MoM" at bounding box center [424, 214] width 21 height 10
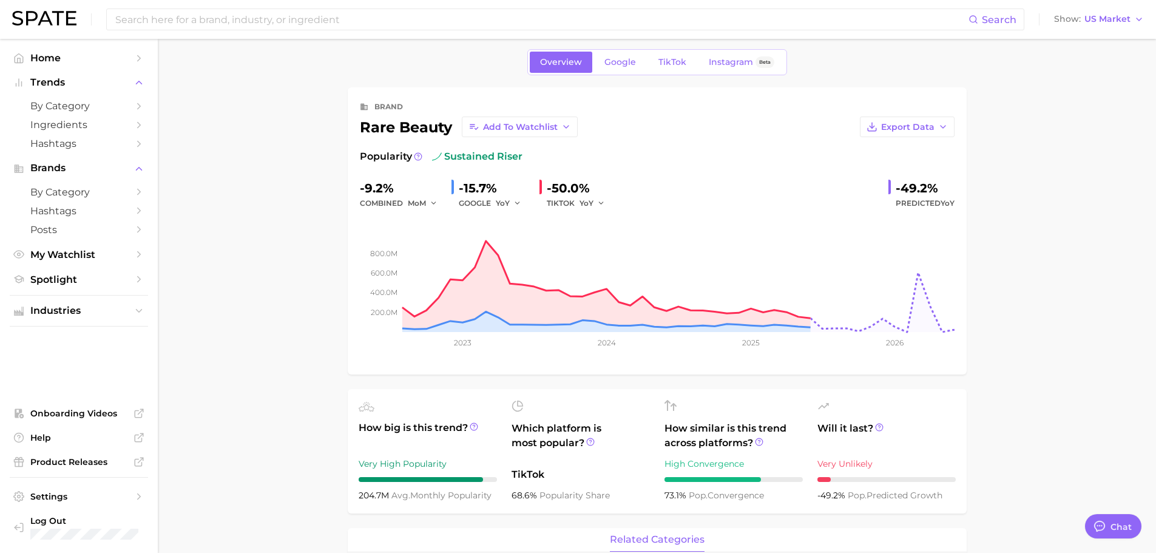
scroll to position [0, 0]
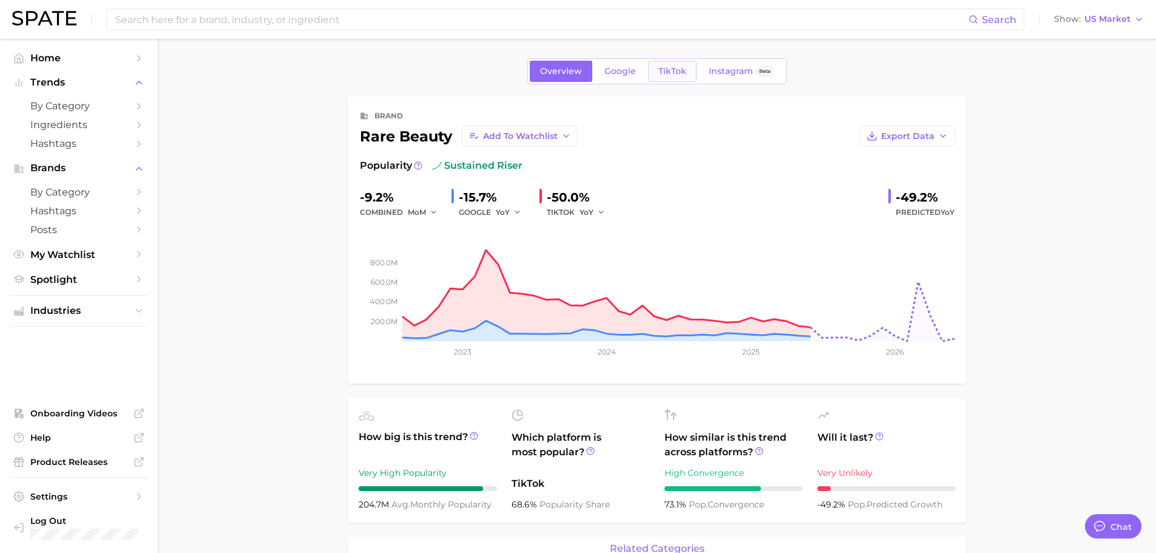
click at [672, 77] on link "TikTok" at bounding box center [672, 71] width 49 height 21
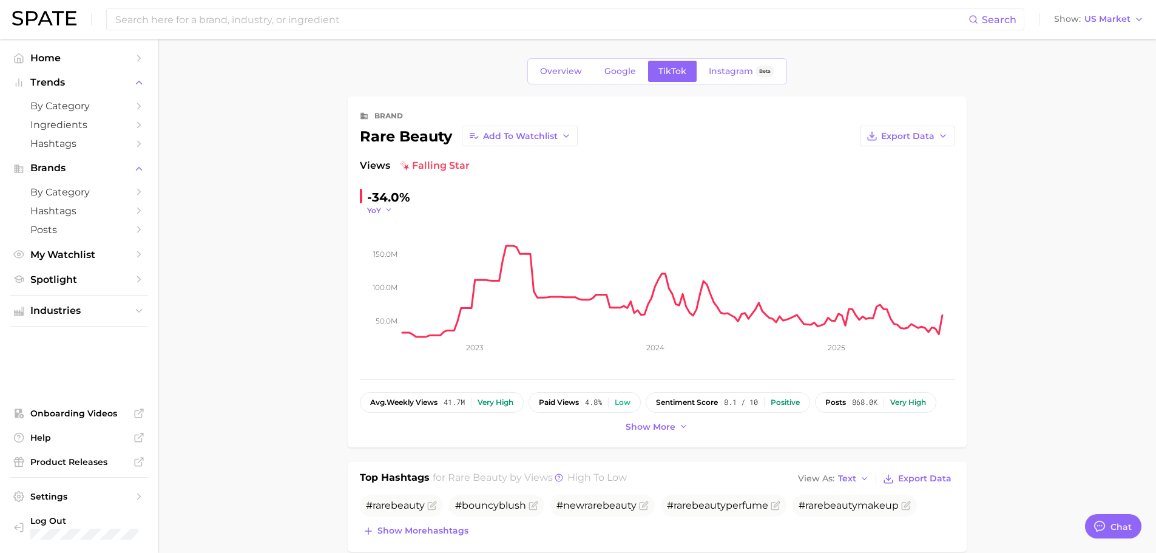
click at [388, 211] on polyline "button" at bounding box center [388, 210] width 4 height 2
click at [402, 286] on button "WoW" at bounding box center [433, 293] width 133 height 22
click at [247, 7] on div "Search Show US Market" at bounding box center [577, 19] width 1131 height 39
click at [243, 12] on input at bounding box center [541, 19] width 854 height 21
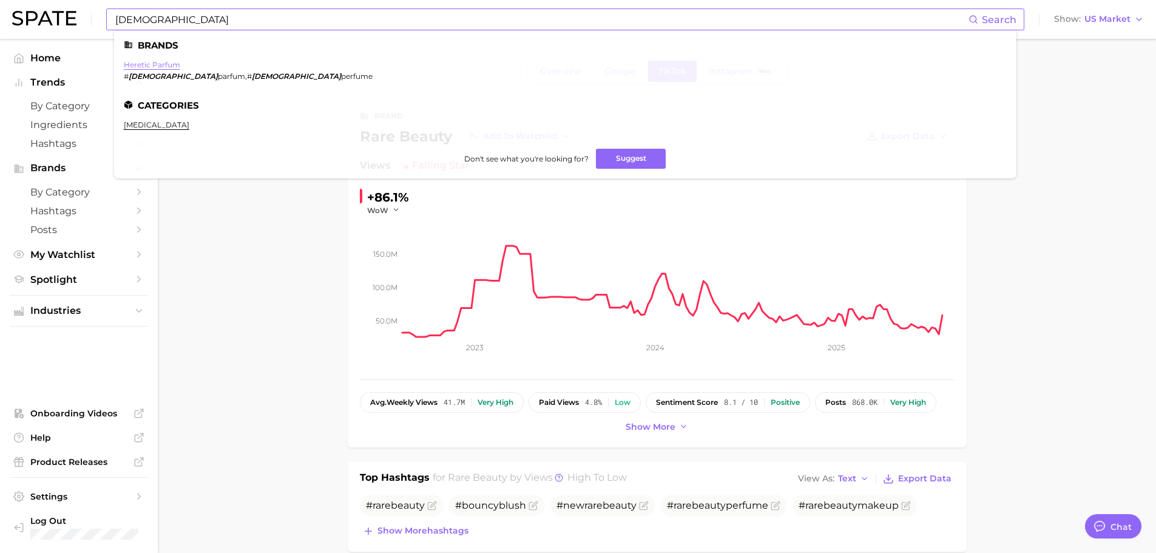
click at [174, 67] on link "heretic parfum" at bounding box center [152, 64] width 56 height 9
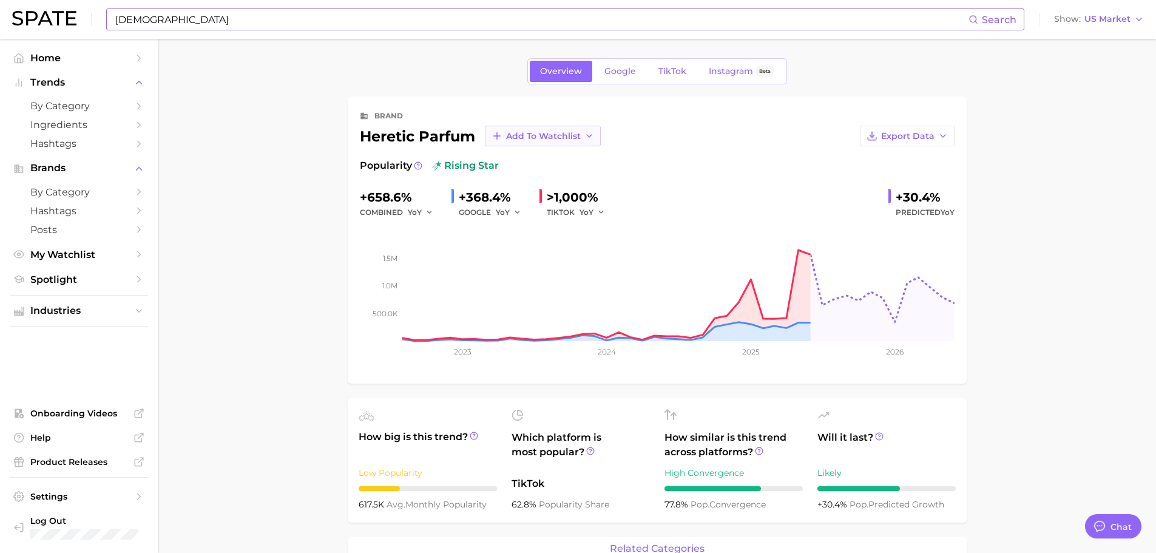
click at [569, 137] on span "Add to Watchlist" at bounding box center [543, 136] width 75 height 10
click at [532, 177] on span "Clients" at bounding box center [520, 181] width 30 height 10
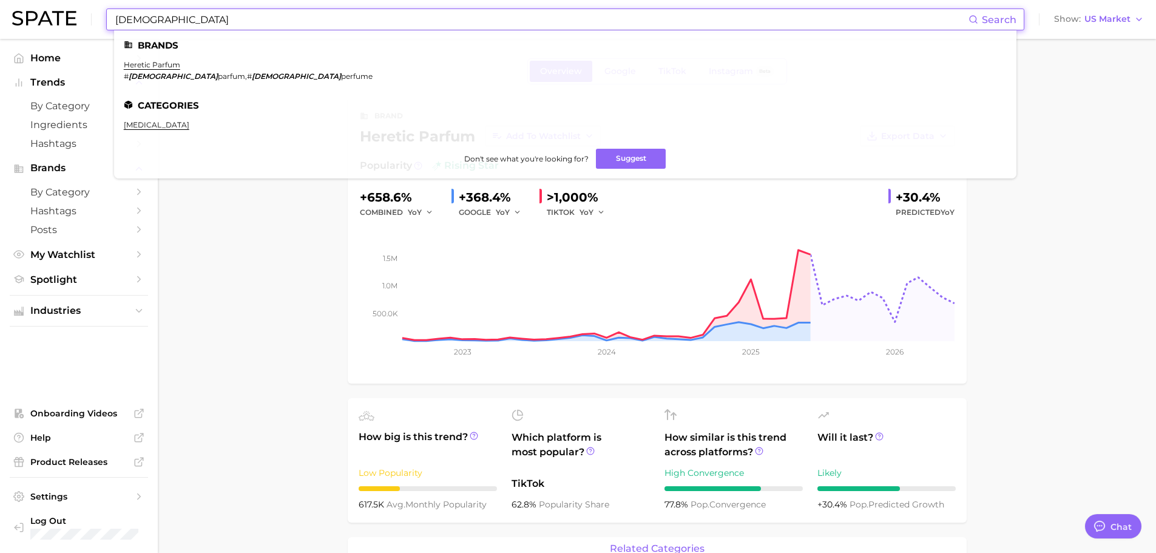
drag, startPoint x: 226, startPoint y: 13, endPoint x: 99, endPoint y: 19, distance: 127.6
click at [99, 19] on div "heretic Search Brands heretic parfum # heretic parfum , # heretic perfume Categ…" at bounding box center [577, 19] width 1131 height 39
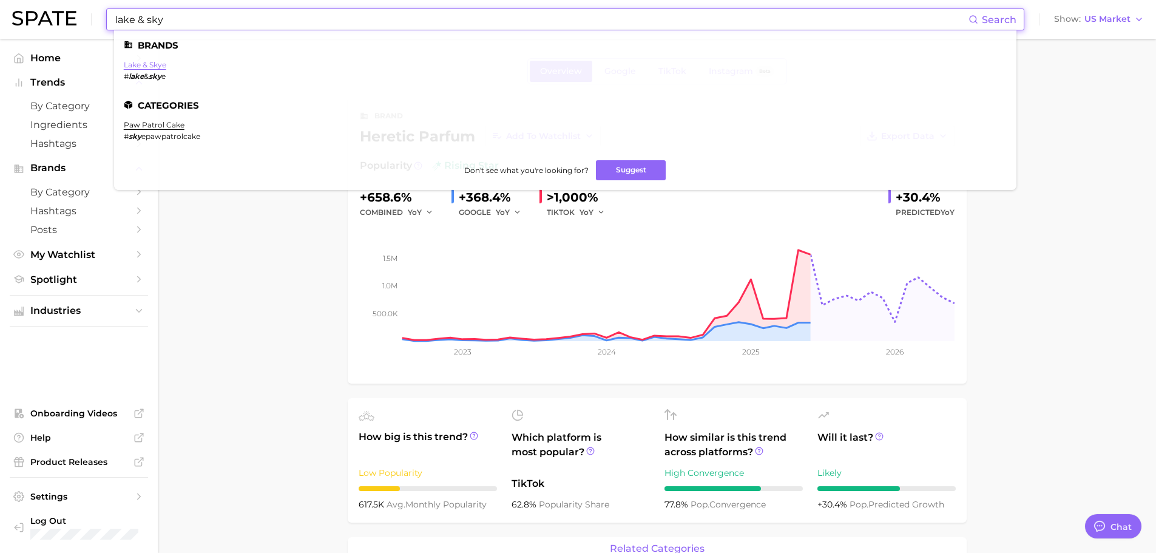
type input "lake & sky"
click at [133, 66] on link "lake & skye" at bounding box center [145, 64] width 42 height 9
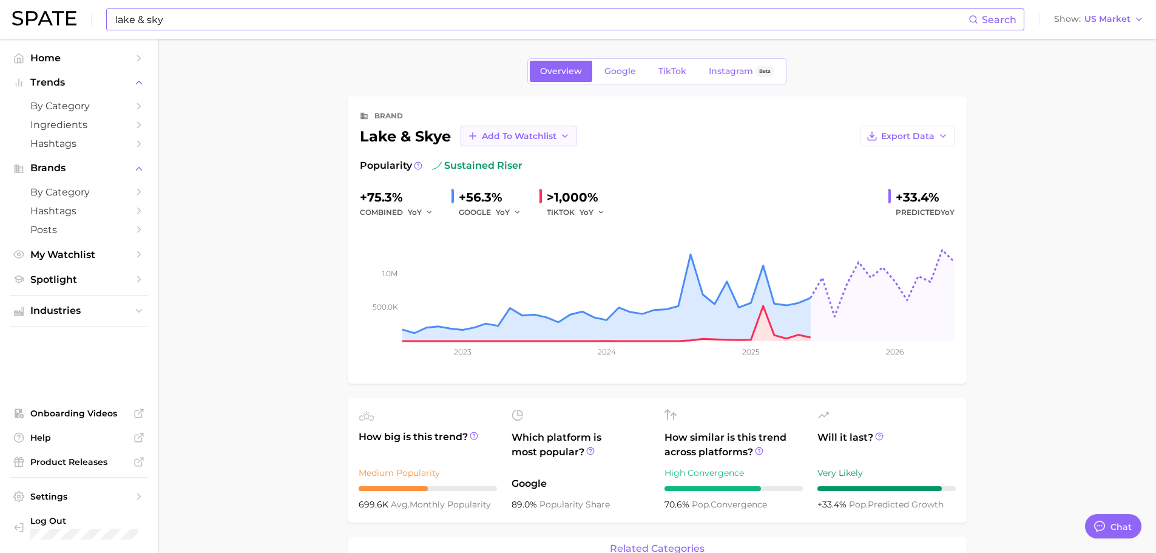
click at [551, 141] on span "Add to Watchlist" at bounding box center [519, 136] width 75 height 10
click at [522, 180] on button "Clients" at bounding box center [526, 181] width 133 height 22
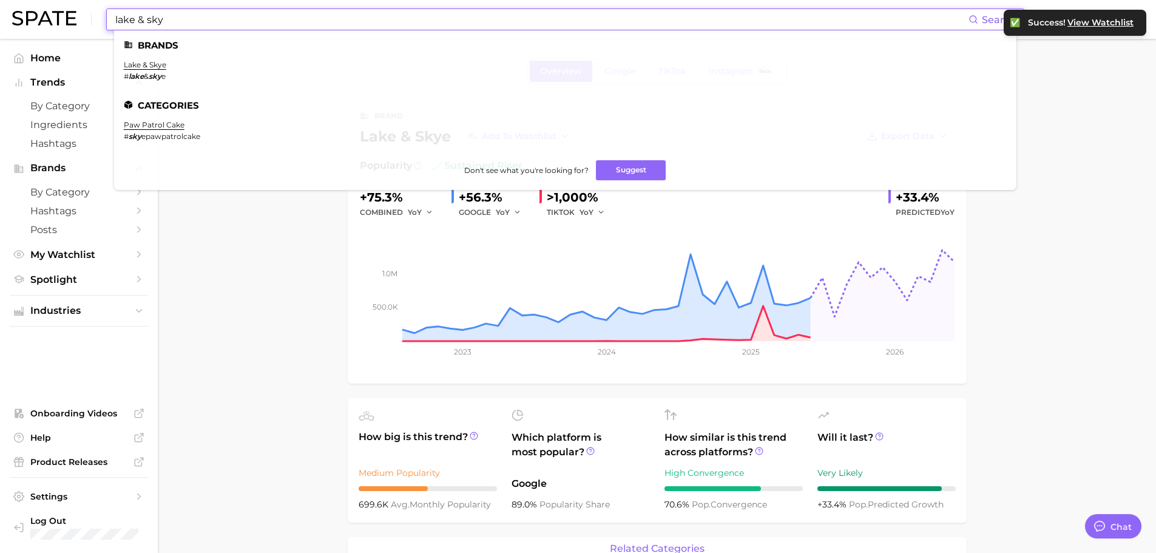
drag, startPoint x: 193, startPoint y: 24, endPoint x: 114, endPoint y: 28, distance: 79.0
click at [114, 28] on input "lake & sky" at bounding box center [541, 19] width 854 height 21
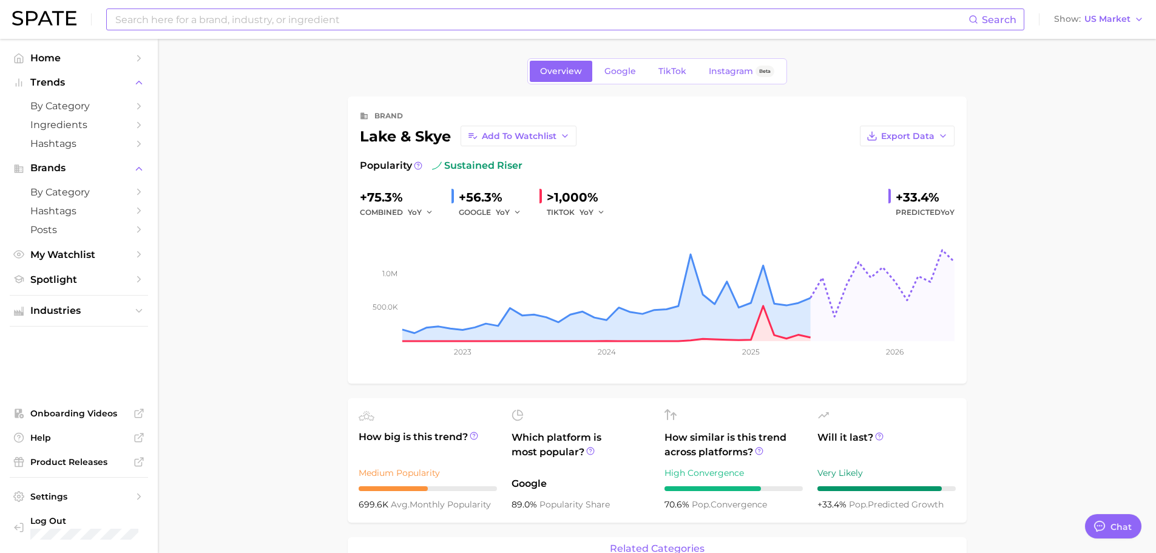
click at [462, 18] on input at bounding box center [541, 19] width 854 height 21
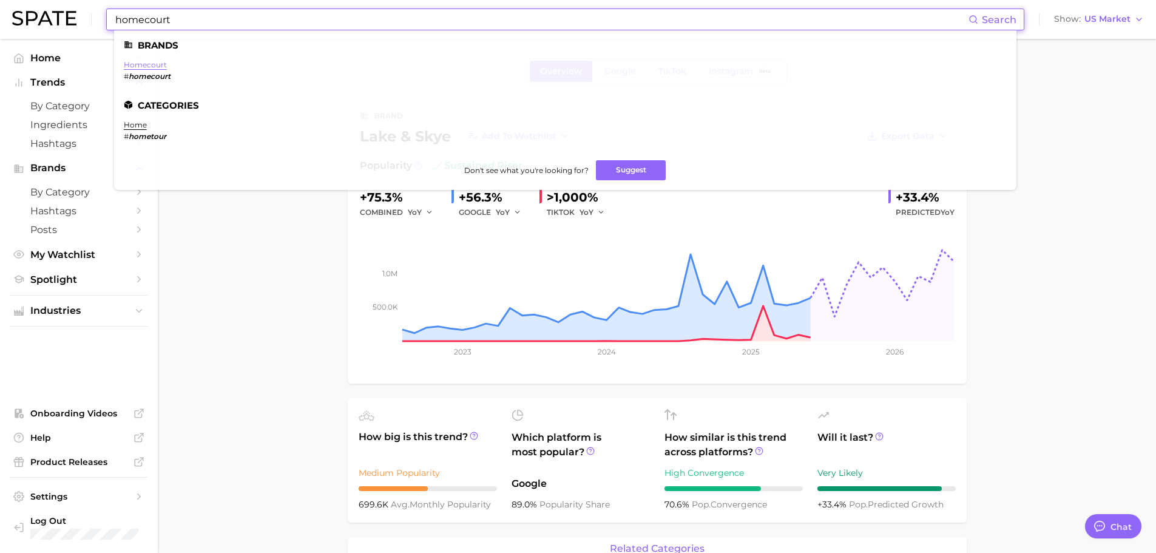
click at [163, 64] on link "homecourt" at bounding box center [145, 64] width 43 height 9
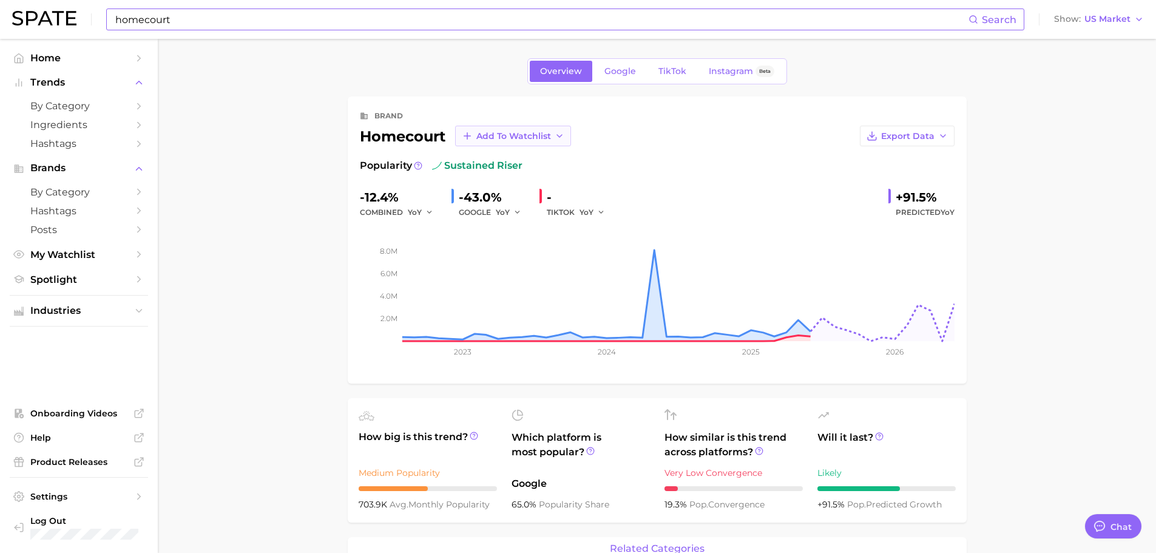
click at [524, 135] on span "Add to Watchlist" at bounding box center [513, 136] width 75 height 10
click at [504, 178] on span "Clients" at bounding box center [491, 181] width 30 height 10
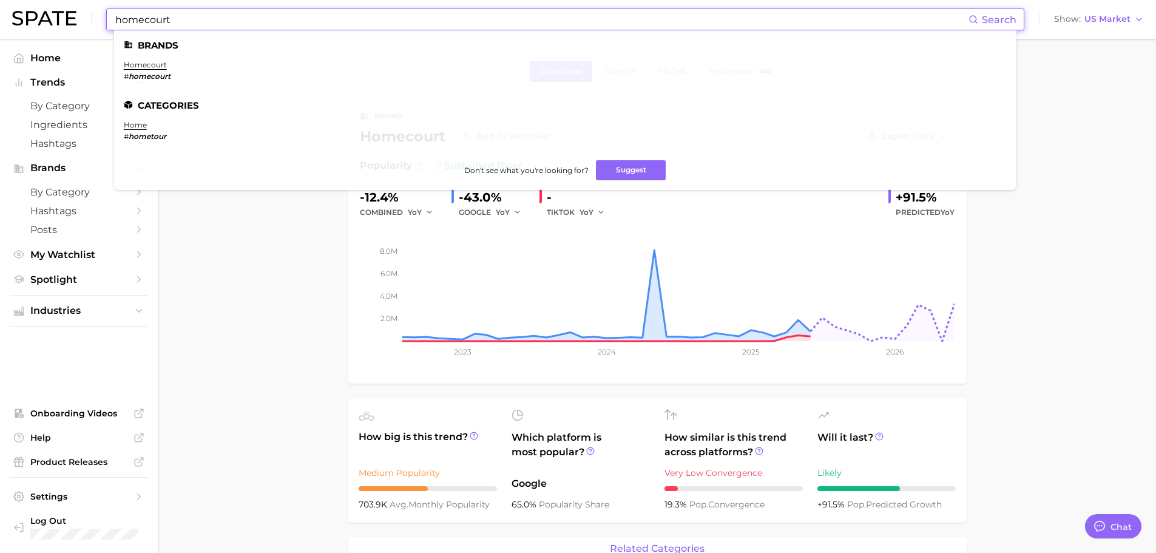
click at [171, 20] on input "homecourt" at bounding box center [541, 19] width 854 height 21
drag, startPoint x: 153, startPoint y: 16, endPoint x: 45, endPoint y: 5, distance: 107.9
click at [45, 5] on div "homecourt Search Brands homecourt # homecourt Categories home # hometour Don't …" at bounding box center [577, 19] width 1131 height 39
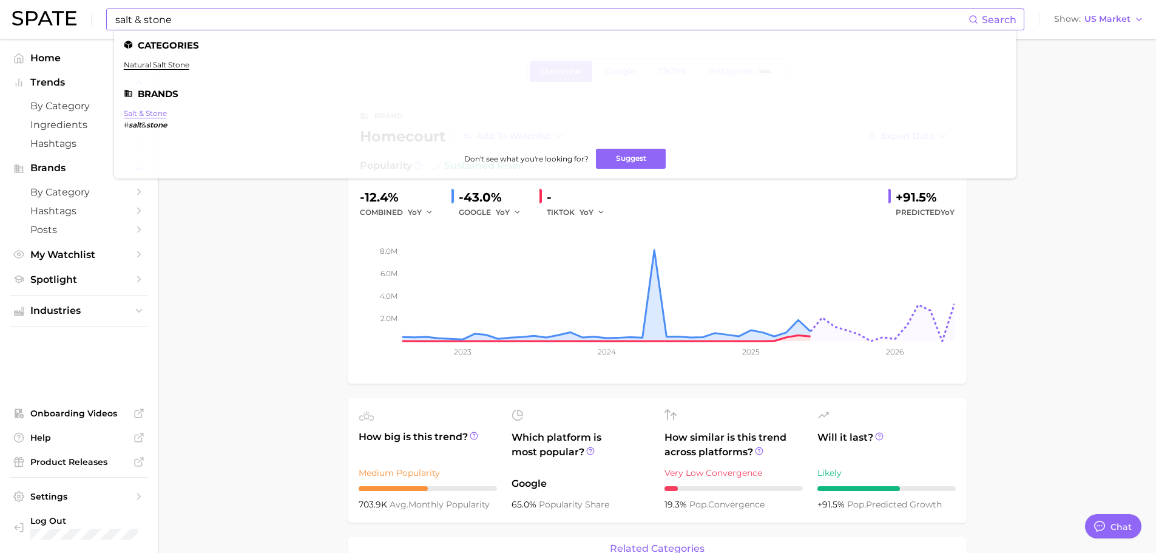
click at [160, 114] on link "salt & stone" at bounding box center [145, 113] width 43 height 9
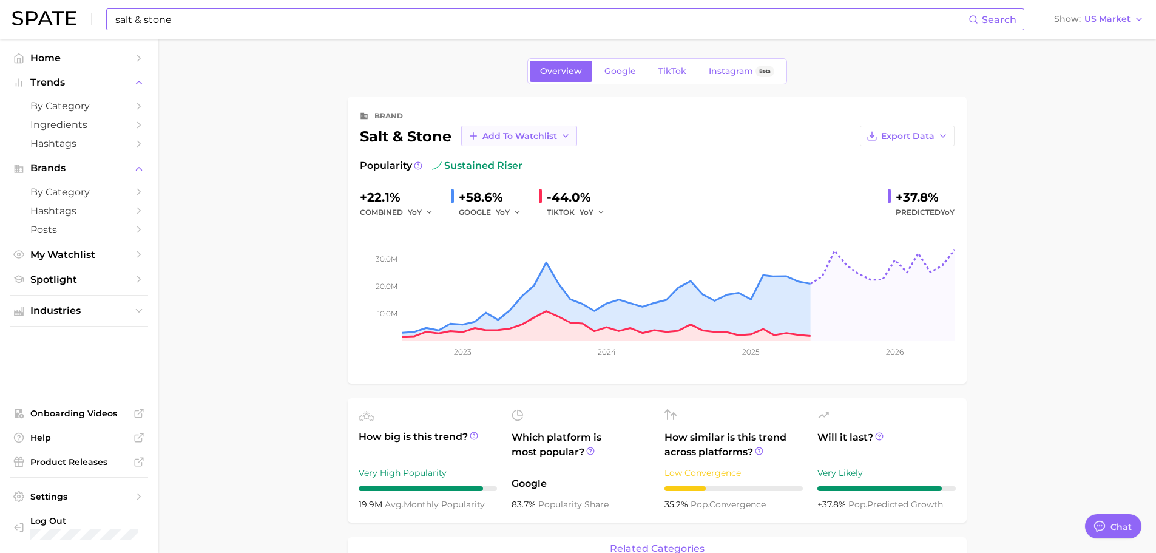
click at [561, 137] on icon "button" at bounding box center [566, 136] width 10 height 10
click at [528, 200] on span "Brand Watchlists" at bounding box center [519, 203] width 75 height 10
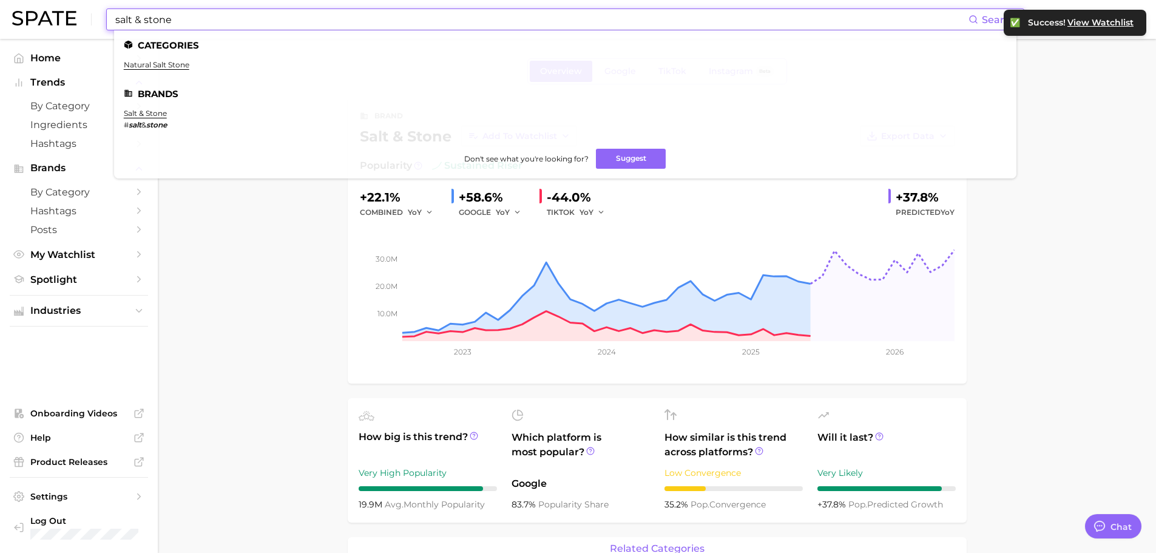
drag, startPoint x: 200, startPoint y: 20, endPoint x: 109, endPoint y: 25, distance: 91.8
click at [109, 25] on div "salt & stone Search Categories natural salt stone Brands salt & stone # salt & …" at bounding box center [565, 19] width 918 height 22
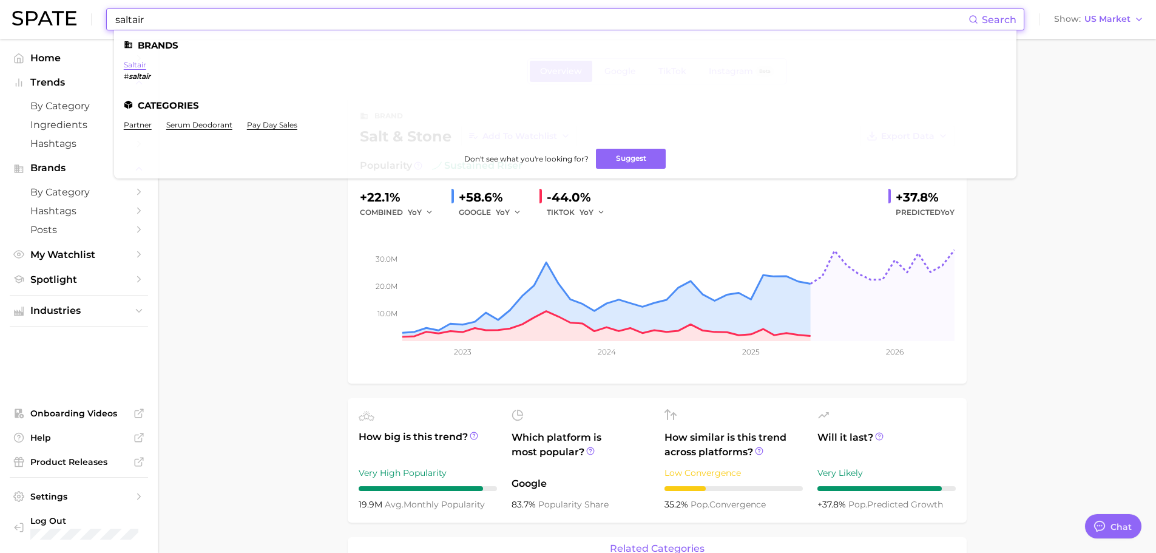
type input "saltair"
click at [138, 66] on link "saltair" at bounding box center [135, 64] width 22 height 9
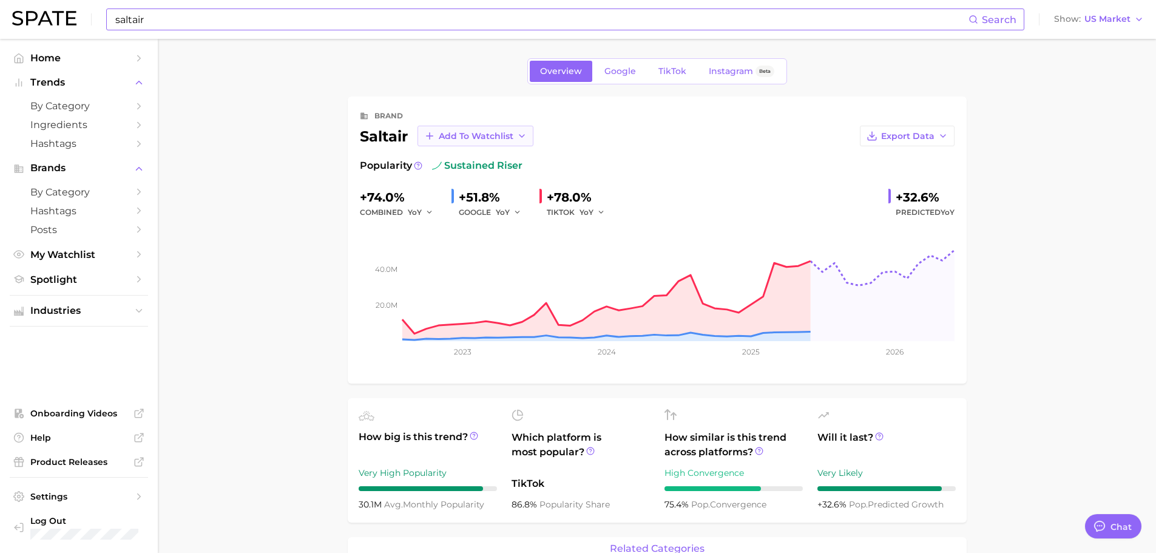
click at [514, 140] on button "Add to Watchlist" at bounding box center [475, 136] width 116 height 21
click at [477, 203] on span "Brand Watchlists" at bounding box center [475, 203] width 75 height 10
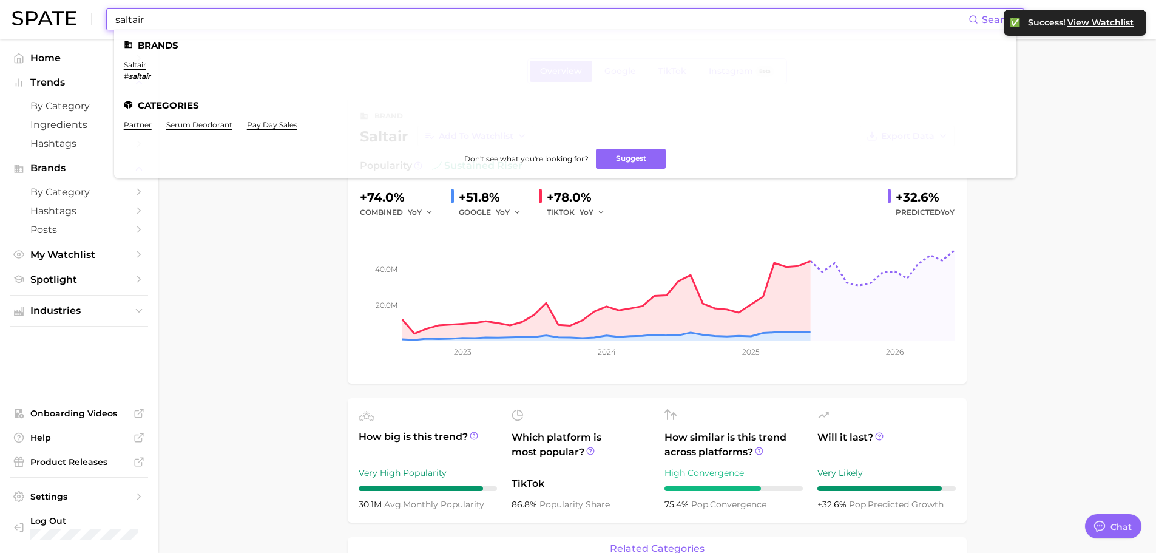
drag, startPoint x: 162, startPoint y: 22, endPoint x: 116, endPoint y: 24, distance: 45.5
click at [116, 24] on input "saltair" at bounding box center [541, 19] width 854 height 21
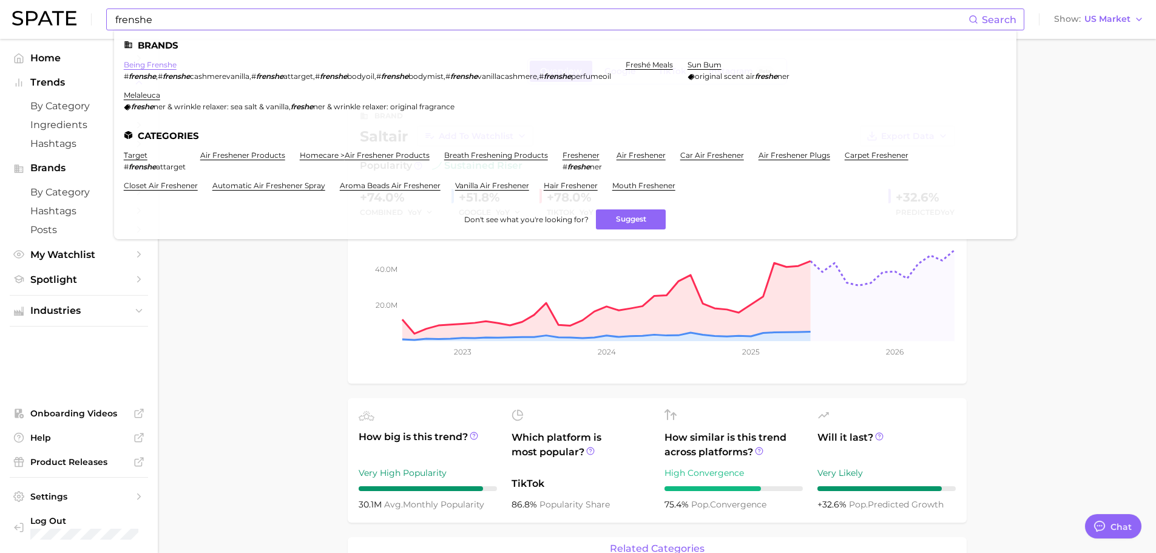
click at [156, 66] on link "being frenshe" at bounding box center [150, 64] width 53 height 9
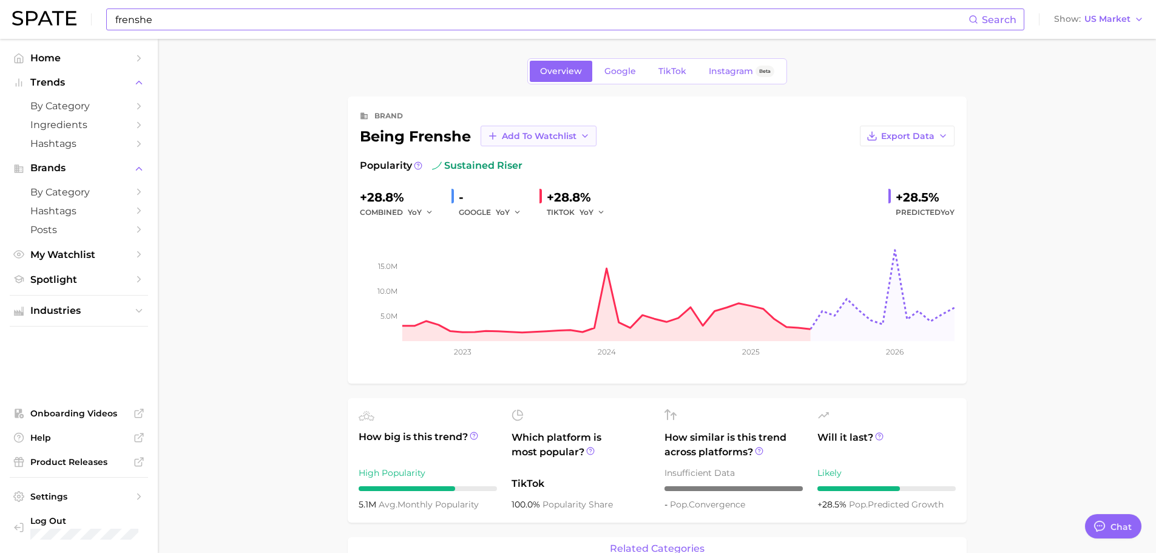
click at [580, 138] on icon "button" at bounding box center [585, 136] width 10 height 10
click at [558, 205] on span "Brand Watchlists" at bounding box center [538, 203] width 75 height 10
click at [336, 15] on input "frenshe" at bounding box center [541, 19] width 854 height 21
type input "f"
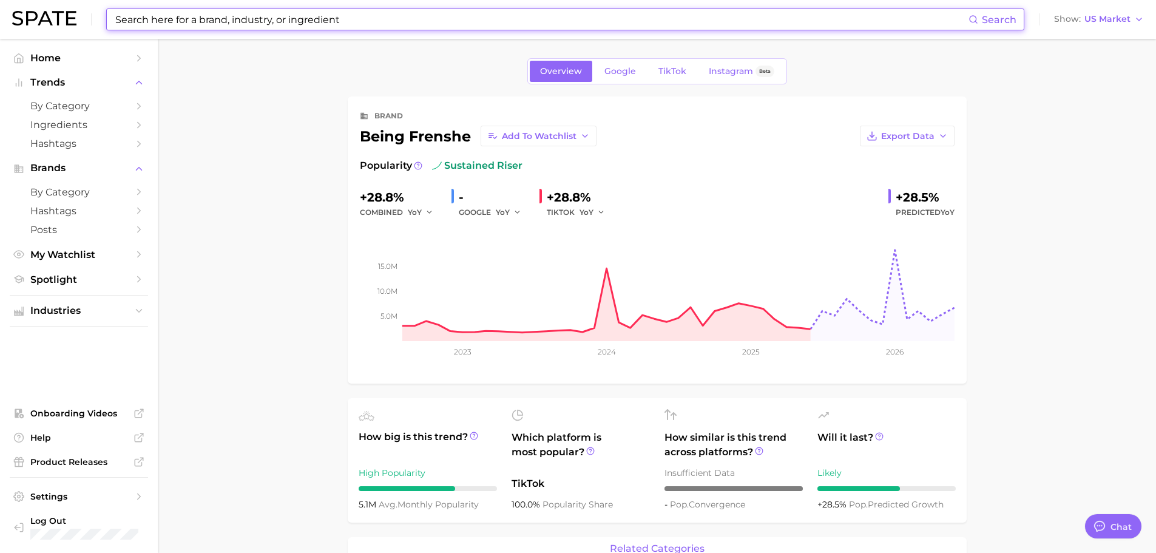
type input "c"
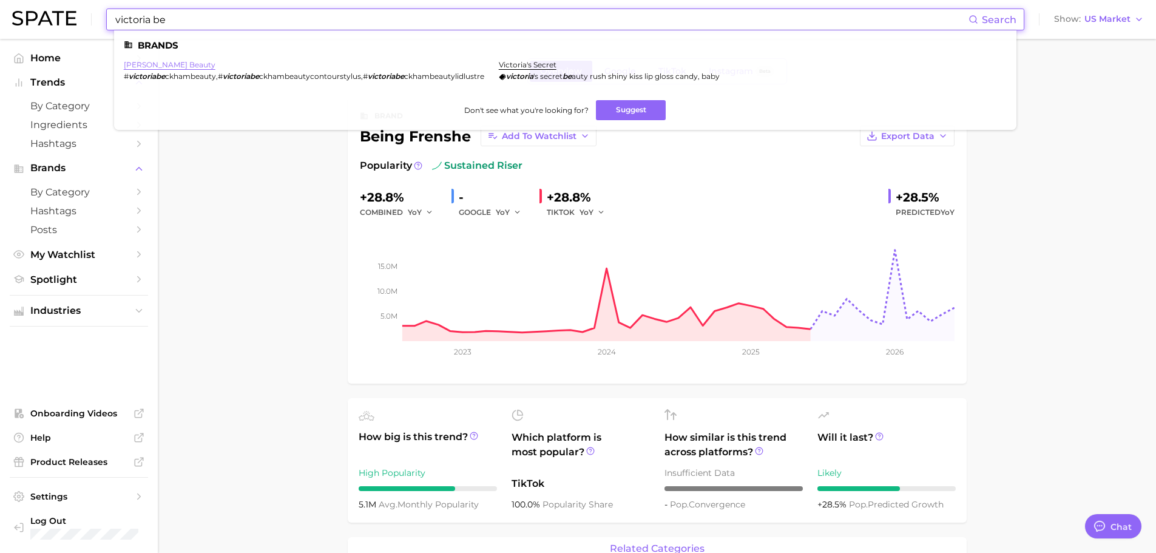
type input "victoria be"
click at [197, 64] on link "[PERSON_NAME] beauty" at bounding box center [170, 64] width 92 height 9
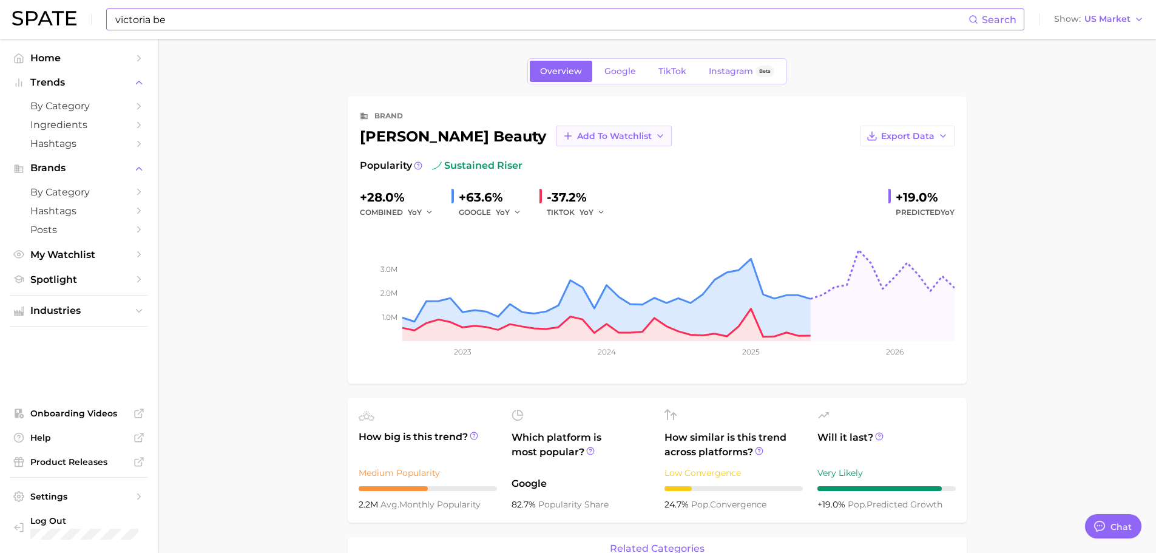
click at [659, 140] on button "Add to Watchlist" at bounding box center [614, 136] width 116 height 21
click at [618, 195] on button "Clients" at bounding box center [622, 203] width 133 height 22
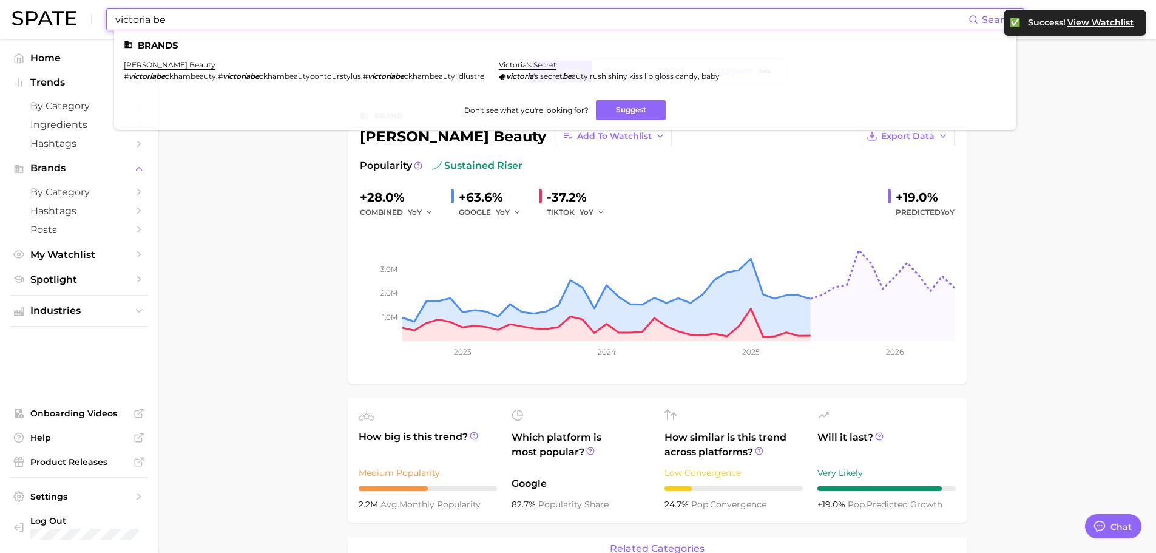
drag, startPoint x: 204, startPoint y: 22, endPoint x: 115, endPoint y: 25, distance: 89.9
click at [115, 25] on input "victoria be" at bounding box center [541, 19] width 854 height 21
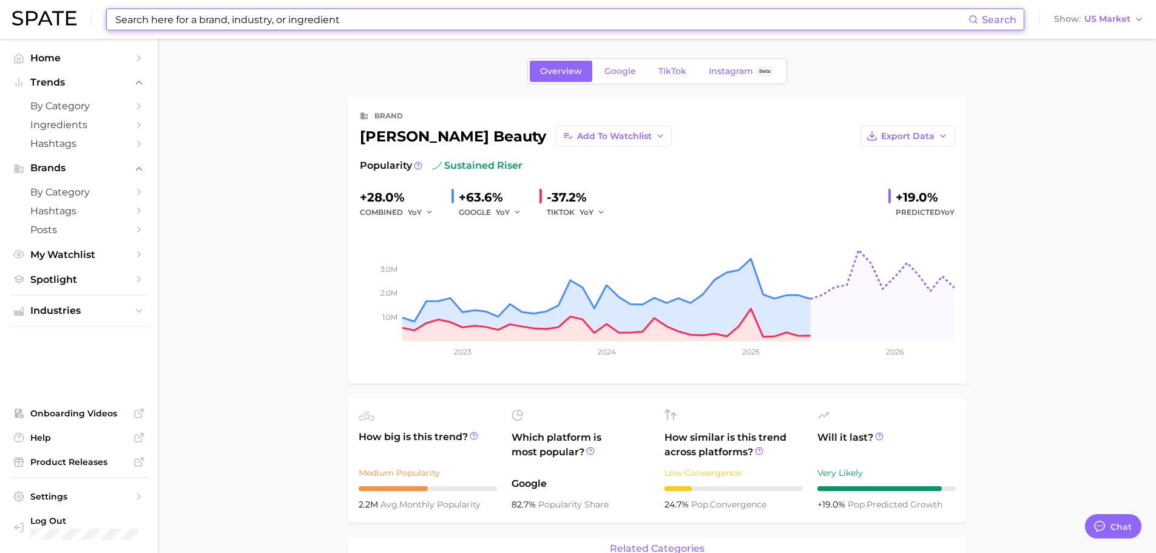
type input "c"
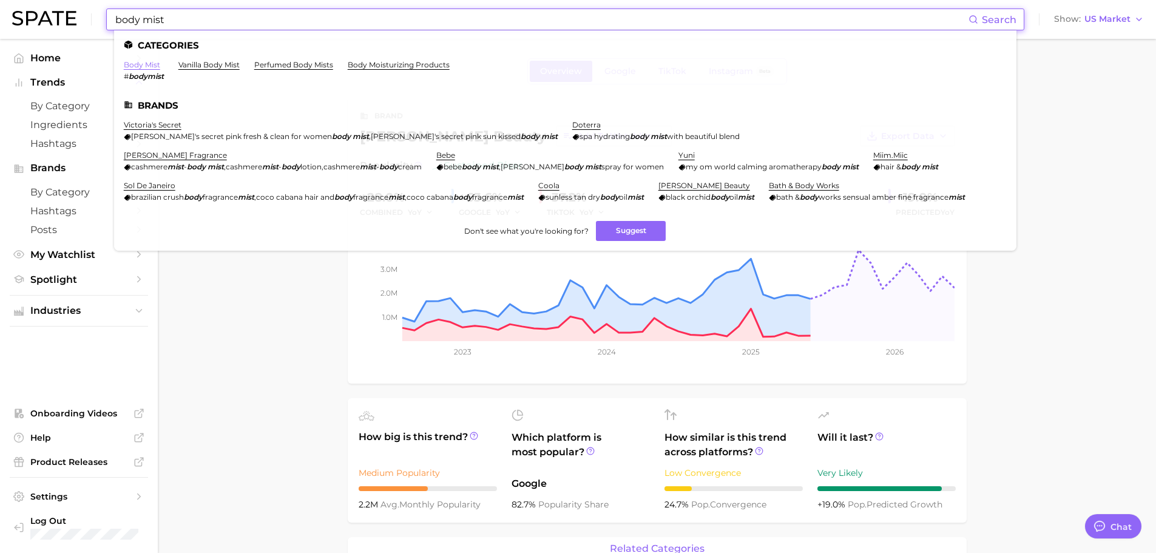
type input "body mist"
click at [146, 66] on link "body mist" at bounding box center [142, 64] width 36 height 9
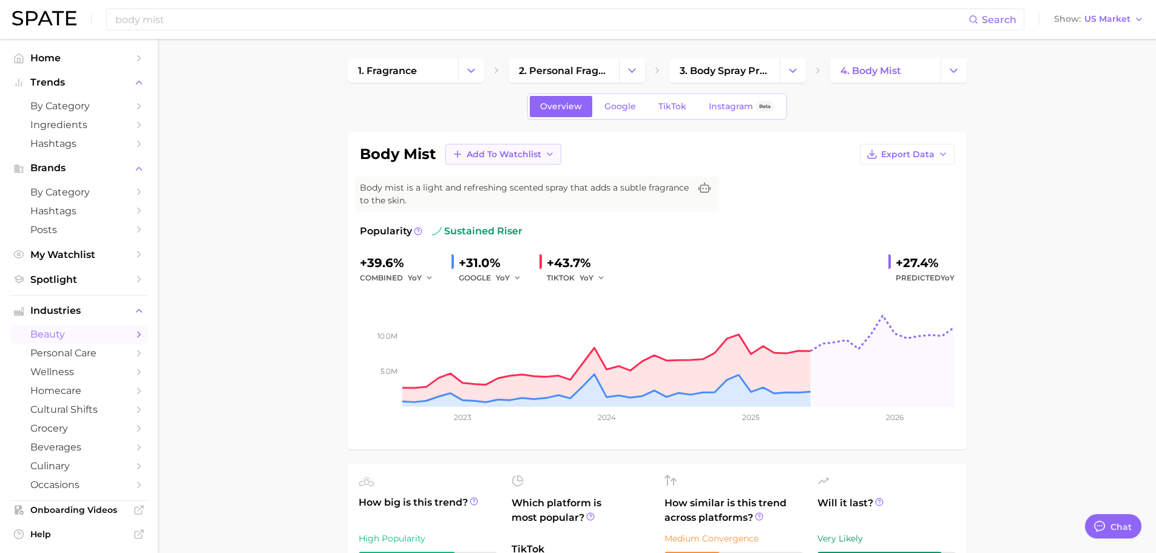
click at [557, 156] on button "Add to Watchlist" at bounding box center [503, 154] width 116 height 21
click at [508, 196] on button "Clients" at bounding box center [511, 199] width 133 height 22
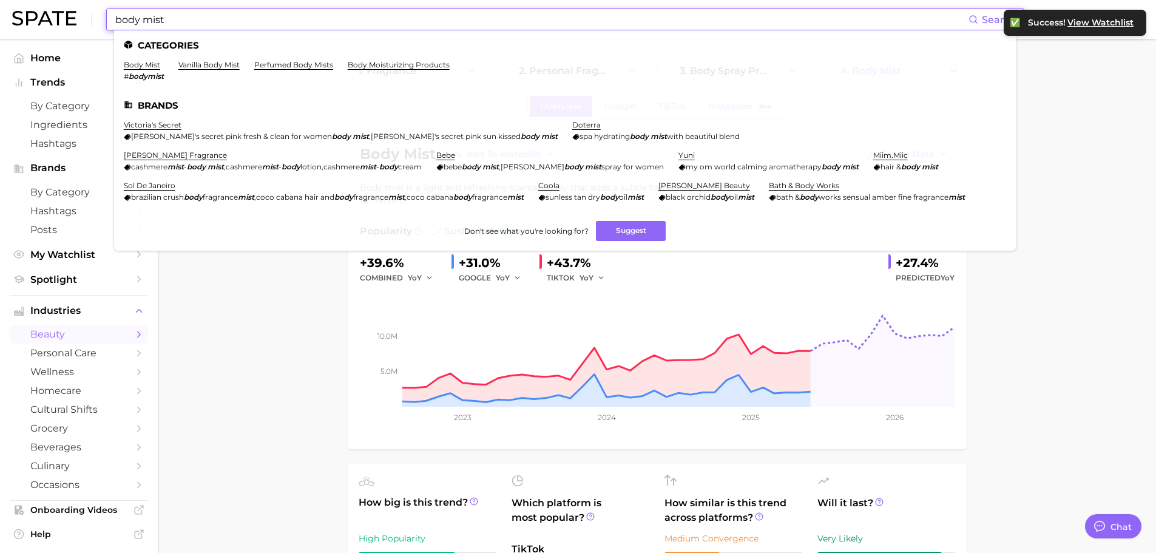
click at [212, 20] on input "body mist" at bounding box center [541, 19] width 854 height 21
drag, startPoint x: 212, startPoint y: 20, endPoint x: 126, endPoint y: 23, distance: 86.2
click at [126, 23] on input "body mist" at bounding box center [541, 19] width 854 height 21
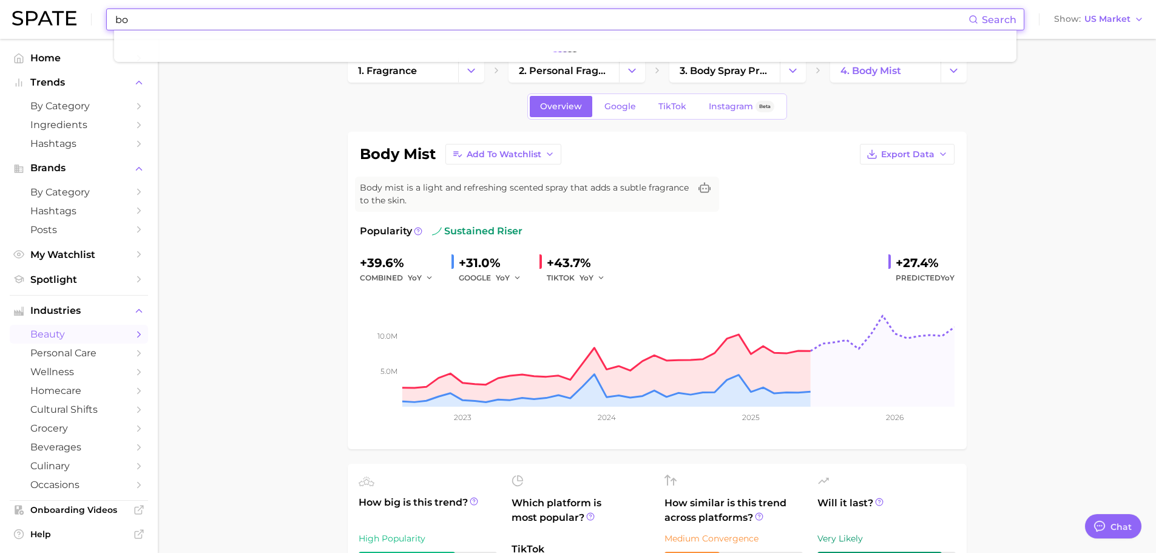
type input "b"
type input "kayali"
type textarea "x"
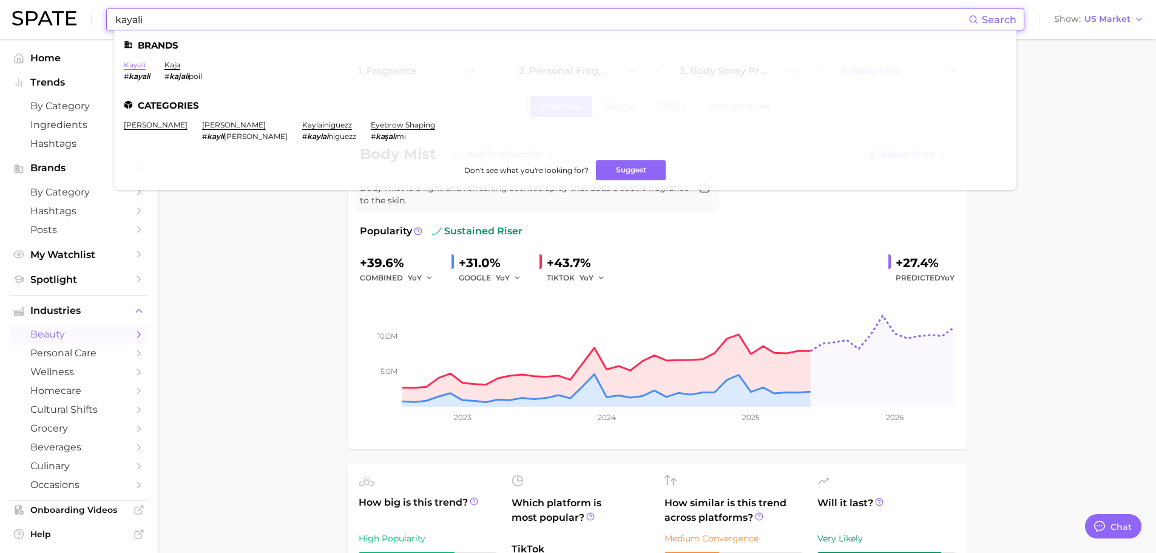
type input "kayali"
click at [141, 62] on link "kayali" at bounding box center [135, 64] width 22 height 9
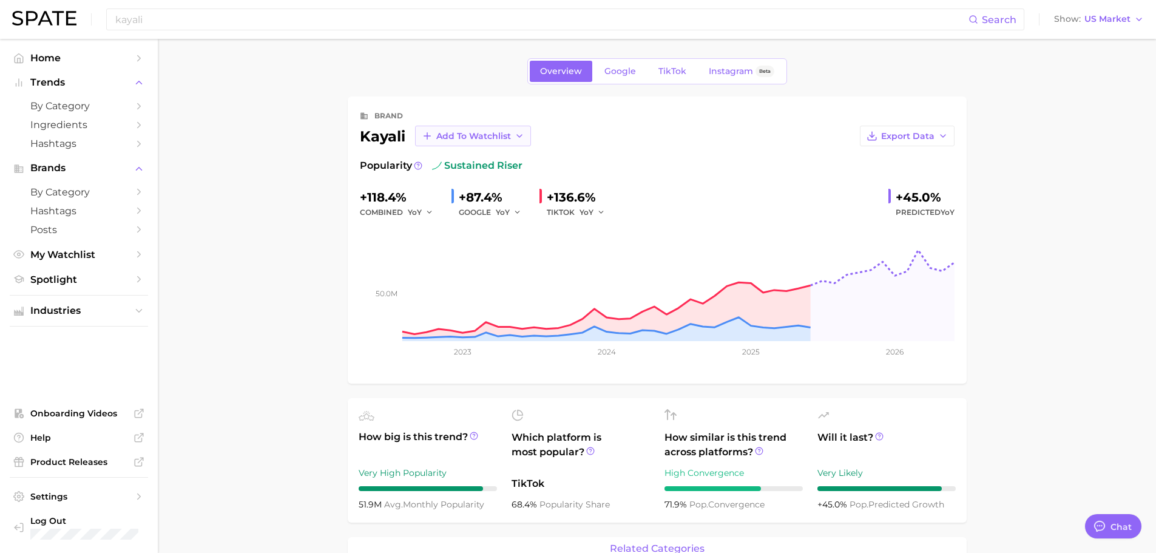
click at [505, 138] on span "Add to Watchlist" at bounding box center [473, 136] width 75 height 10
click at [446, 196] on button "Brand Watchlists" at bounding box center [481, 203] width 133 height 22
click at [676, 76] on link "TikTok" at bounding box center [672, 71] width 49 height 21
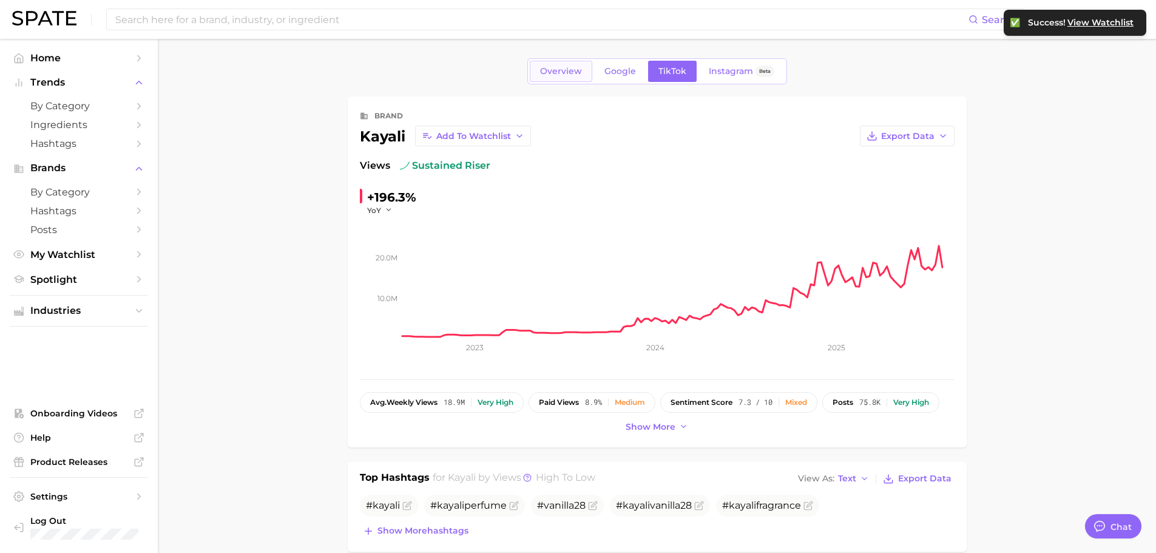
click at [546, 70] on span "Overview" at bounding box center [561, 71] width 42 height 10
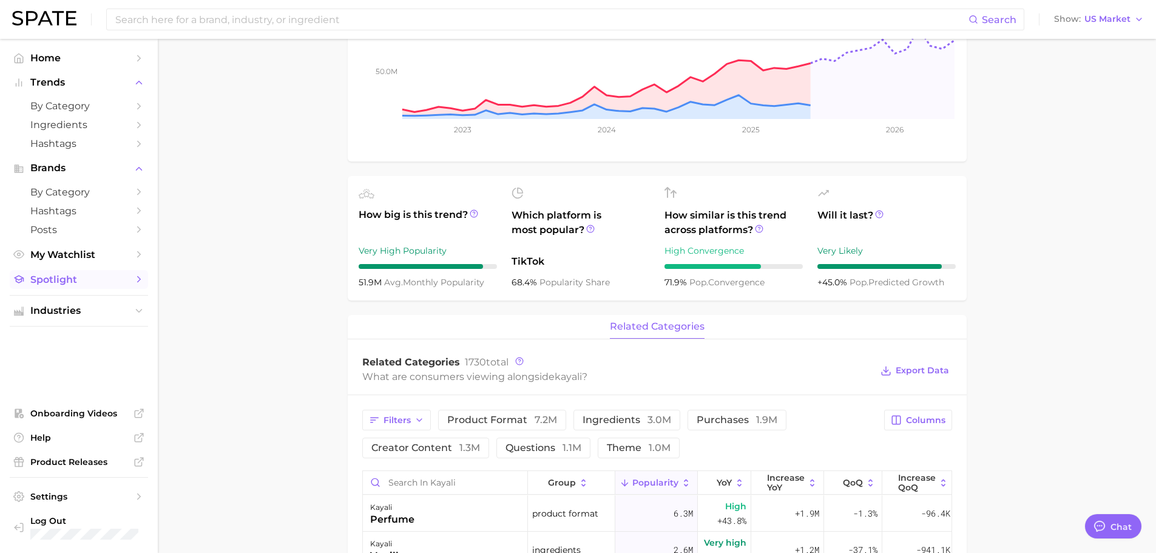
scroll to position [161, 0]
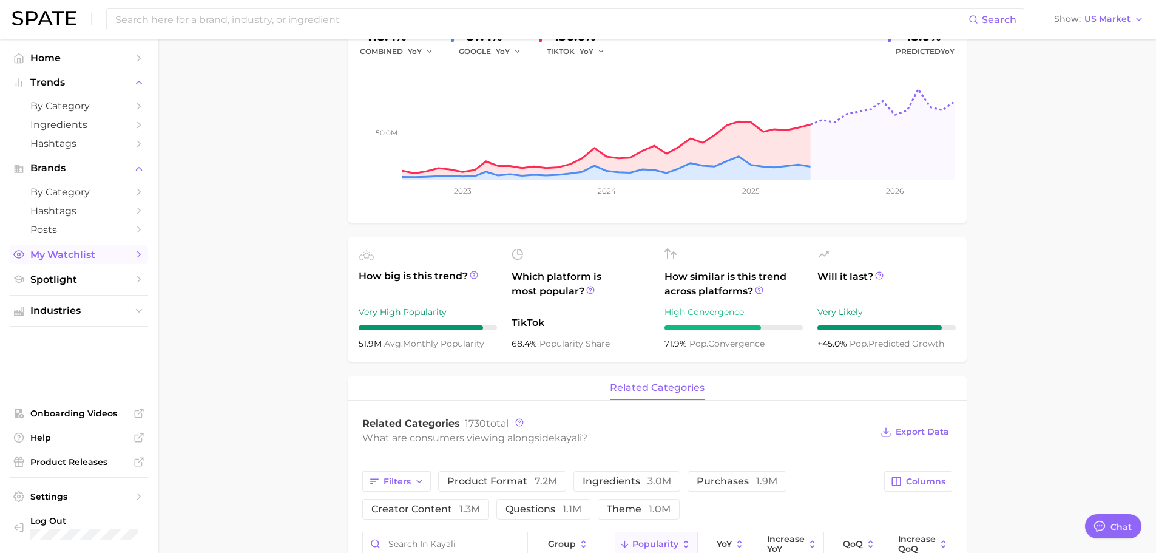
click at [113, 252] on span "My Watchlist" at bounding box center [78, 255] width 97 height 12
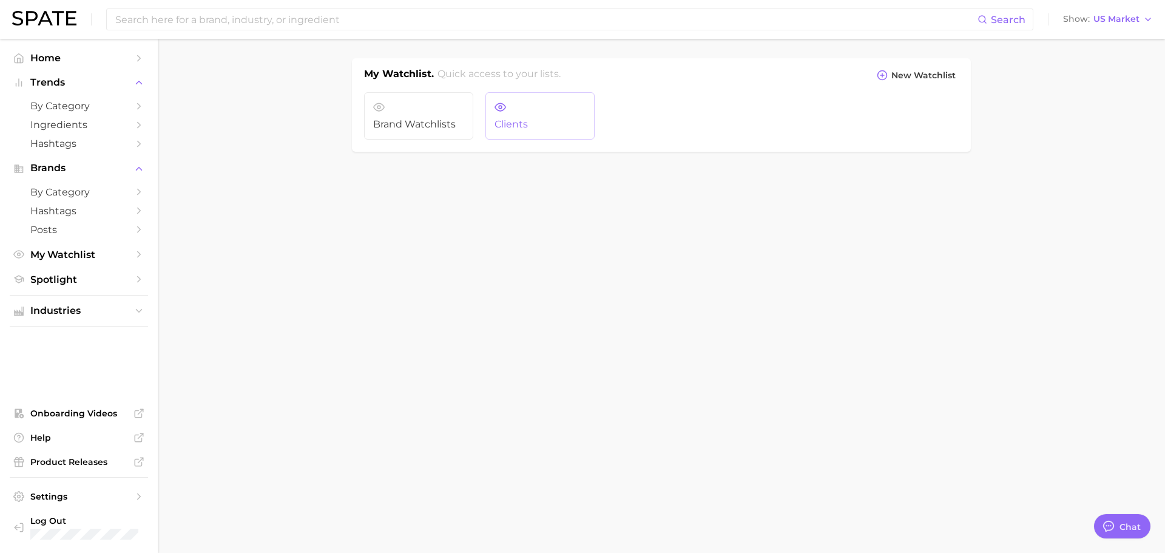
click at [525, 115] on link "Clients" at bounding box center [539, 115] width 109 height 47
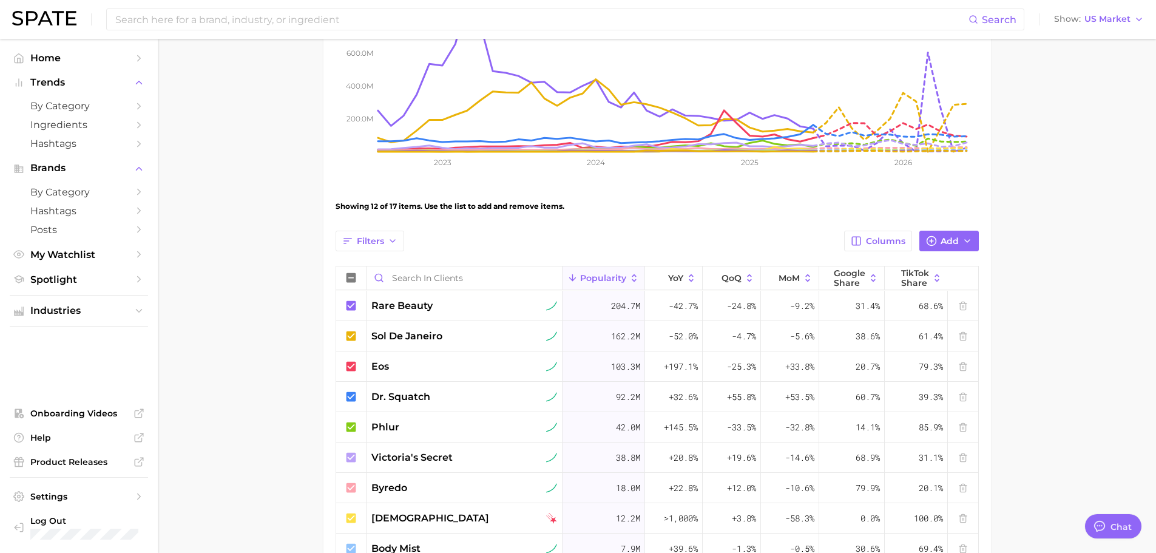
scroll to position [243, 0]
click at [348, 307] on icon at bounding box center [351, 306] width 13 height 13
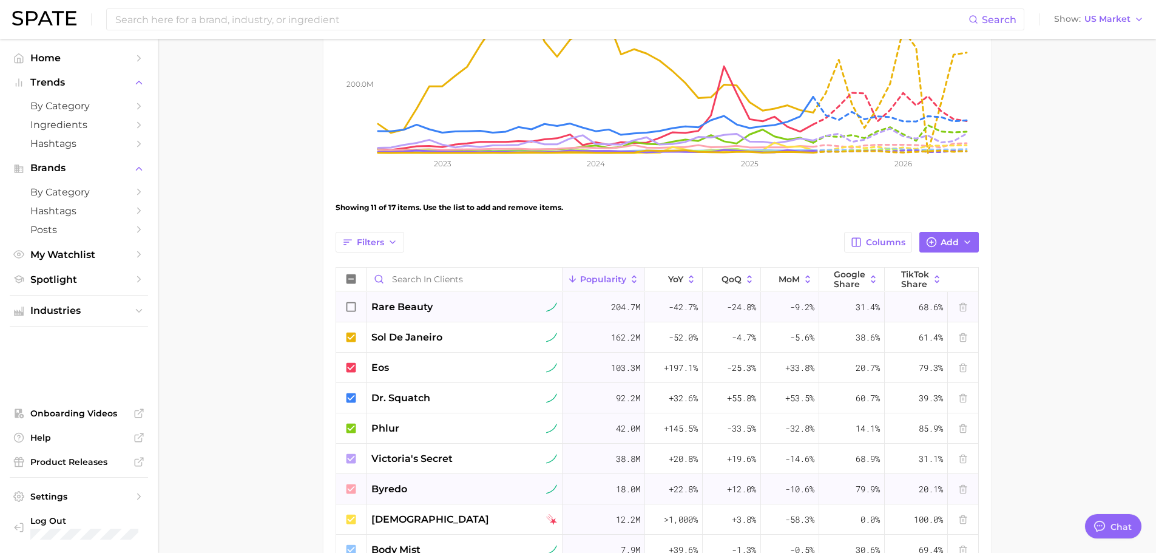
scroll to position [19, 0]
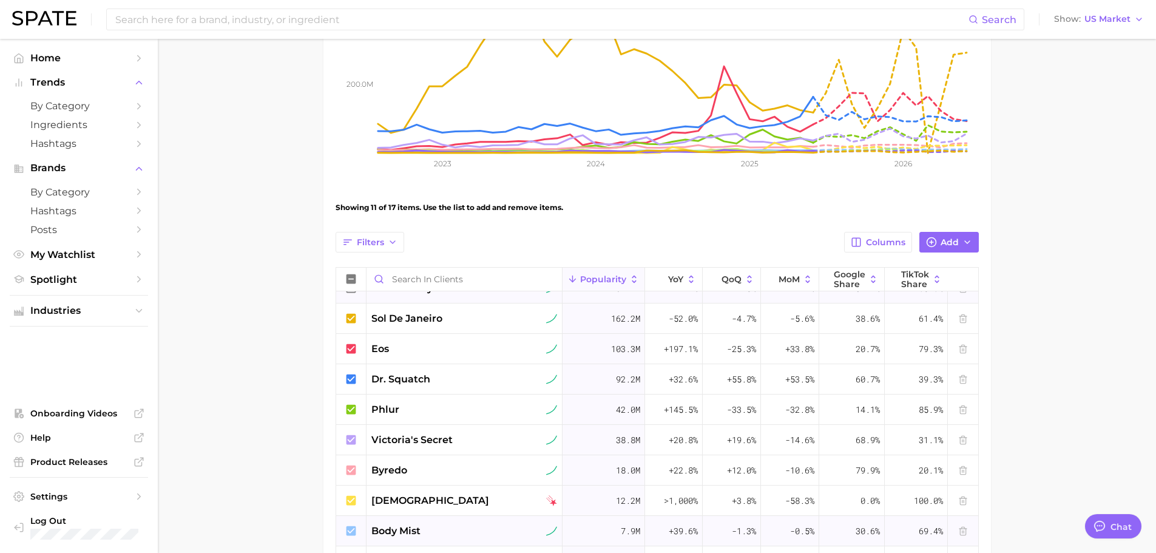
click at [351, 528] on icon at bounding box center [351, 530] width 10 height 10
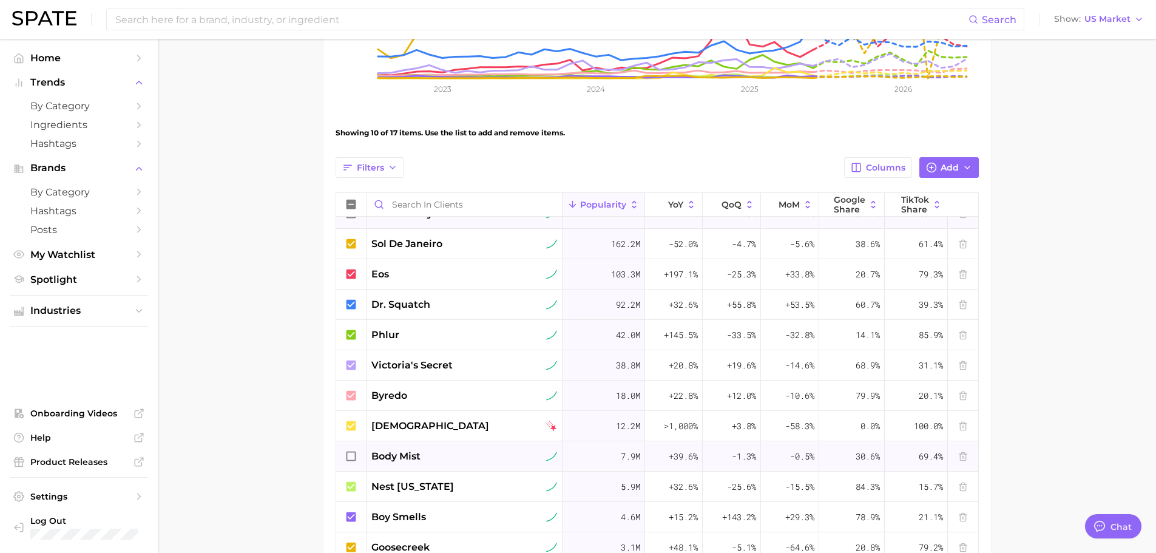
scroll to position [485, 0]
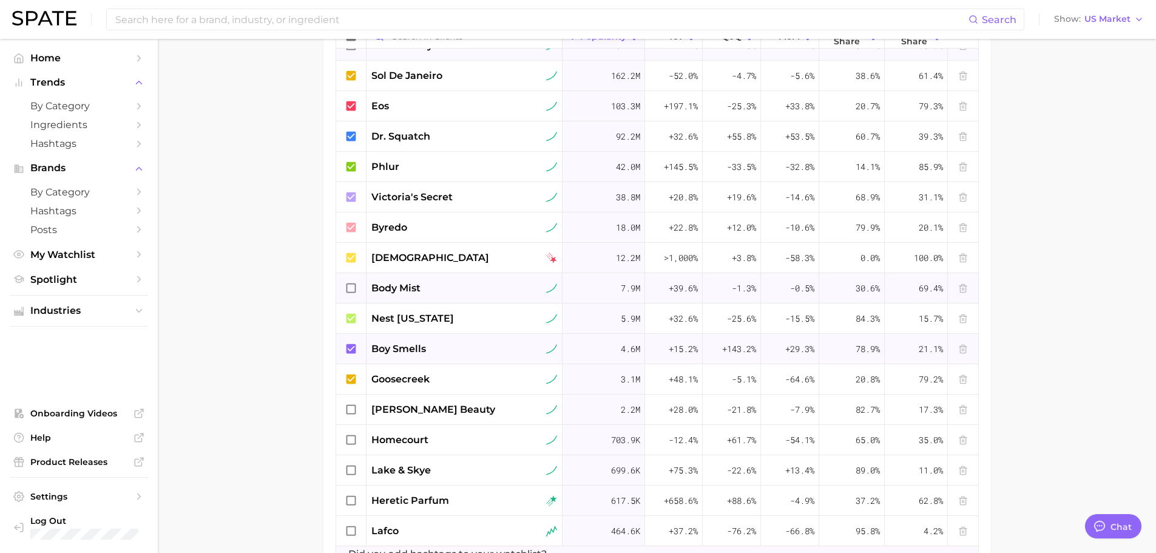
click at [350, 347] on icon at bounding box center [351, 348] width 10 height 10
click at [348, 378] on icon at bounding box center [351, 379] width 10 height 10
click at [349, 228] on icon at bounding box center [351, 227] width 13 height 13
click at [351, 129] on div at bounding box center [351, 136] width 30 height 30
click at [353, 348] on icon at bounding box center [351, 348] width 13 height 13
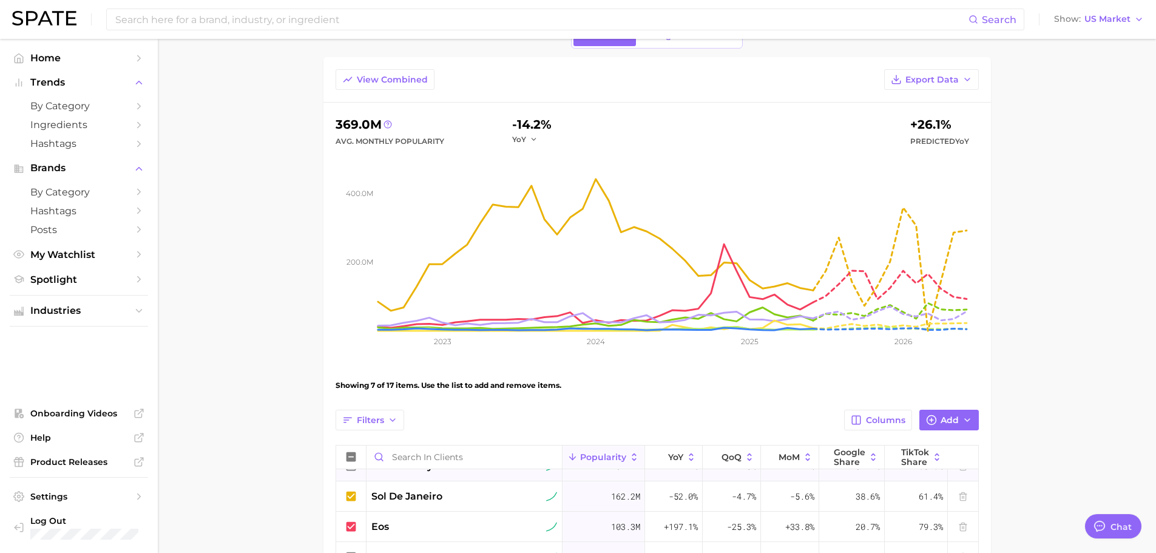
scroll to position [36, 0]
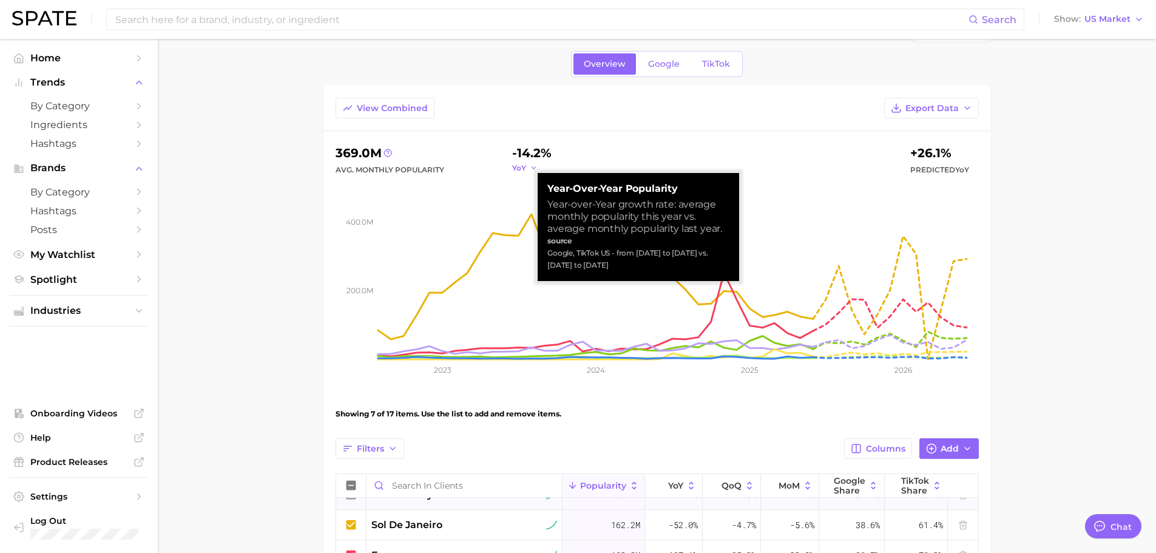
click at [525, 166] on span "YoY" at bounding box center [519, 168] width 14 height 10
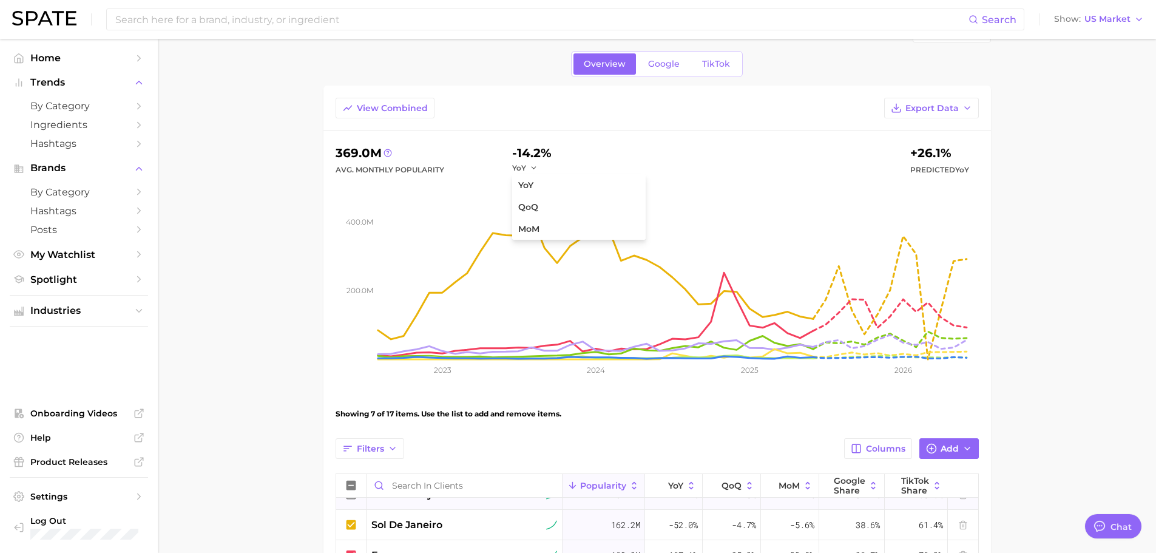
click at [312, 249] on main "Clients Settings Overview Google TikTok View Combined Export Data 369.0m Avg. M…" at bounding box center [657, 550] width 998 height 1096
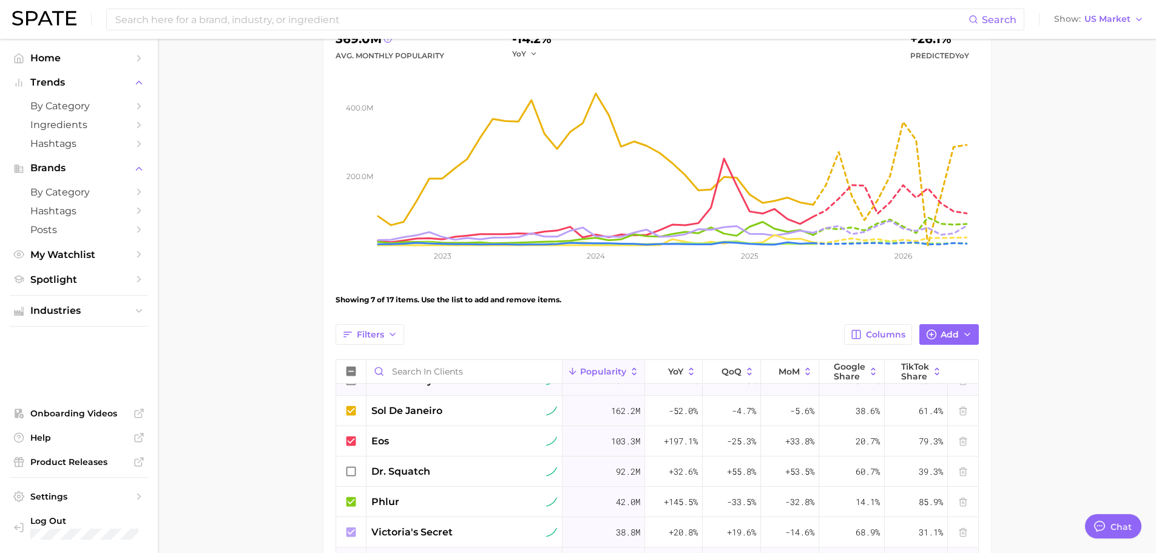
scroll to position [0, 0]
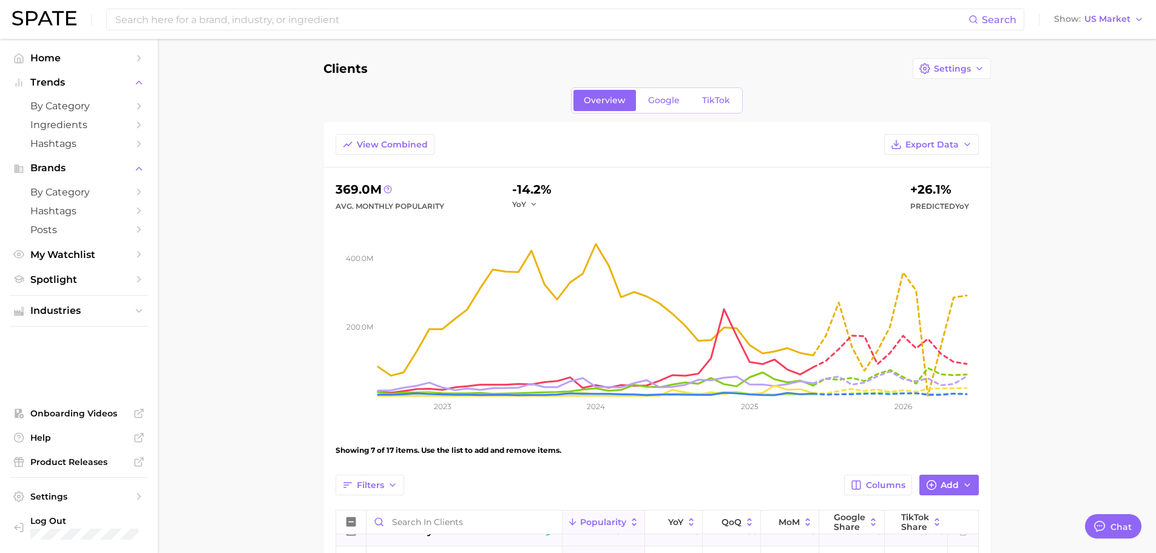
click at [740, 95] on div "Overview Google TikTok" at bounding box center [657, 100] width 172 height 26
click at [724, 103] on span "TikTok" at bounding box center [716, 100] width 28 height 10
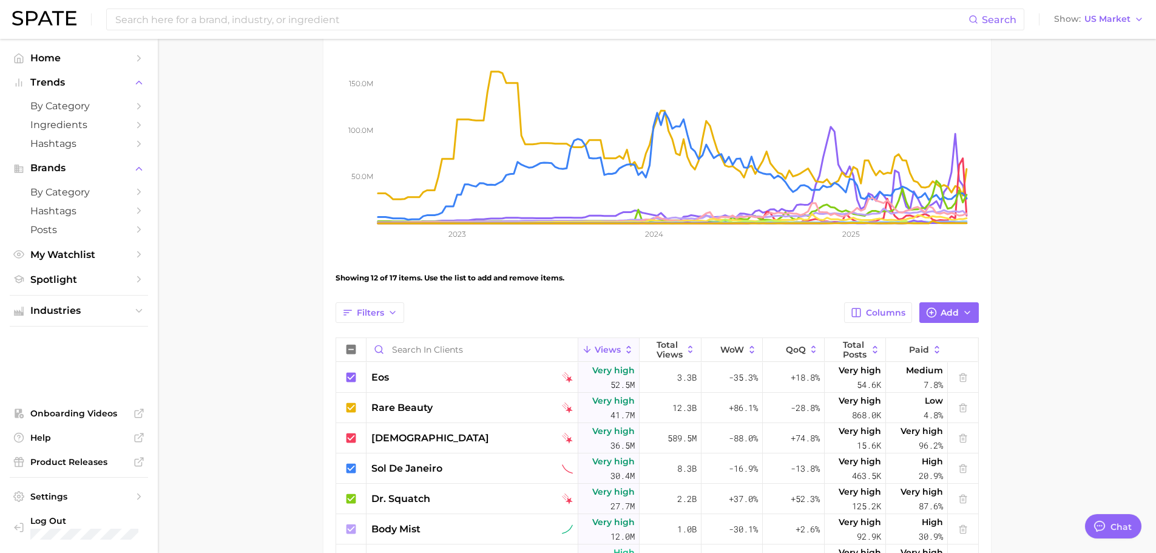
scroll to position [182, 0]
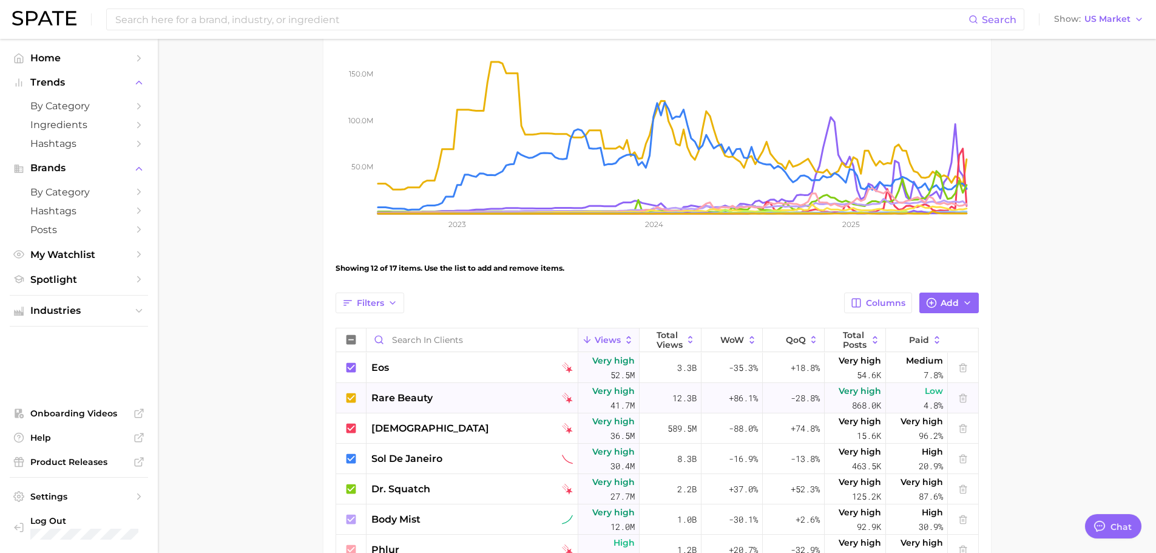
click at [352, 398] on icon at bounding box center [351, 397] width 13 height 13
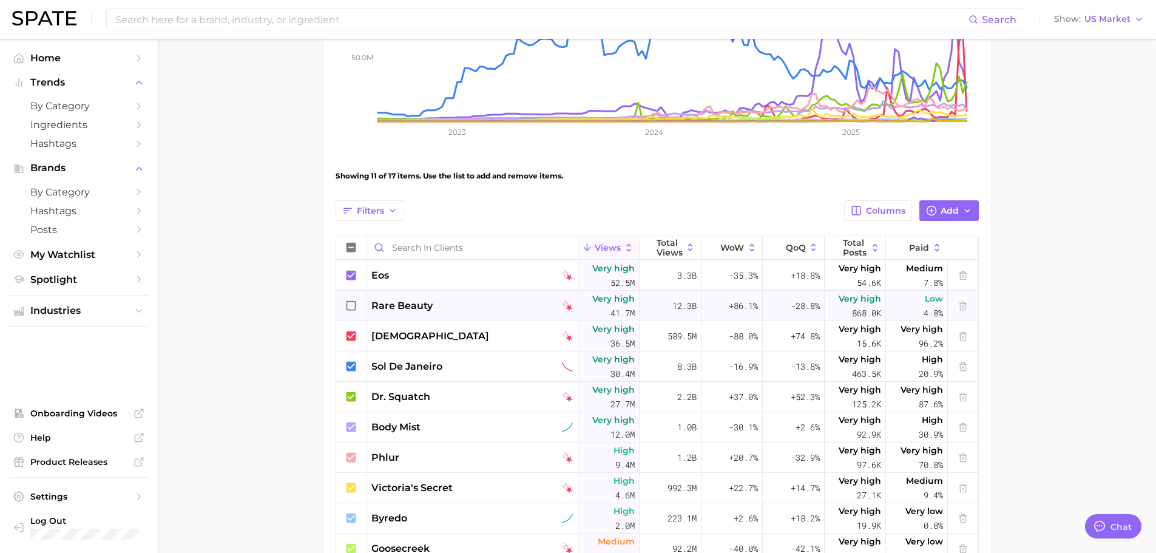
scroll to position [303, 0]
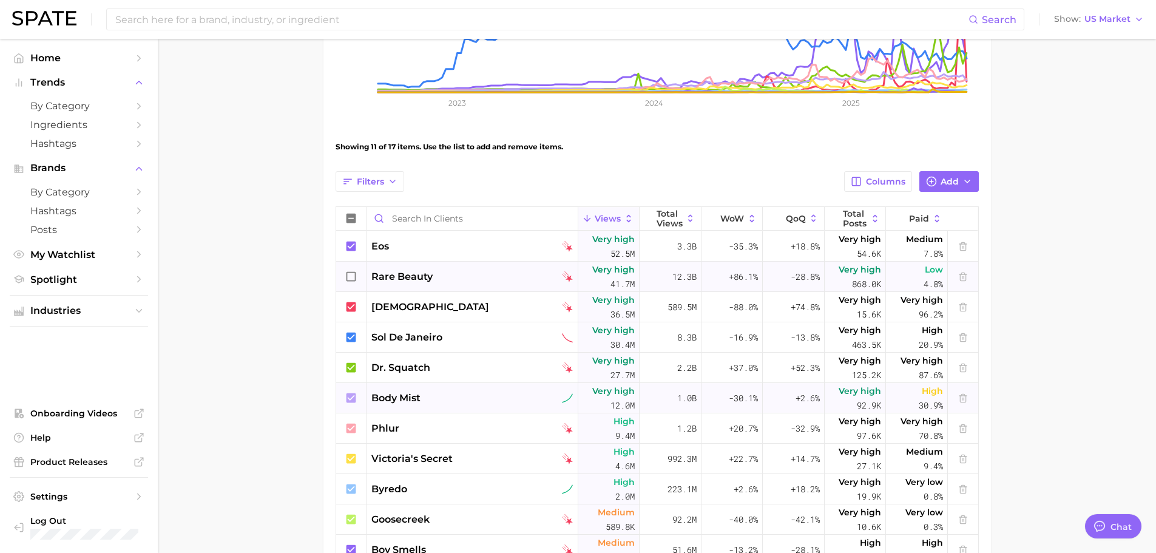
click at [354, 401] on icon at bounding box center [351, 398] width 10 height 10
click at [347, 484] on icon at bounding box center [351, 489] width 10 height 10
click at [356, 521] on icon at bounding box center [351, 519] width 13 height 13
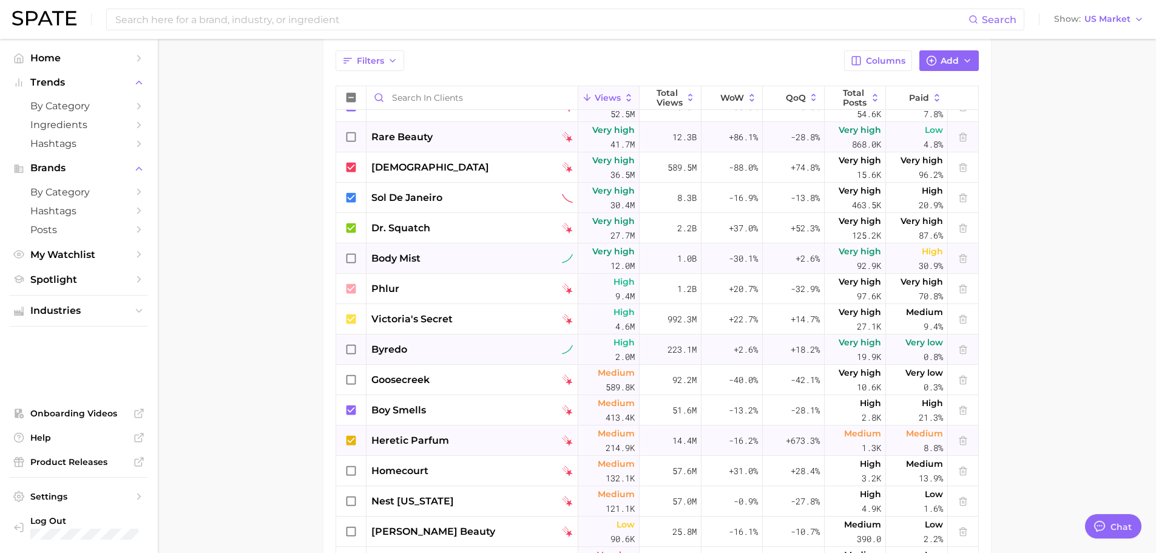
scroll to position [425, 0]
click at [352, 439] on icon at bounding box center [351, 439] width 13 height 13
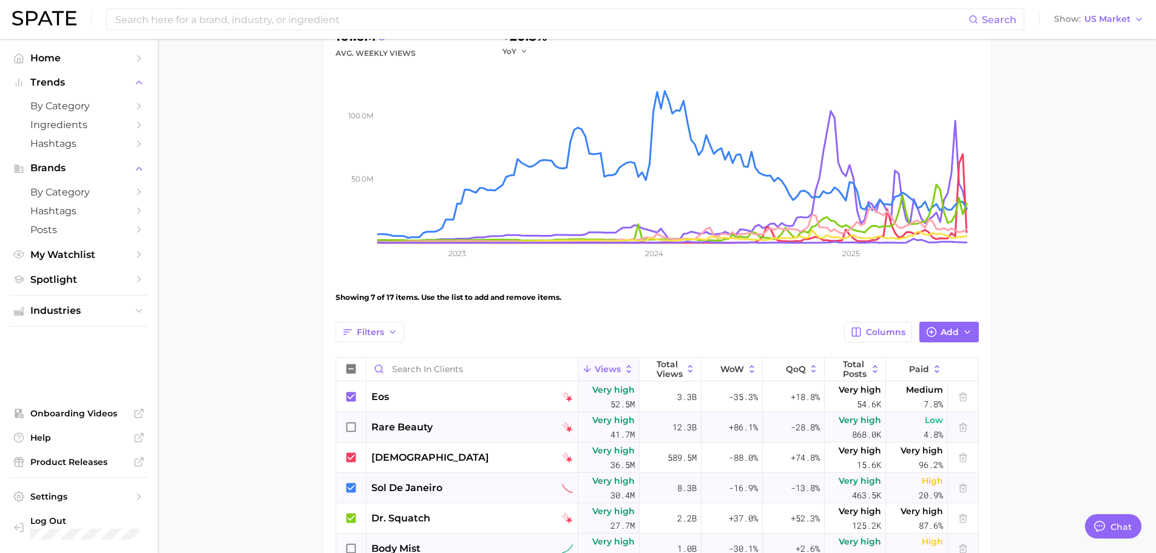
scroll to position [182, 0]
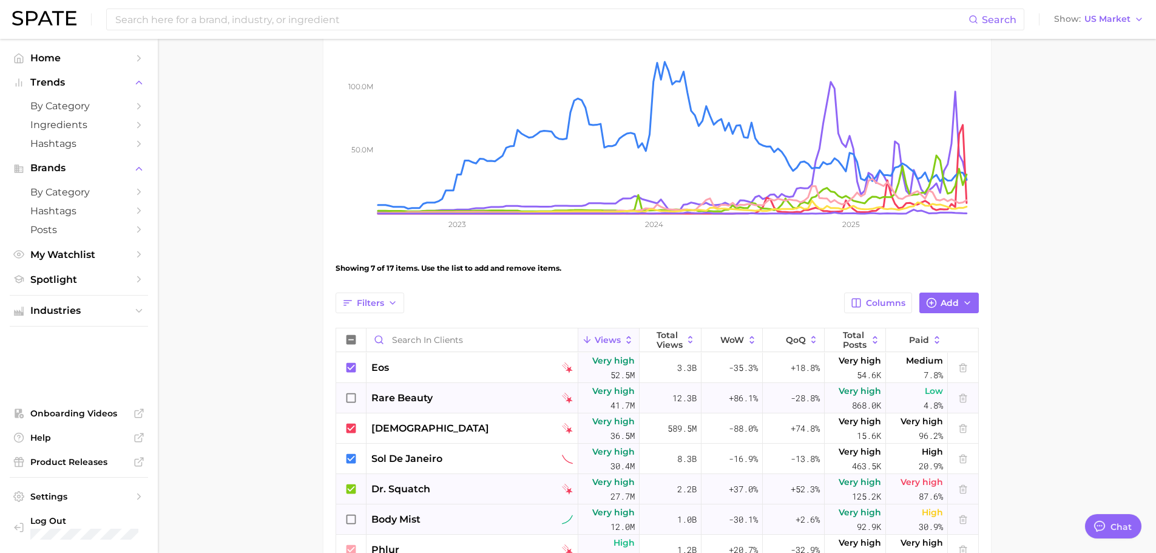
click at [349, 490] on icon at bounding box center [351, 488] width 13 height 13
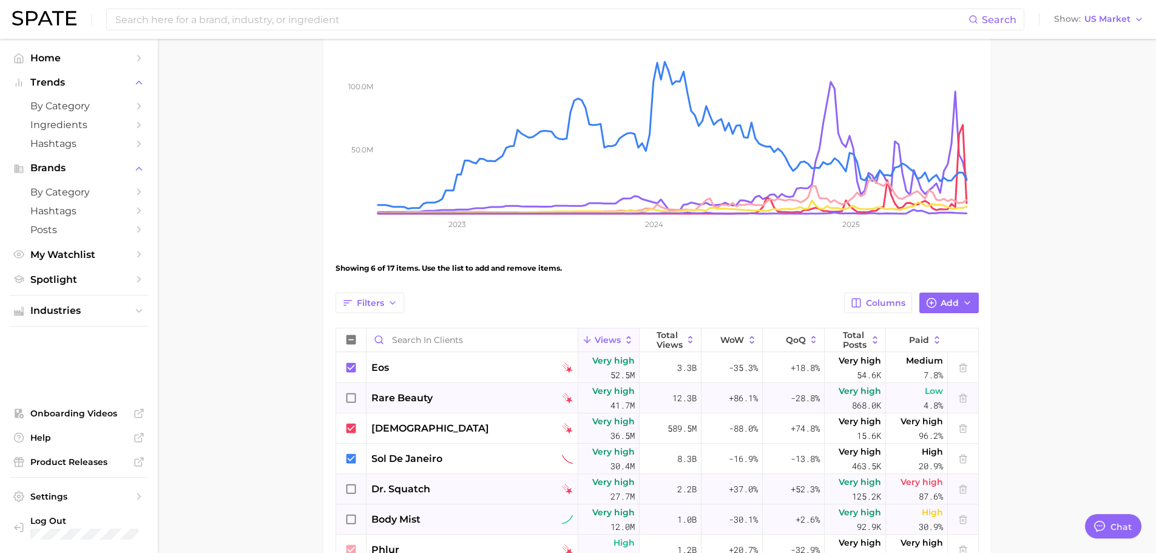
click at [351, 490] on icon at bounding box center [351, 488] width 13 height 13
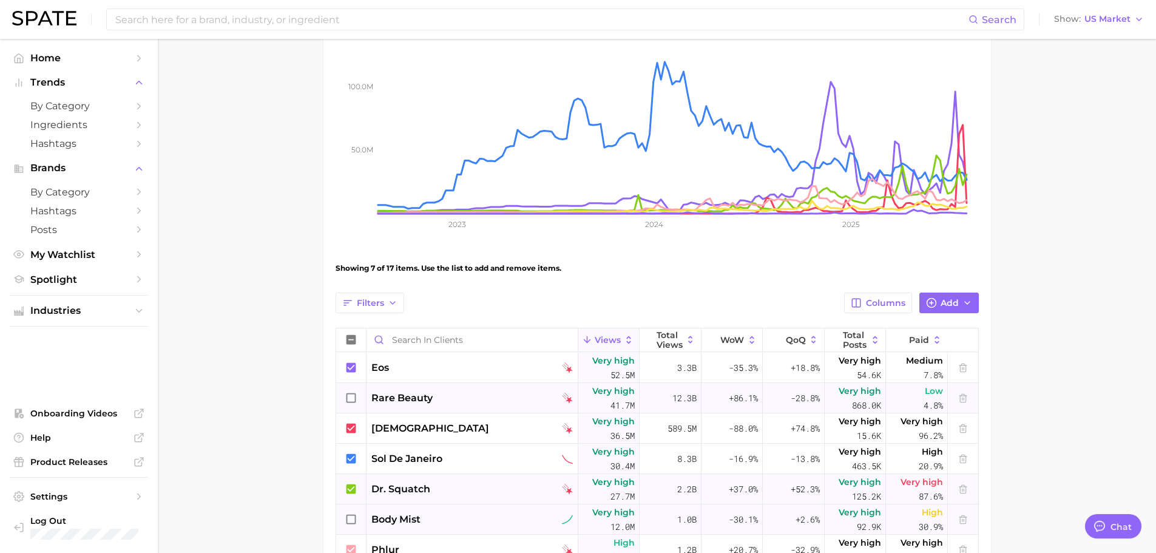
click at [351, 490] on icon at bounding box center [351, 488] width 13 height 13
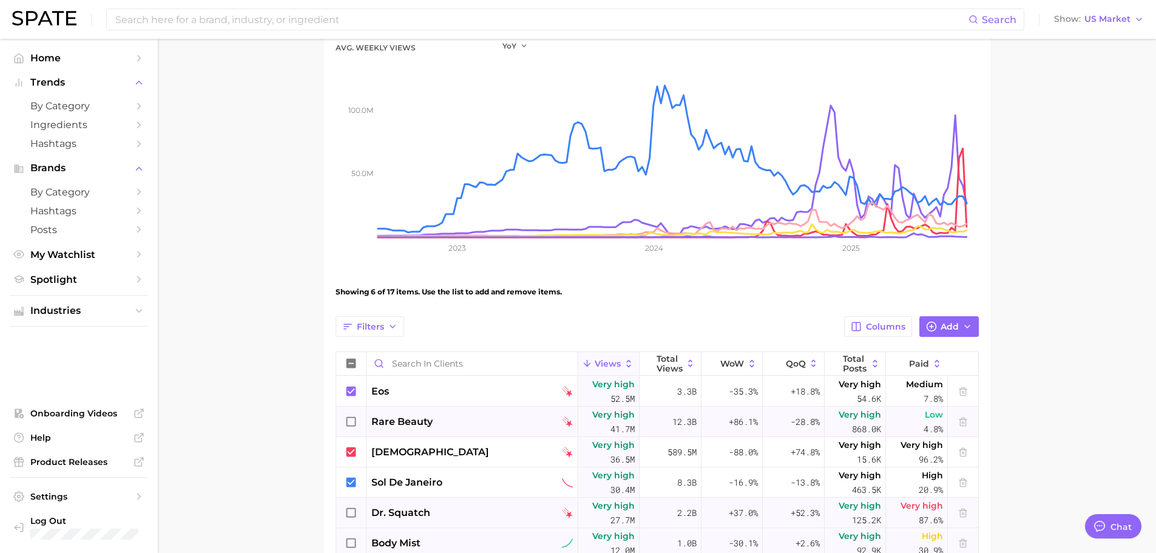
scroll to position [121, 0]
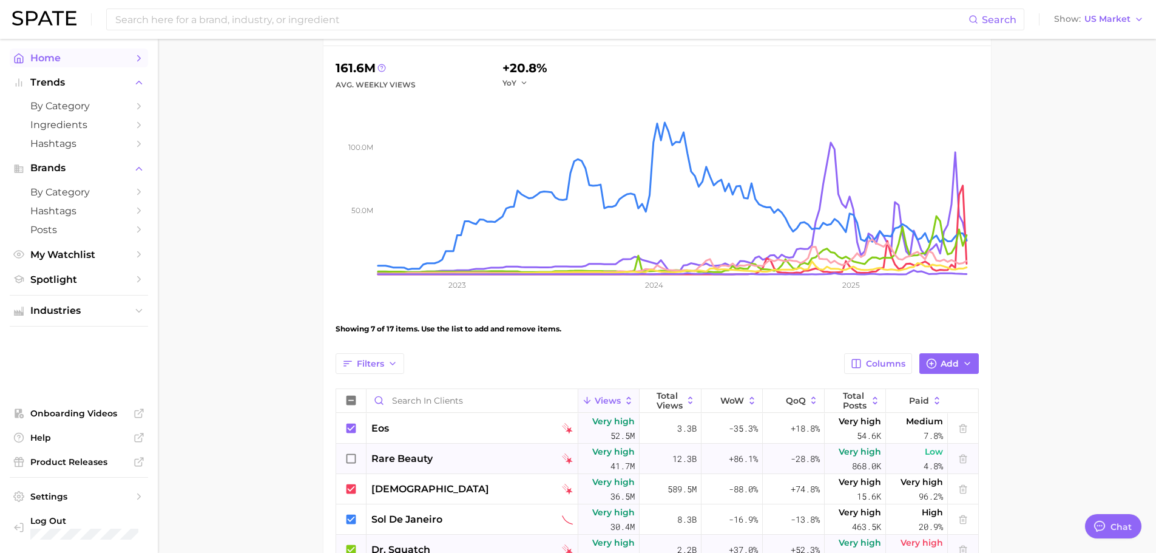
click at [48, 53] on span "Home" at bounding box center [78, 58] width 97 height 12
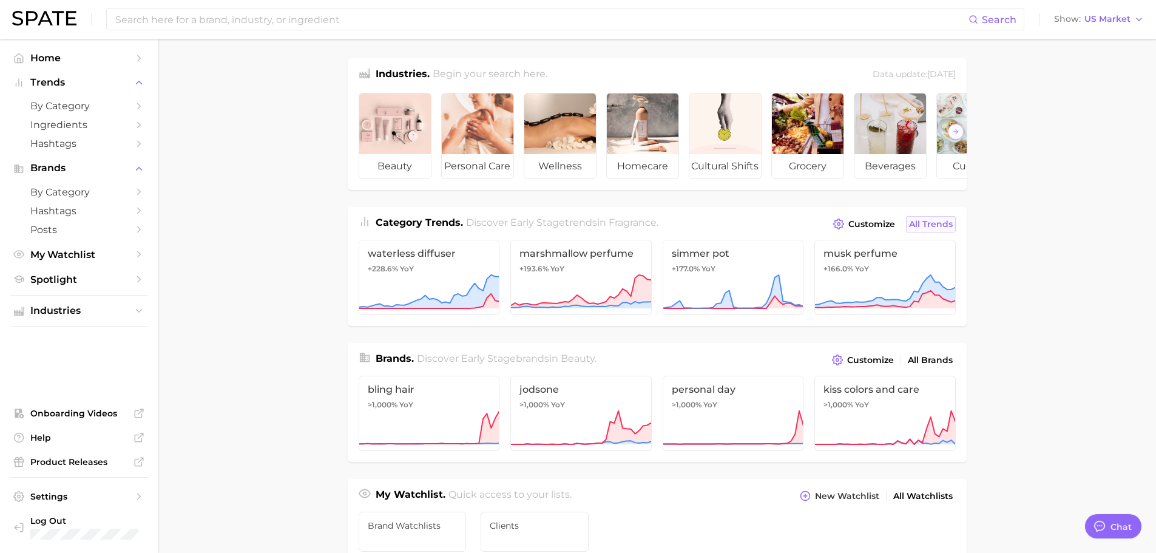
click at [947, 229] on span "All Trends" at bounding box center [931, 224] width 44 height 10
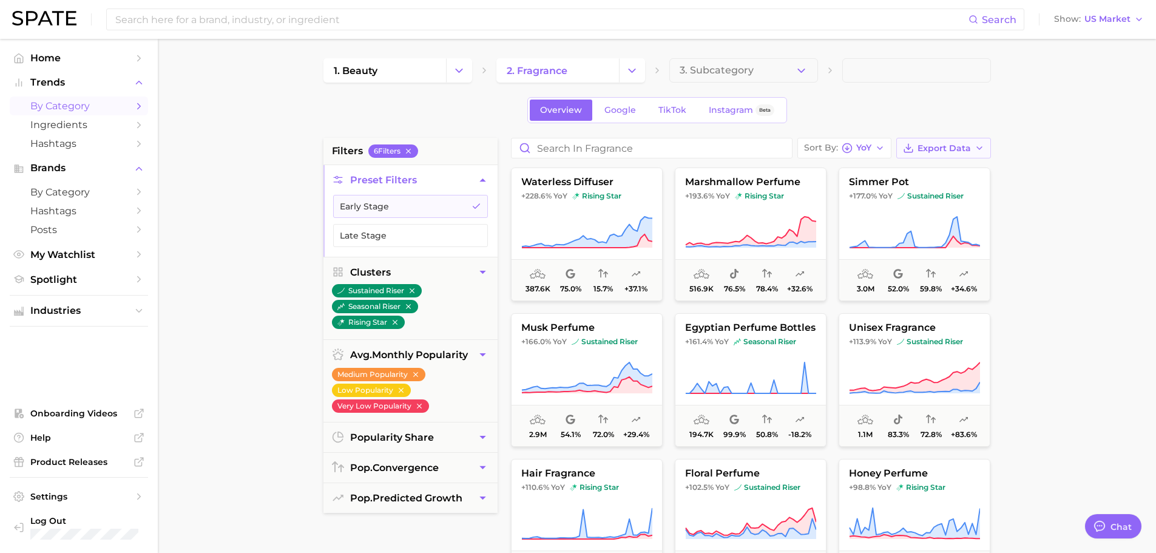
click at [964, 146] on span "Export Data" at bounding box center [943, 148] width 53 height 10
click at [969, 177] on button "Card Data CSV" at bounding box center [923, 171] width 133 height 22
click at [623, 227] on icon at bounding box center [586, 232] width 131 height 34
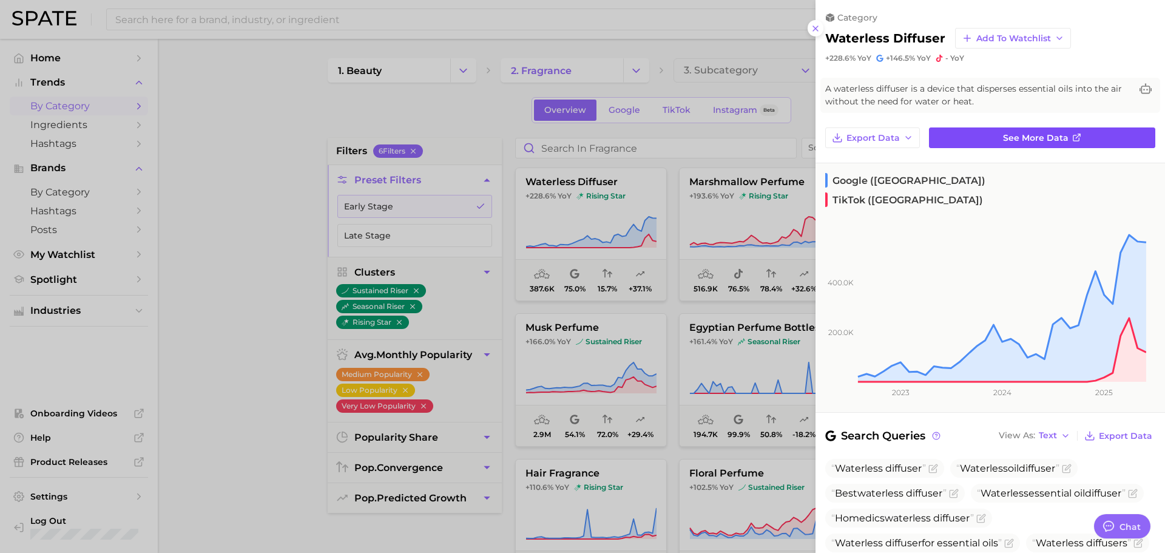
click at [1042, 143] on link "See more data" at bounding box center [1042, 137] width 226 height 21
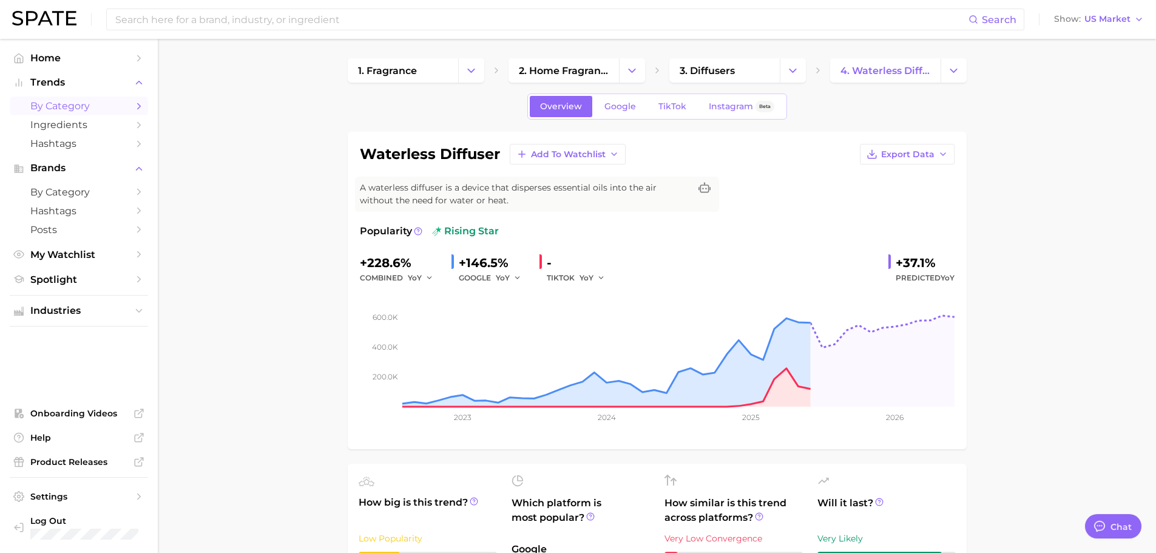
click at [121, 107] on span "by Category" at bounding box center [78, 106] width 97 height 12
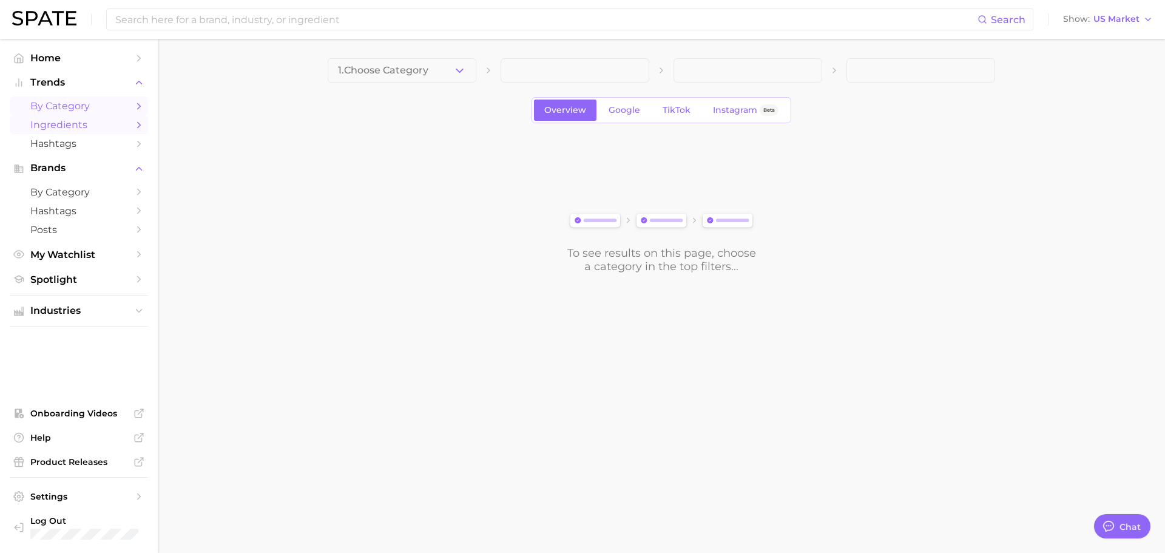
click at [117, 124] on span "Ingredients" at bounding box center [78, 125] width 97 height 12
click at [52, 123] on span "Ingredients" at bounding box center [78, 125] width 97 height 12
click at [425, 64] on button "1. Choose Category" at bounding box center [402, 70] width 149 height 24
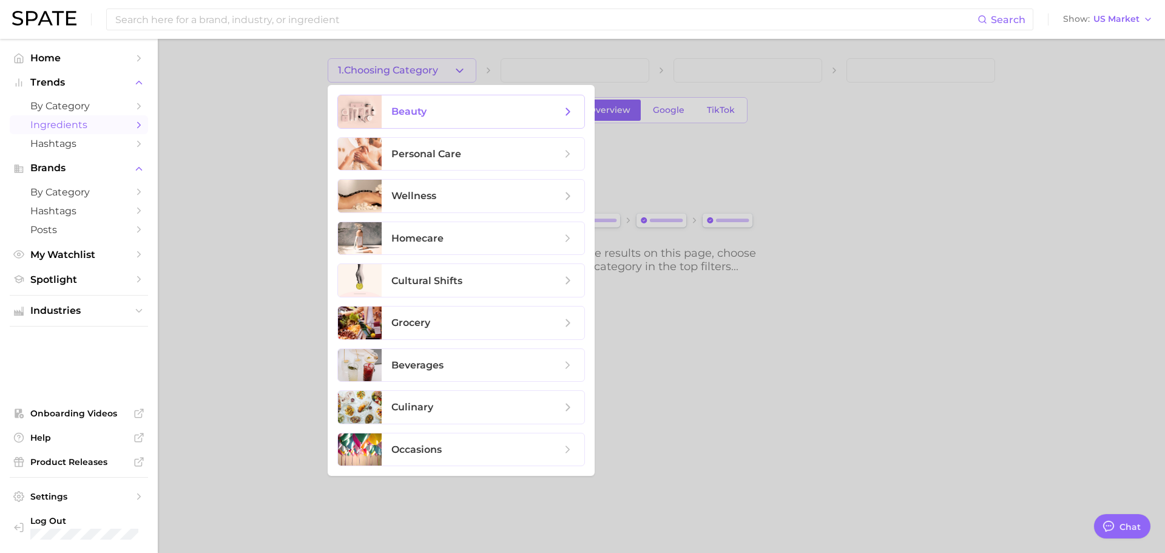
click at [565, 118] on span "beauty" at bounding box center [483, 111] width 203 height 33
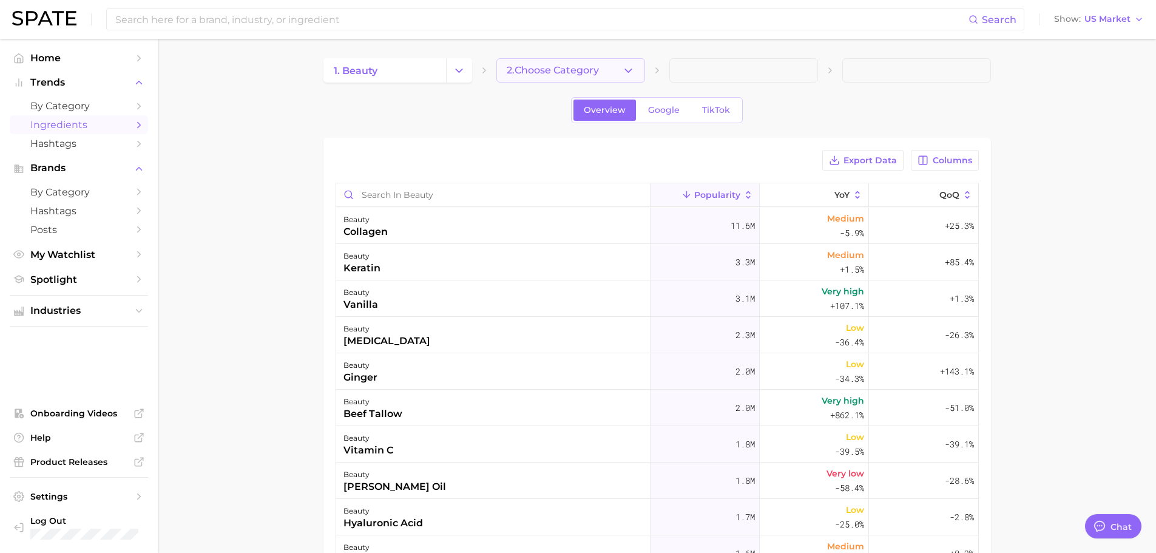
click at [584, 73] on span "2. Choose Category" at bounding box center [553, 70] width 92 height 11
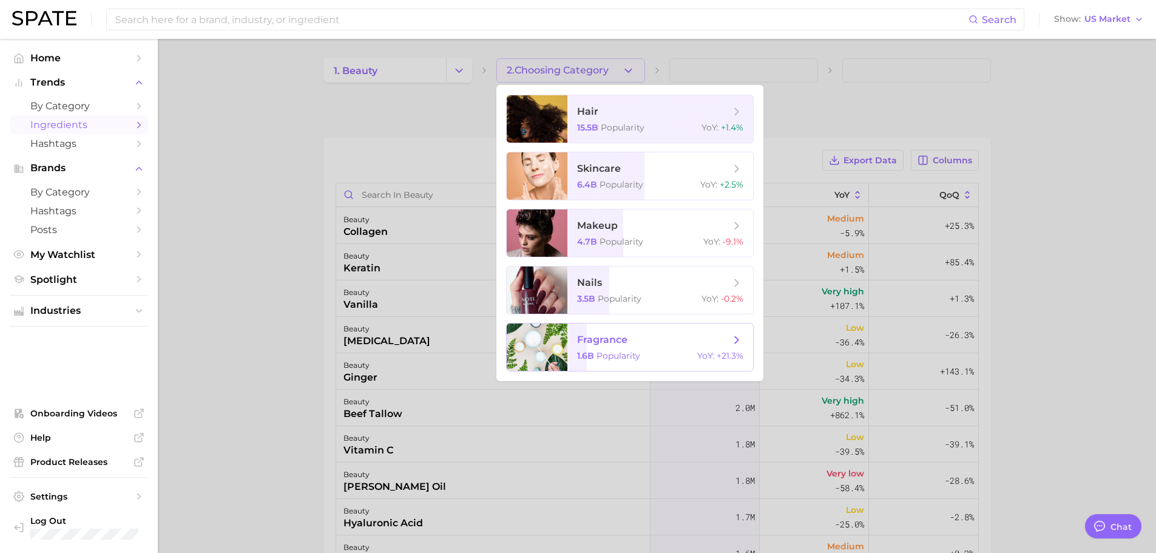
click at [641, 351] on div "1.6b Popularity YoY : +21.3%" at bounding box center [660, 355] width 166 height 11
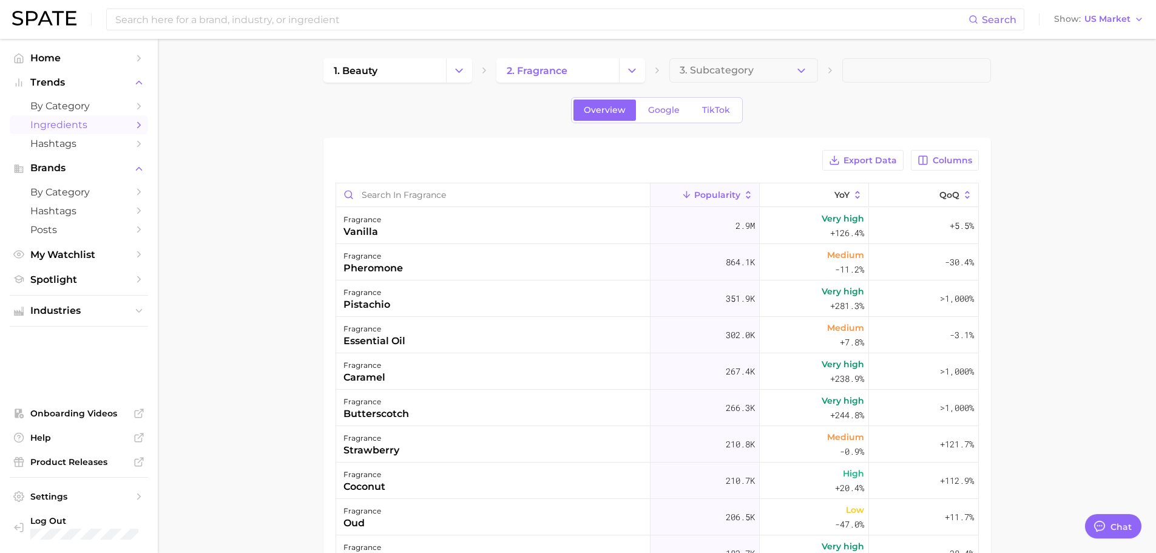
drag, startPoint x: 881, startPoint y: 164, endPoint x: 1049, endPoint y: 204, distance: 172.6
click at [1049, 204] on main "1. beauty 2. fragrance 3. Subcategory Overview Google TikTok Export Data Column…" at bounding box center [657, 423] width 998 height 769
click at [958, 158] on span "Columns" at bounding box center [951, 160] width 39 height 10
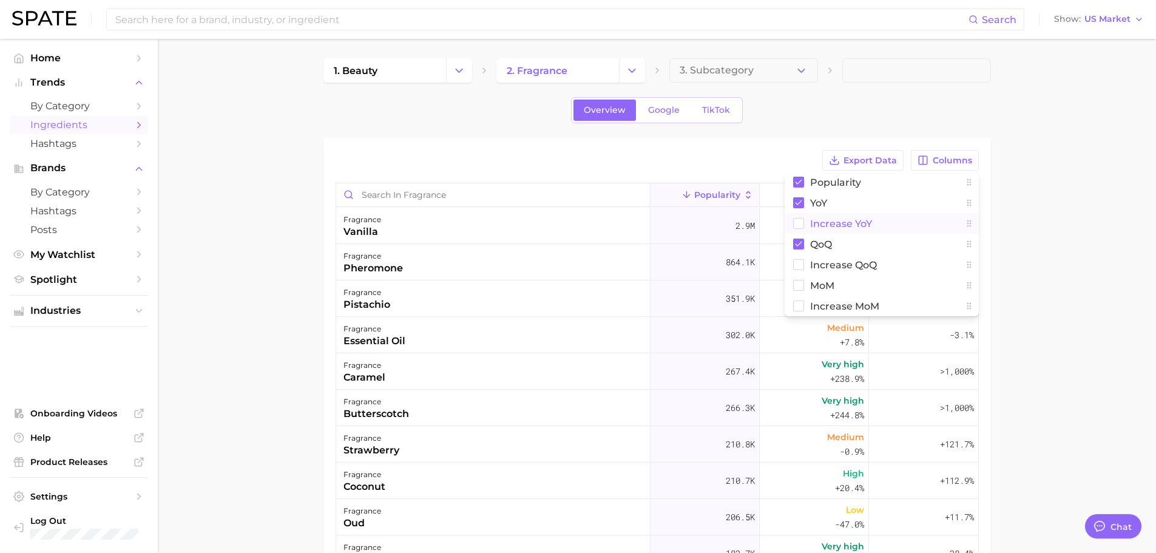
click at [844, 218] on span "Increase YoY" at bounding box center [841, 223] width 62 height 10
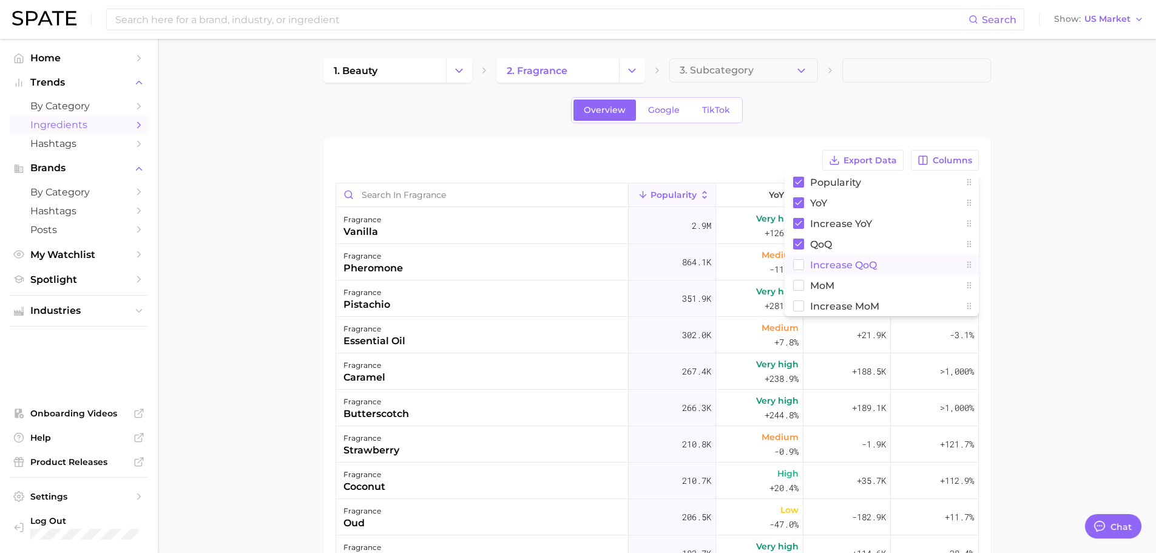
click at [829, 269] on span "Increase QoQ" at bounding box center [843, 265] width 67 height 10
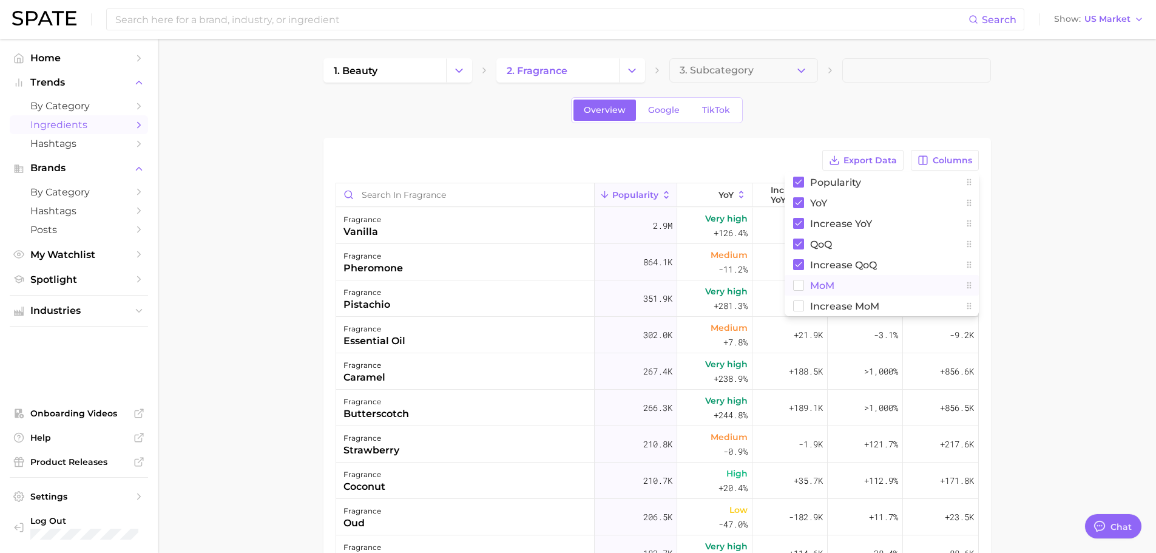
click at [821, 281] on span "MoM" at bounding box center [822, 285] width 24 height 10
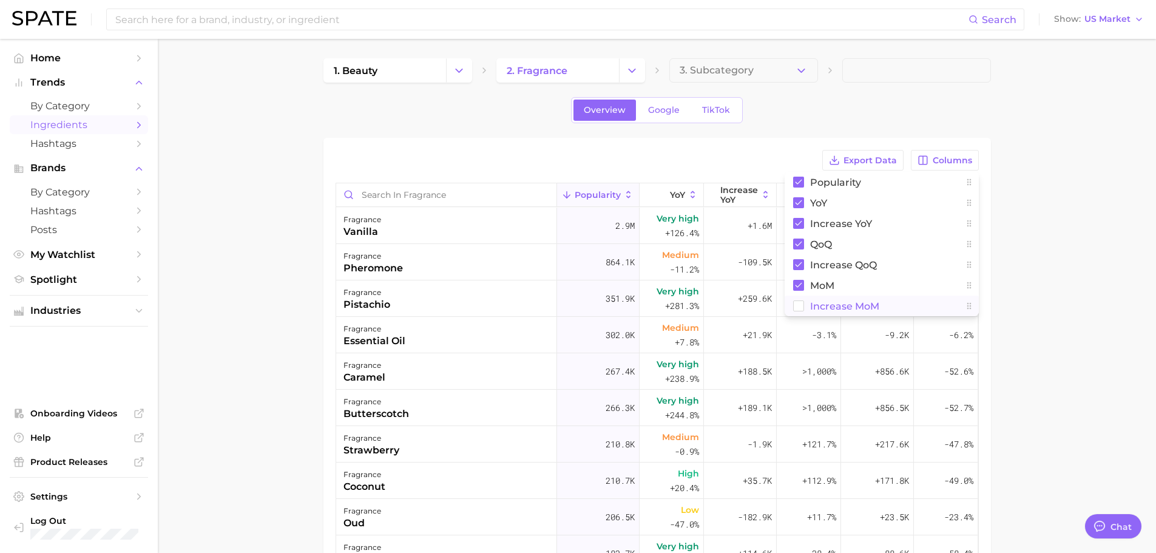
click at [822, 307] on span "Increase MoM" at bounding box center [844, 306] width 69 height 10
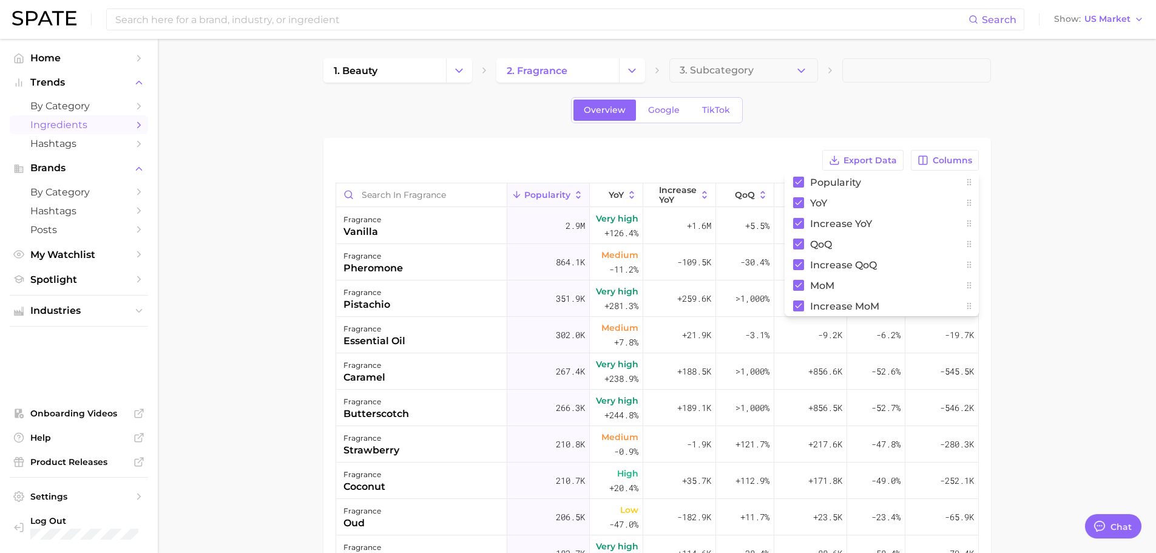
click at [1085, 292] on main "1. beauty 2. fragrance 3. Subcategory Overview Google TikTok Export Data Column…" at bounding box center [657, 423] width 998 height 769
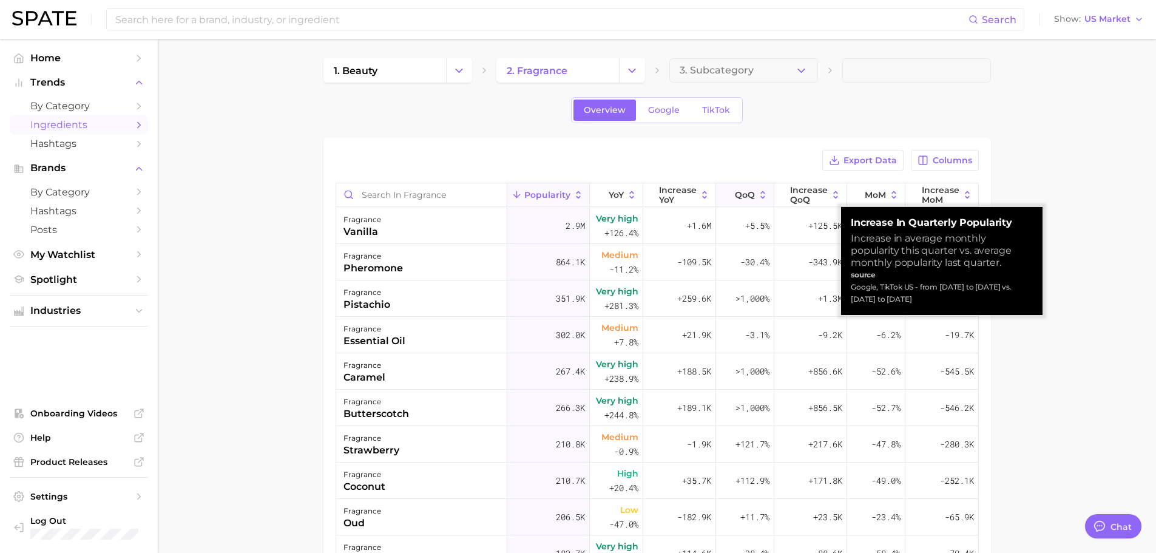
click at [725, 197] on icon at bounding box center [727, 194] width 11 height 11
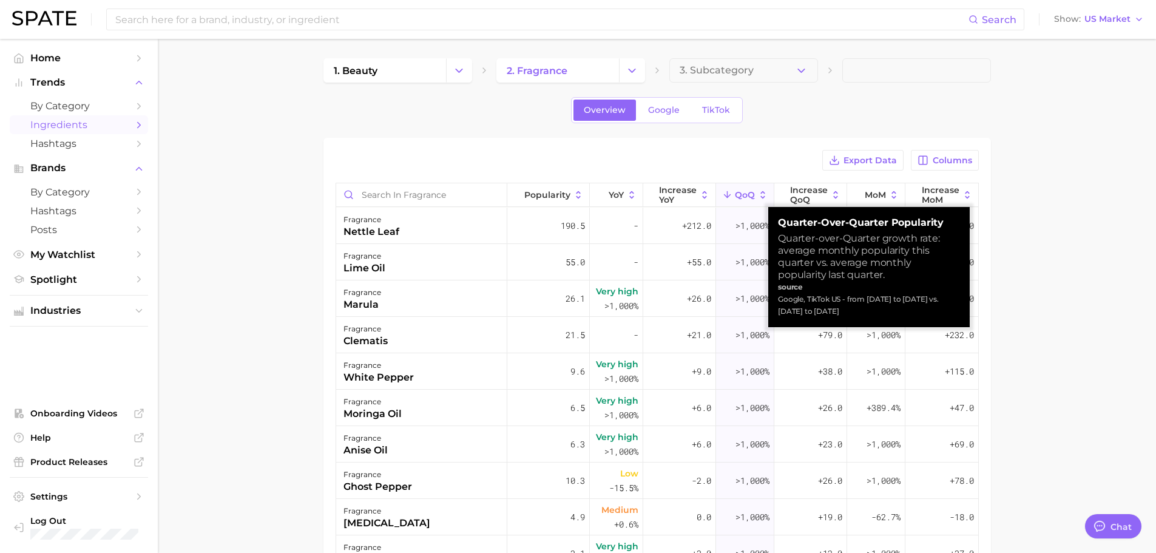
click at [725, 197] on icon at bounding box center [727, 194] width 11 height 11
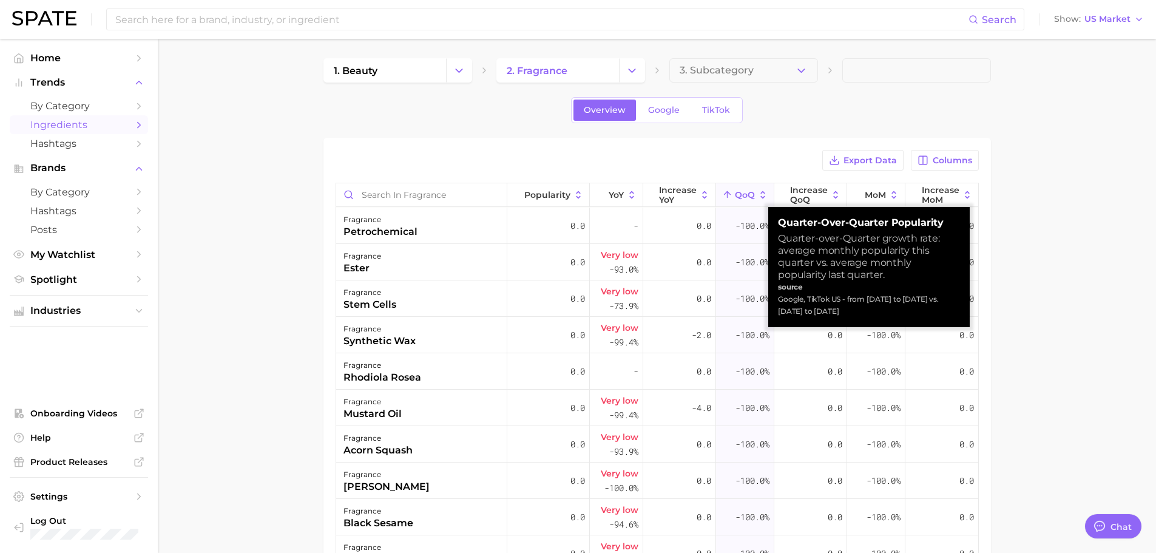
click at [725, 197] on icon at bounding box center [727, 194] width 11 height 11
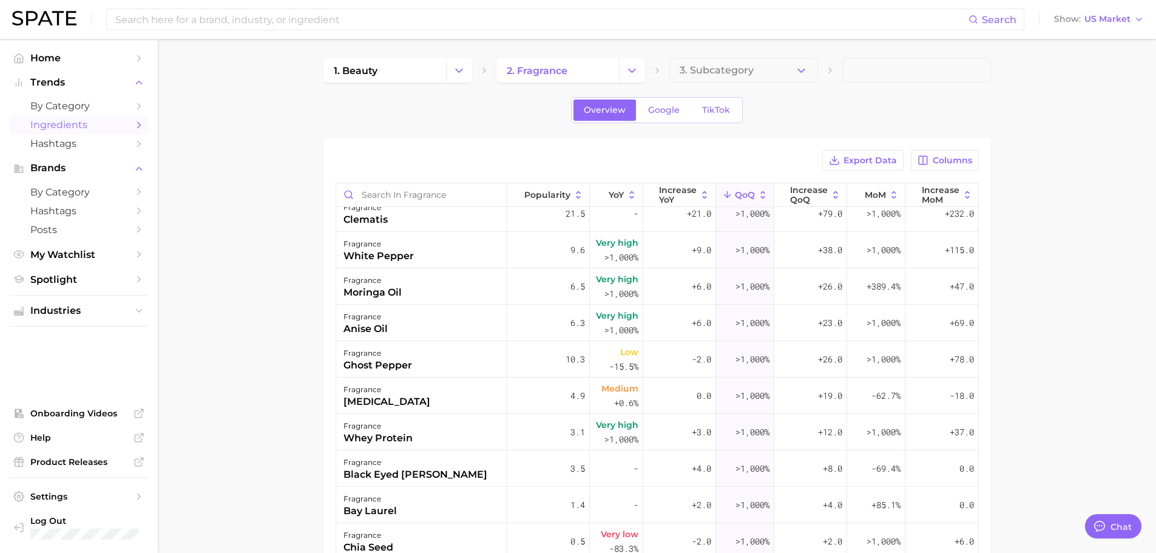
scroll to position [182, 0]
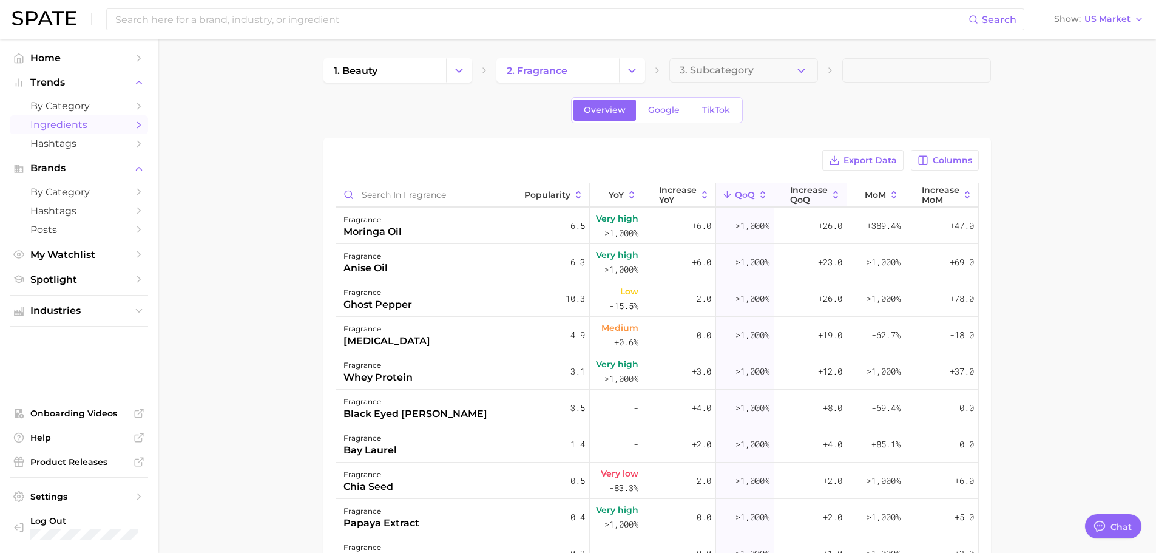
click at [822, 189] on button "Increase QoQ" at bounding box center [810, 195] width 73 height 24
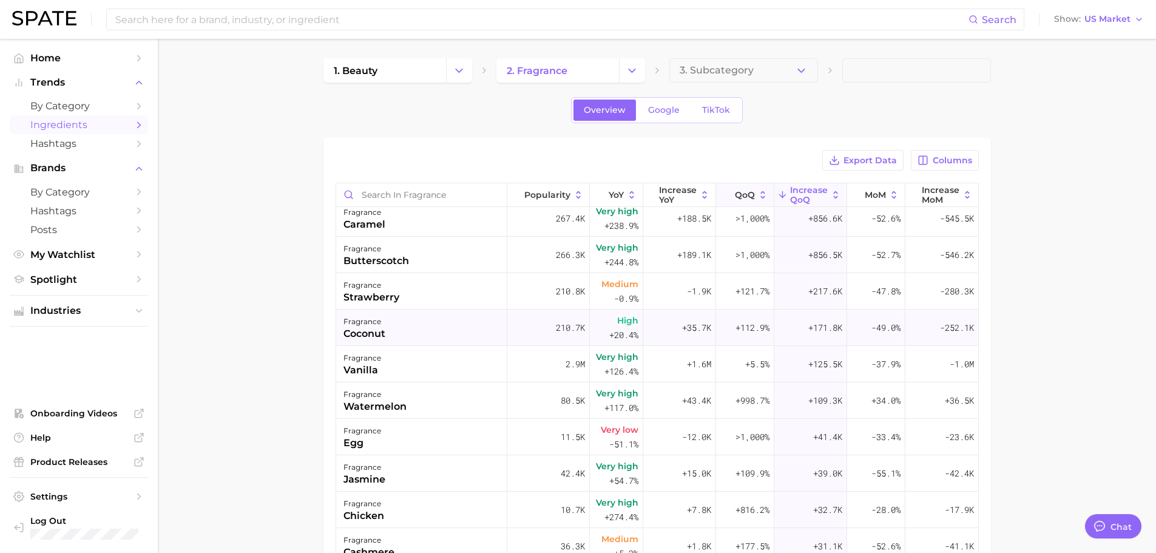
scroll to position [61, 0]
